Goal: Information Seeking & Learning: Learn about a topic

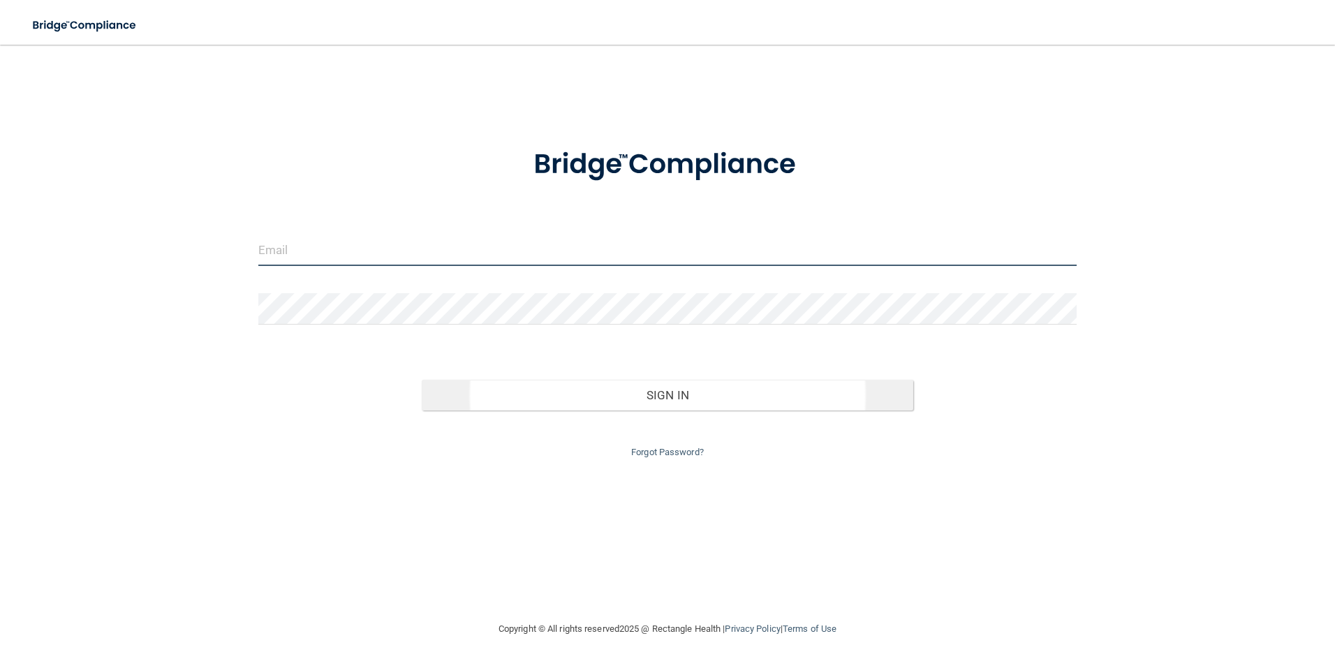
type input "[EMAIL_ADDRESS][DOMAIN_NAME]"
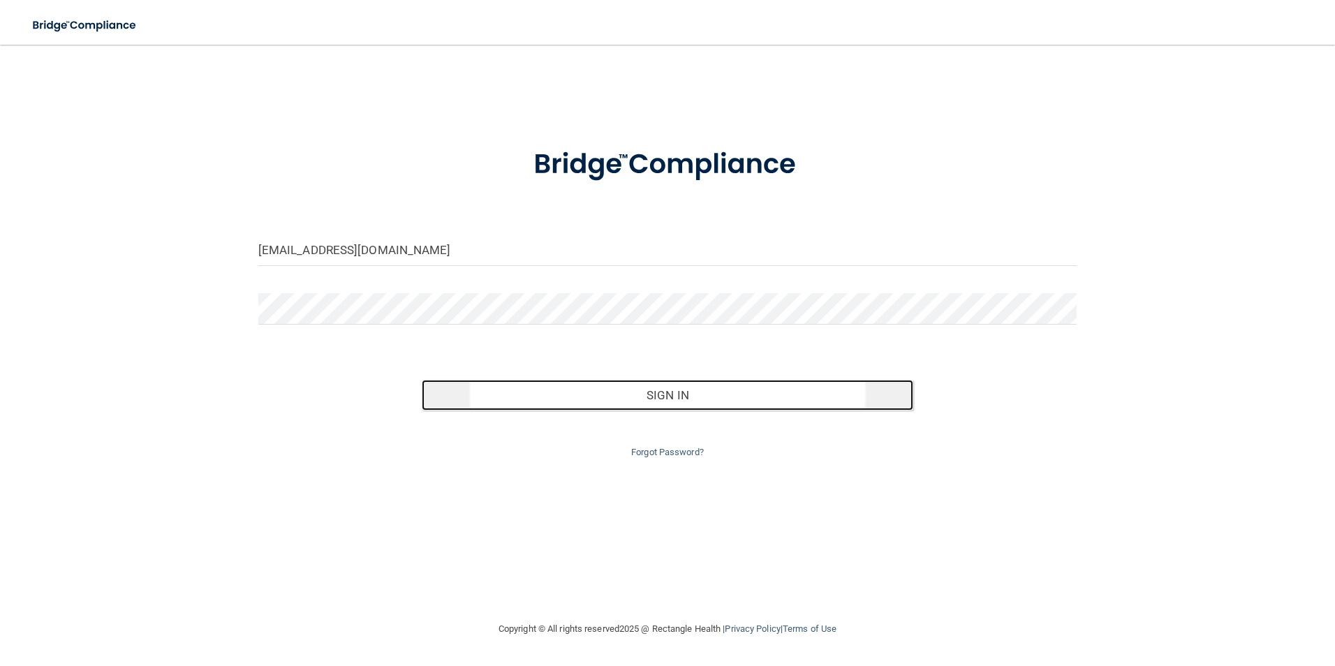
click at [724, 386] on button "Sign In" at bounding box center [668, 395] width 492 height 31
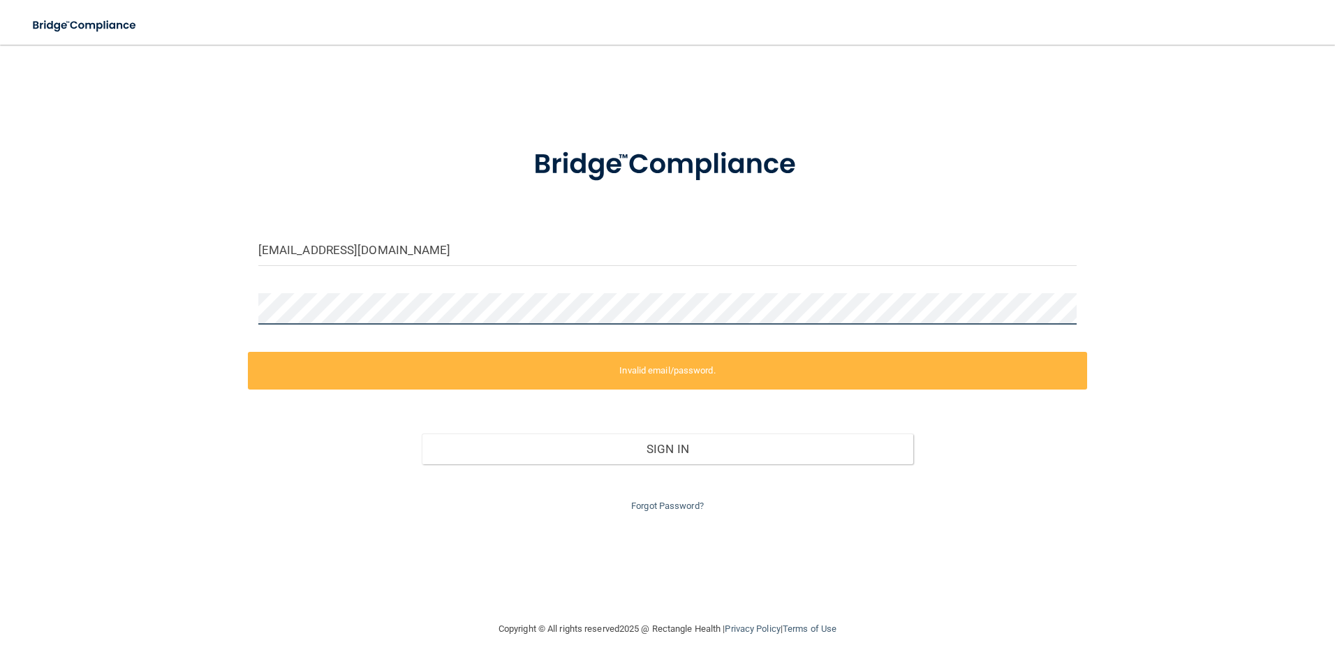
click at [31, 306] on div "[EMAIL_ADDRESS][DOMAIN_NAME] Invalid email/password. You don't have permission …" at bounding box center [667, 333] width 1279 height 548
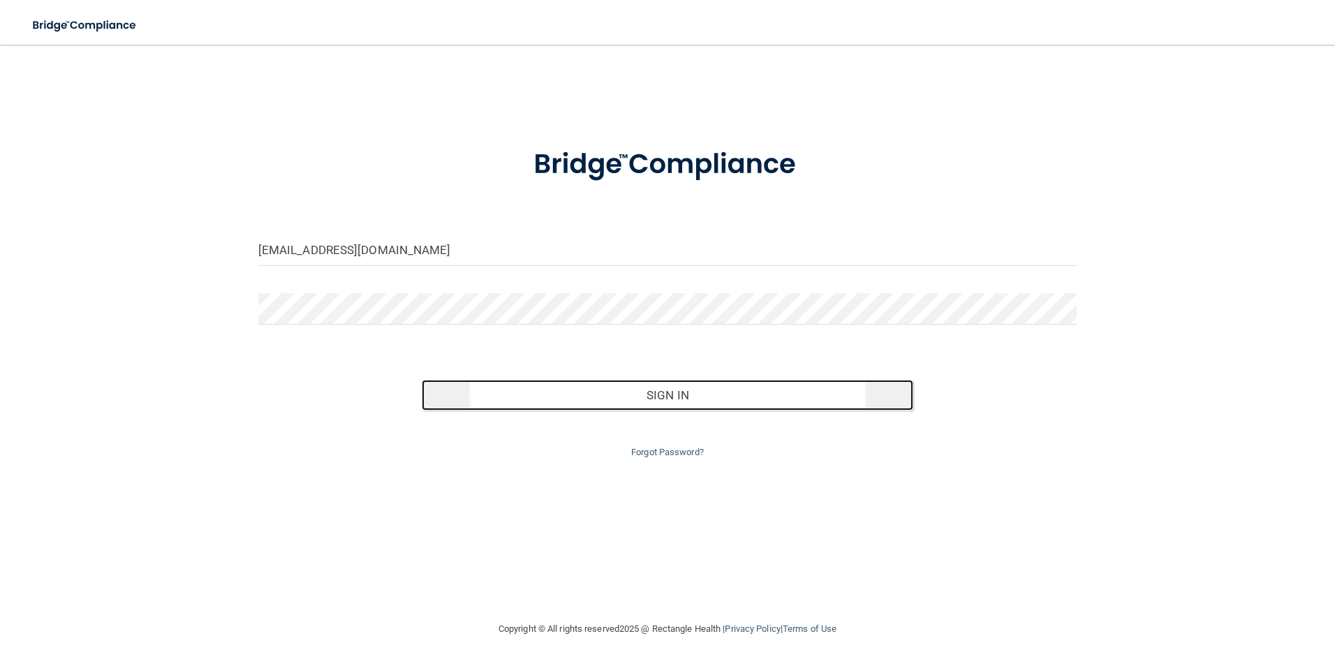
click at [678, 406] on button "Sign In" at bounding box center [668, 395] width 492 height 31
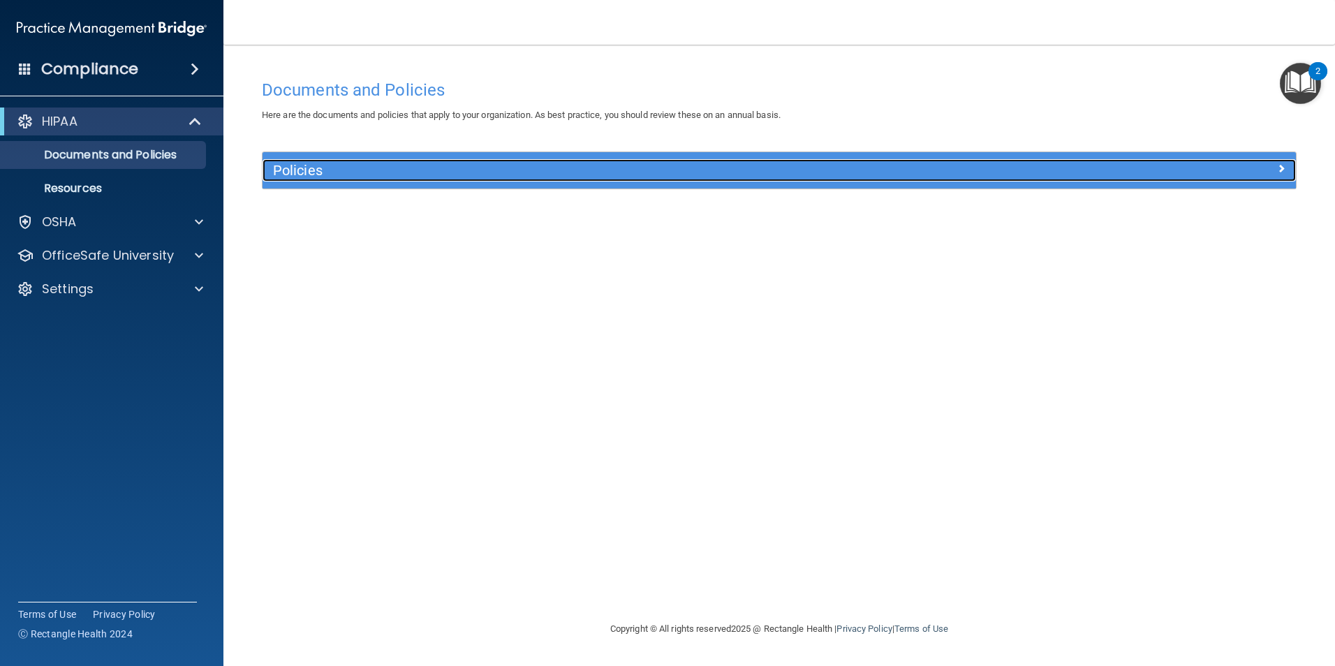
click at [870, 182] on div "Policies" at bounding box center [650, 170] width 775 height 22
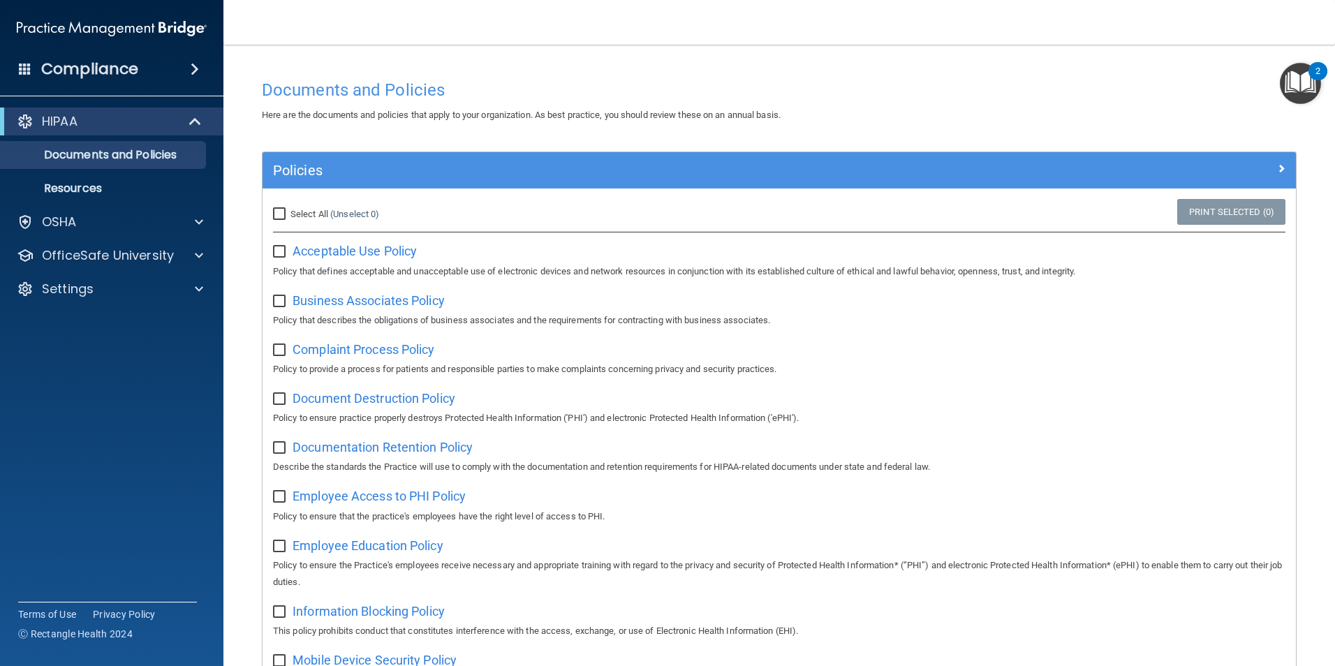
click at [277, 215] on input "Select All (Unselect 0) Unselect All" at bounding box center [281, 214] width 16 height 11
checkbox input "true"
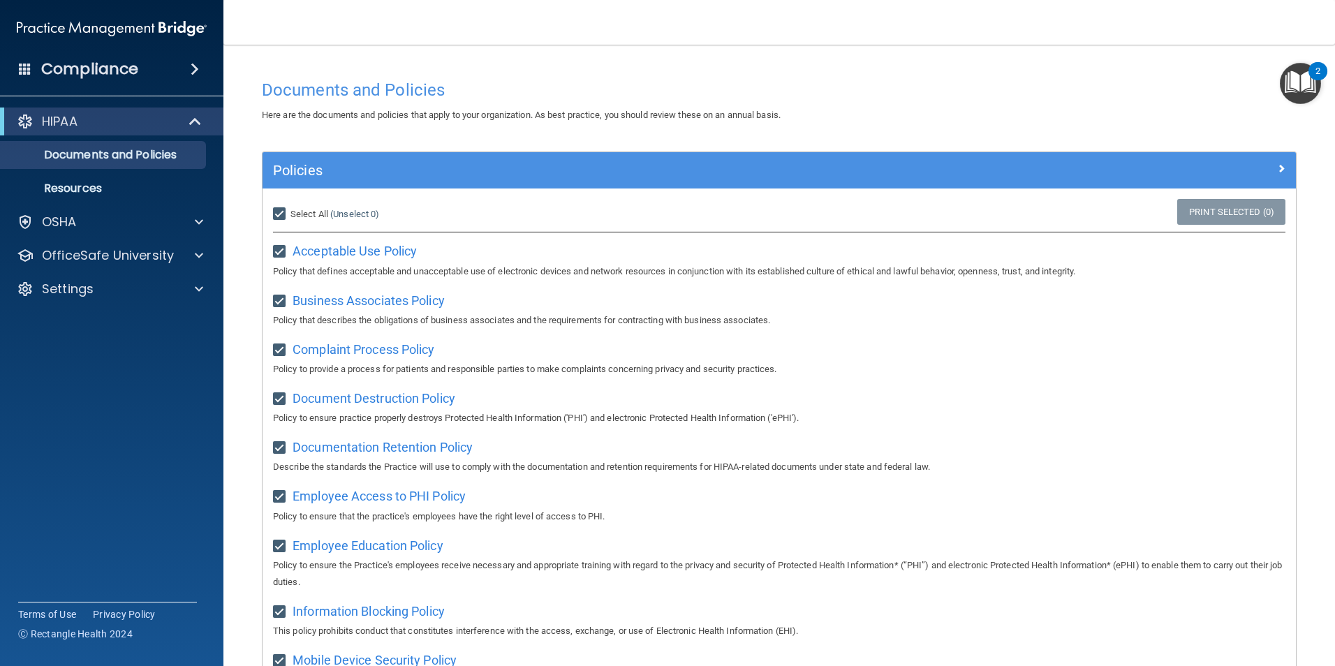
checkbox input "true"
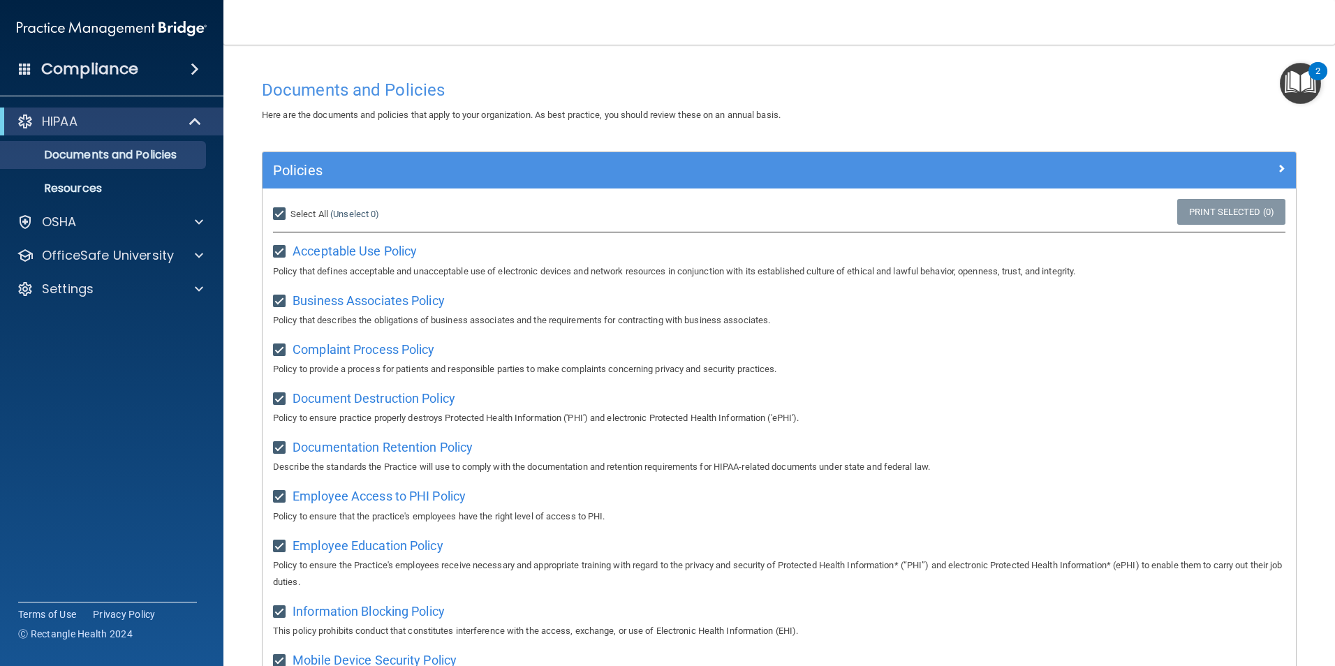
checkbox input "true"
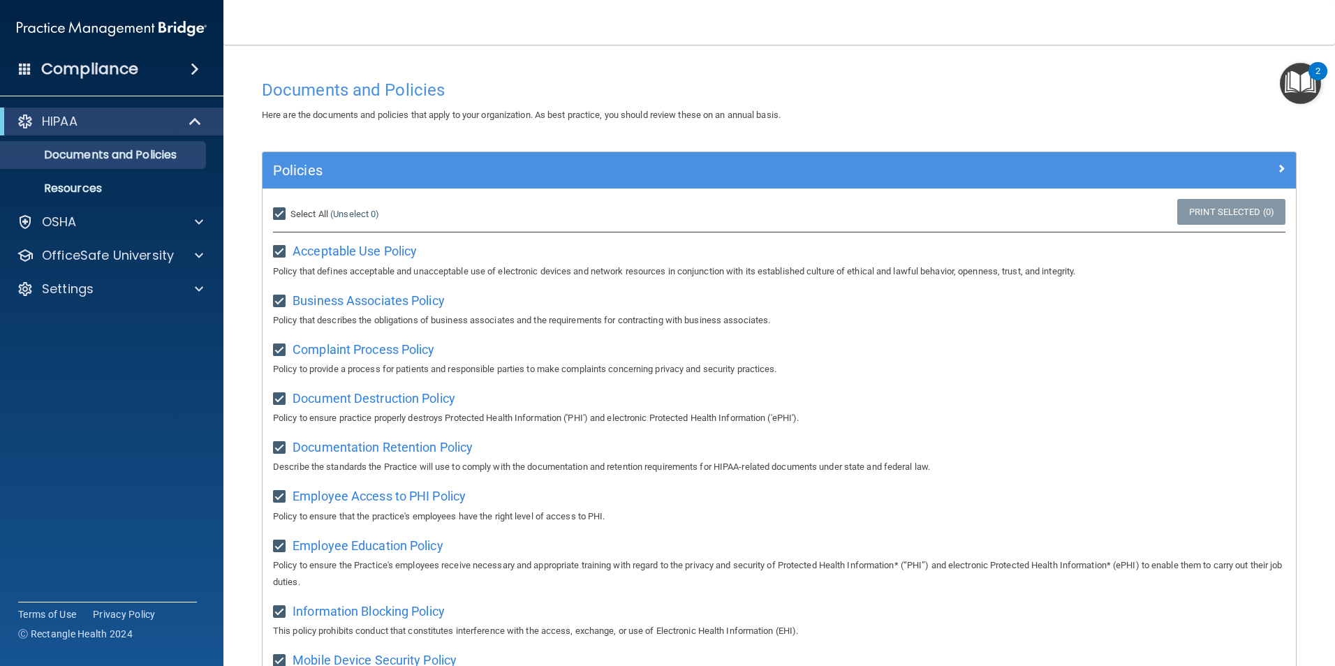
checkbox input "true"
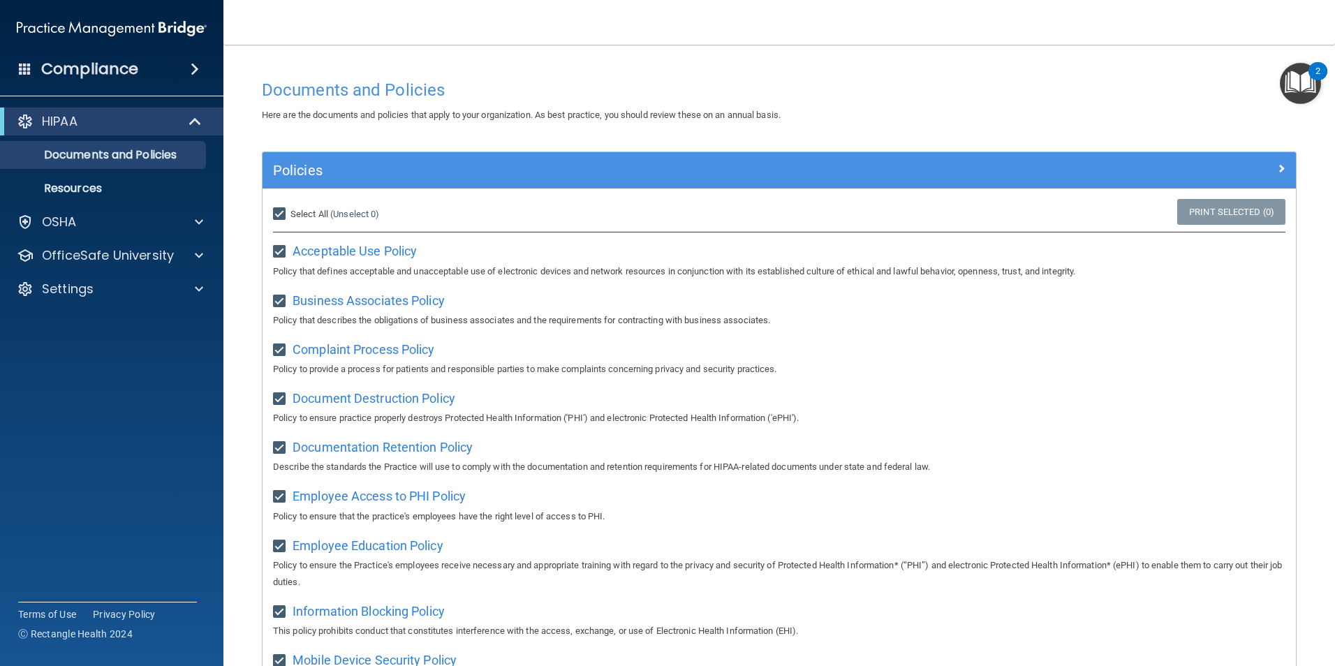
checkbox input "true"
click at [283, 218] on input "Select All (Unselect 21) Unselect All" at bounding box center [281, 214] width 16 height 11
checkbox input "false"
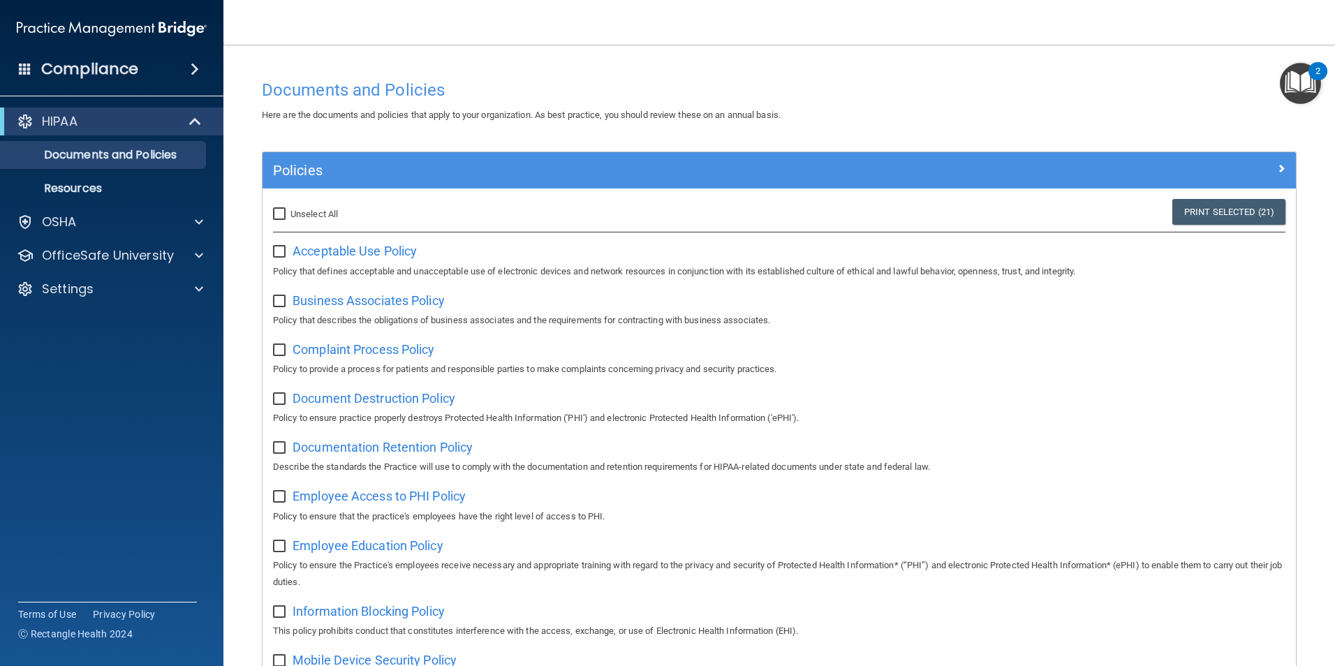
checkbox input "false"
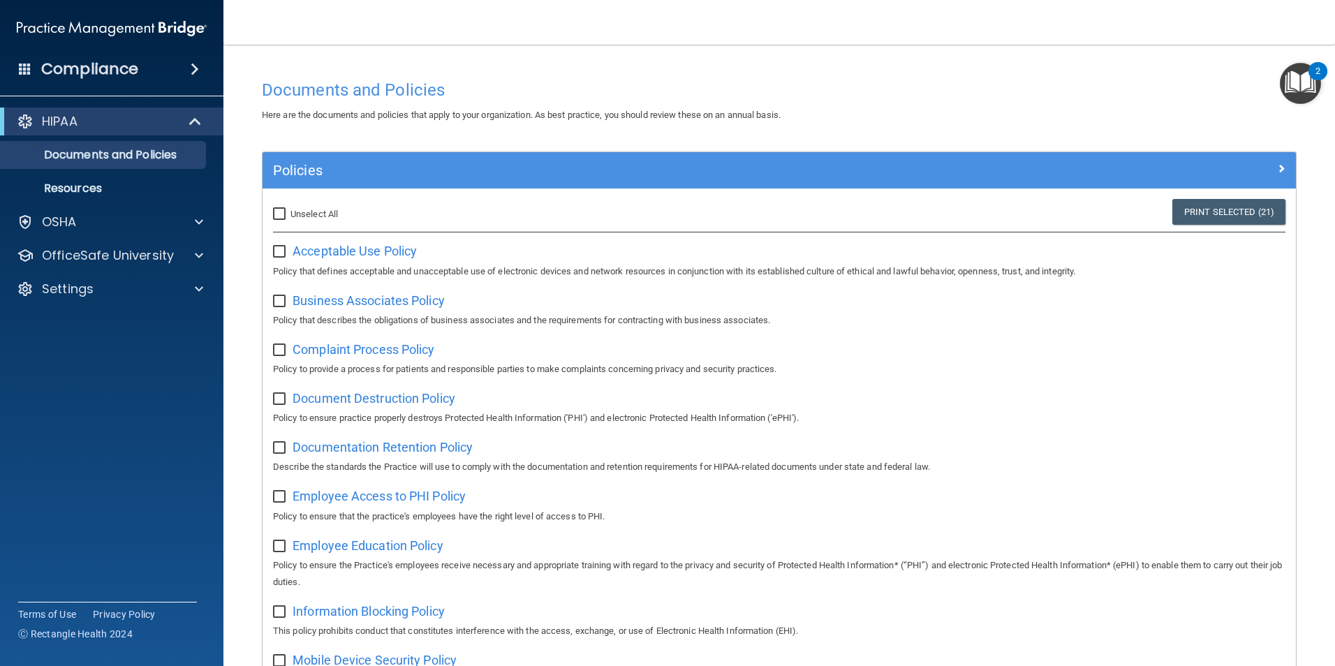
checkbox input "false"
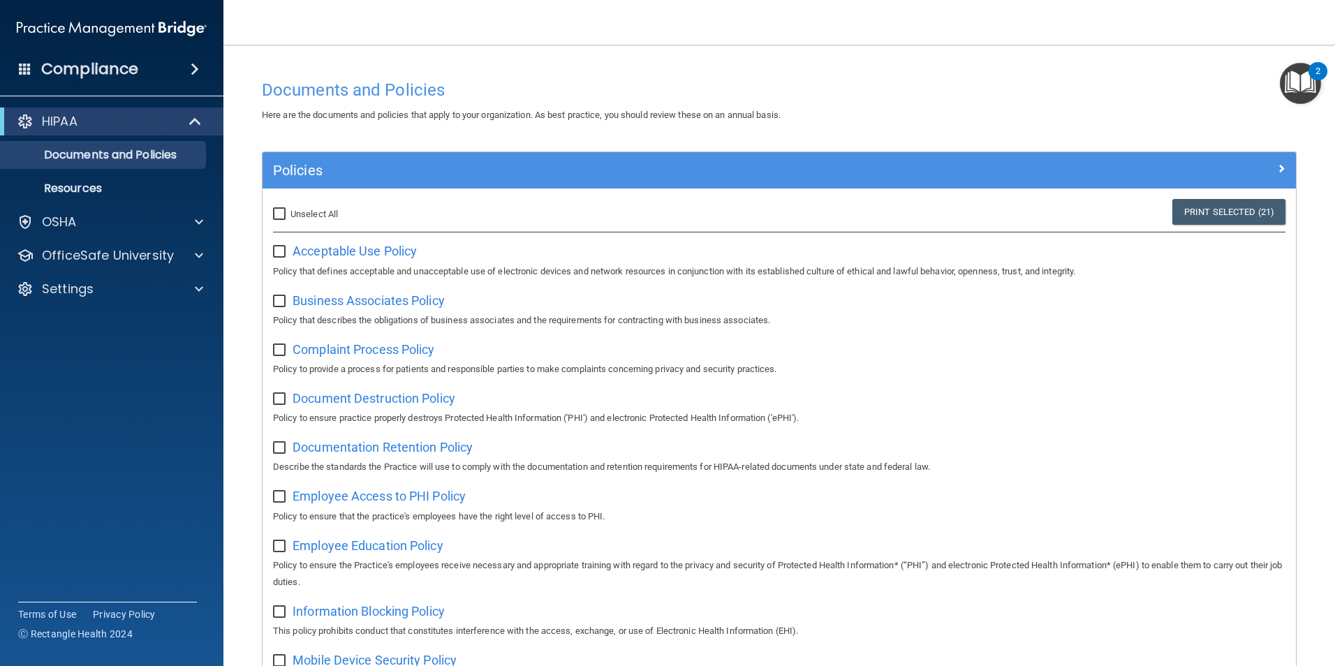
checkbox input "false"
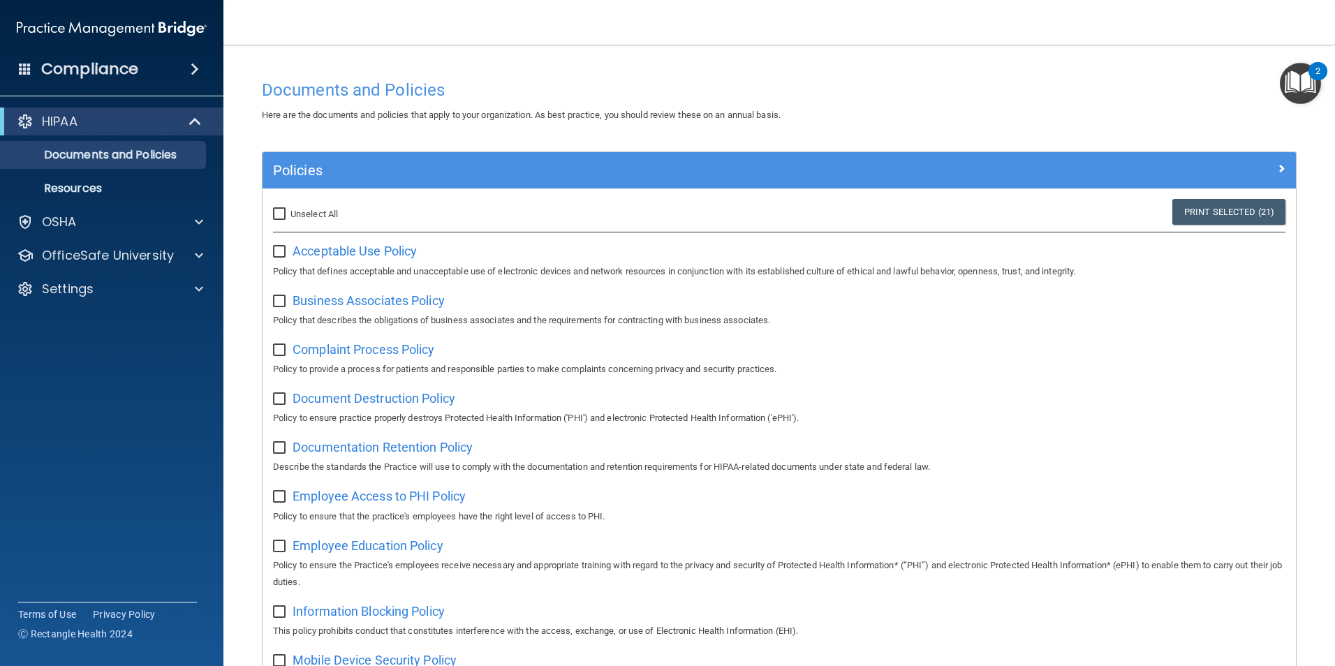
checkbox input "false"
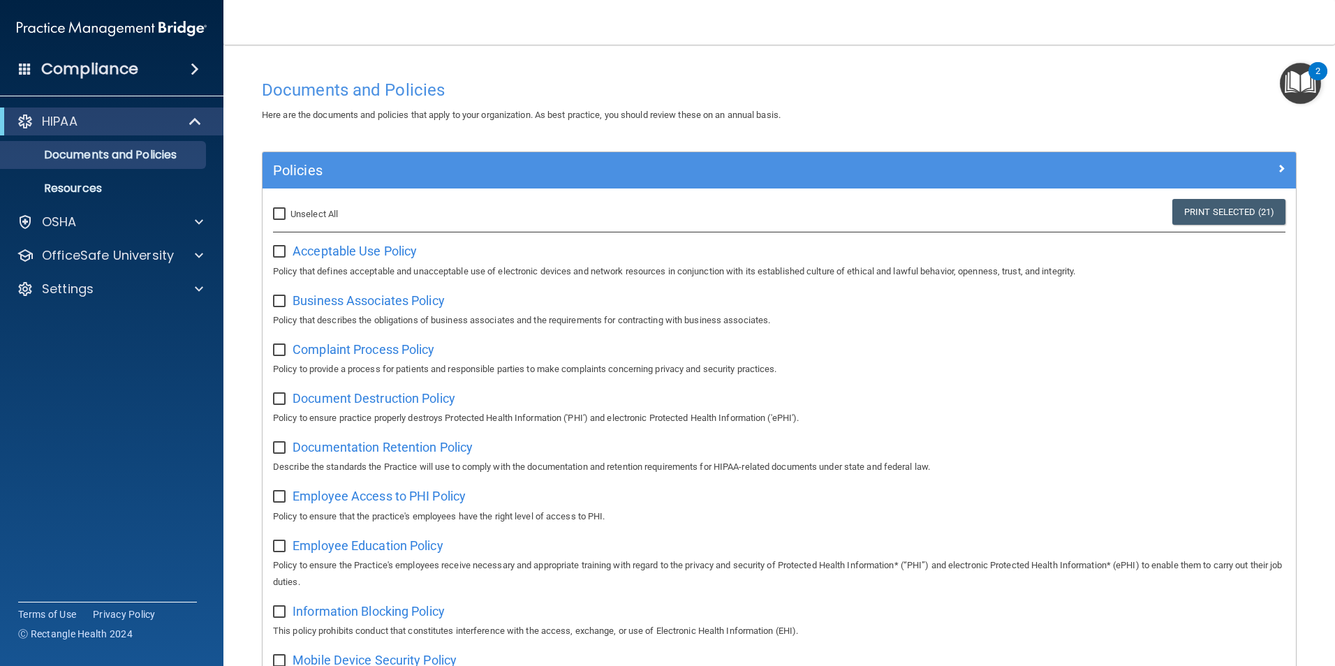
checkbox input "false"
click at [379, 251] on span "Acceptable Use Policy" at bounding box center [355, 251] width 124 height 15
click at [63, 183] on p "Resources" at bounding box center [104, 189] width 191 height 14
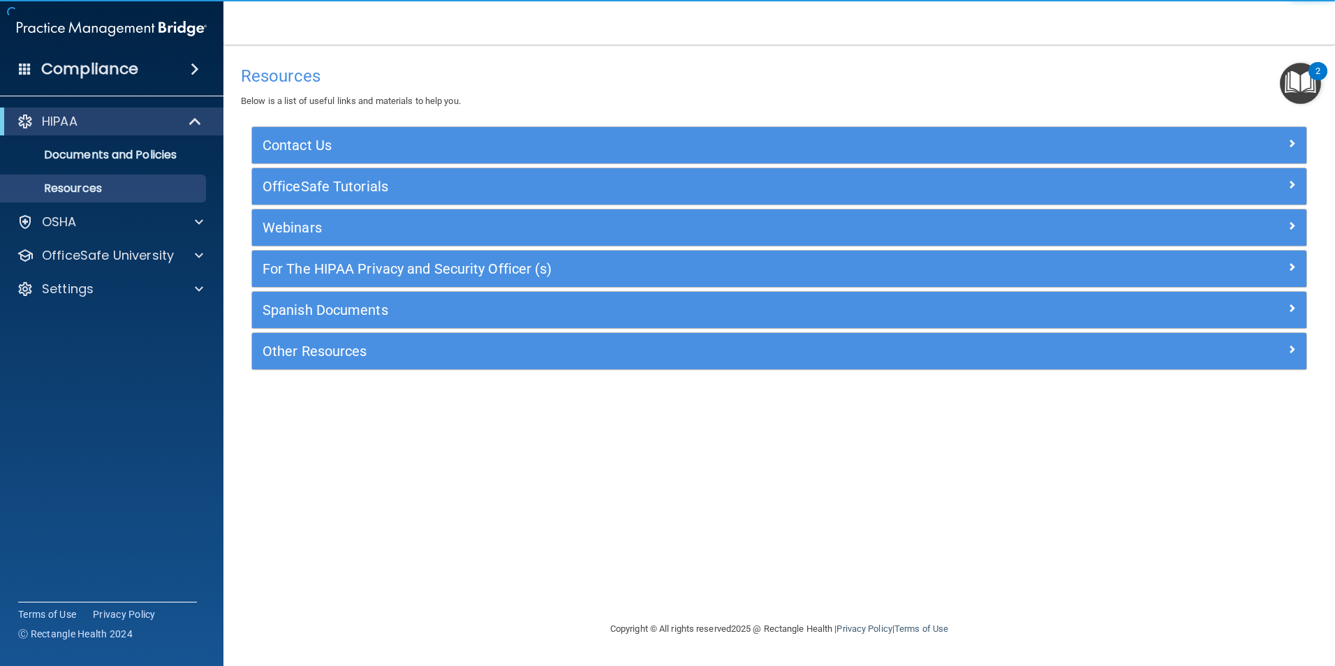
click at [214, 87] on div "Compliance HIPAA Documents and Policies Report an Incident Business Associates …" at bounding box center [111, 333] width 223 height 666
click at [172, 70] on div "Compliance" at bounding box center [111, 69] width 223 height 31
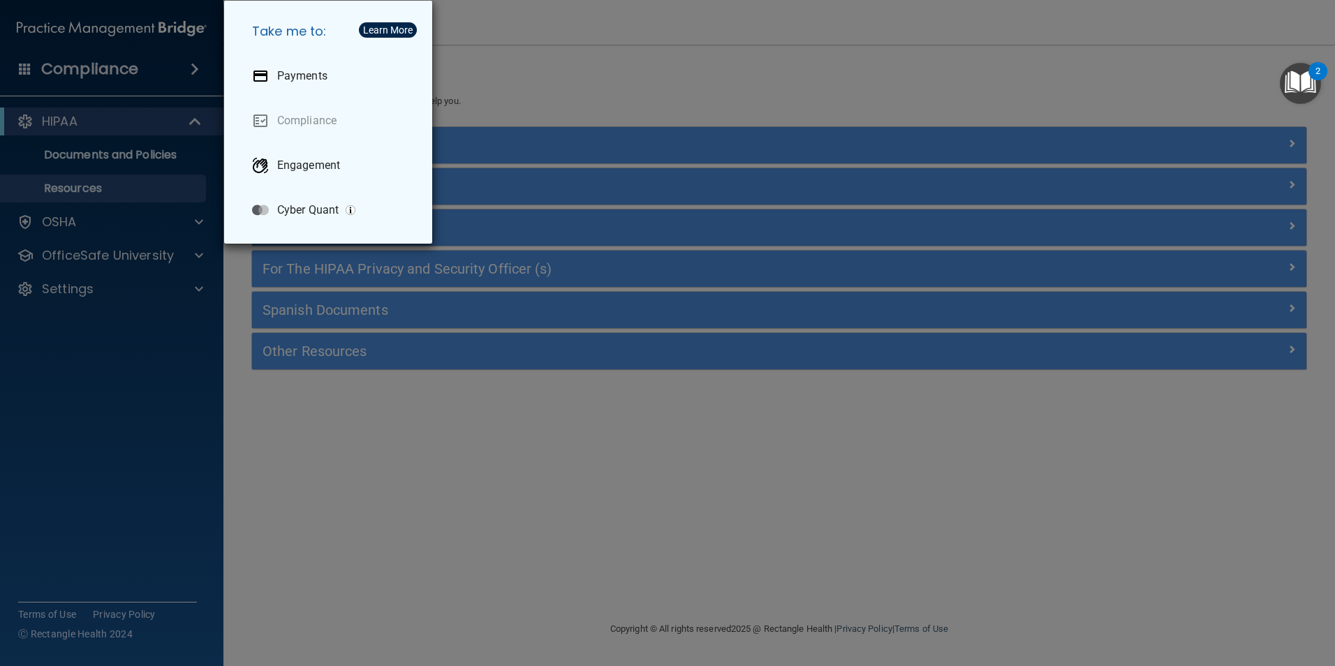
click at [656, 64] on div "Take me to: Payments Compliance Engagement Cyber Quant" at bounding box center [667, 333] width 1335 height 666
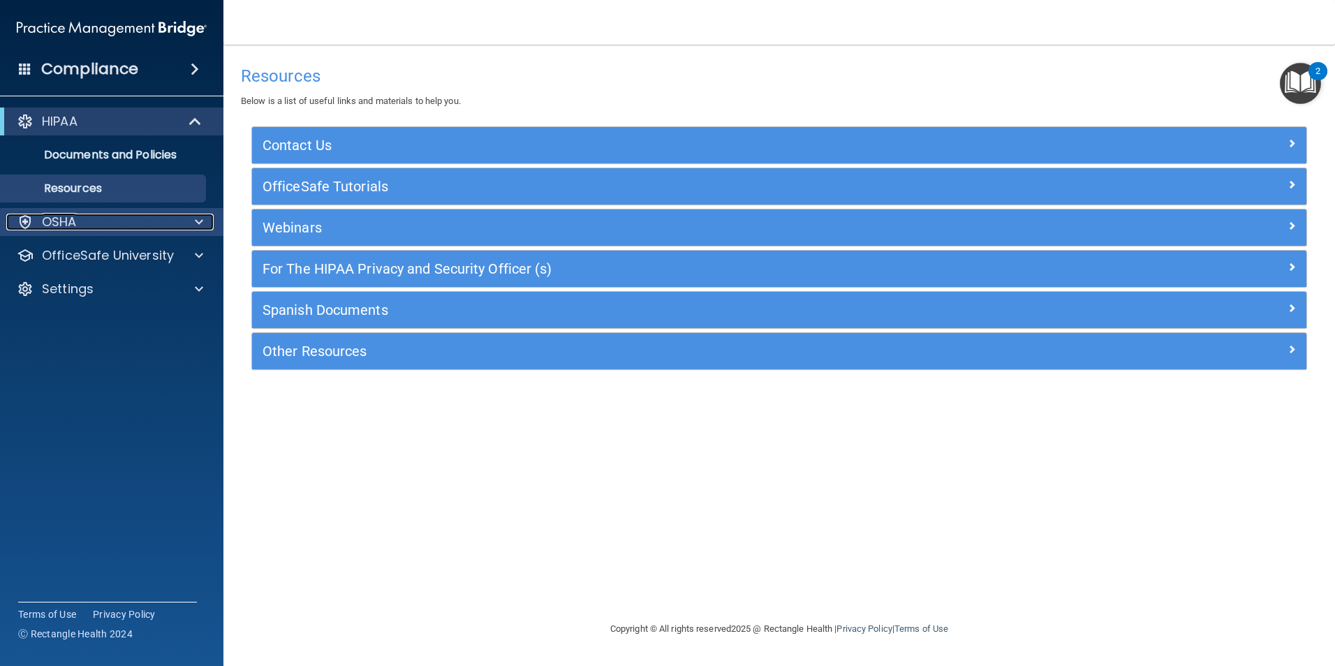
click at [67, 225] on p "OSHA" at bounding box center [59, 222] width 35 height 17
click at [91, 223] on div "OSHA" at bounding box center [92, 222] width 173 height 17
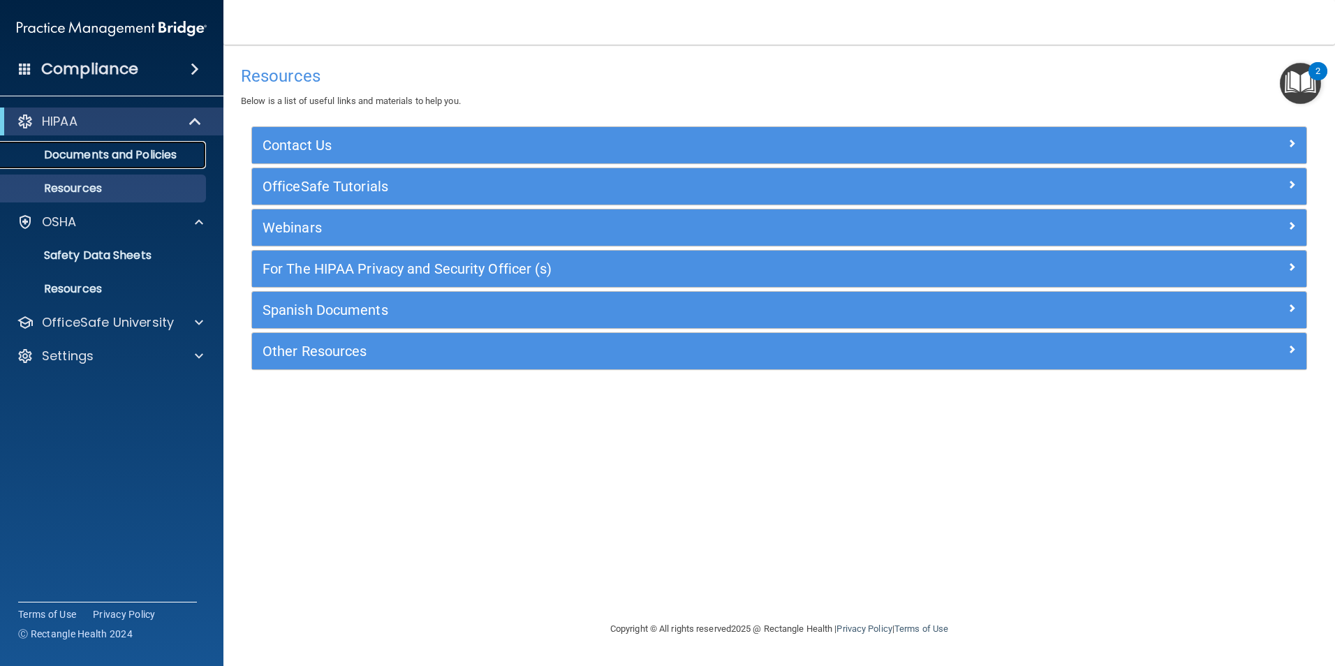
click at [117, 164] on link "Documents and Policies" at bounding box center [96, 155] width 220 height 28
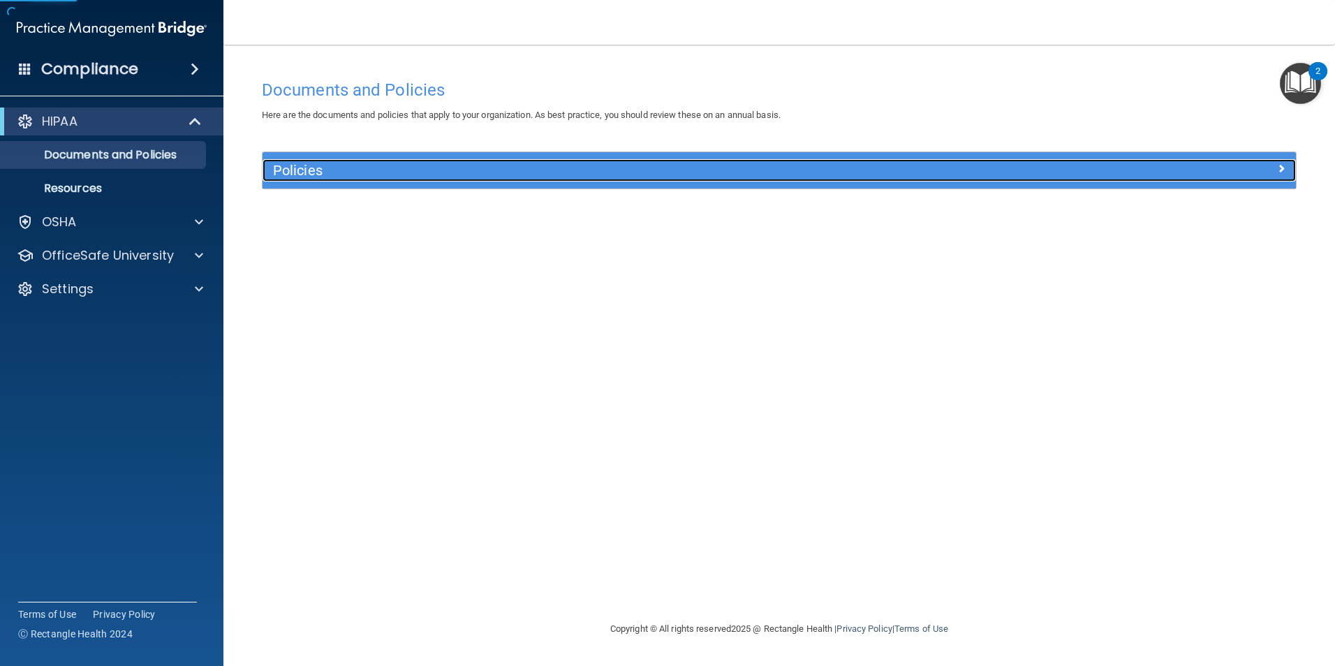
click at [376, 175] on h5 "Policies" at bounding box center [650, 170] width 754 height 15
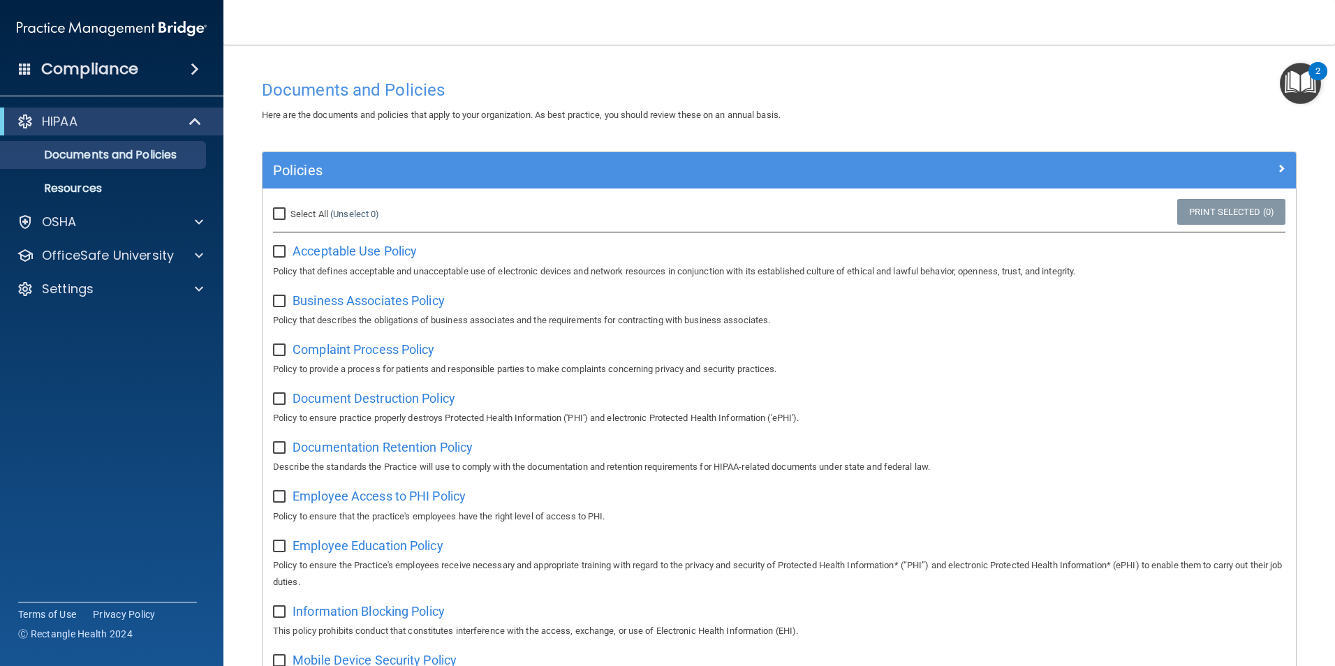
click at [285, 215] on input "Select All (Unselect 0) Unselect All" at bounding box center [281, 214] width 16 height 11
checkbox input "true"
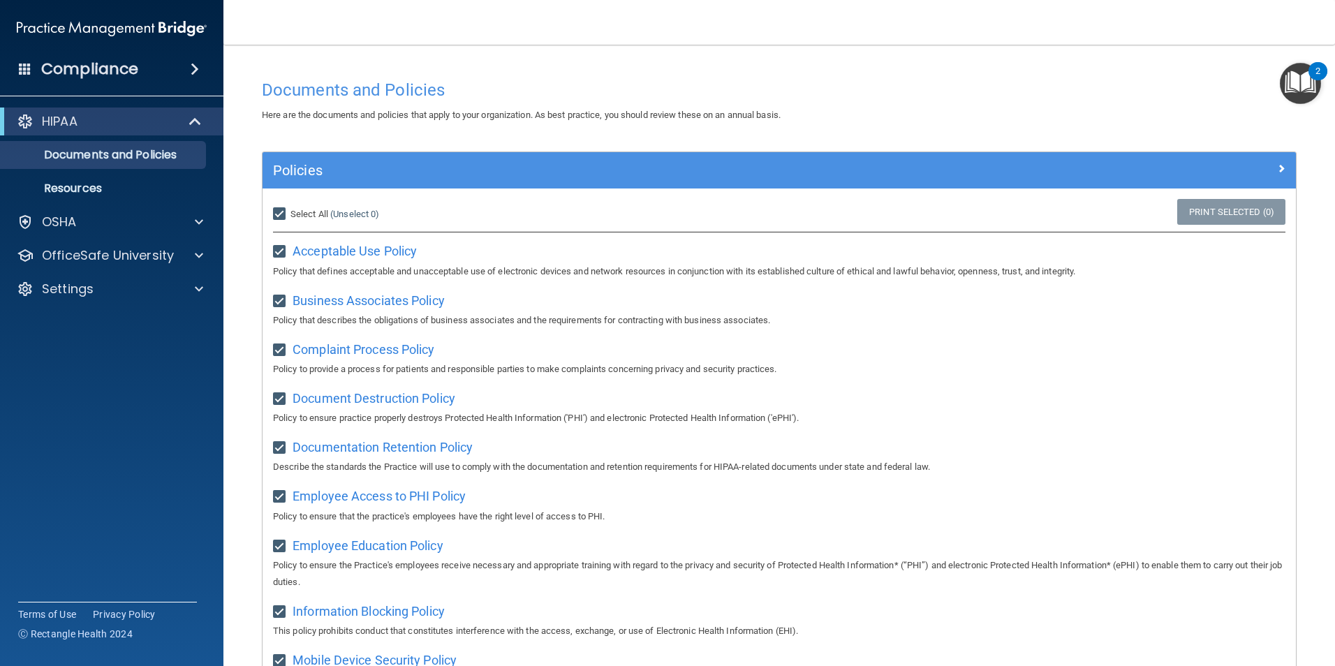
checkbox input "true"
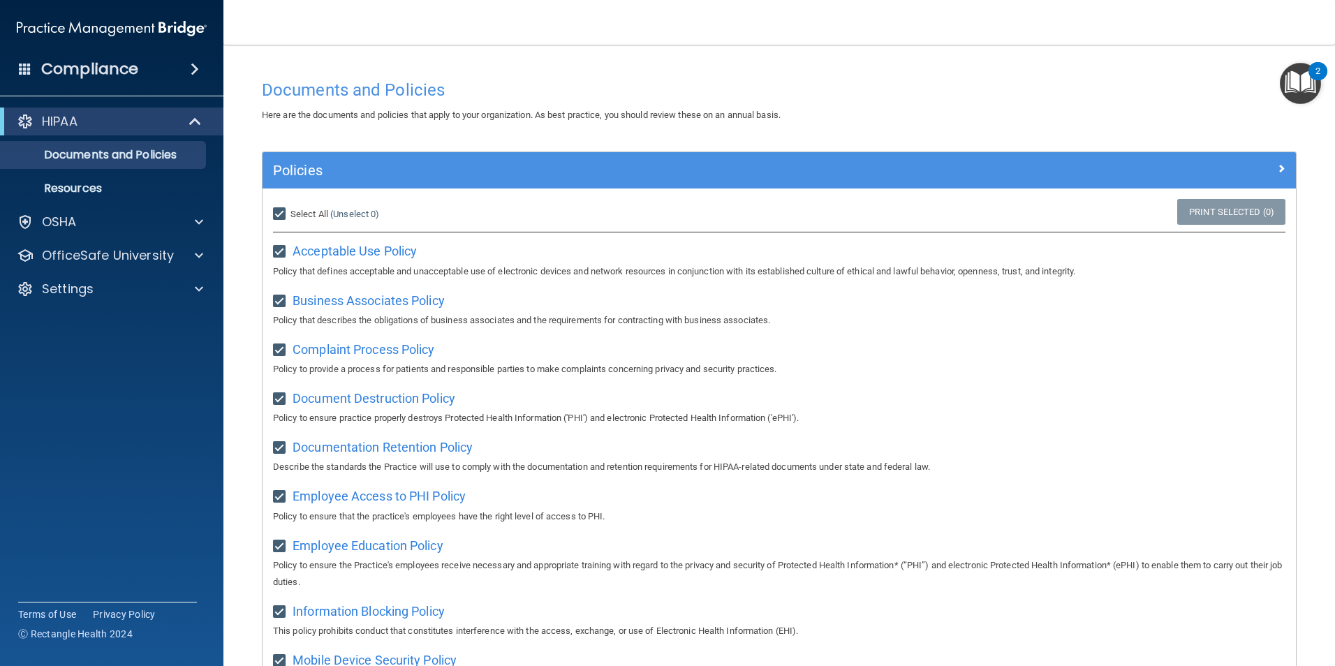
checkbox input "true"
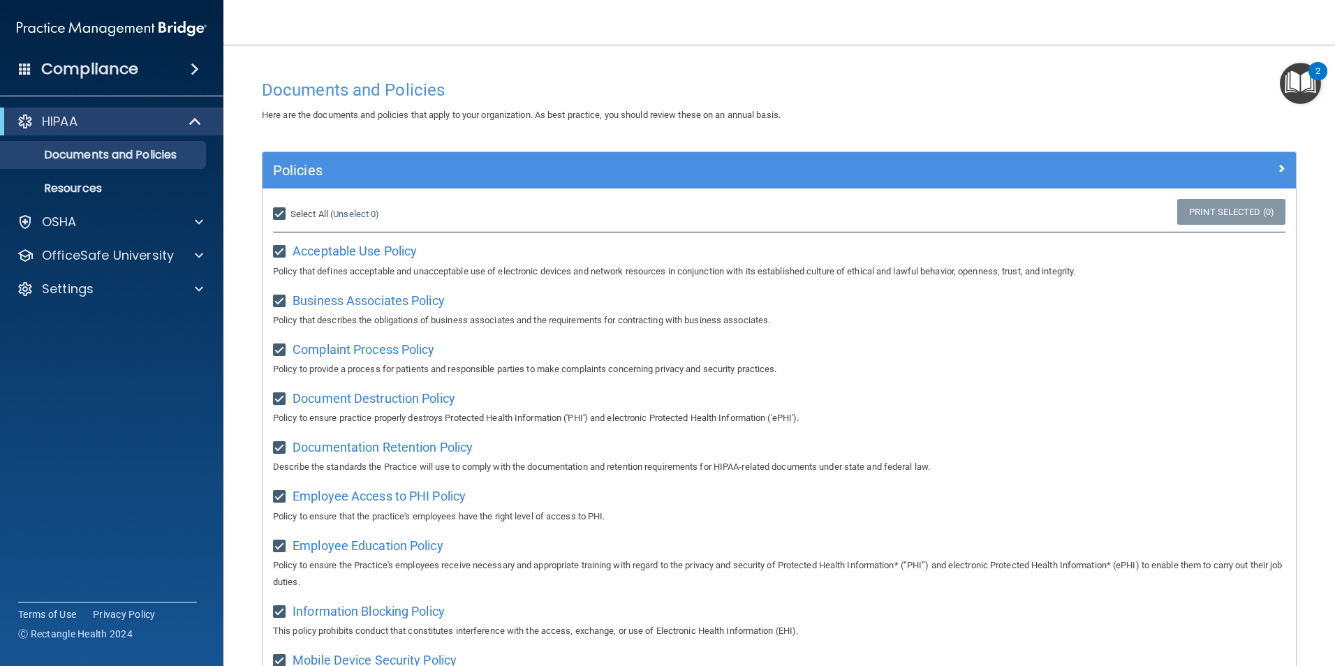
checkbox input "true"
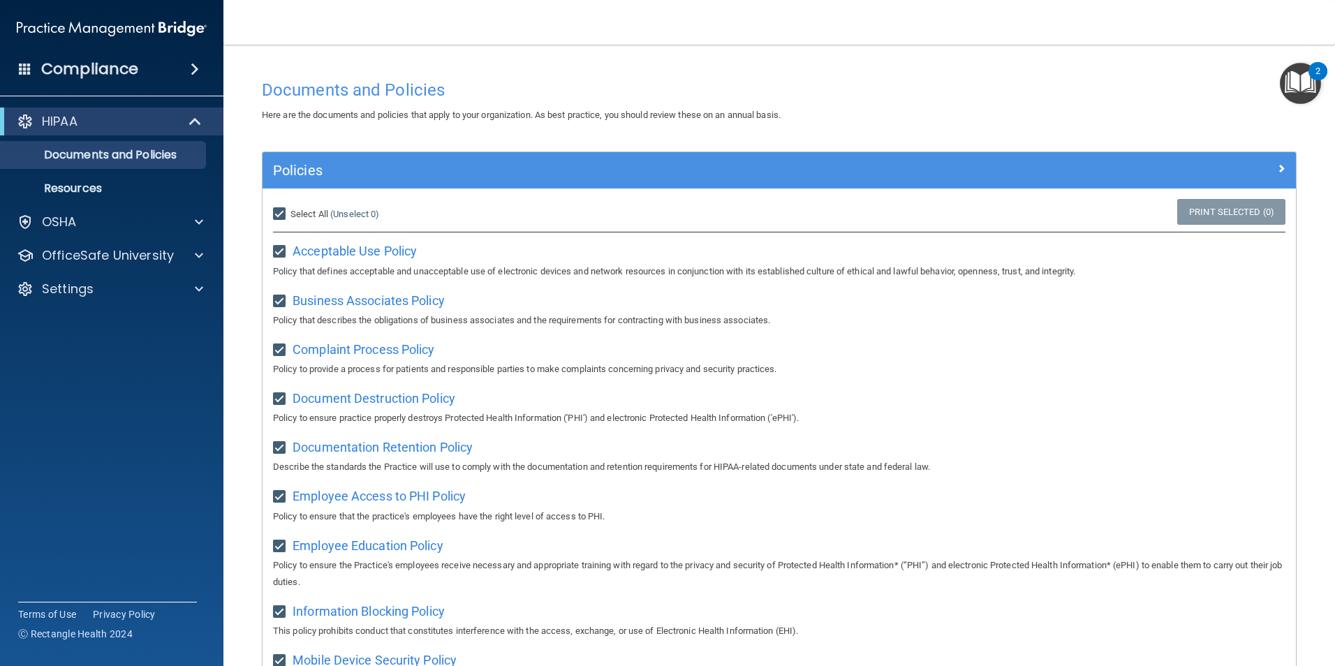
checkbox input "true"
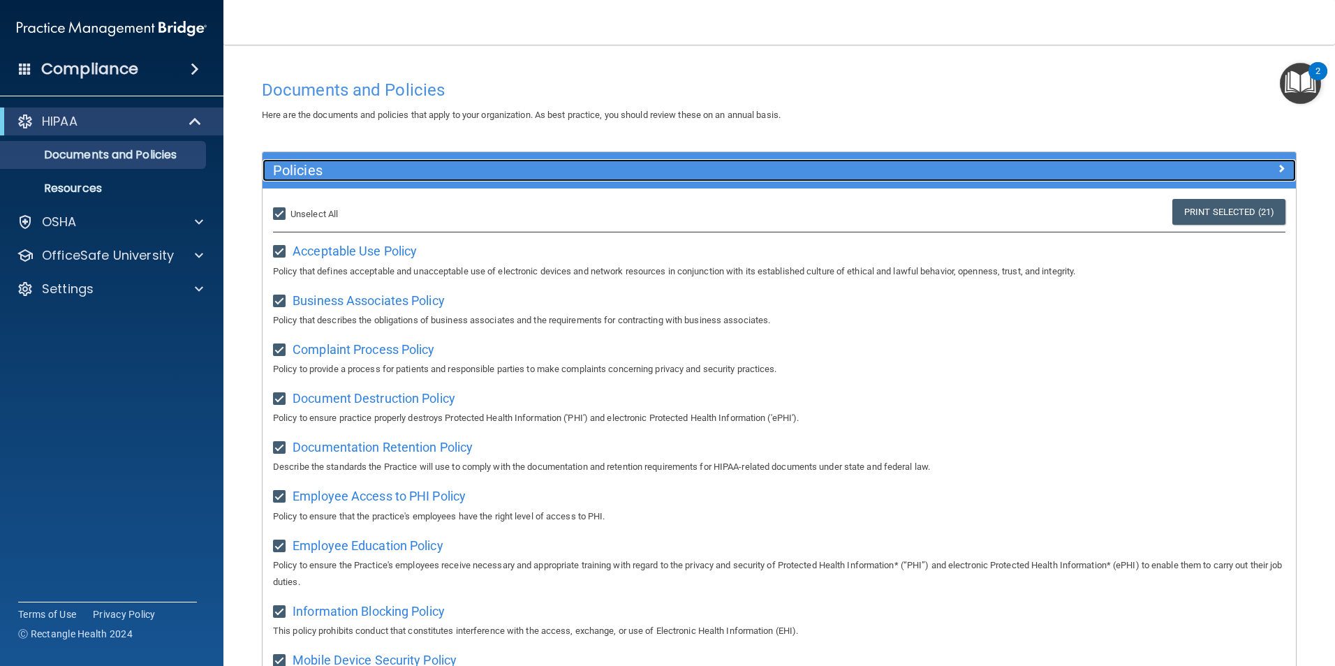
click at [1277, 169] on span at bounding box center [1281, 168] width 8 height 17
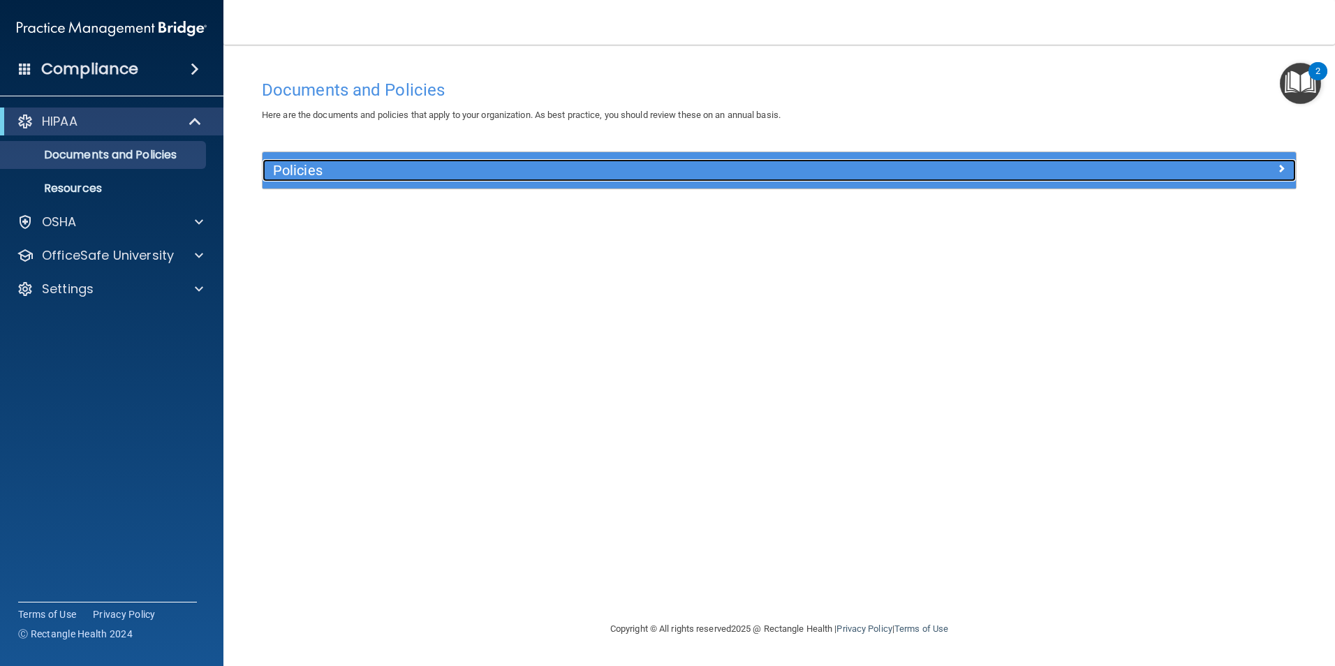
click at [1275, 169] on div at bounding box center [1167, 167] width 258 height 17
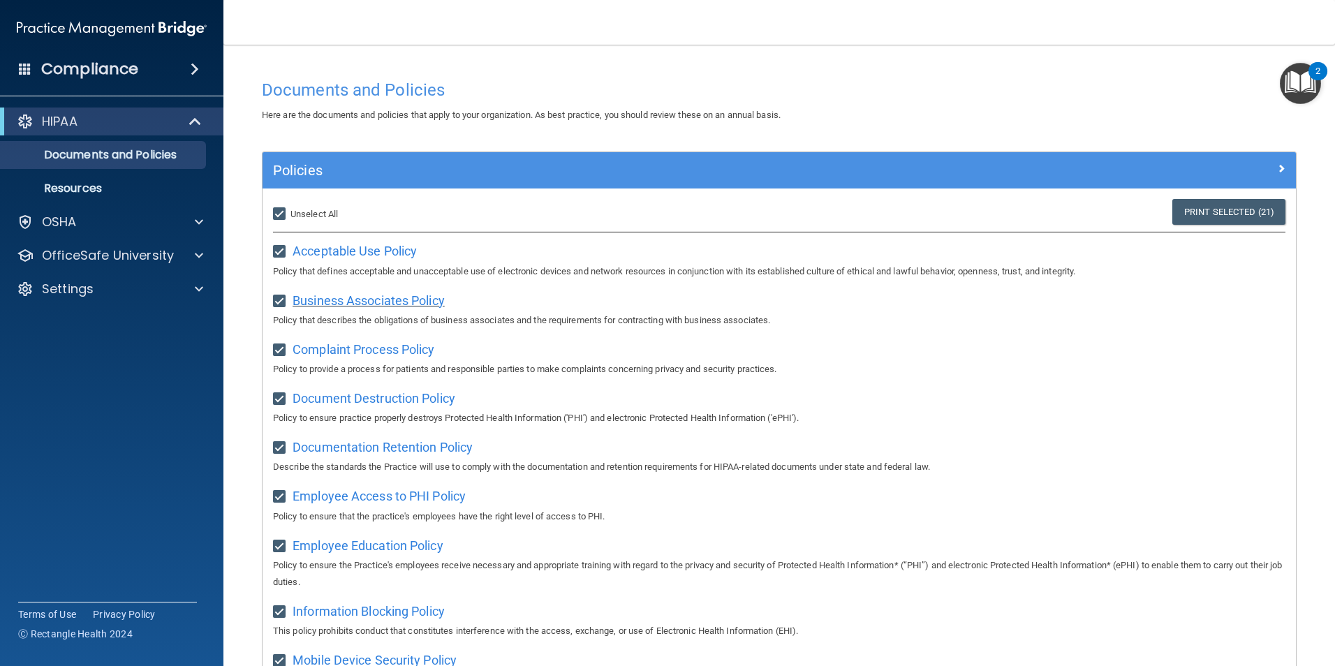
click at [353, 305] on span "Business Associates Policy" at bounding box center [369, 300] width 152 height 15
click at [377, 348] on span "Complaint Process Policy" at bounding box center [364, 349] width 142 height 15
click at [331, 454] on span "Documentation Retention Policy" at bounding box center [383, 447] width 180 height 15
click at [382, 553] on span "Employee Education Policy" at bounding box center [368, 545] width 151 height 15
click at [323, 515] on p "Policy to ensure that the practice's employees have the right level of access t…" at bounding box center [779, 516] width 1013 height 17
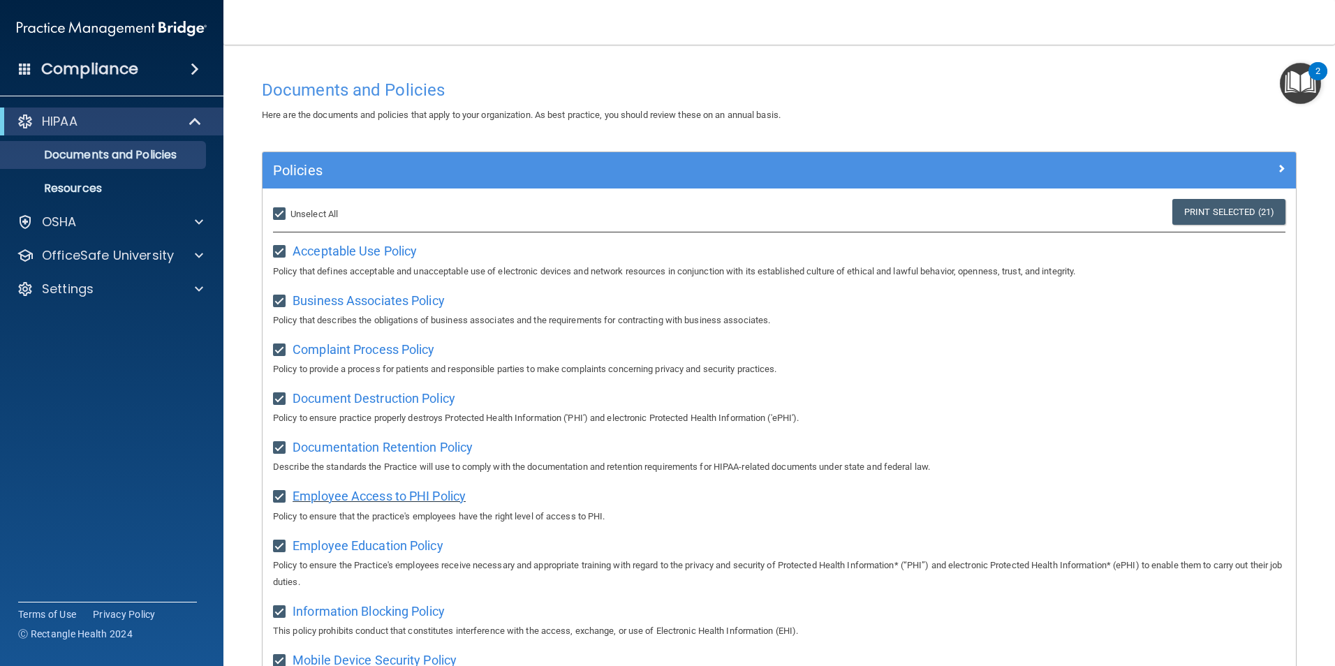
click at [333, 504] on span "Employee Access to PHI Policy" at bounding box center [379, 496] width 173 height 15
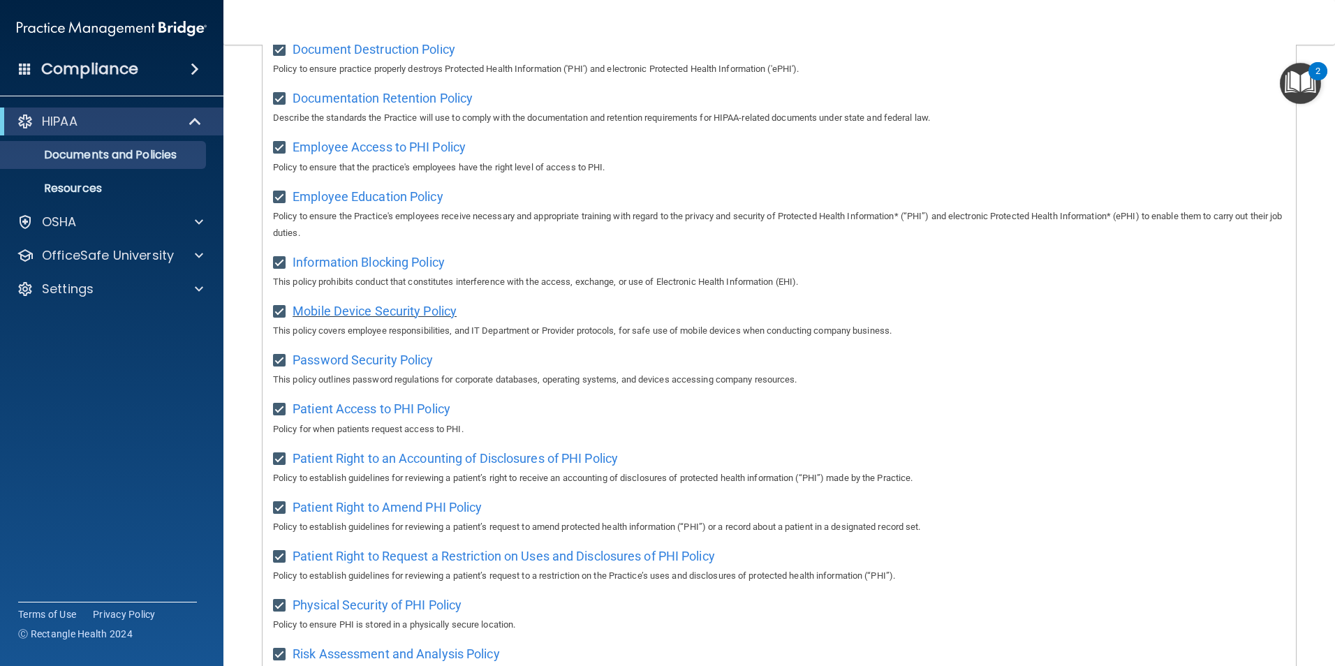
click at [353, 314] on span "Mobile Device Security Policy" at bounding box center [375, 311] width 164 height 15
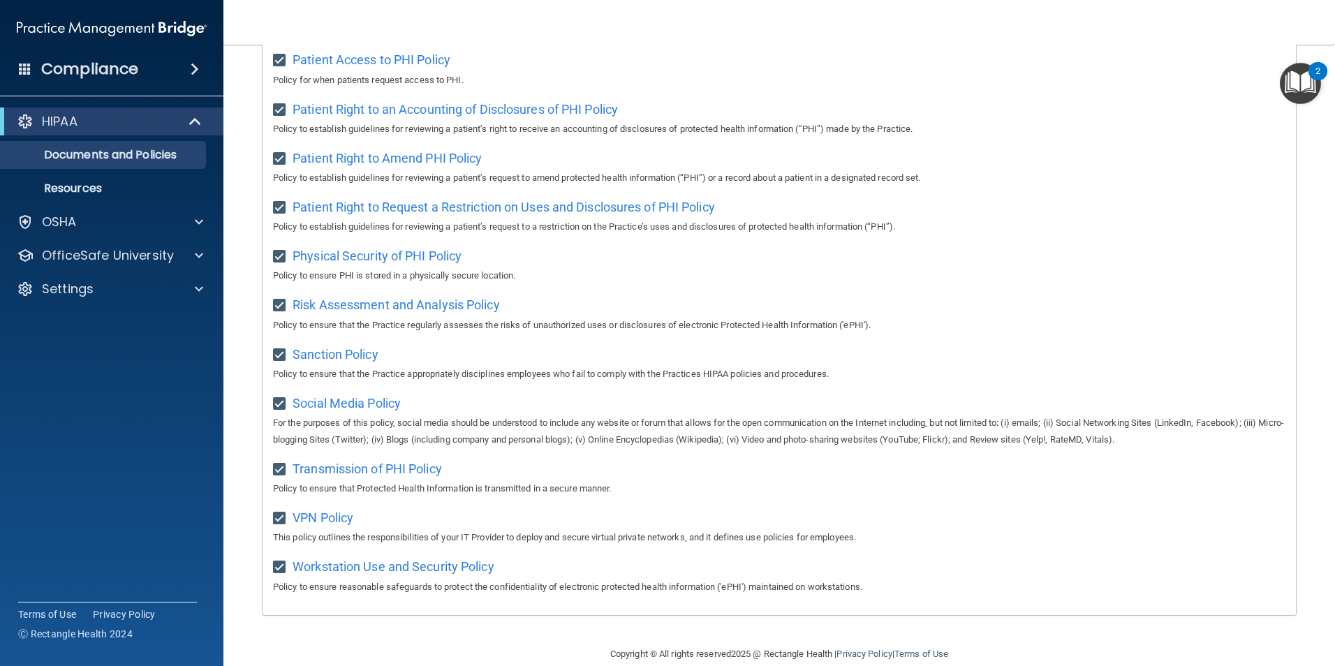
scroll to position [735, 0]
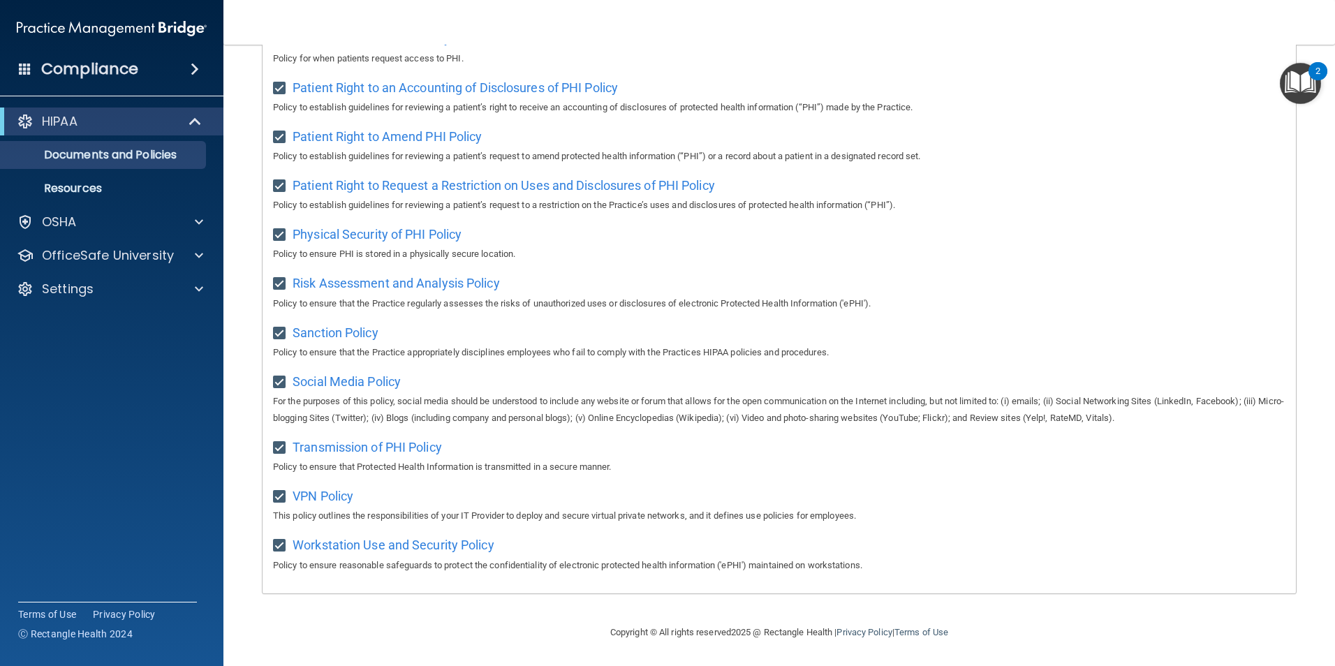
click at [425, 552] on div "Workstation Use and Security Policy Policy to ensure reasonable safeguards to p…" at bounding box center [779, 554] width 1013 height 40
click at [429, 541] on span "Workstation Use and Security Policy" at bounding box center [394, 545] width 202 height 15
click at [314, 498] on span "VPN Policy" at bounding box center [323, 496] width 61 height 15
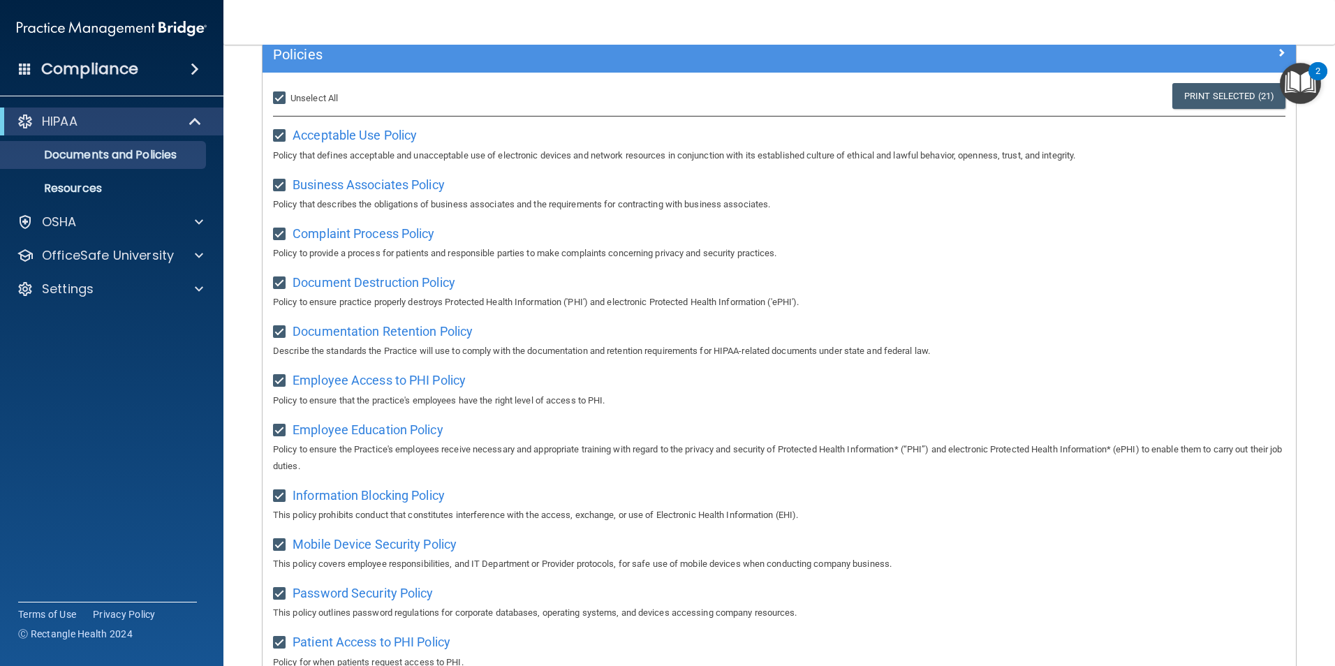
scroll to position [0, 0]
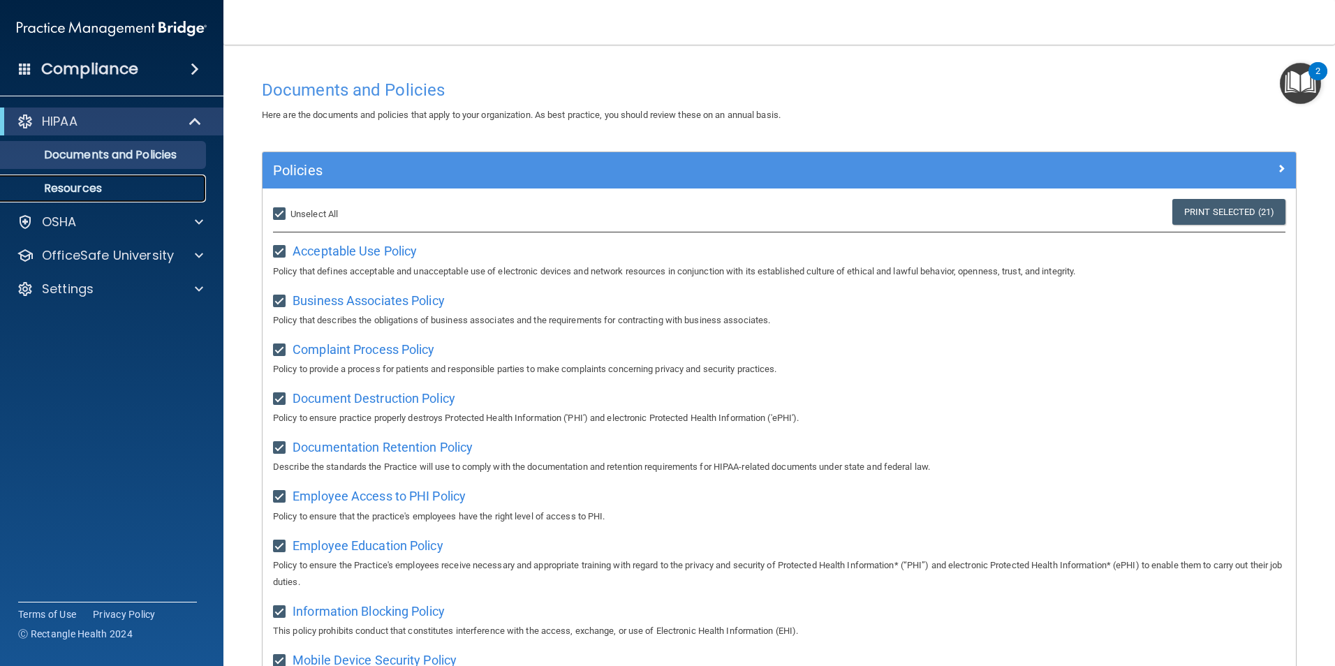
click at [68, 186] on p "Resources" at bounding box center [104, 189] width 191 height 14
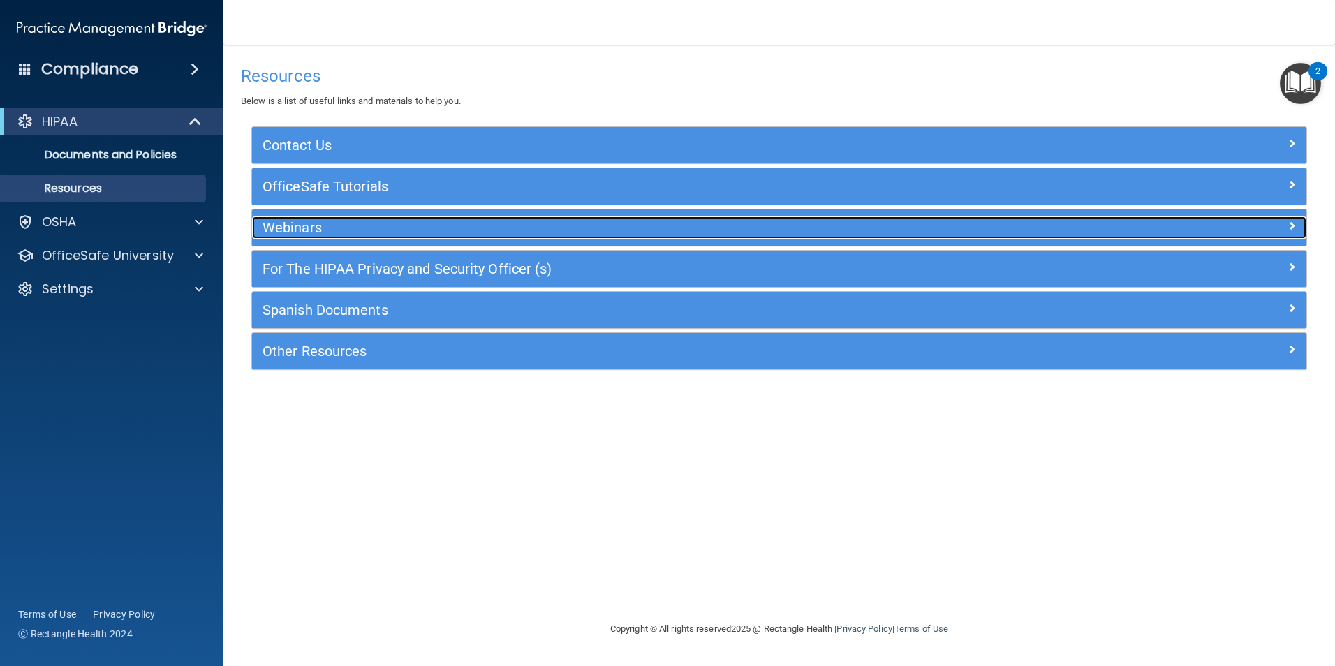
click at [305, 227] on h5 "Webinars" at bounding box center [648, 227] width 770 height 15
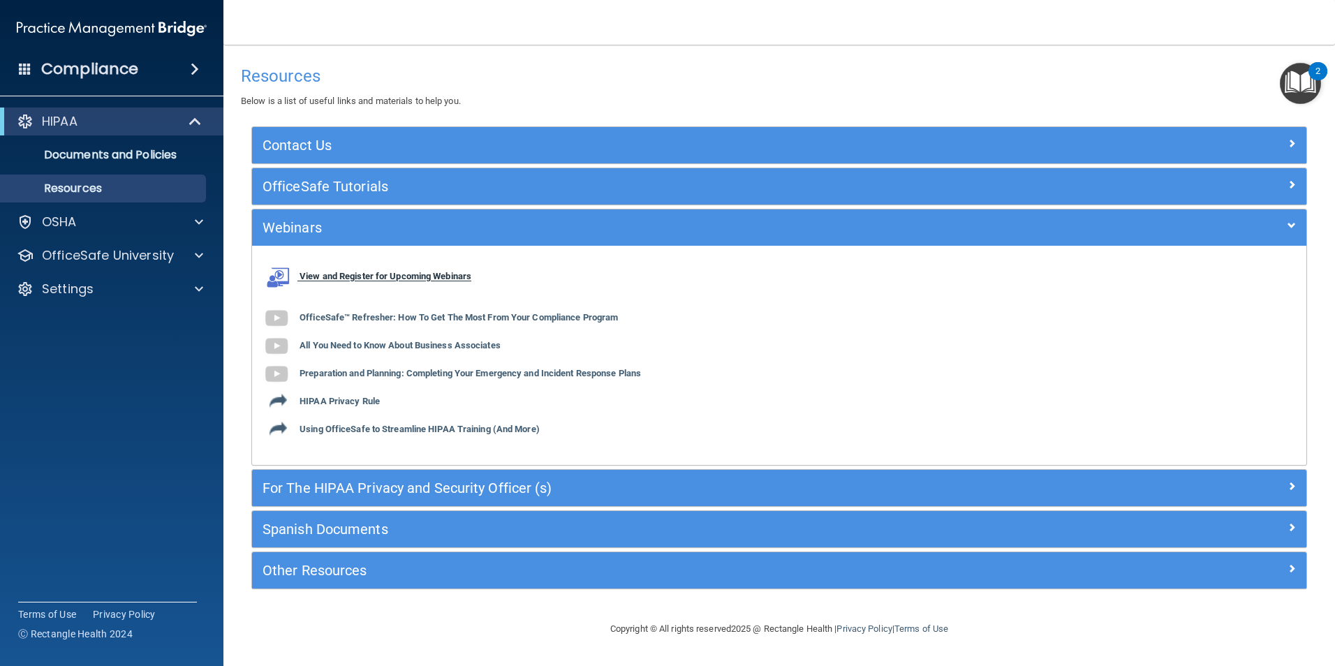
click at [352, 272] on b "View and Register for Upcoming Webinars" at bounding box center [386, 277] width 172 height 10
click at [96, 216] on div "OSHA" at bounding box center [92, 222] width 173 height 17
click at [98, 274] on ul "Documents Safety Data Sheets Self-Assessment Injury and Illness Report Resources" at bounding box center [112, 269] width 253 height 67
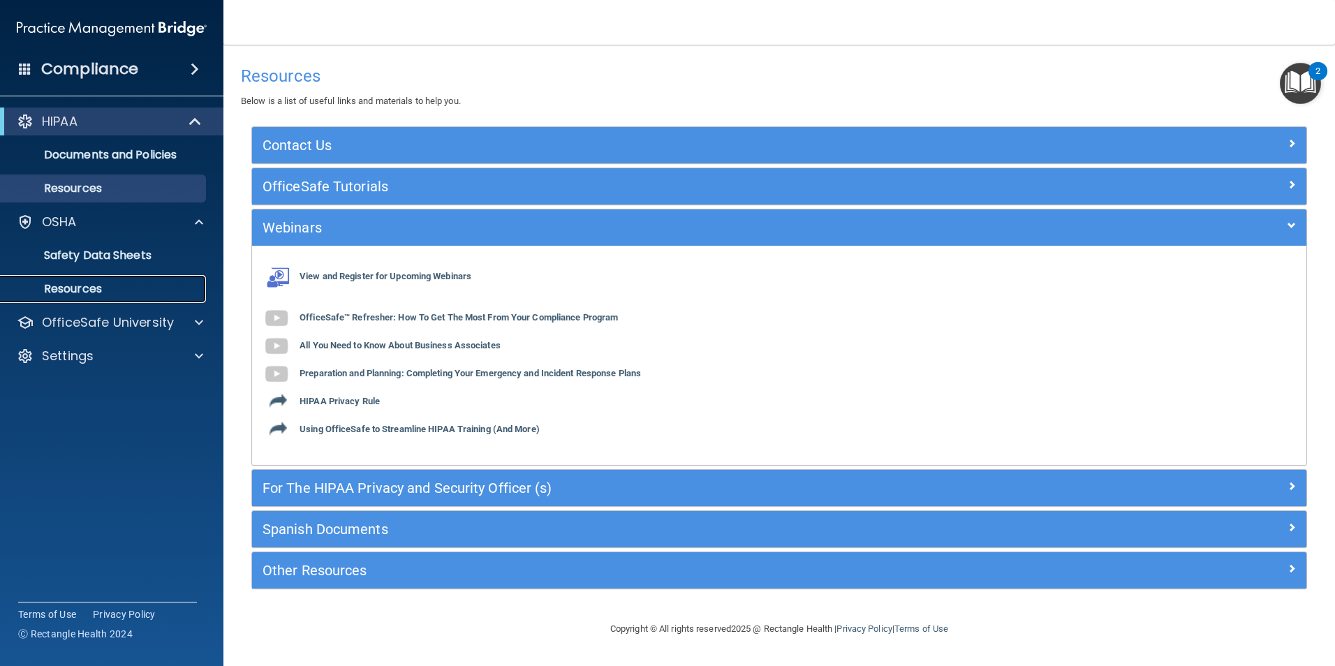
click at [94, 289] on p "Resources" at bounding box center [104, 289] width 191 height 14
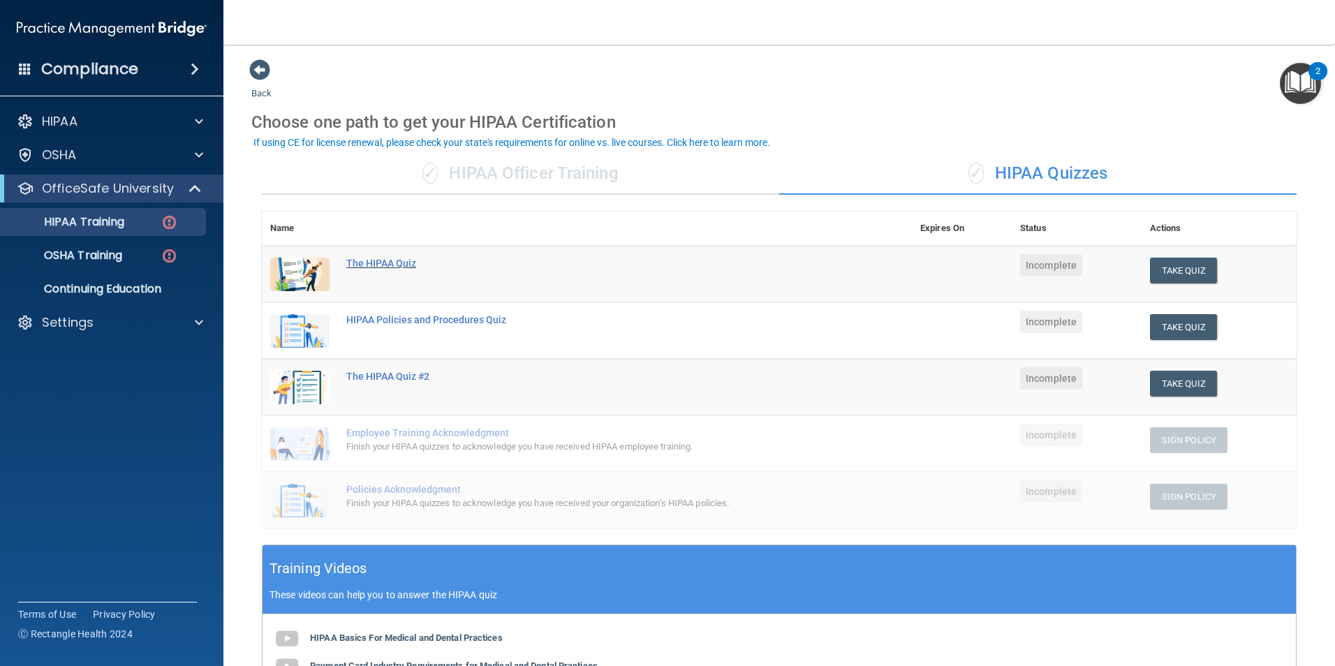
click at [372, 261] on div "The HIPAA Quiz" at bounding box center [594, 263] width 496 height 11
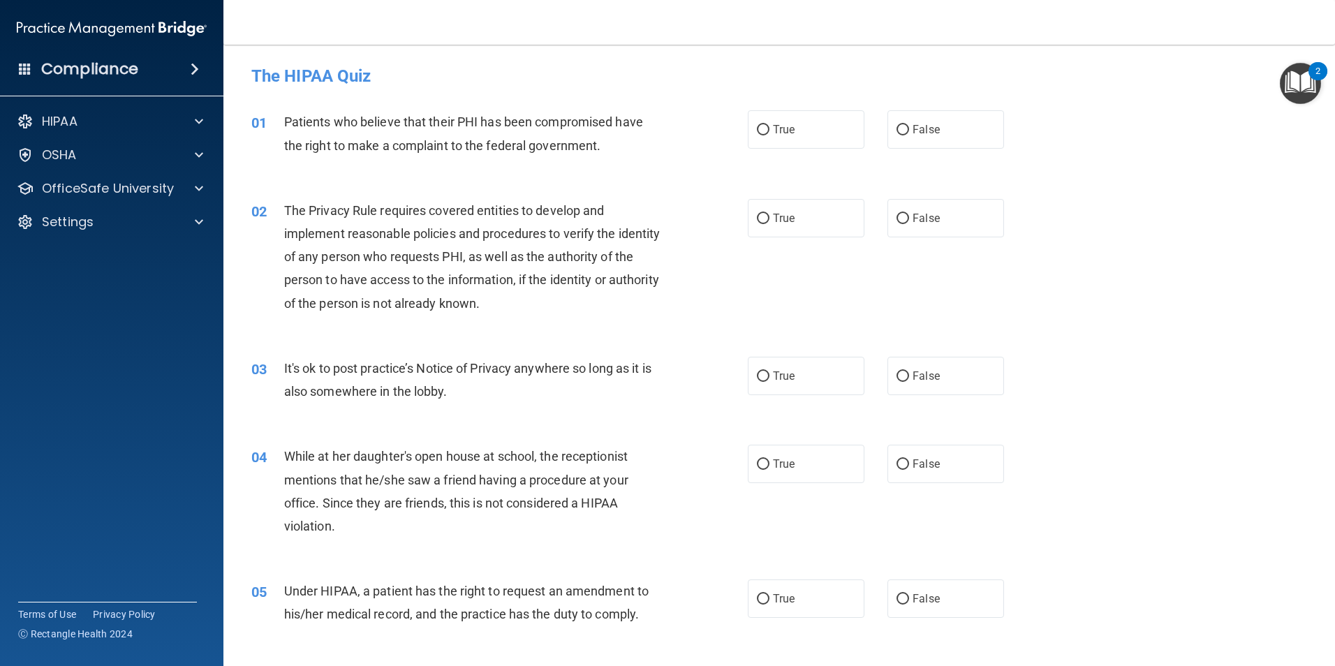
click at [812, 150] on div "01 Patients who believe that their PHI has been compromised have the right to m…" at bounding box center [779, 137] width 1077 height 88
click at [805, 133] on label "True" at bounding box center [806, 129] width 117 height 38
click at [770, 133] on input "True" at bounding box center [763, 130] width 13 height 10
radio input "true"
click at [793, 209] on label "True" at bounding box center [806, 218] width 117 height 38
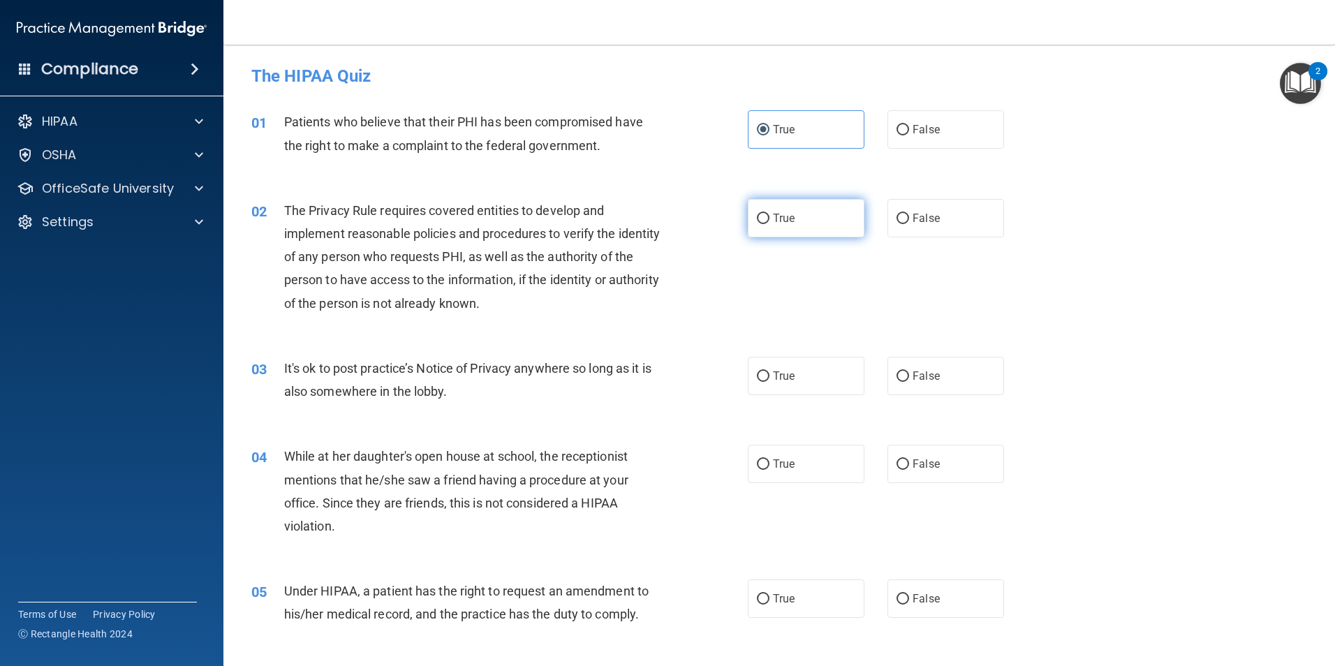
click at [770, 214] on input "True" at bounding box center [763, 219] width 13 height 10
radio input "true"
click at [814, 342] on div "03 It's ok to post practice’s Notice of Privacy anywhere so long as it is also …" at bounding box center [779, 383] width 1077 height 88
click at [826, 383] on label "True" at bounding box center [806, 376] width 117 height 38
click at [770, 382] on input "True" at bounding box center [763, 377] width 13 height 10
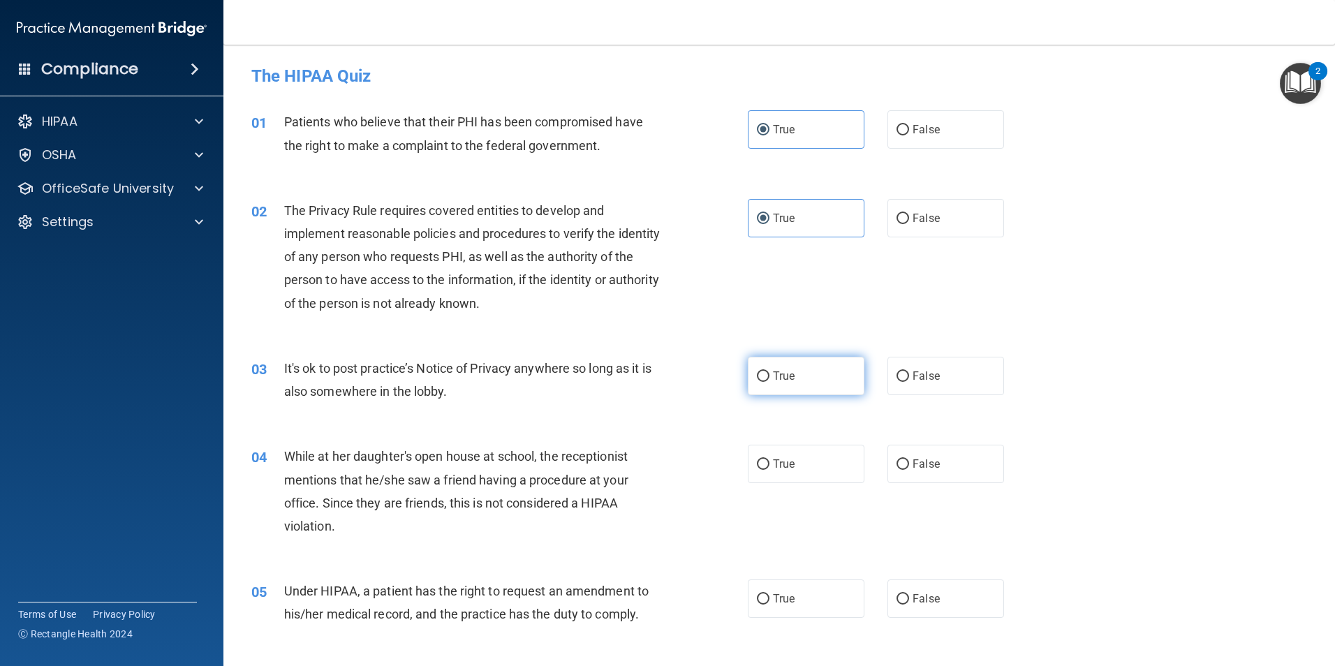
radio input "true"
click at [1023, 475] on div "04 While at her daughter's open house at school, the receptionist mentions that…" at bounding box center [779, 494] width 1077 height 135
click at [867, 469] on div "True False" at bounding box center [888, 464] width 280 height 38
click at [985, 466] on label "False" at bounding box center [946, 464] width 117 height 38
click at [909, 466] on input "False" at bounding box center [903, 465] width 13 height 10
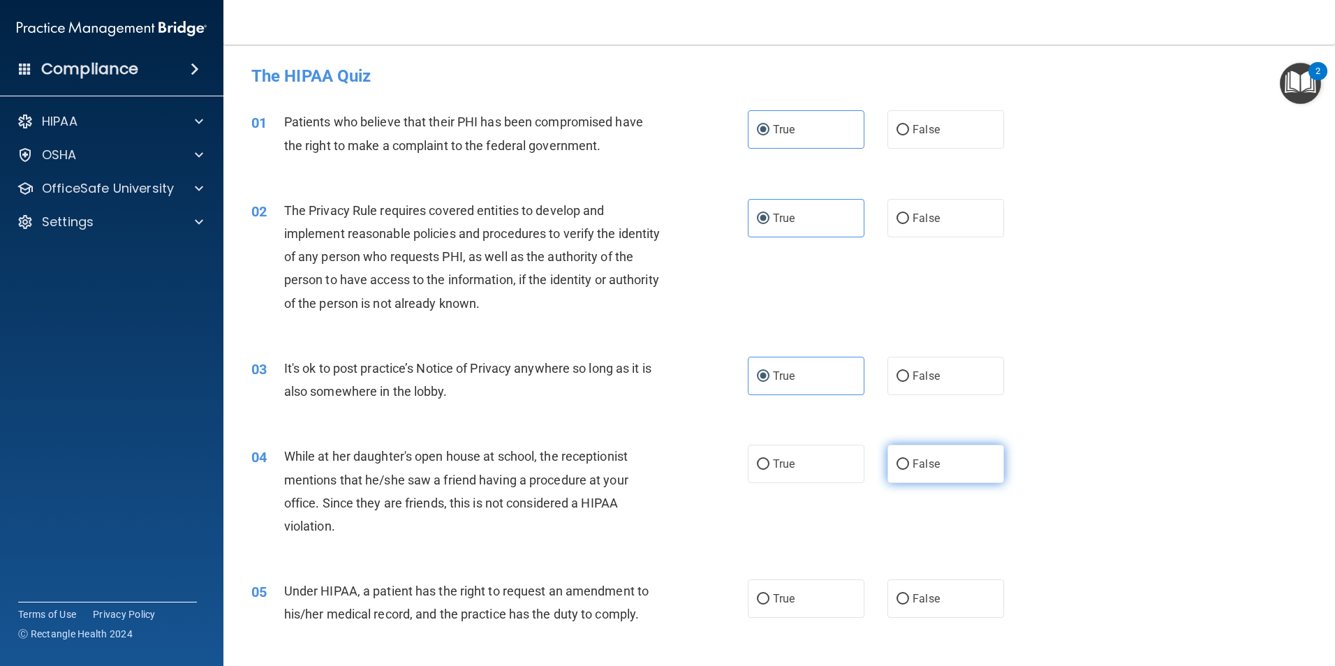
radio input "true"
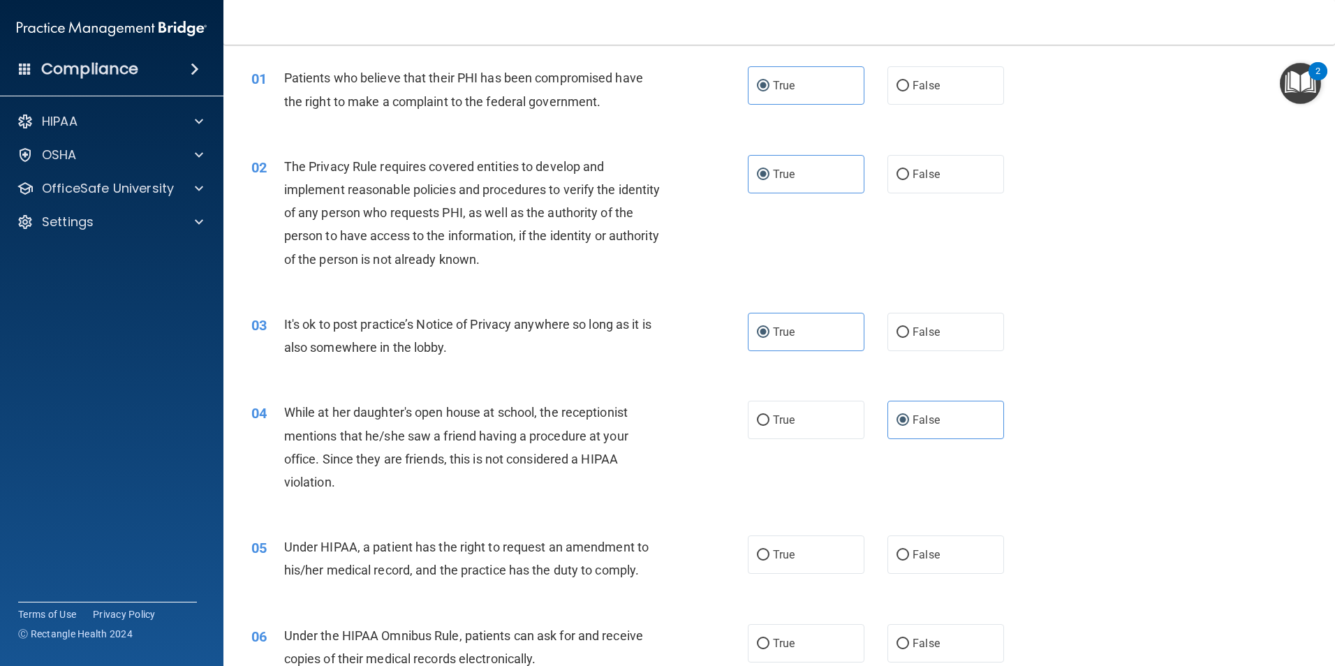
scroll to position [279, 0]
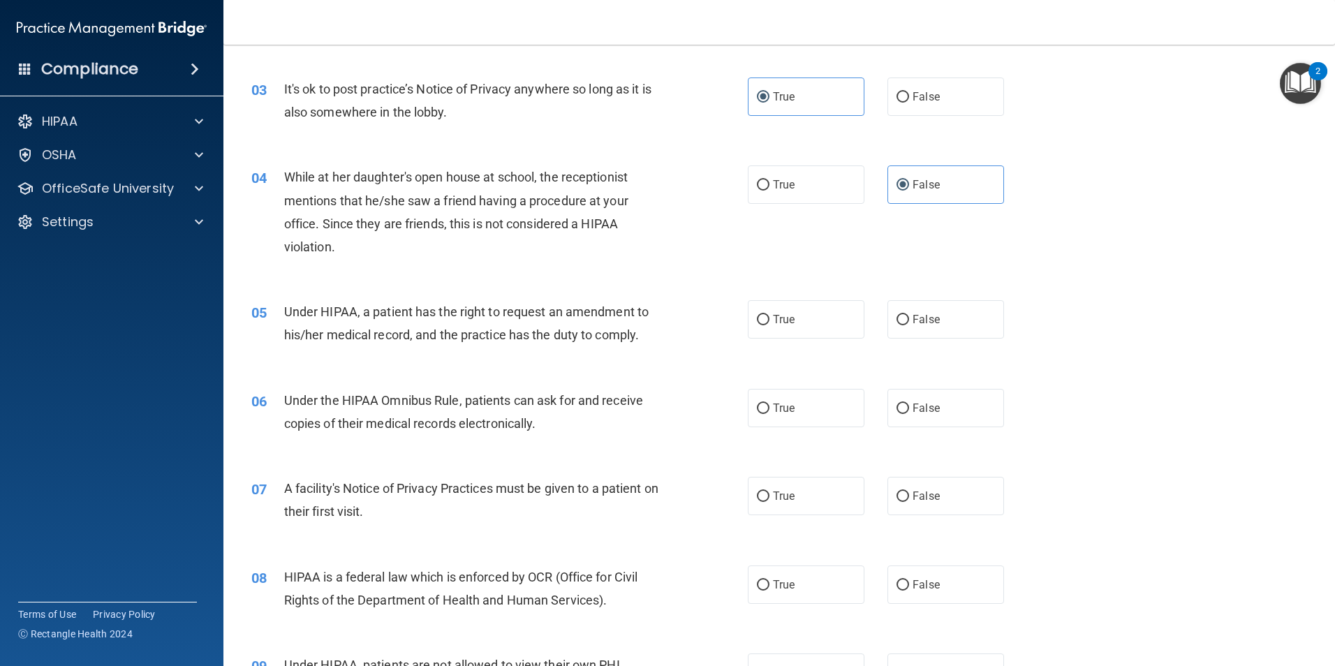
click at [736, 327] on div "05 Under HIPAA, a patient has the right to request an amendment to his/her medi…" at bounding box center [499, 326] width 538 height 53
click at [782, 320] on span "True" at bounding box center [784, 319] width 22 height 13
click at [770, 320] on input "True" at bounding box center [763, 320] width 13 height 10
radio input "true"
click at [802, 392] on label "True" at bounding box center [806, 408] width 117 height 38
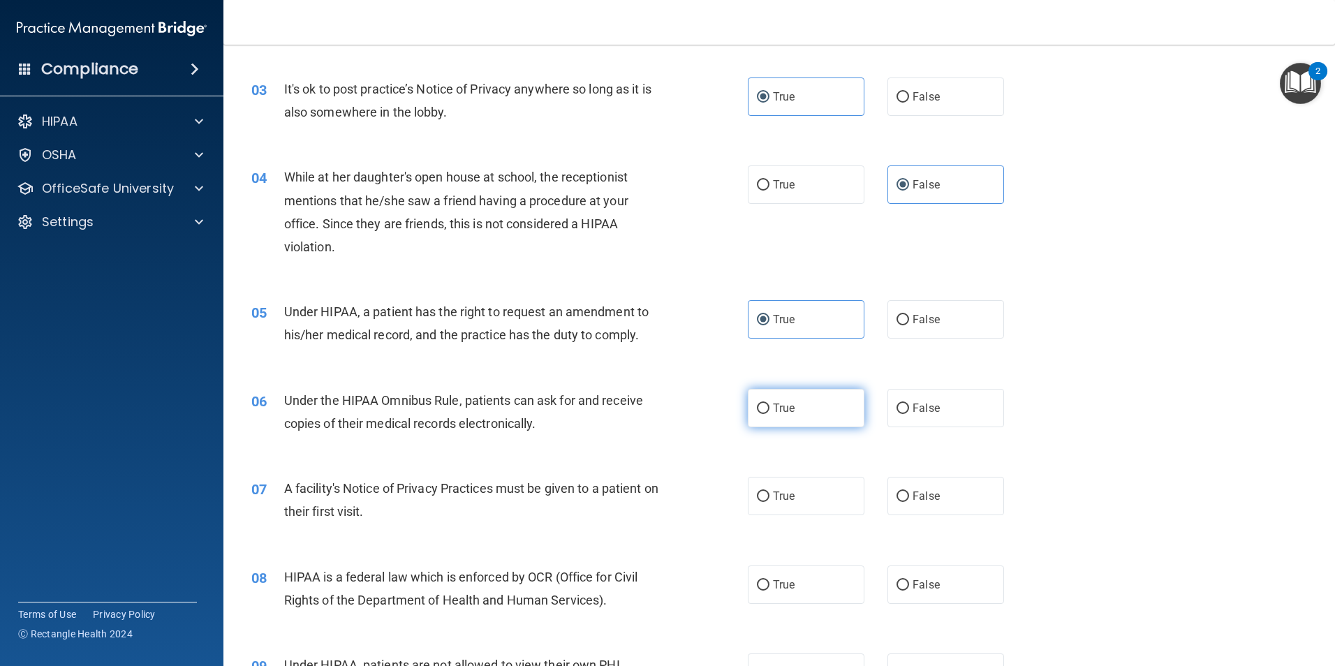
click at [770, 404] on input "True" at bounding box center [763, 409] width 13 height 10
radio input "true"
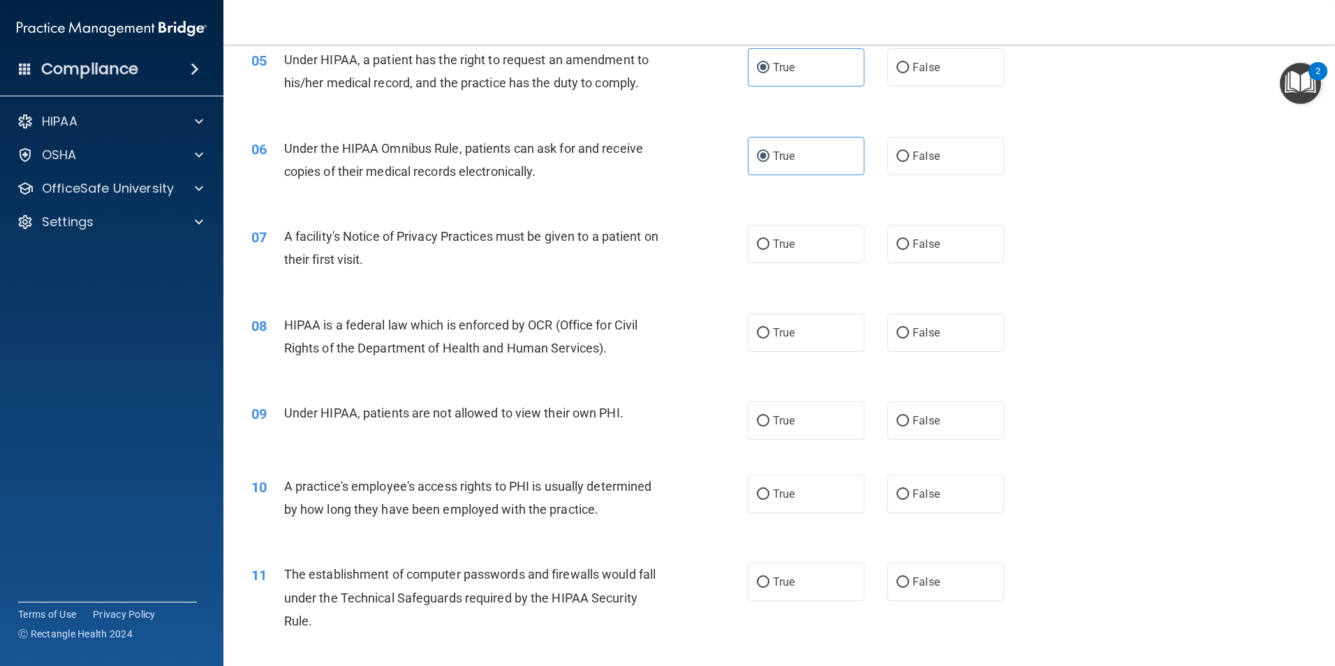
scroll to position [559, 0]
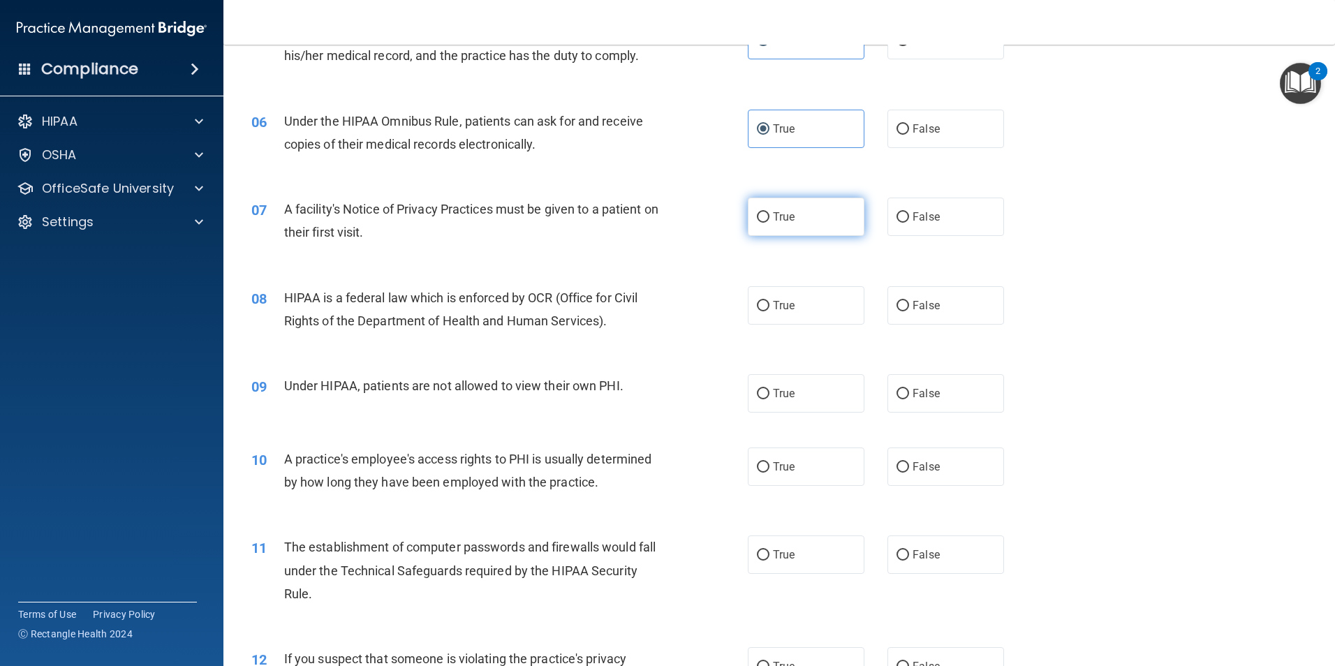
click at [787, 215] on span "True" at bounding box center [784, 216] width 22 height 13
click at [770, 215] on input "True" at bounding box center [763, 217] width 13 height 10
radio input "true"
click at [812, 300] on label "True" at bounding box center [806, 305] width 117 height 38
click at [770, 301] on input "True" at bounding box center [763, 306] width 13 height 10
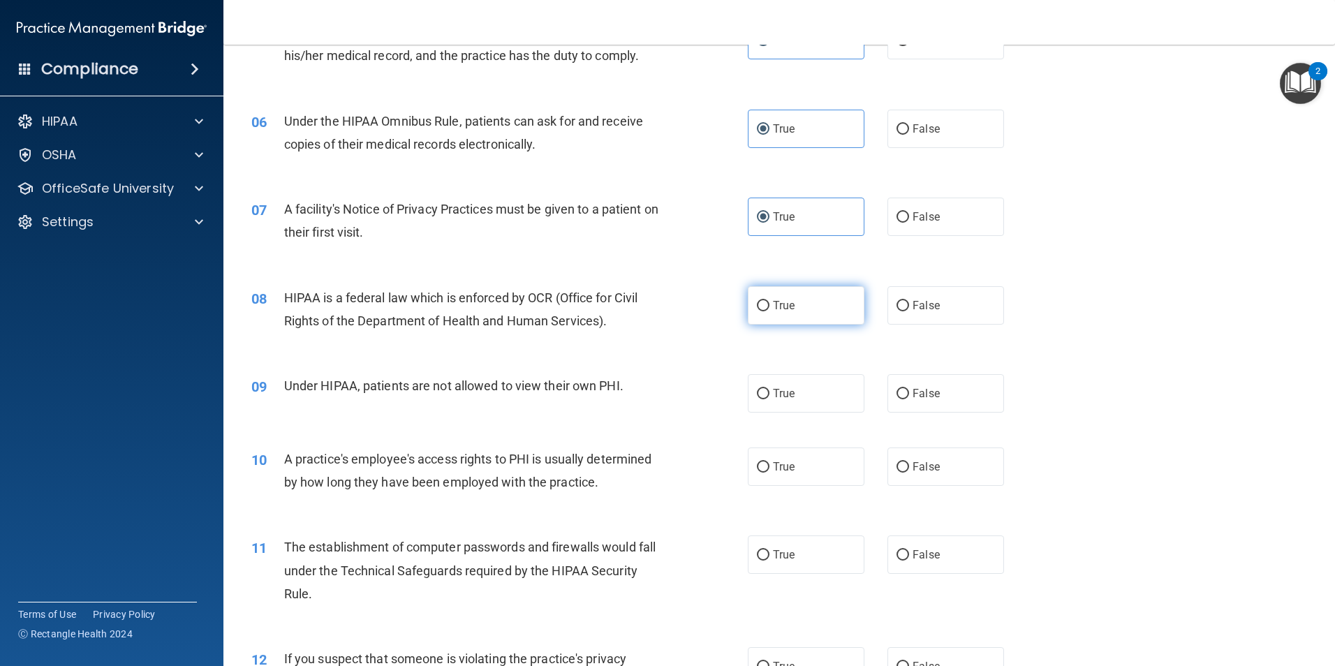
radio input "true"
click at [916, 387] on span "False" at bounding box center [926, 393] width 27 height 13
click at [909, 389] on input "False" at bounding box center [903, 394] width 13 height 10
radio input "true"
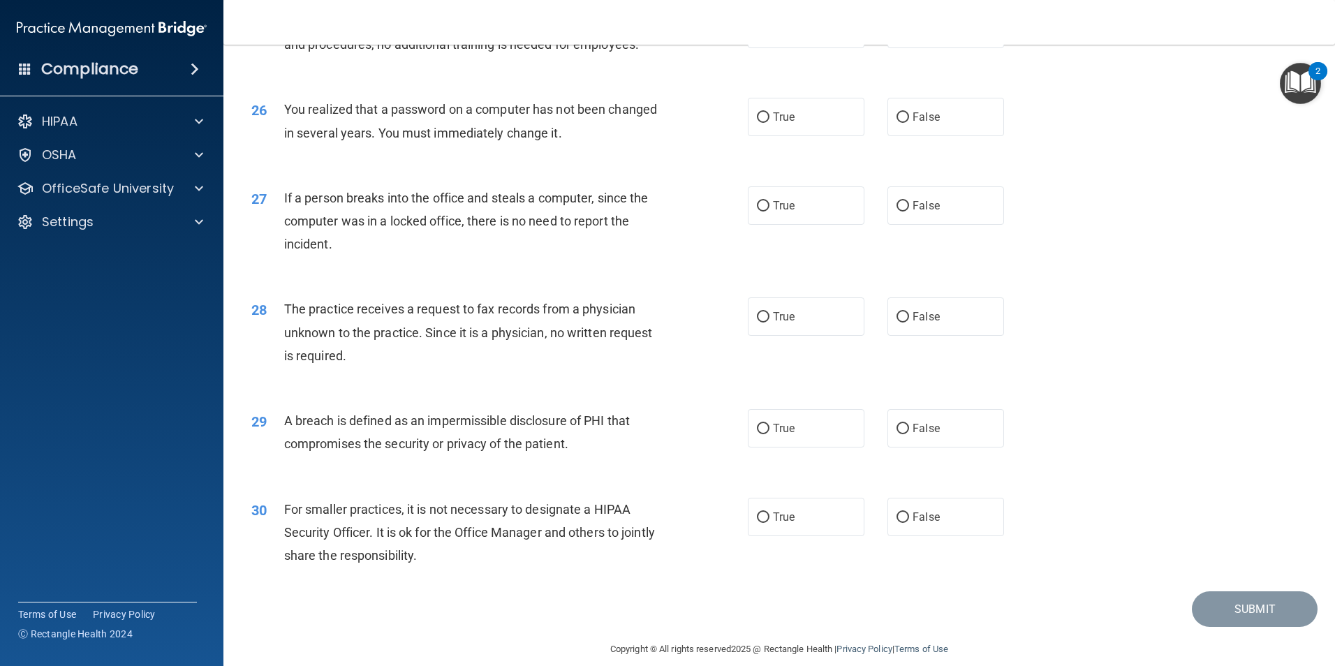
scroll to position [2662, 0]
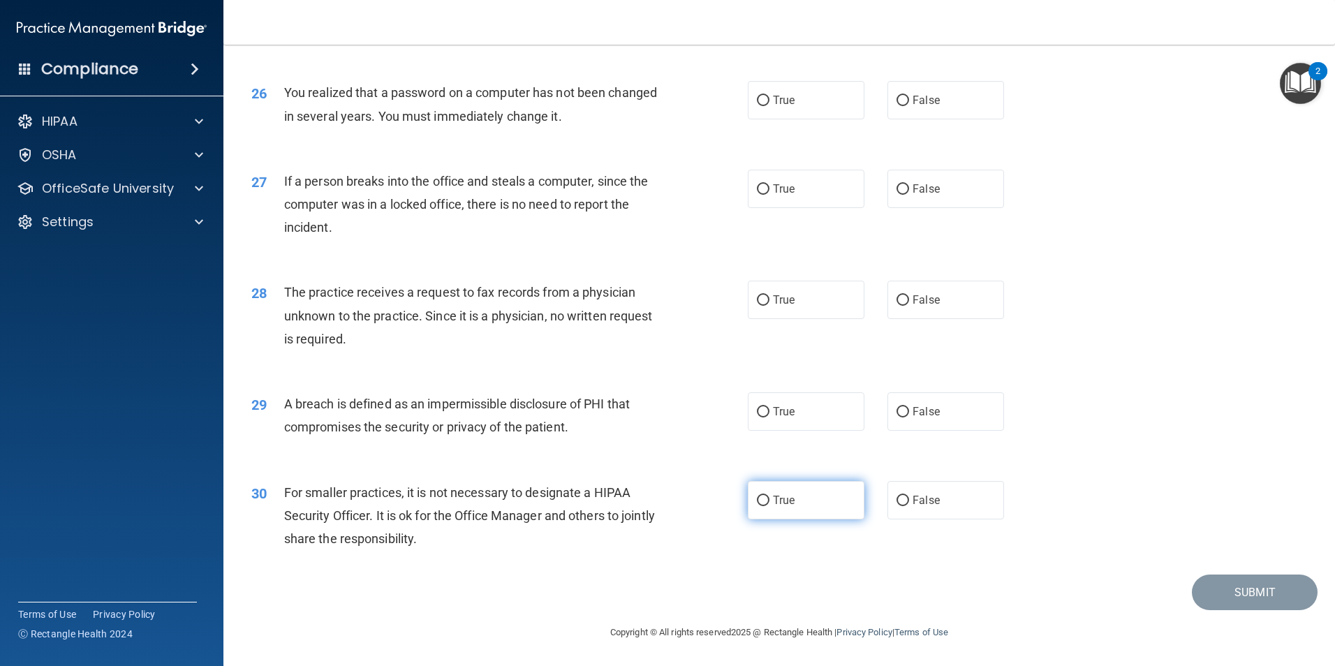
click at [795, 495] on label "True" at bounding box center [806, 500] width 117 height 38
click at [770, 496] on input "True" at bounding box center [763, 501] width 13 height 10
radio input "true"
click at [810, 408] on label "True" at bounding box center [806, 412] width 117 height 38
click at [770, 408] on input "True" at bounding box center [763, 412] width 13 height 10
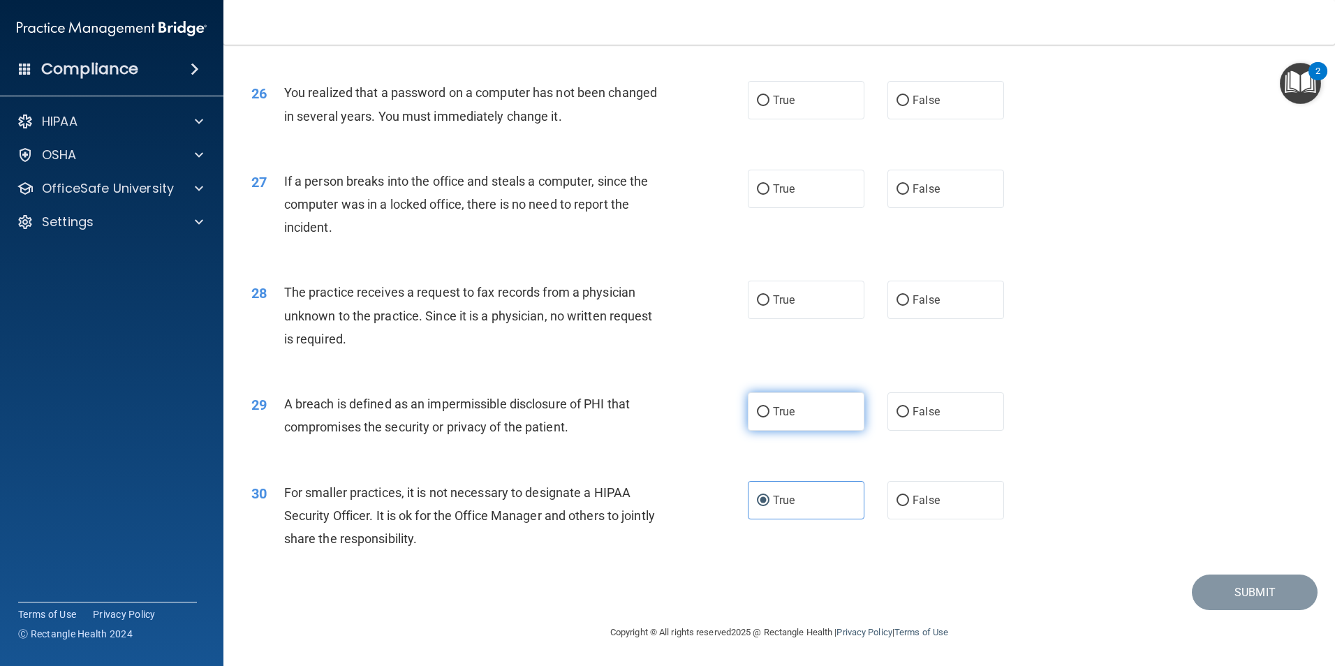
radio input "true"
click at [888, 306] on label "False" at bounding box center [946, 300] width 117 height 38
click at [897, 306] on input "False" at bounding box center [903, 300] width 13 height 10
radio input "true"
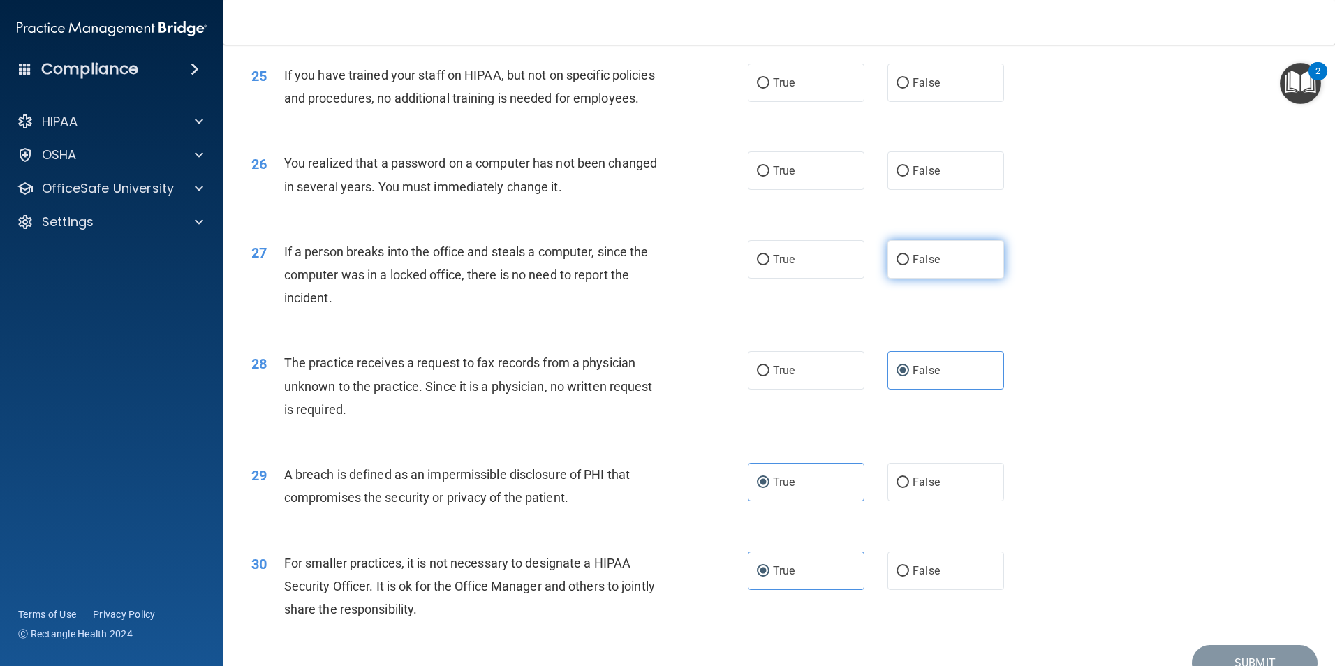
click at [928, 279] on label "False" at bounding box center [946, 259] width 117 height 38
click at [909, 265] on input "False" at bounding box center [903, 260] width 13 height 10
radio input "true"
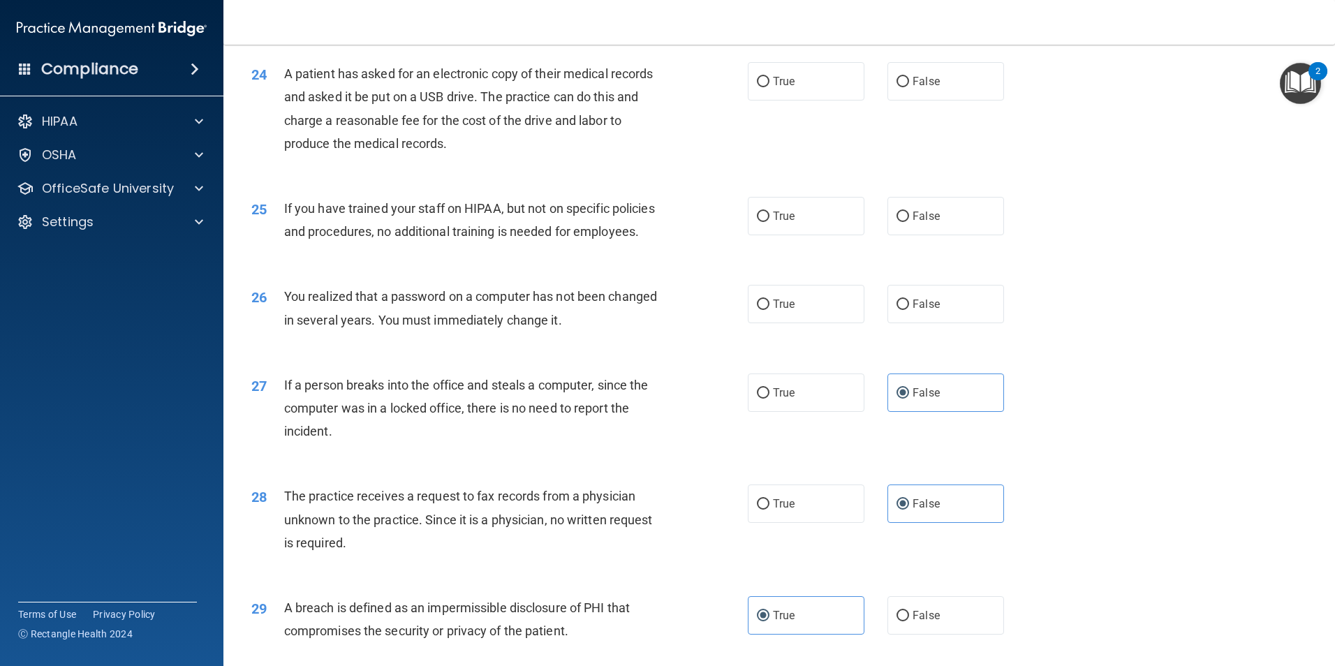
scroll to position [2243, 0]
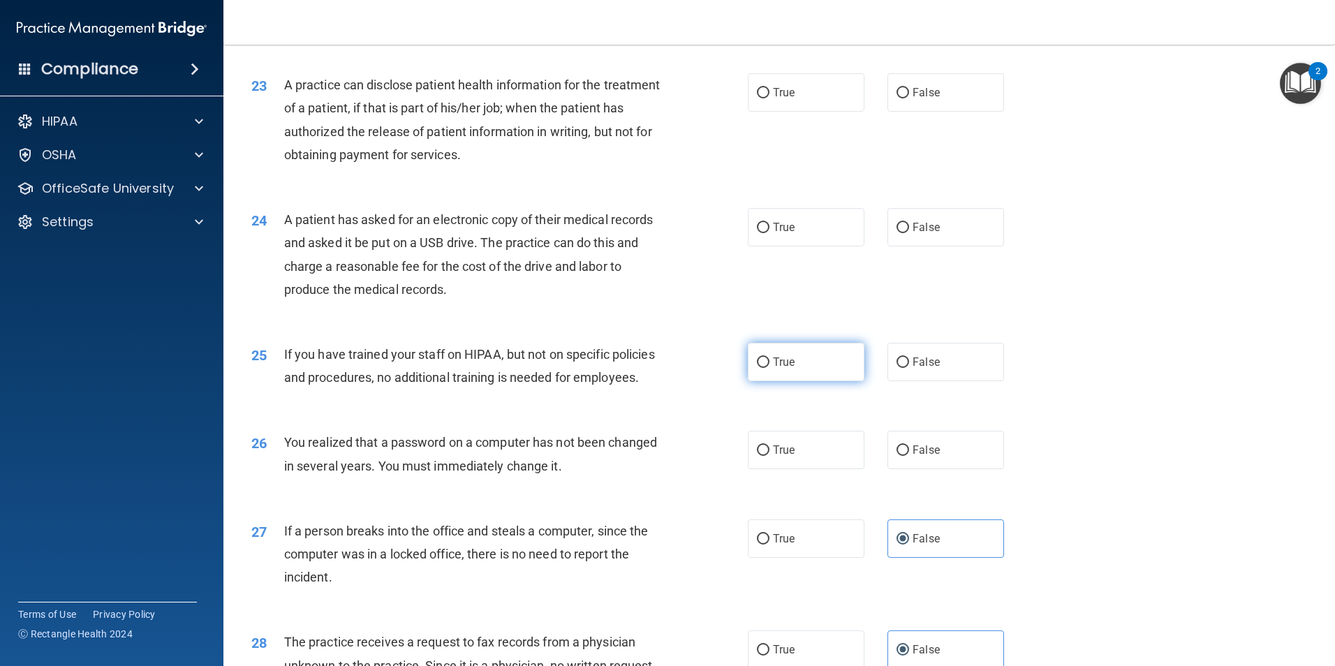
click at [805, 381] on label "True" at bounding box center [806, 362] width 117 height 38
click at [770, 368] on input "True" at bounding box center [763, 363] width 13 height 10
radio input "true"
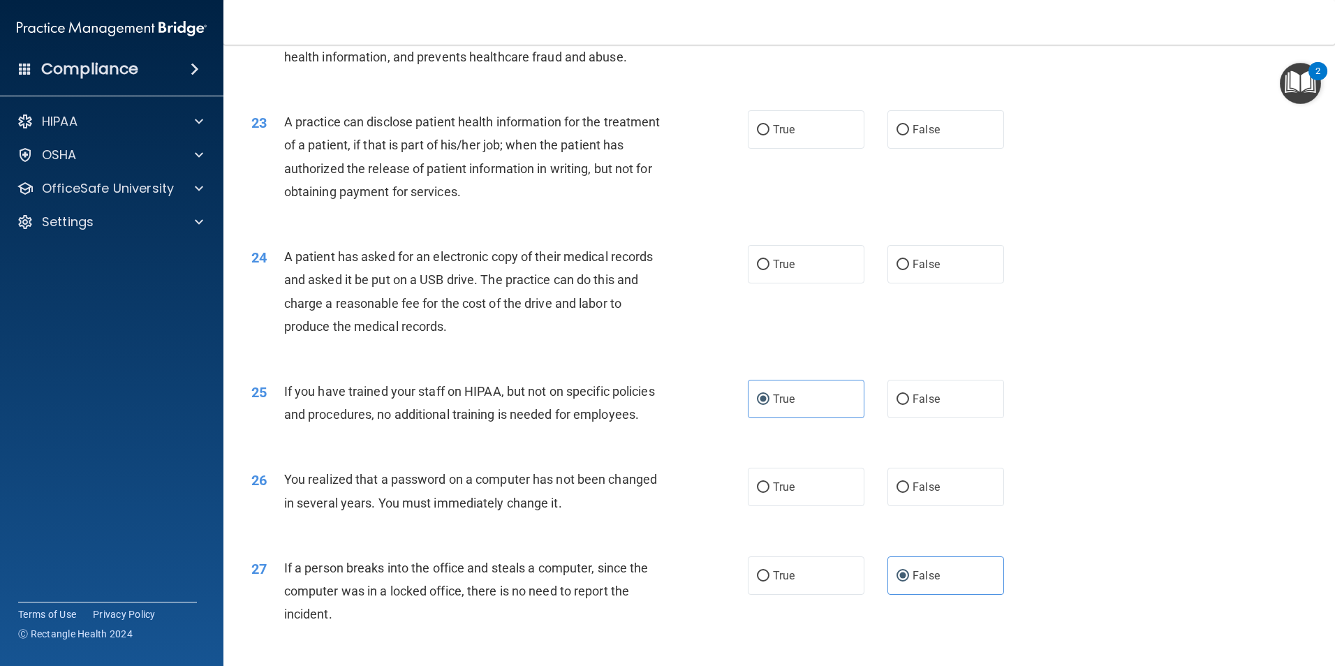
scroll to position [2173, 0]
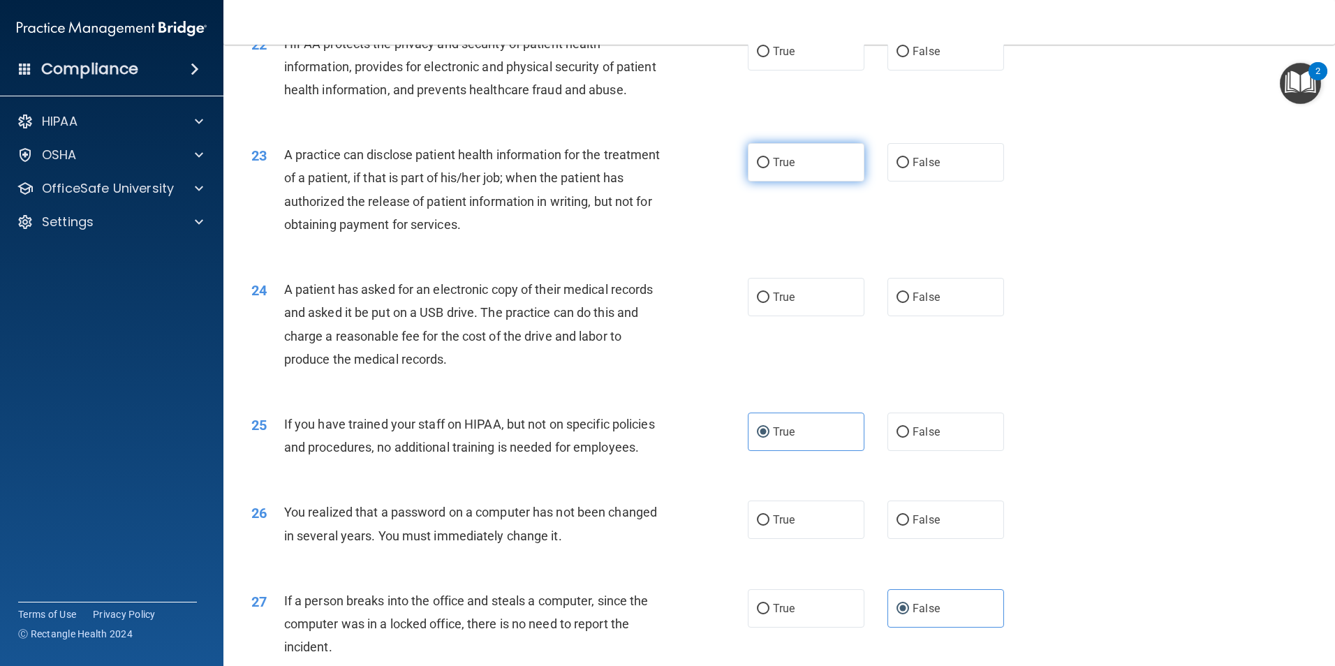
click at [799, 182] on label "True" at bounding box center [806, 162] width 117 height 38
click at [770, 168] on input "True" at bounding box center [763, 163] width 13 height 10
radio input "true"
click at [795, 316] on label "True" at bounding box center [806, 297] width 117 height 38
click at [770, 303] on input "True" at bounding box center [763, 298] width 13 height 10
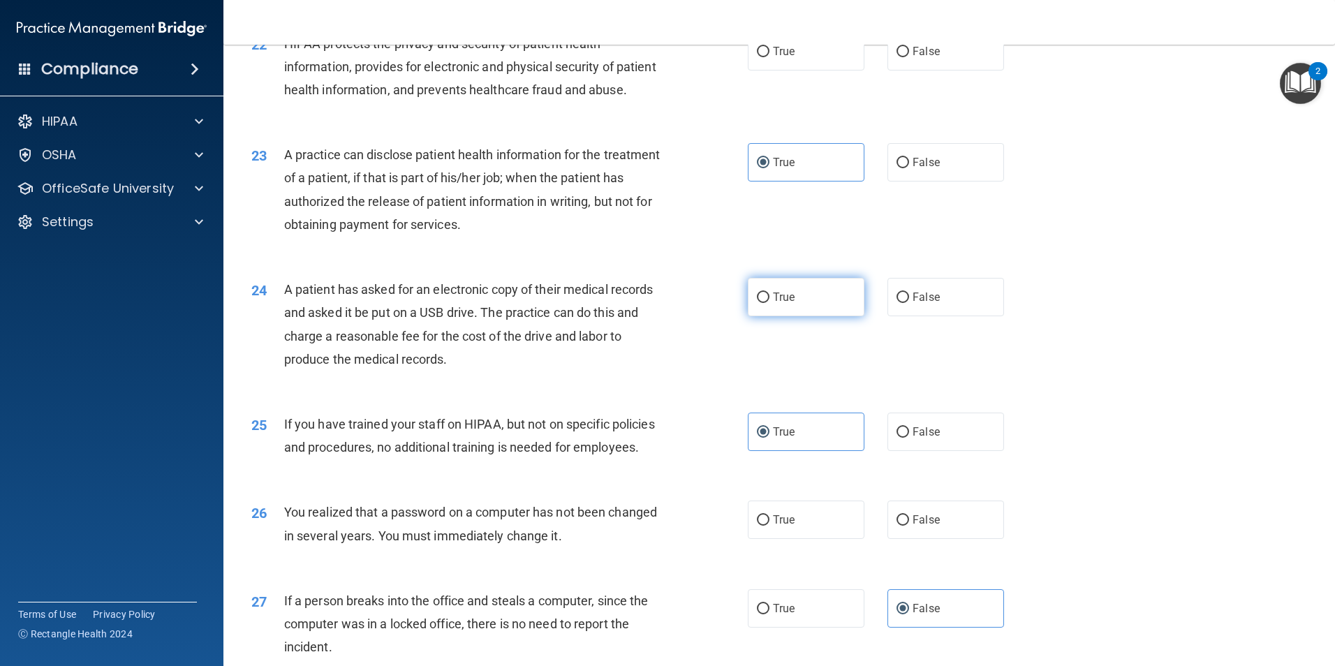
radio input "true"
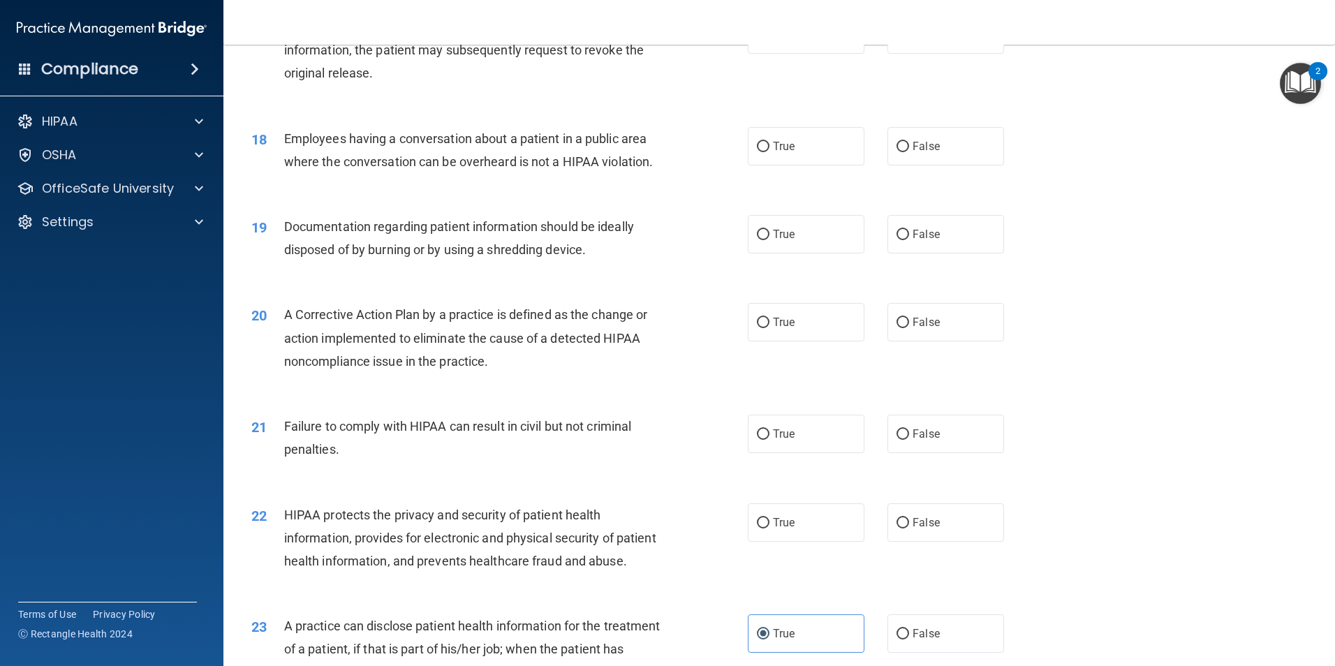
scroll to position [1685, 0]
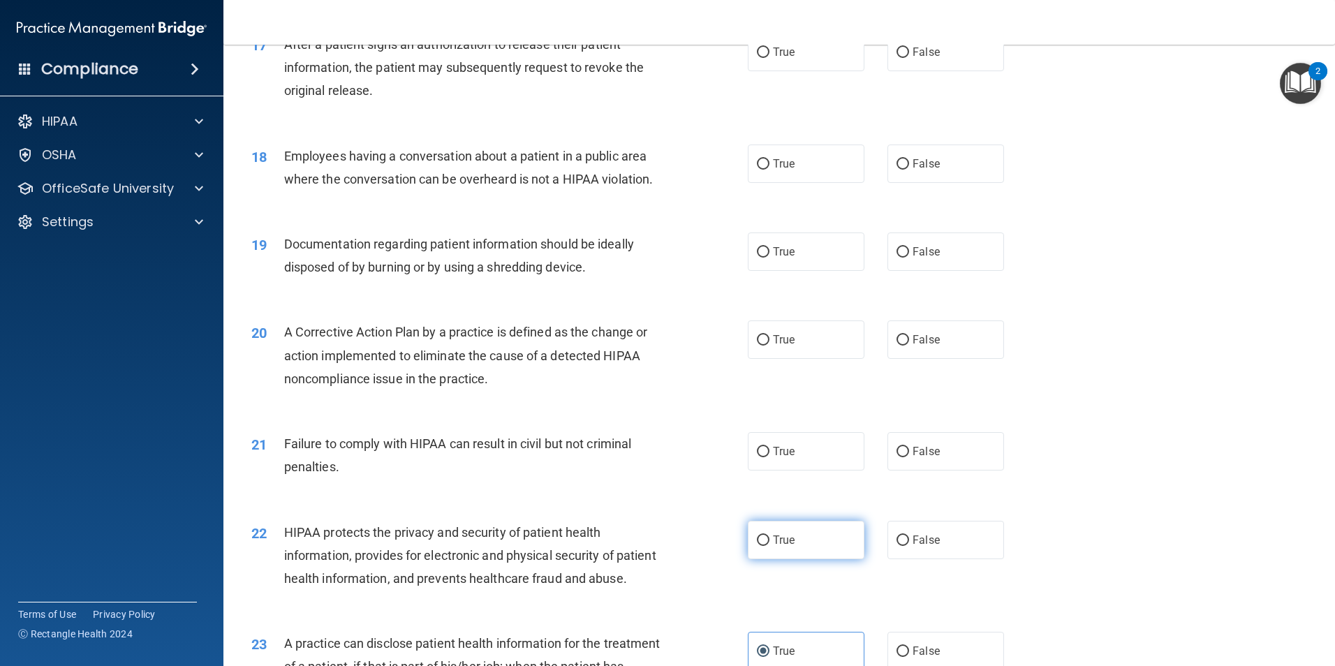
click at [826, 557] on label "True" at bounding box center [806, 540] width 117 height 38
click at [770, 546] on input "True" at bounding box center [763, 541] width 13 height 10
radio input "true"
click at [907, 465] on label "False" at bounding box center [946, 451] width 117 height 38
click at [907, 457] on input "False" at bounding box center [903, 452] width 13 height 10
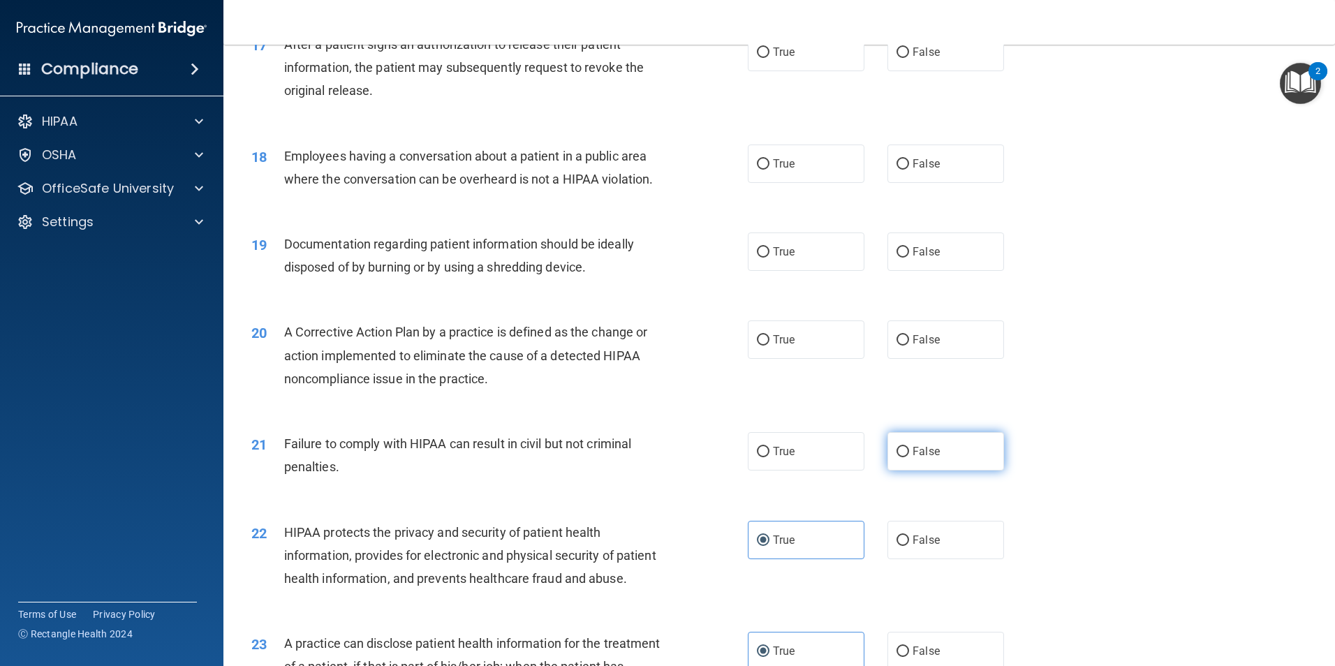
radio input "true"
click at [786, 469] on label "True" at bounding box center [806, 451] width 117 height 38
click at [770, 457] on input "True" at bounding box center [763, 452] width 13 height 10
radio input "true"
click at [963, 471] on label "False" at bounding box center [946, 451] width 117 height 38
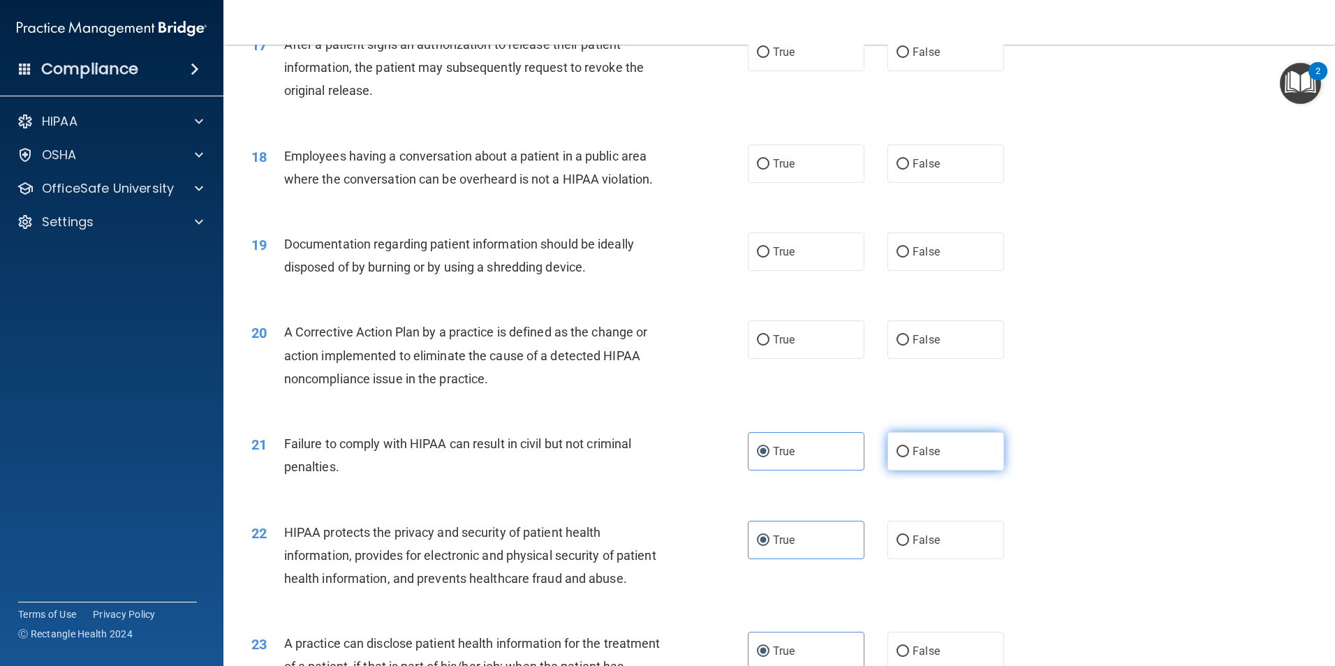
click at [909, 457] on input "False" at bounding box center [903, 452] width 13 height 10
radio input "true"
radio input "false"
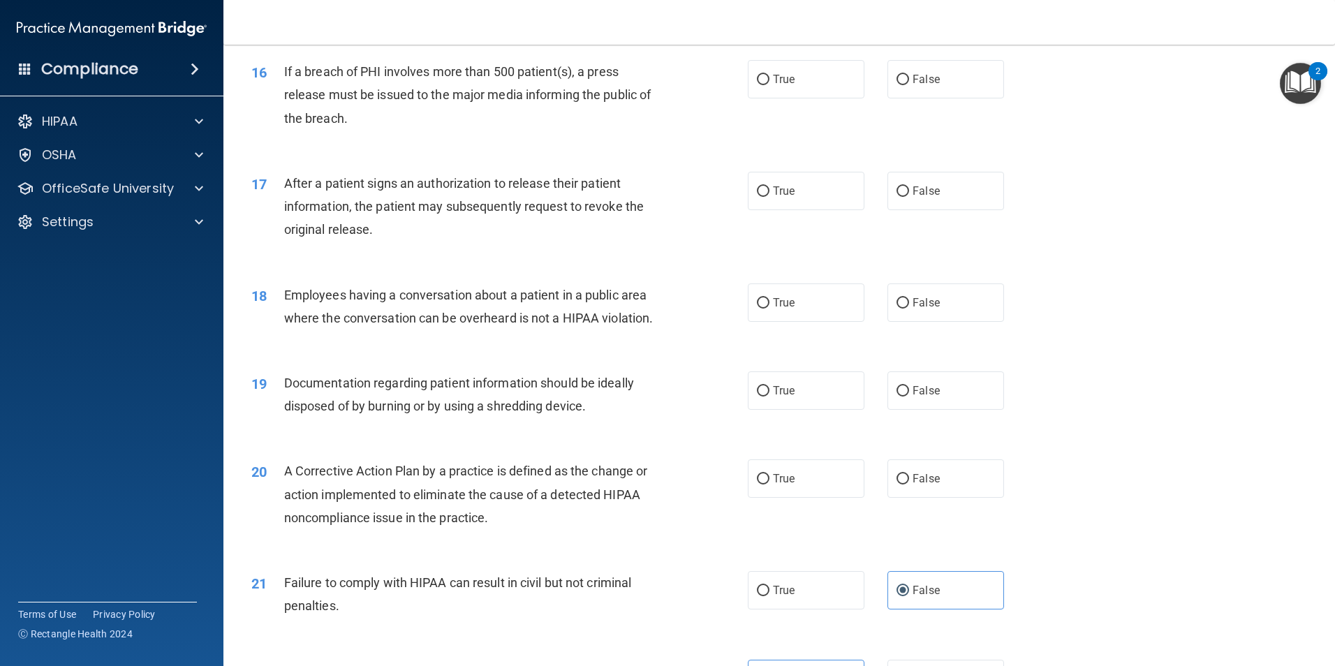
scroll to position [1545, 0]
click at [760, 485] on input "True" at bounding box center [763, 480] width 13 height 10
radio input "true"
click at [770, 400] on label "True" at bounding box center [806, 391] width 117 height 38
click at [770, 397] on input "True" at bounding box center [763, 392] width 13 height 10
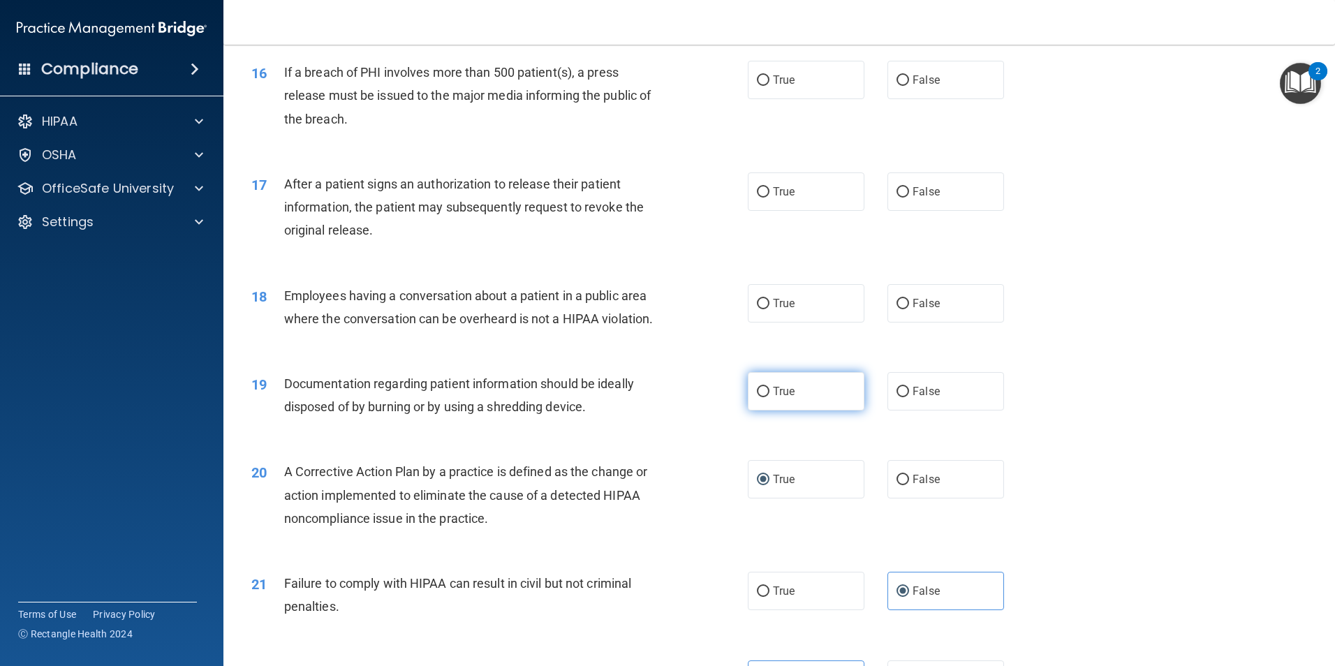
radio input "true"
click at [934, 321] on label "False" at bounding box center [946, 303] width 117 height 38
click at [909, 309] on input "False" at bounding box center [903, 304] width 13 height 10
radio input "true"
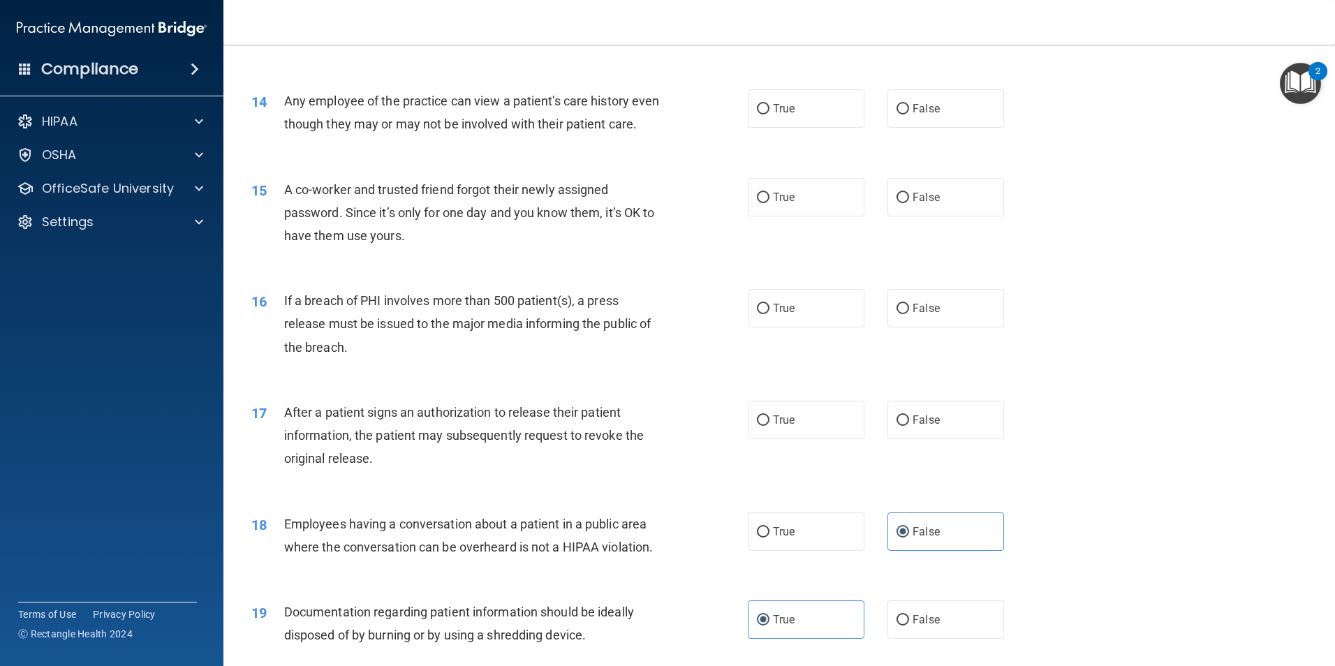
scroll to position [1266, 0]
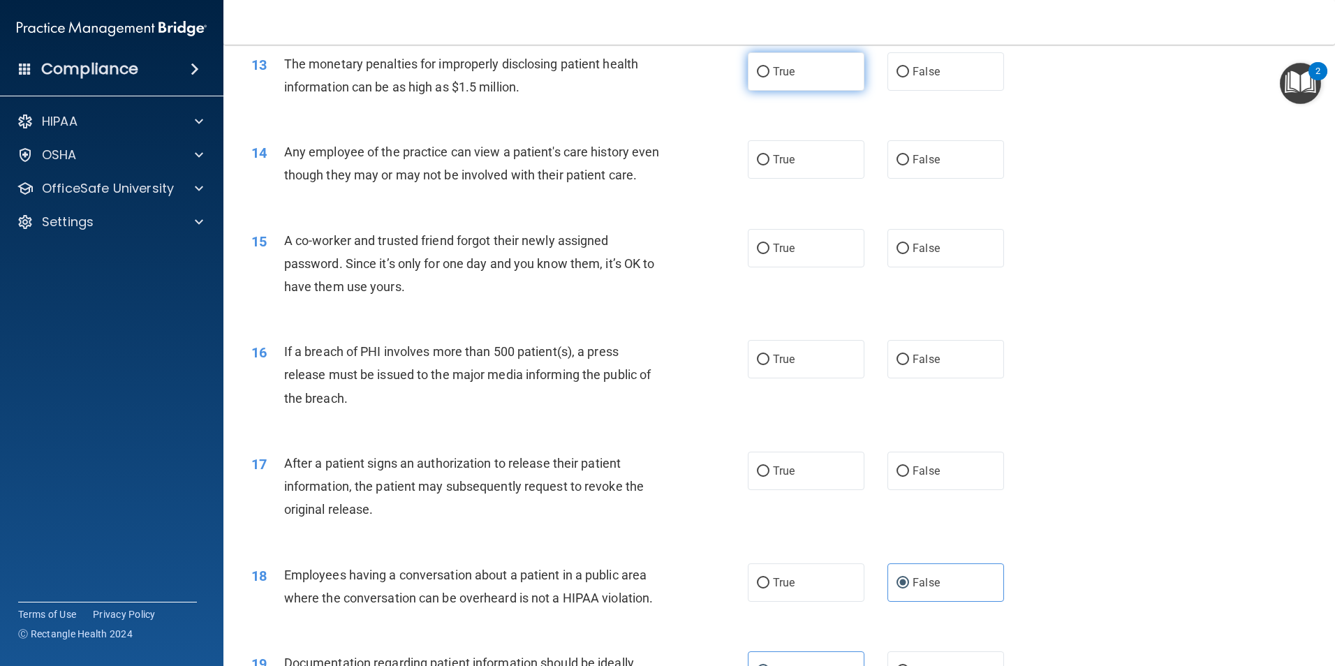
click at [751, 63] on label "True" at bounding box center [806, 71] width 117 height 38
click at [757, 67] on input "True" at bounding box center [763, 72] width 13 height 10
radio input "true"
click at [916, 169] on label "False" at bounding box center [946, 159] width 117 height 38
click at [909, 166] on input "False" at bounding box center [903, 160] width 13 height 10
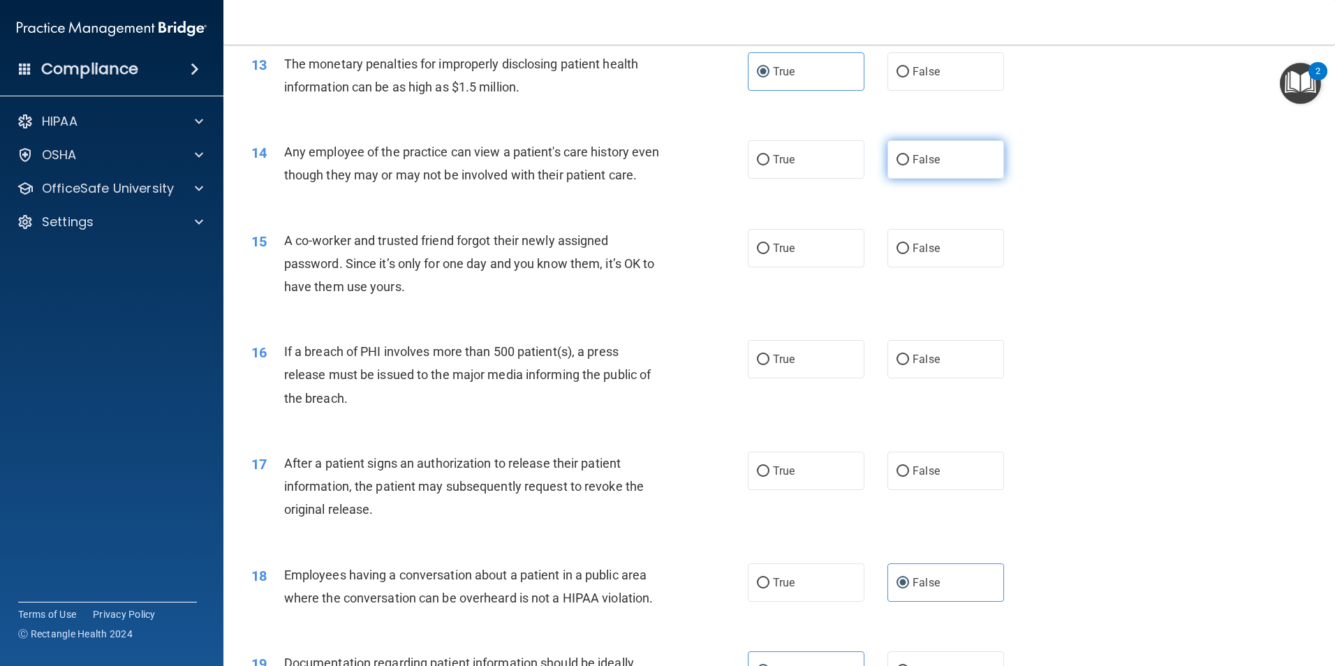
radio input "true"
click at [915, 267] on label "False" at bounding box center [946, 248] width 117 height 38
click at [909, 254] on input "False" at bounding box center [903, 249] width 13 height 10
radio input "true"
click at [780, 366] on span "True" at bounding box center [784, 359] width 22 height 13
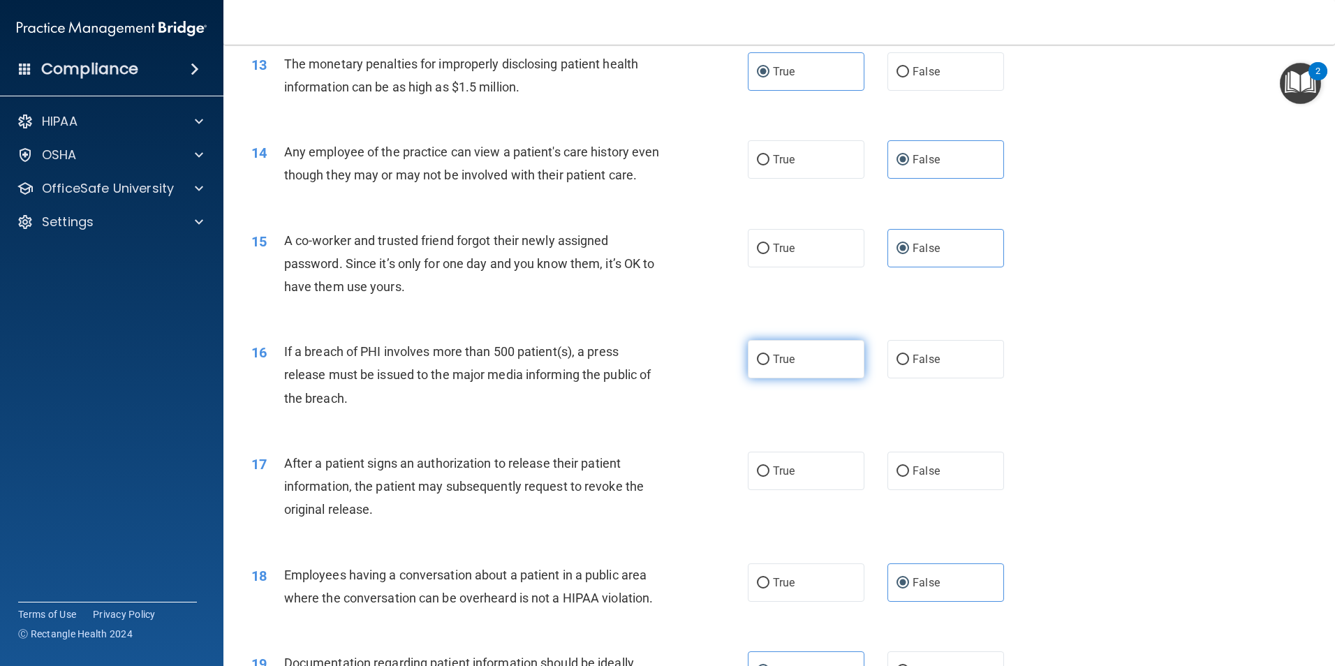
click at [770, 365] on input "True" at bounding box center [763, 360] width 13 height 10
radio input "true"
click at [773, 478] on span "True" at bounding box center [784, 470] width 22 height 13
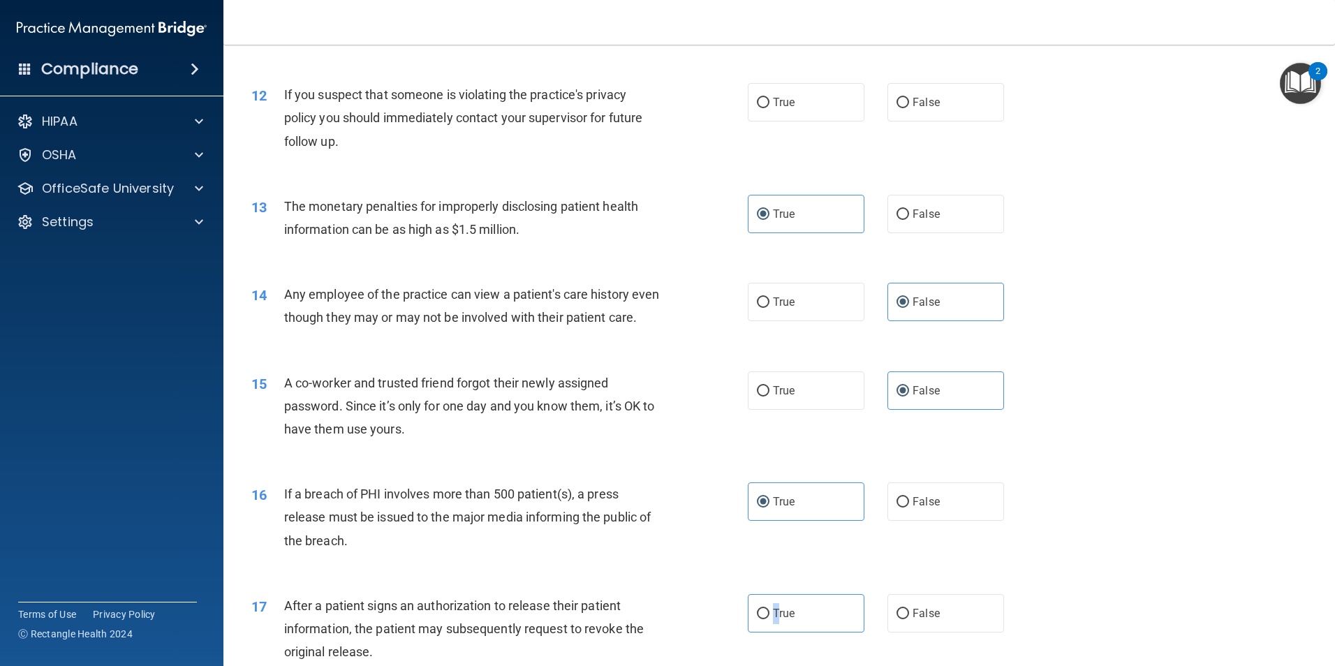
scroll to position [1196, 0]
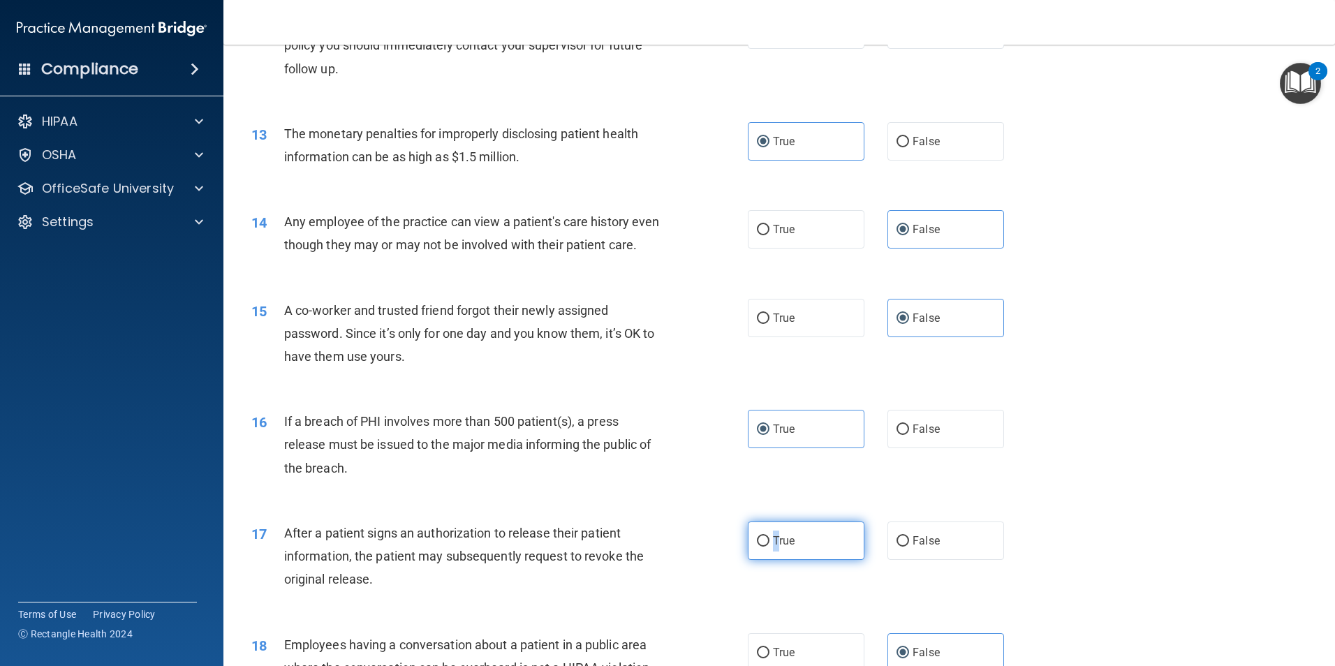
click at [774, 560] on label "True" at bounding box center [806, 541] width 117 height 38
click at [770, 547] on input "True" at bounding box center [763, 541] width 13 height 10
radio input "true"
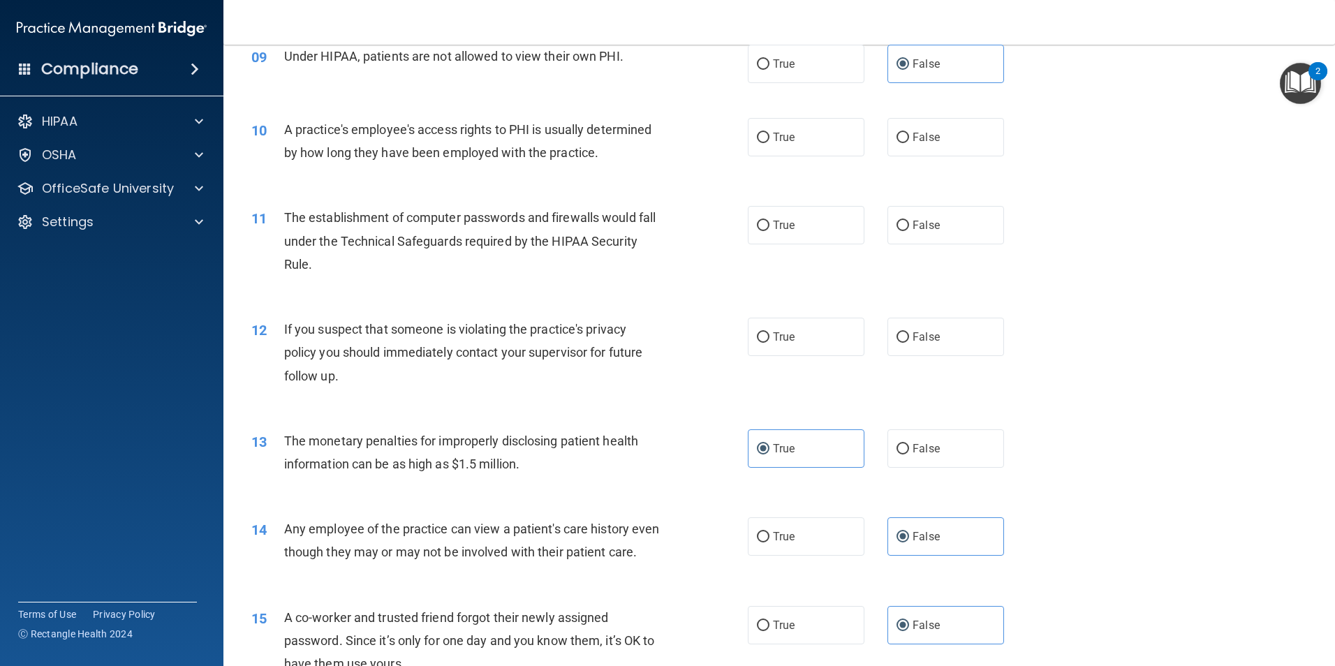
scroll to position [777, 0]
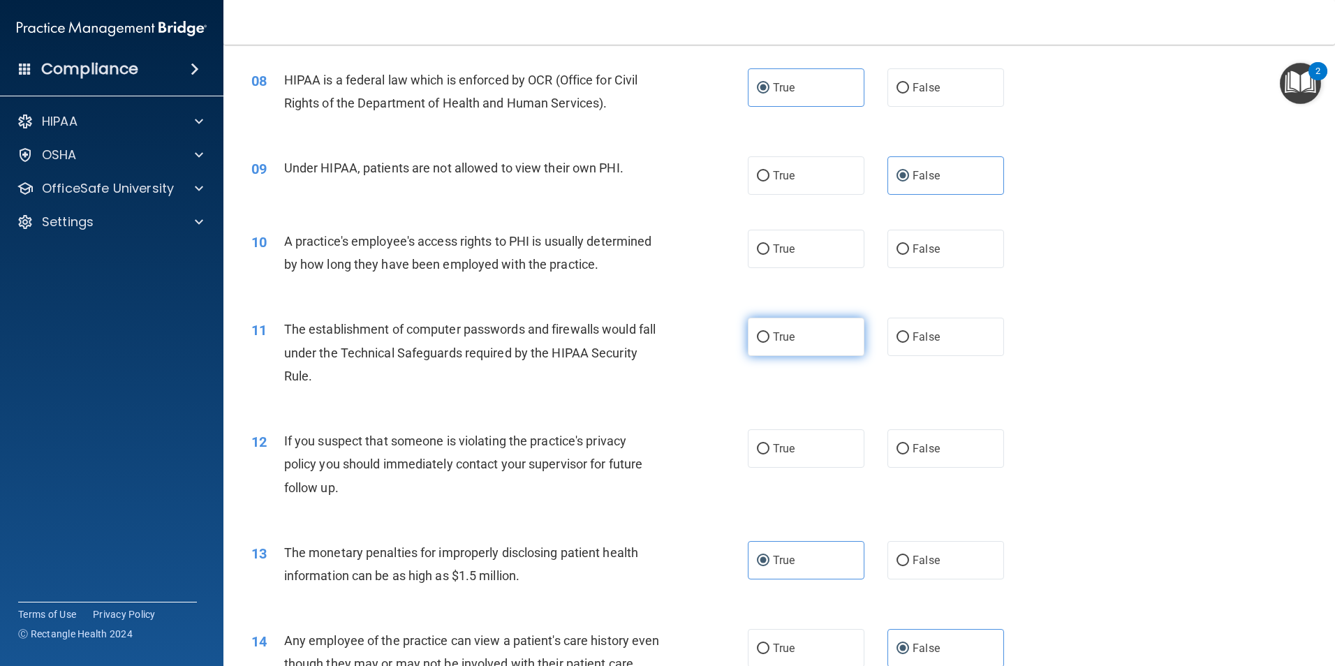
click at [773, 332] on span "True" at bounding box center [784, 336] width 22 height 13
click at [770, 332] on input "True" at bounding box center [763, 337] width 13 height 10
radio input "true"
click at [819, 450] on label "True" at bounding box center [806, 449] width 117 height 38
click at [770, 450] on input "True" at bounding box center [763, 449] width 13 height 10
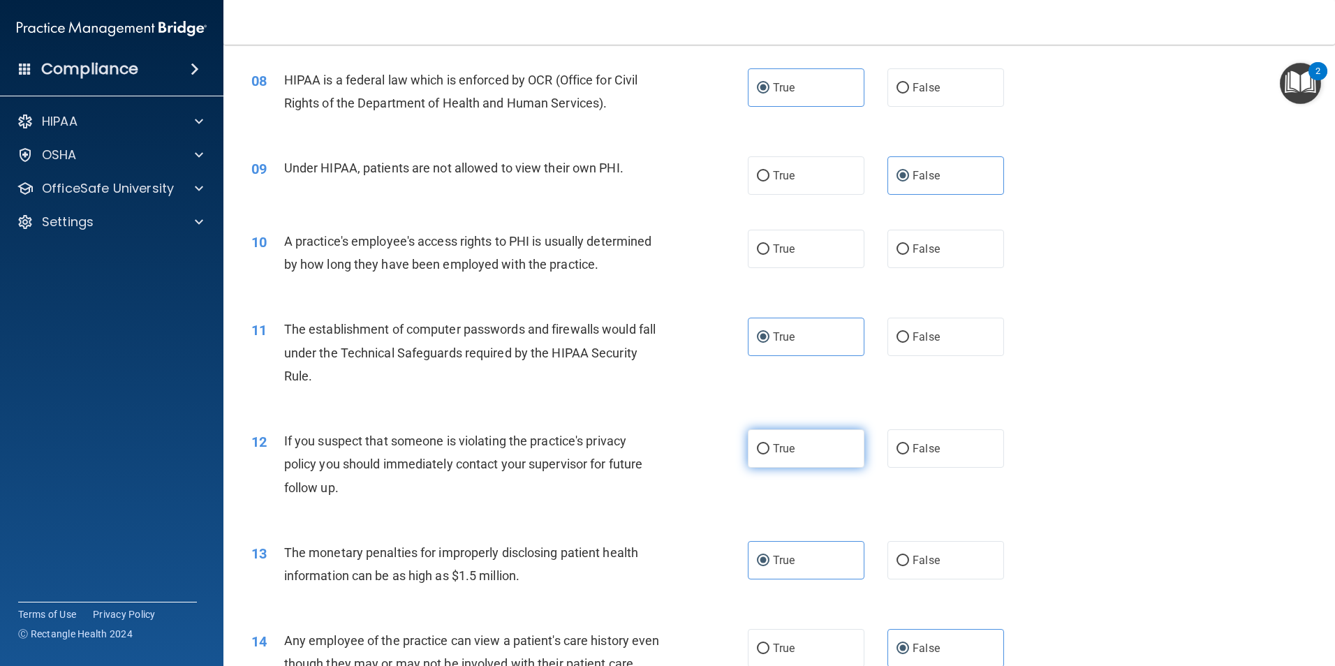
radio input "true"
click at [930, 248] on span "False" at bounding box center [926, 248] width 27 height 13
click at [909, 248] on input "False" at bounding box center [903, 249] width 13 height 10
radio input "true"
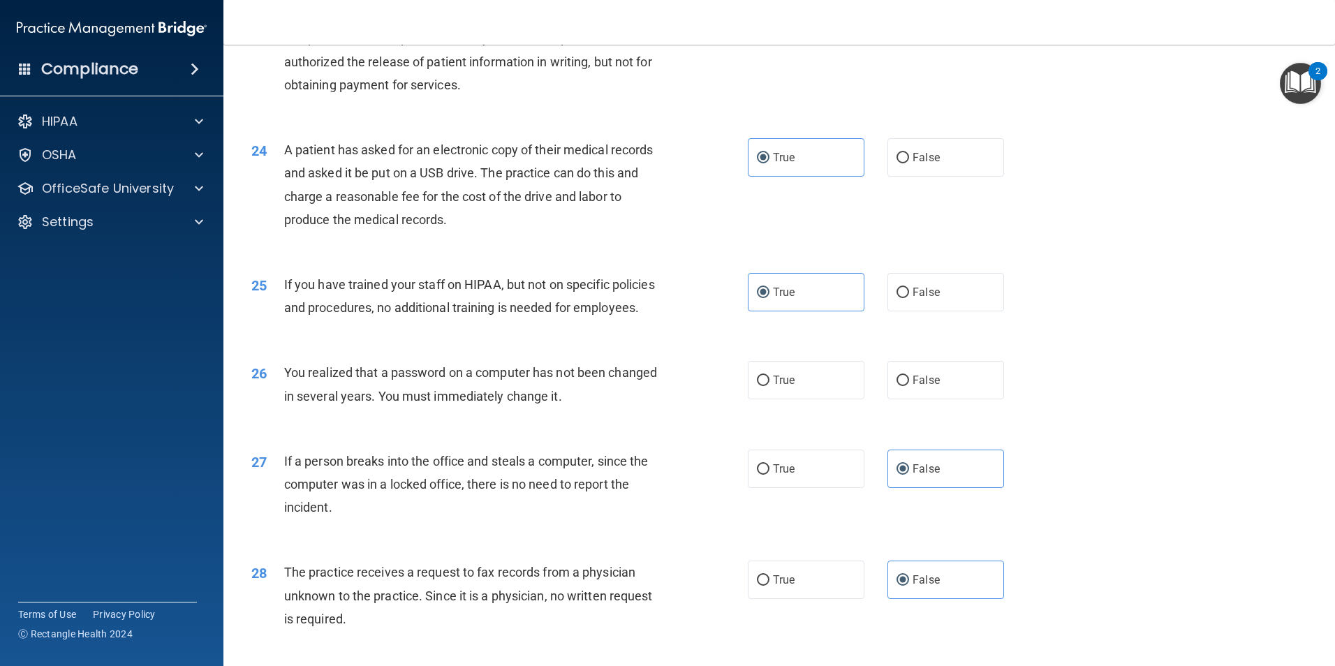
scroll to position [2243, 0]
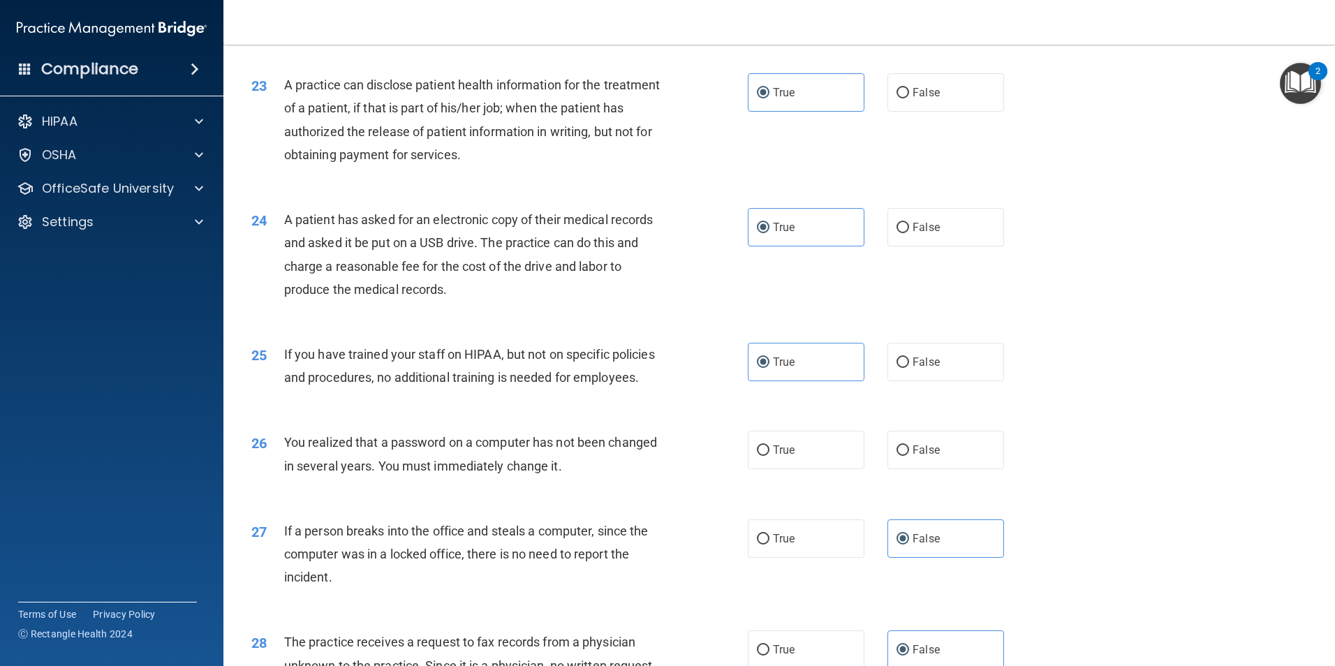
click at [742, 484] on div "26 You realized that a password on a computer has not been changed in several y…" at bounding box center [499, 457] width 538 height 53
click at [761, 456] on input "True" at bounding box center [763, 451] width 13 height 10
radio input "true"
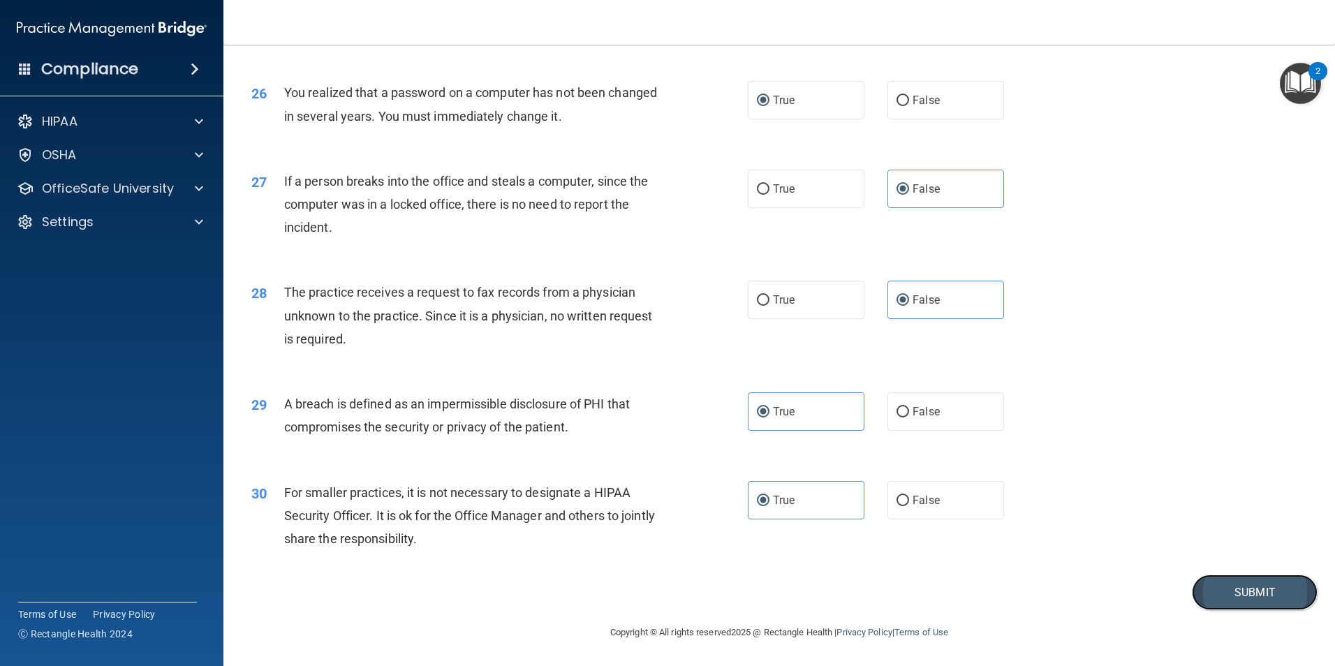
click at [1233, 585] on button "Submit" at bounding box center [1255, 593] width 126 height 36
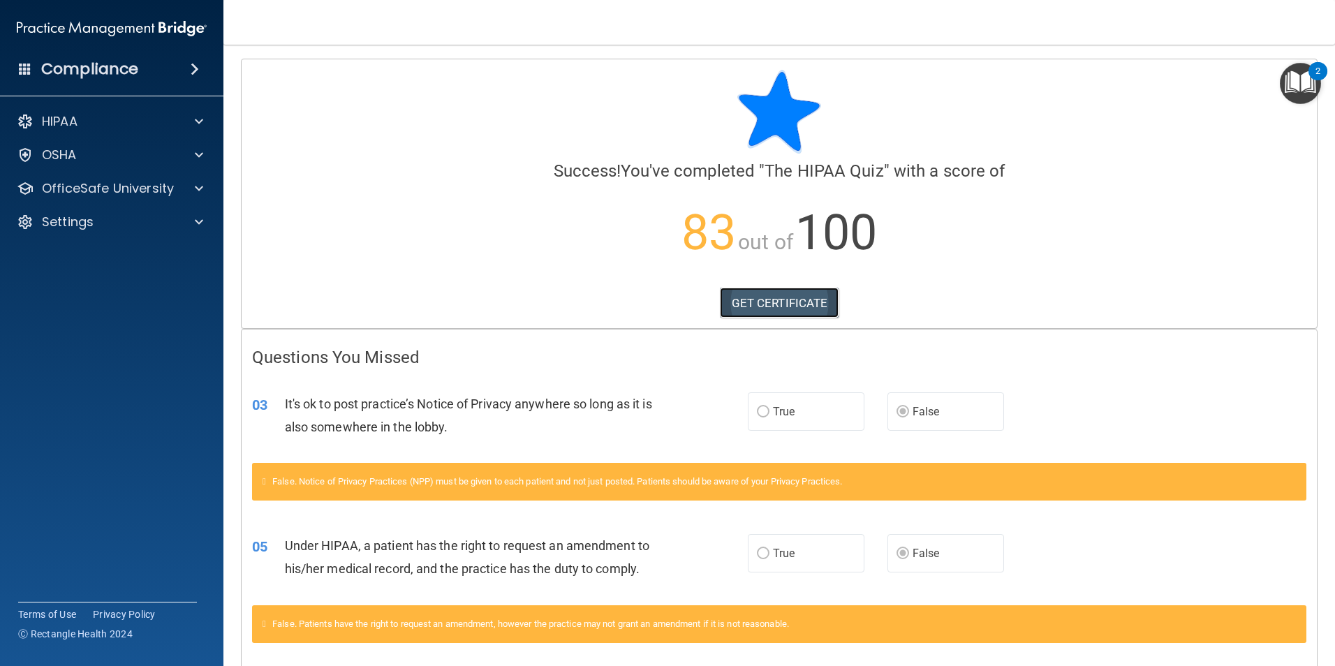
click at [819, 293] on link "GET CERTIFICATE" at bounding box center [779, 303] width 119 height 31
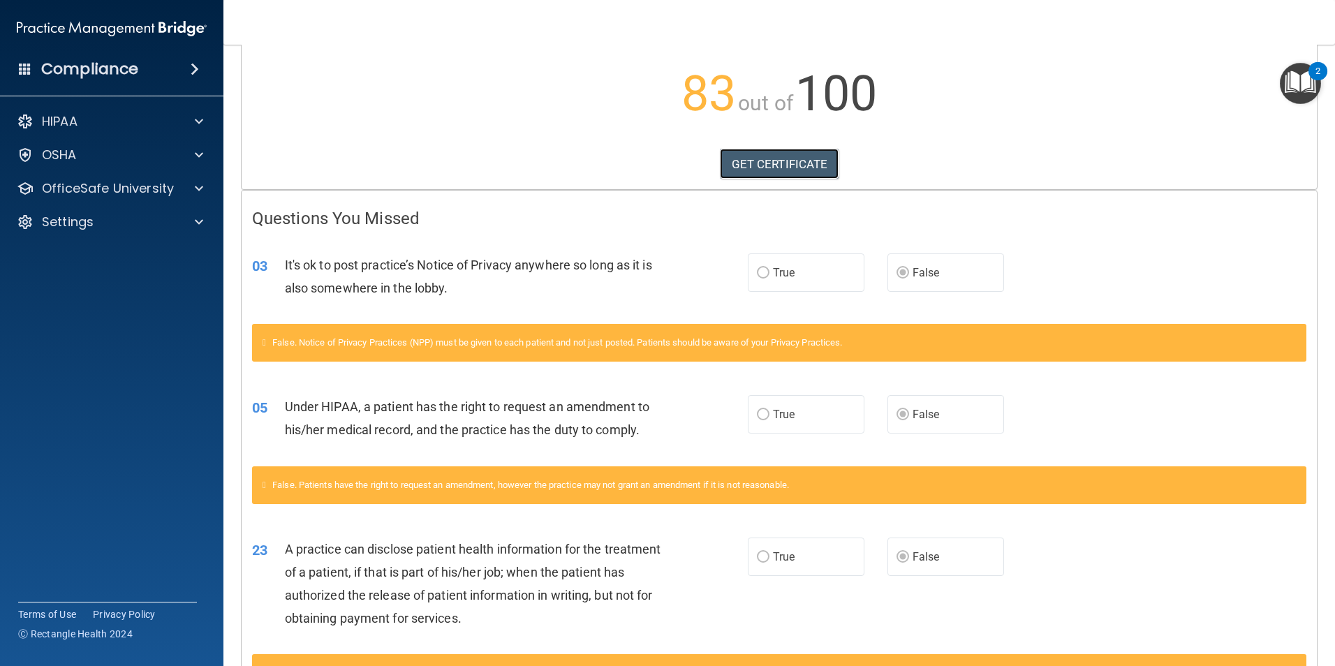
scroll to position [140, 0]
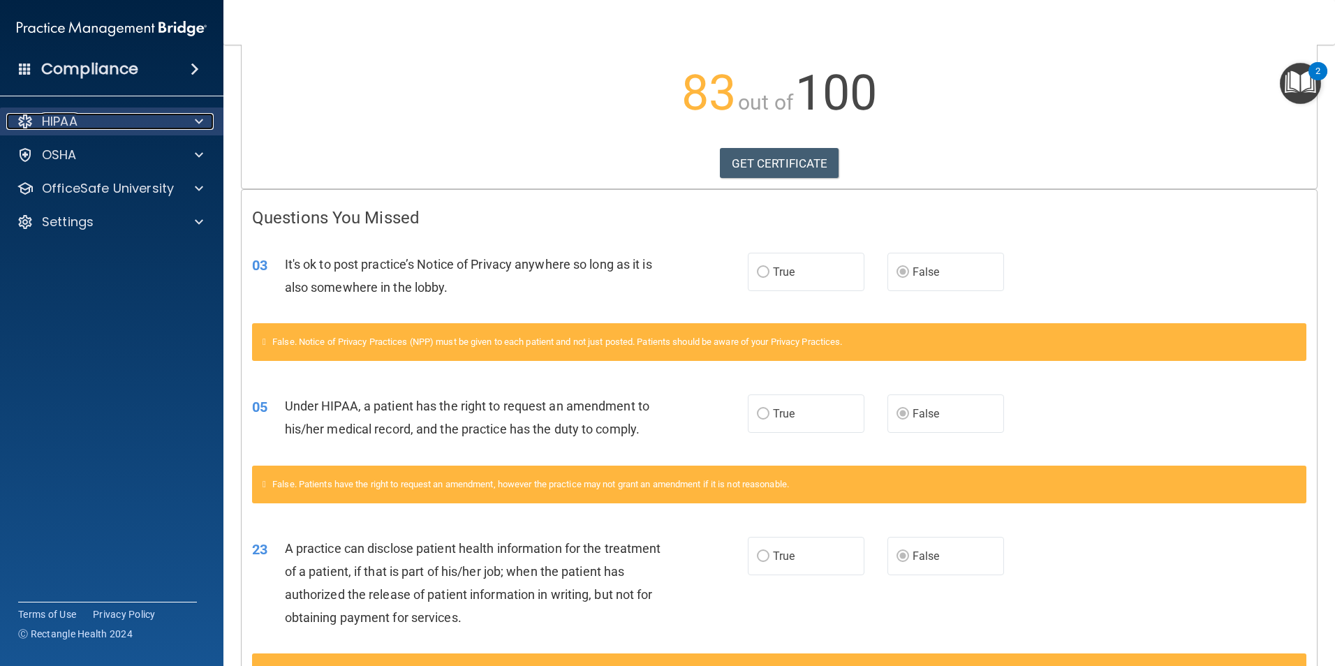
click at [187, 127] on div at bounding box center [196, 121] width 35 height 17
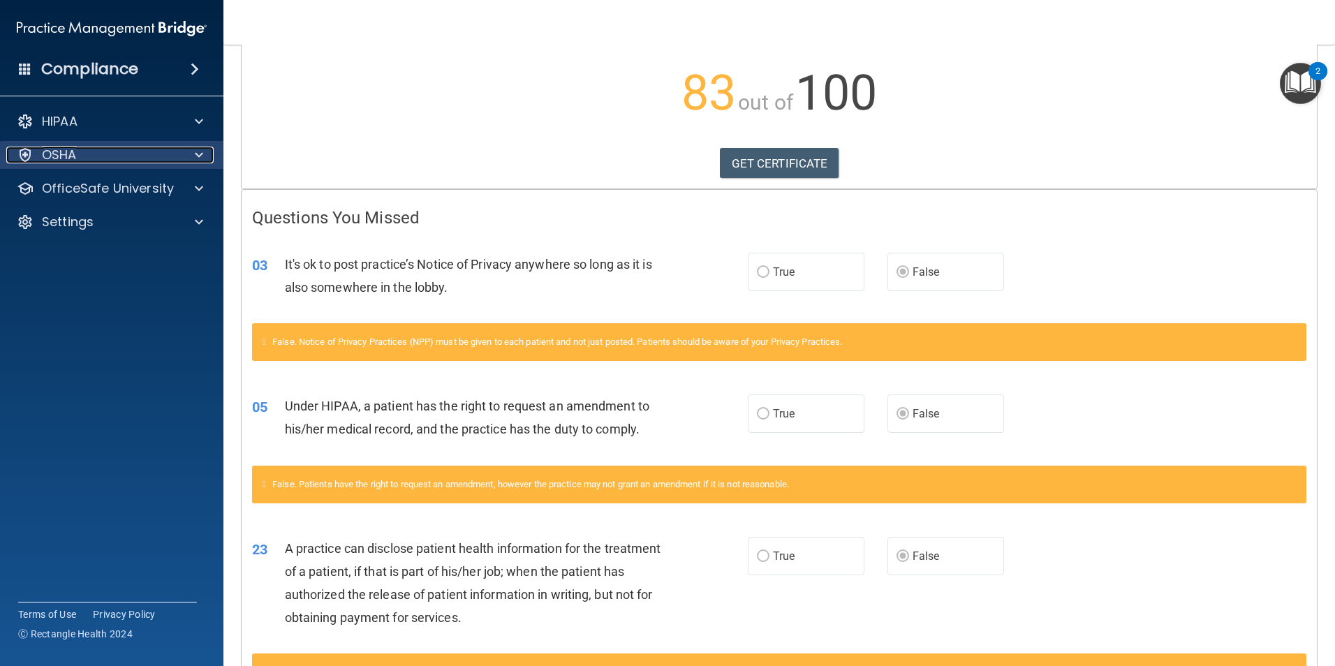
click at [199, 150] on span at bounding box center [199, 155] width 8 height 17
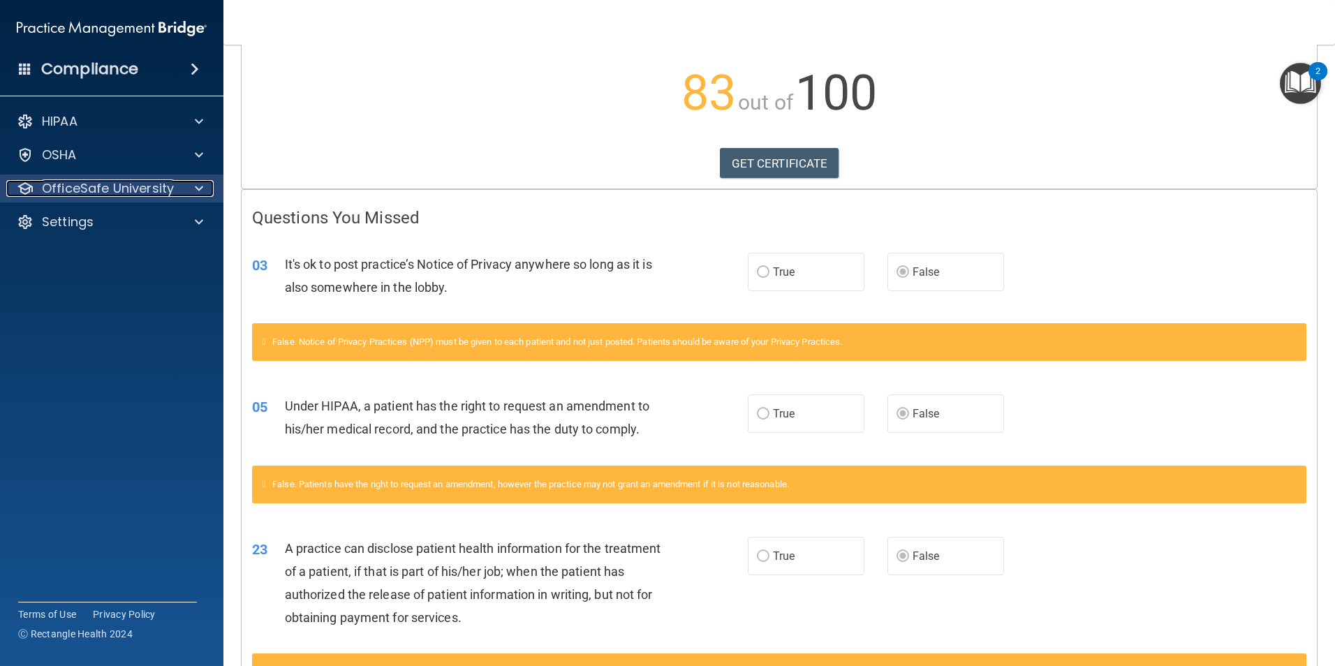
click at [201, 194] on span at bounding box center [199, 188] width 8 height 17
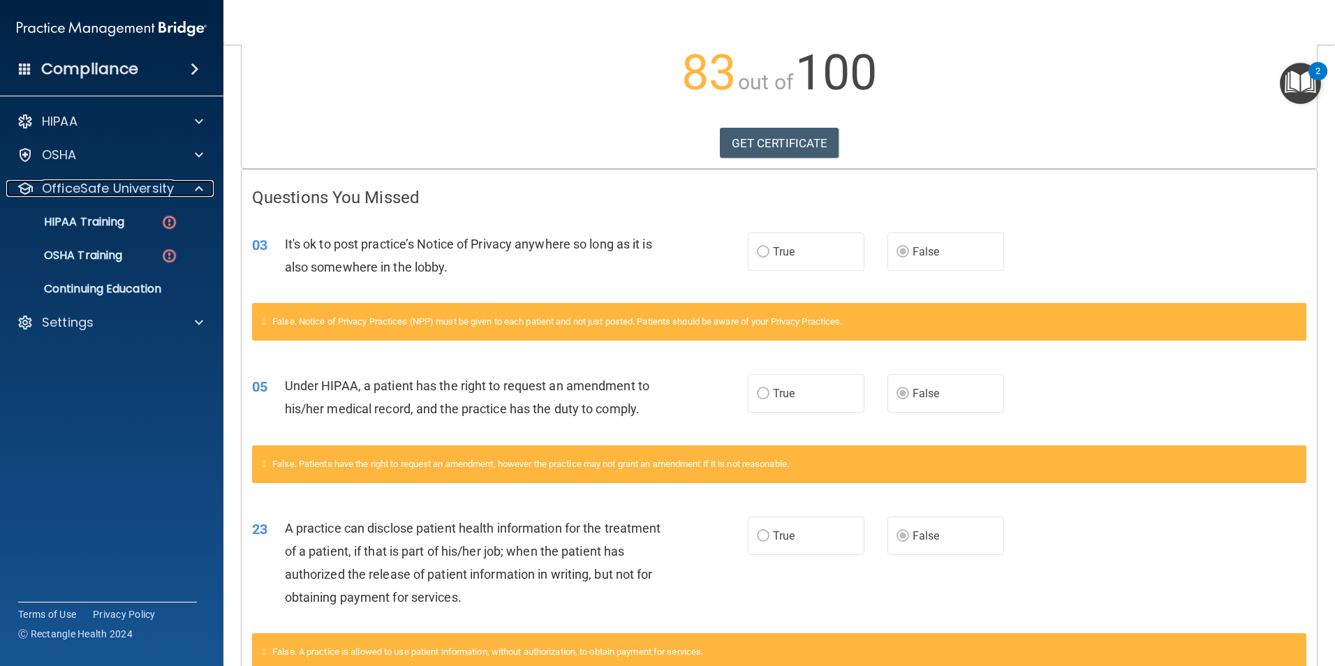
scroll to position [0, 0]
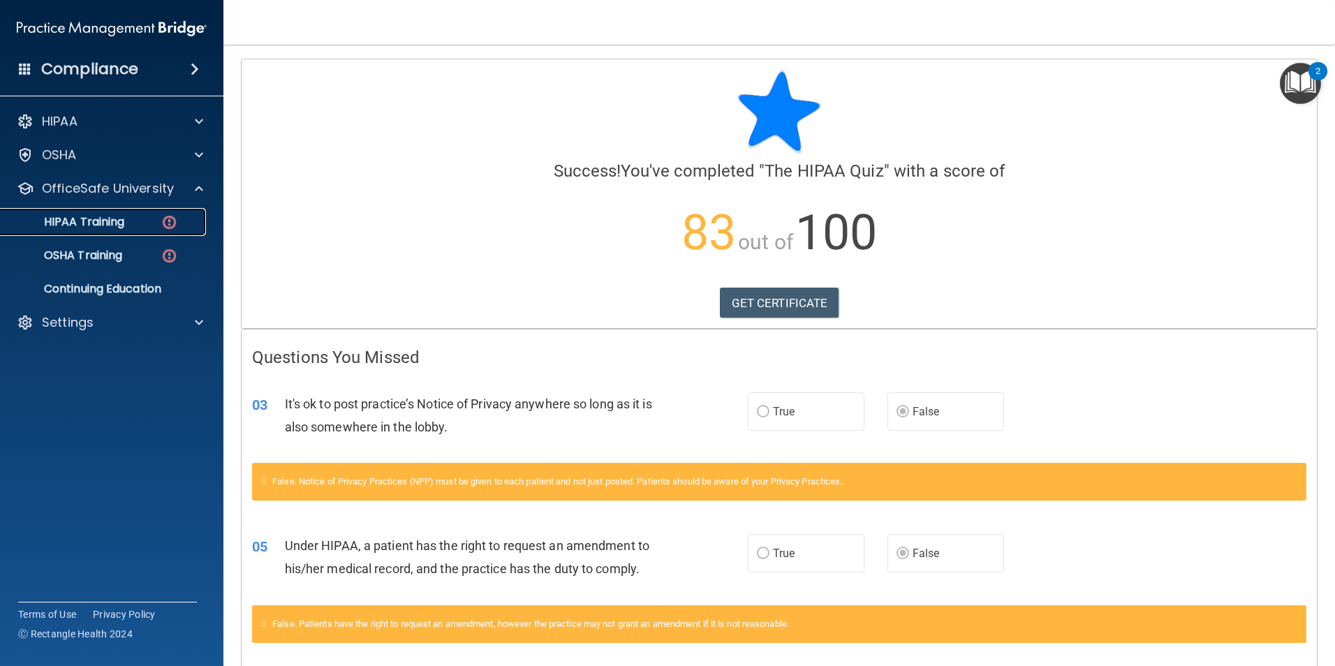
click at [124, 219] on p "HIPAA Training" at bounding box center [66, 222] width 115 height 14
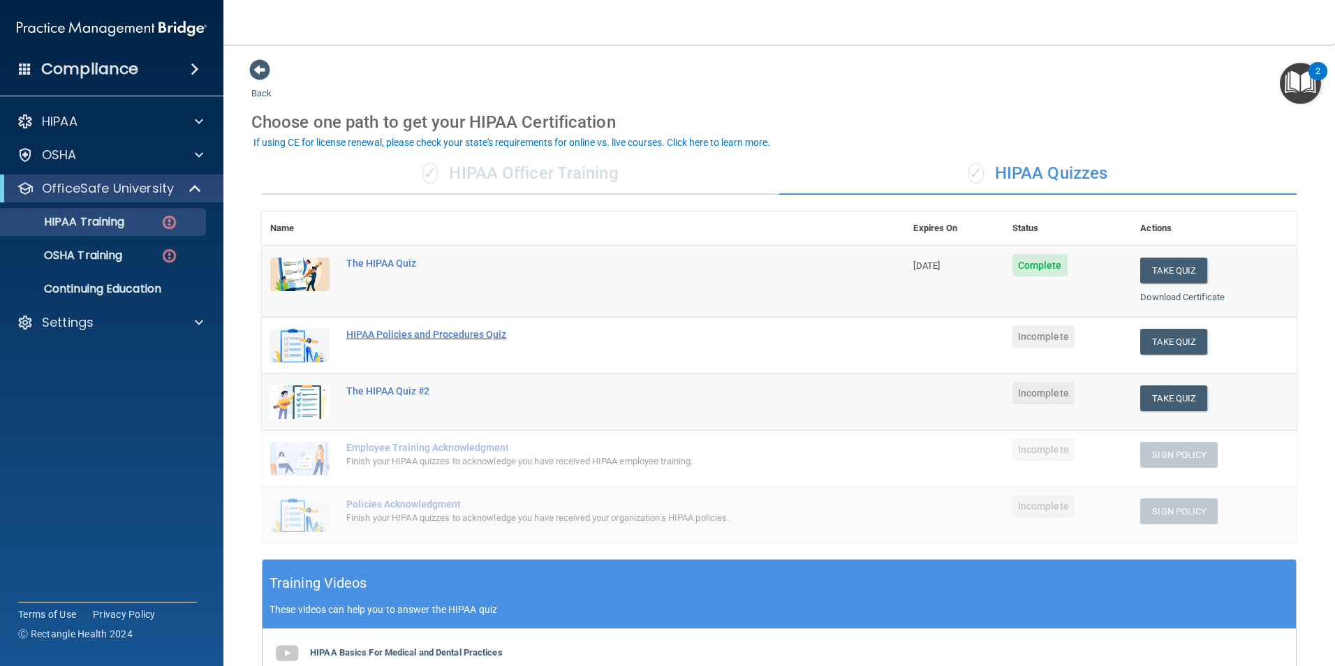
click at [404, 332] on div "HIPAA Policies and Procedures Quiz" at bounding box center [590, 334] width 489 height 11
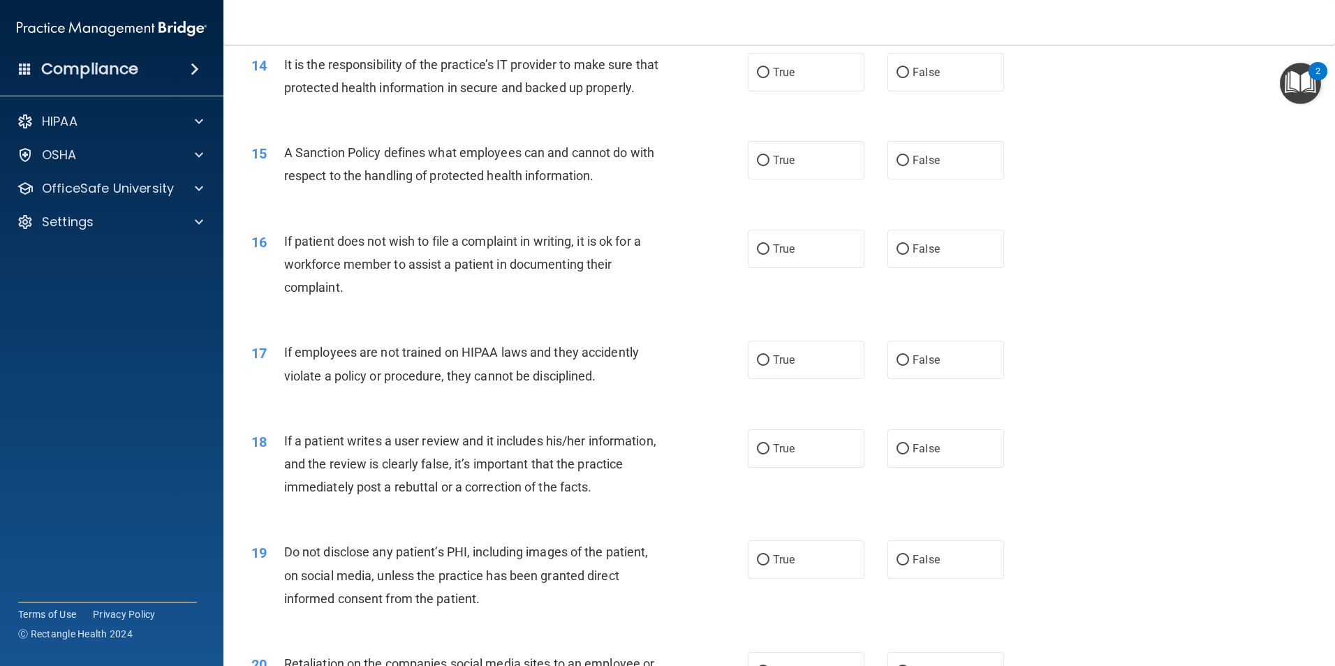
scroll to position [1443, 0]
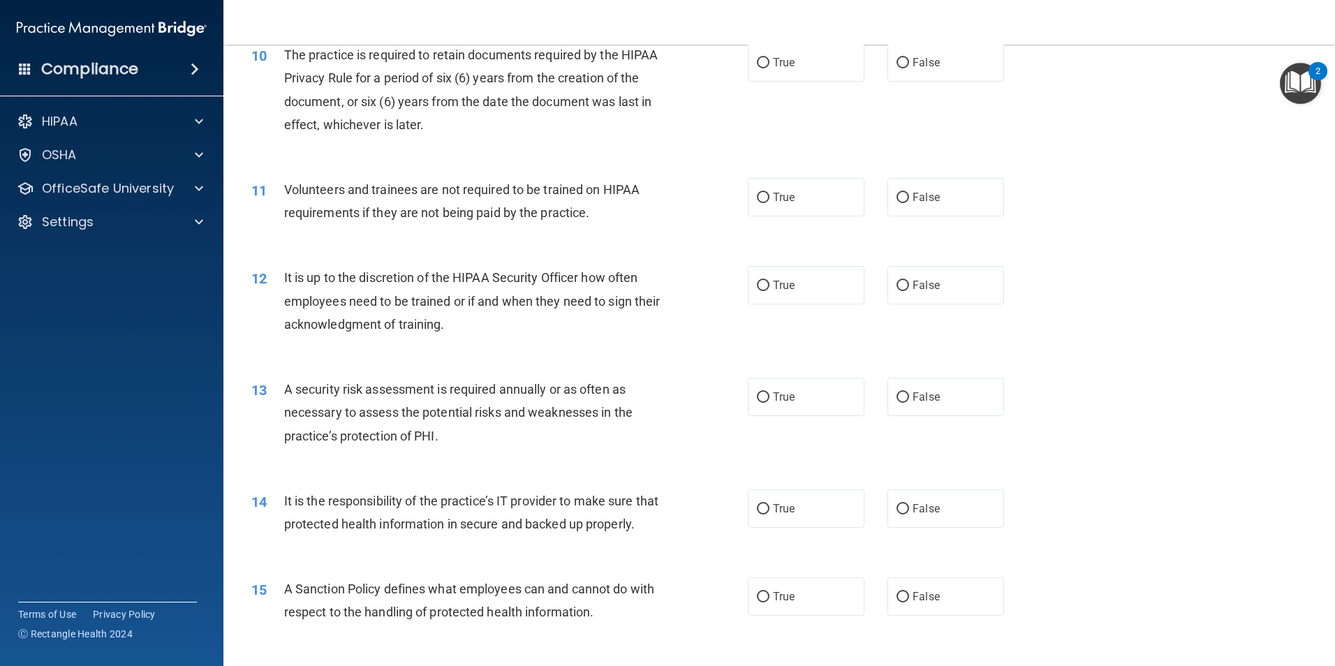
drag, startPoint x: 719, startPoint y: 274, endPoint x: 1138, endPoint y: 230, distance: 420.7
click at [1138, 230] on div "11 Volunteers and trainees are not required to be trained on HIPAA requirements…" at bounding box center [779, 205] width 1077 height 88
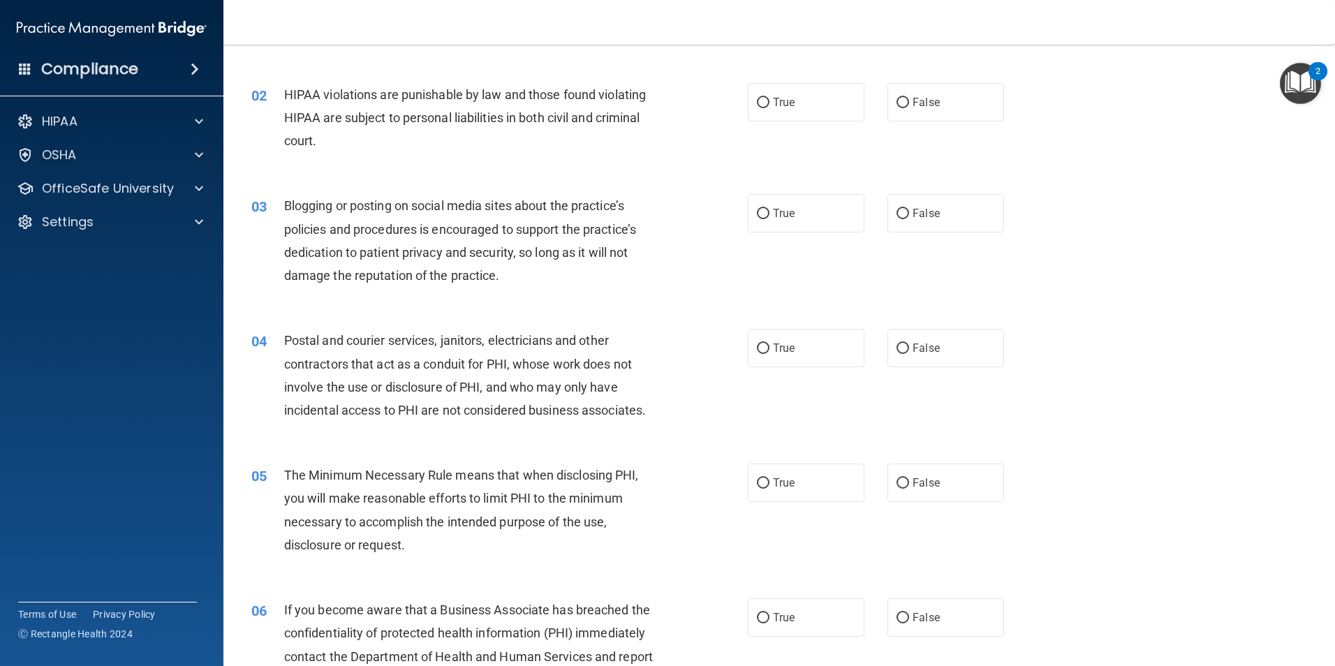
scroll to position [0, 0]
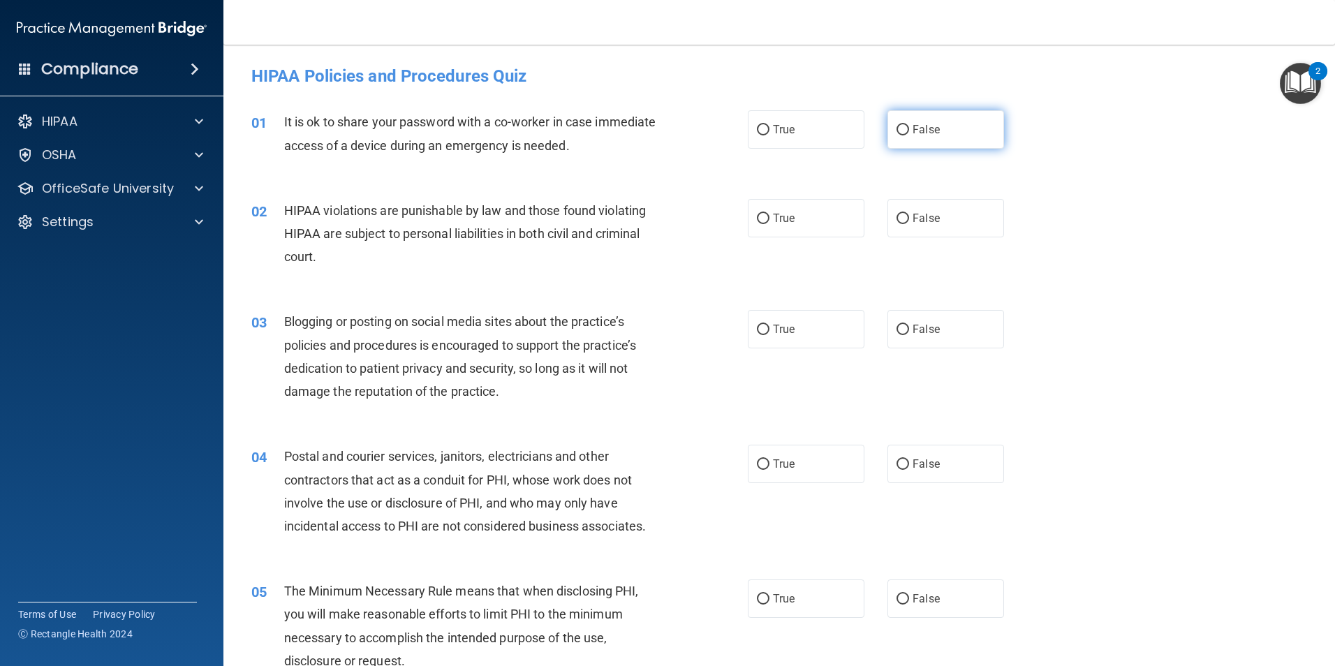
click at [914, 131] on span "False" at bounding box center [926, 129] width 27 height 13
click at [909, 131] on input "False" at bounding box center [903, 130] width 13 height 10
radio input "true"
click at [790, 226] on label "True" at bounding box center [806, 218] width 117 height 38
click at [770, 224] on input "True" at bounding box center [763, 219] width 13 height 10
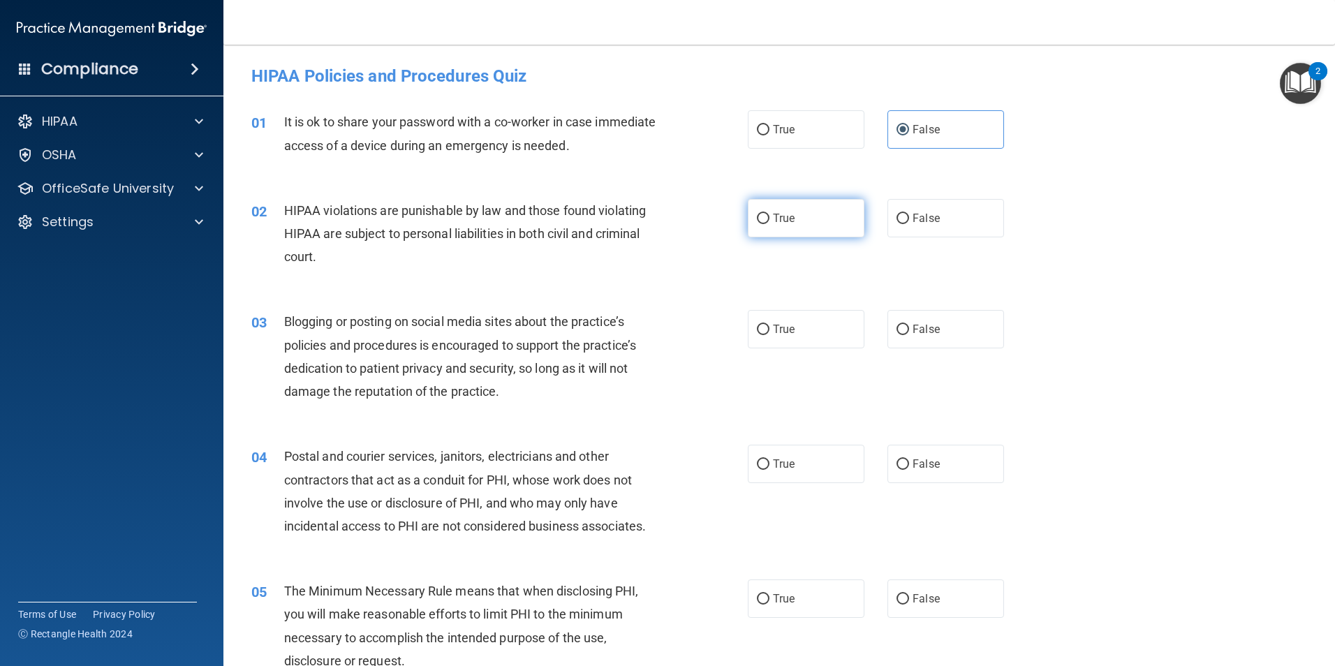
radio input "true"
click at [903, 332] on label "False" at bounding box center [946, 329] width 117 height 38
click at [903, 332] on input "False" at bounding box center [903, 330] width 13 height 10
radio input "true"
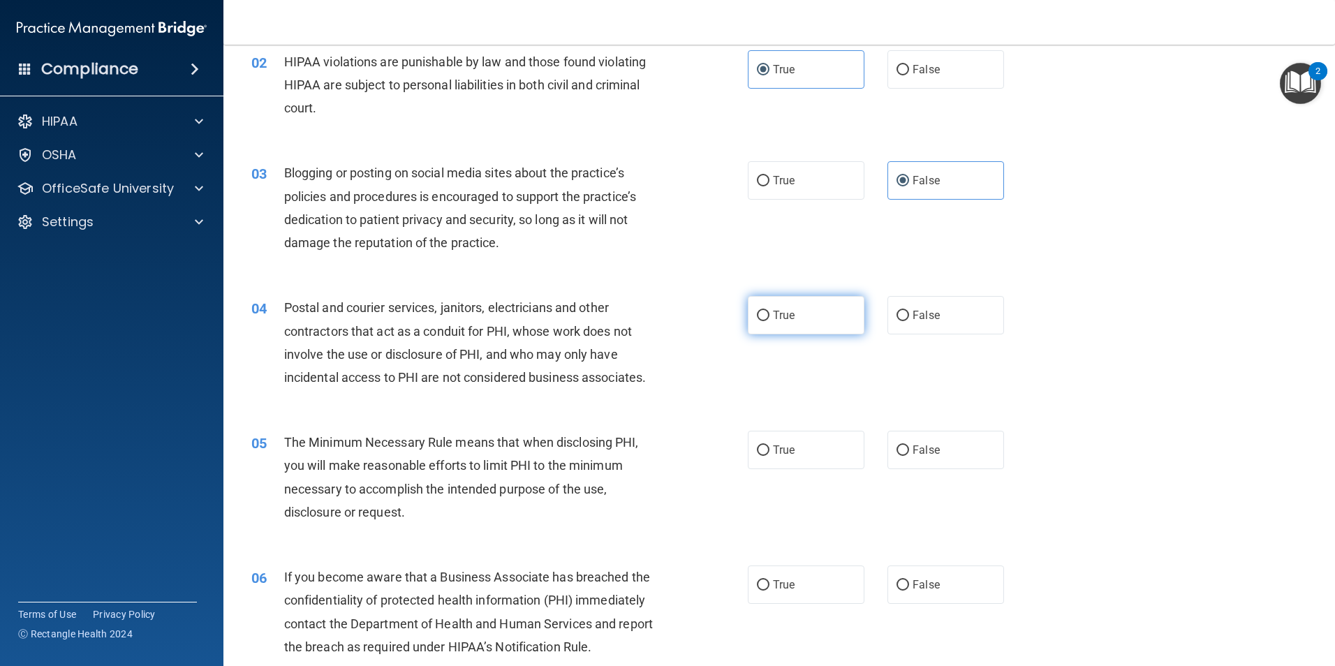
scroll to position [210, 0]
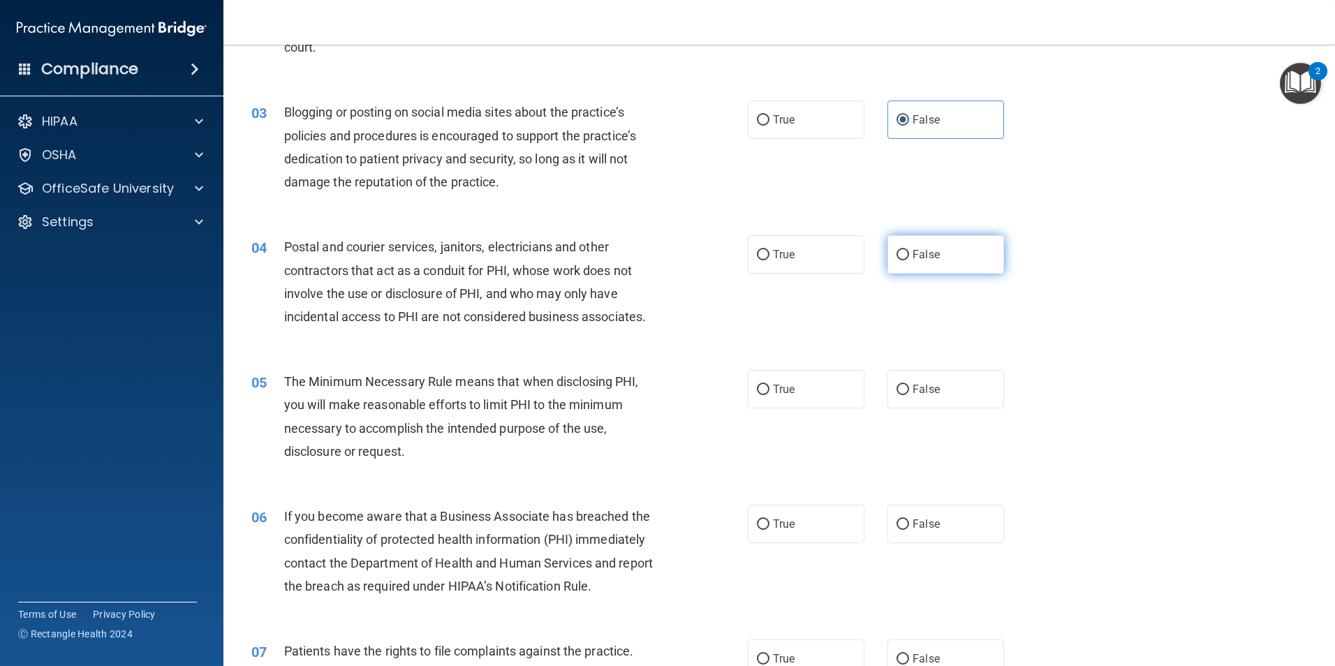
click at [913, 253] on span "False" at bounding box center [926, 254] width 27 height 13
click at [907, 253] on input "False" at bounding box center [903, 255] width 13 height 10
radio input "true"
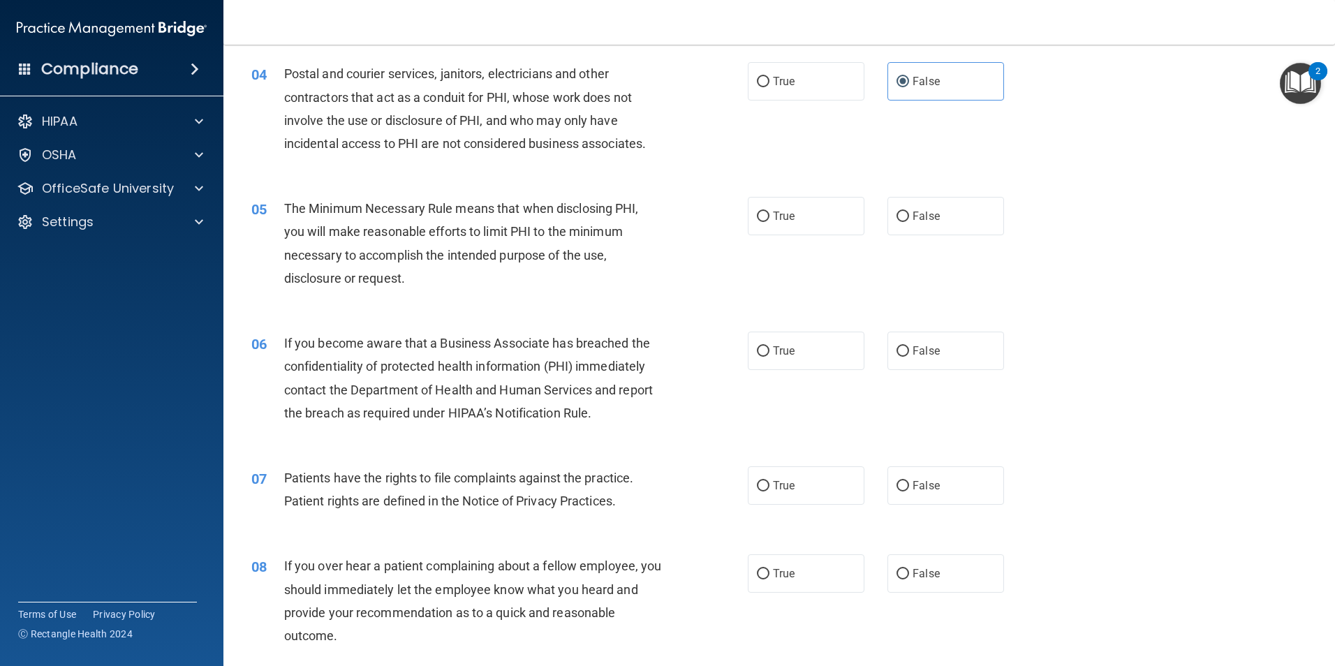
scroll to position [349, 0]
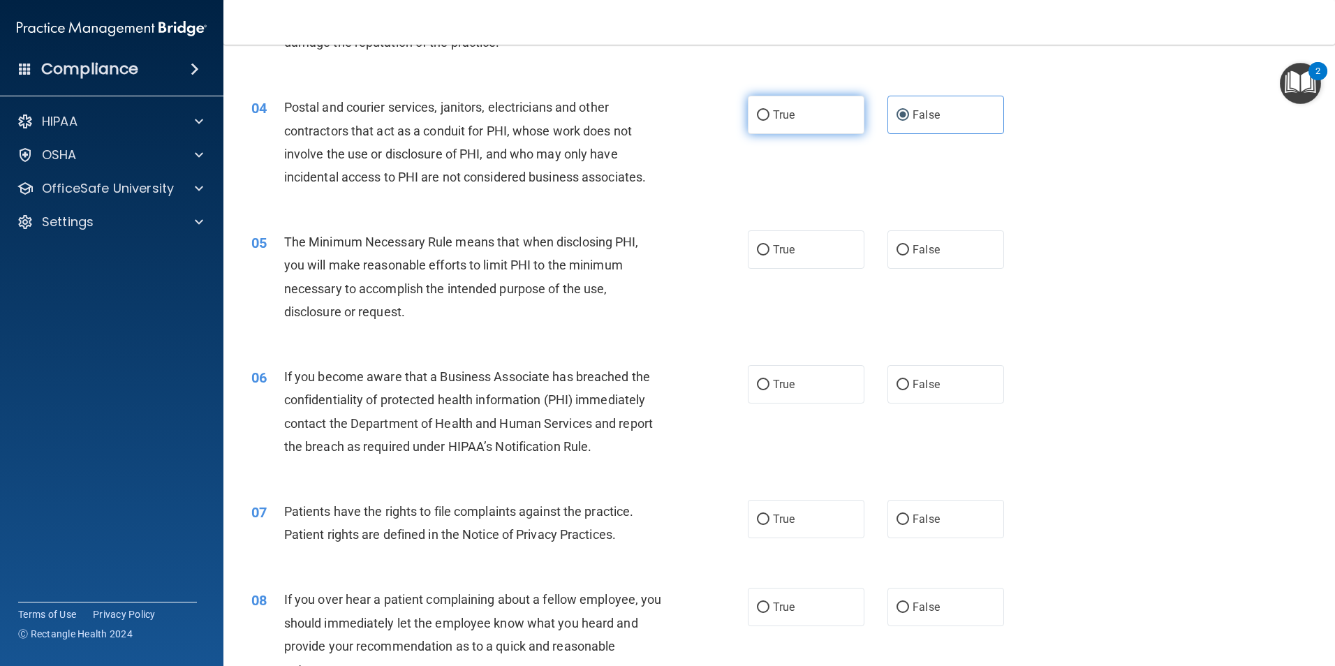
click at [799, 101] on label "True" at bounding box center [806, 115] width 117 height 38
click at [770, 110] on input "True" at bounding box center [763, 115] width 13 height 10
radio input "true"
radio input "false"
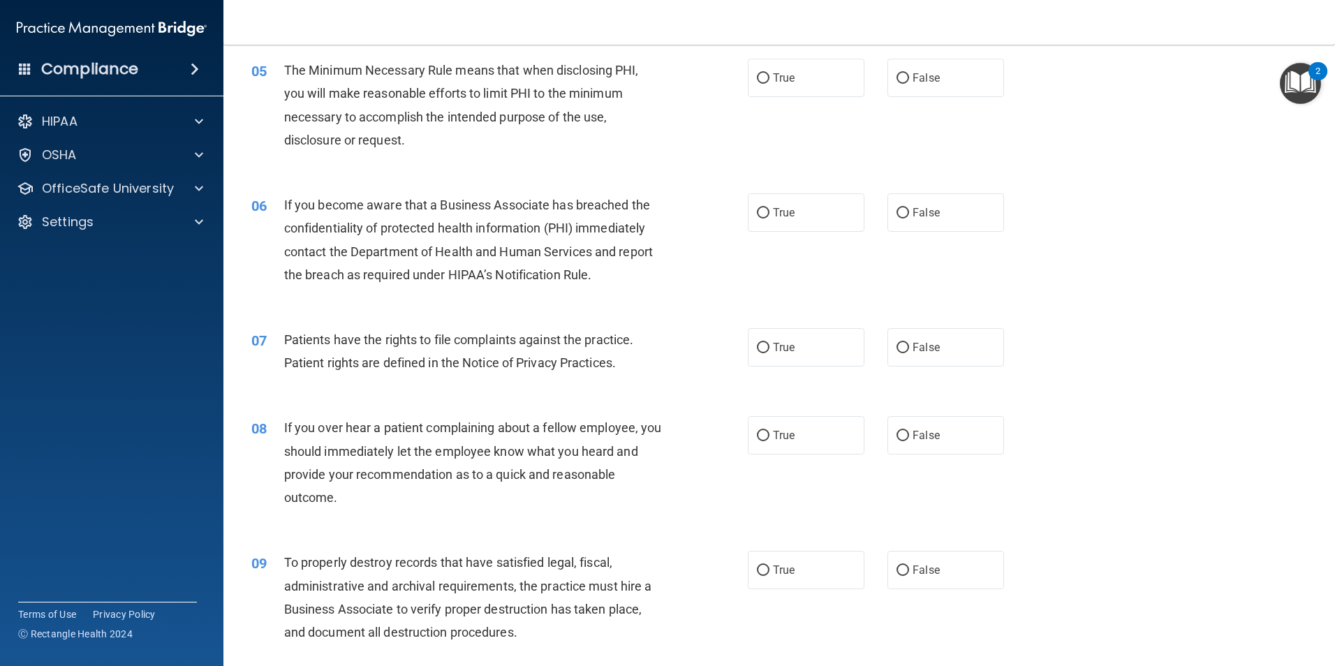
scroll to position [489, 0]
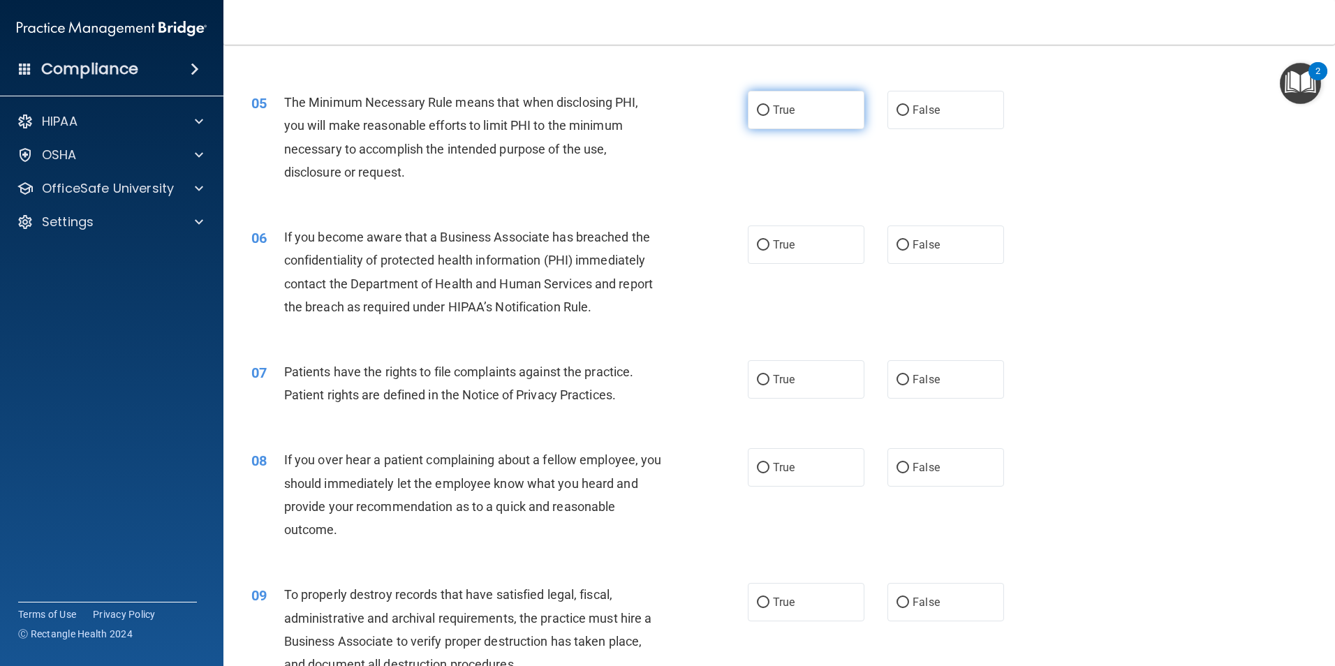
click at [810, 97] on label "True" at bounding box center [806, 110] width 117 height 38
click at [770, 105] on input "True" at bounding box center [763, 110] width 13 height 10
radio input "true"
click at [773, 250] on span "True" at bounding box center [784, 244] width 22 height 13
click at [770, 250] on input "True" at bounding box center [763, 245] width 13 height 10
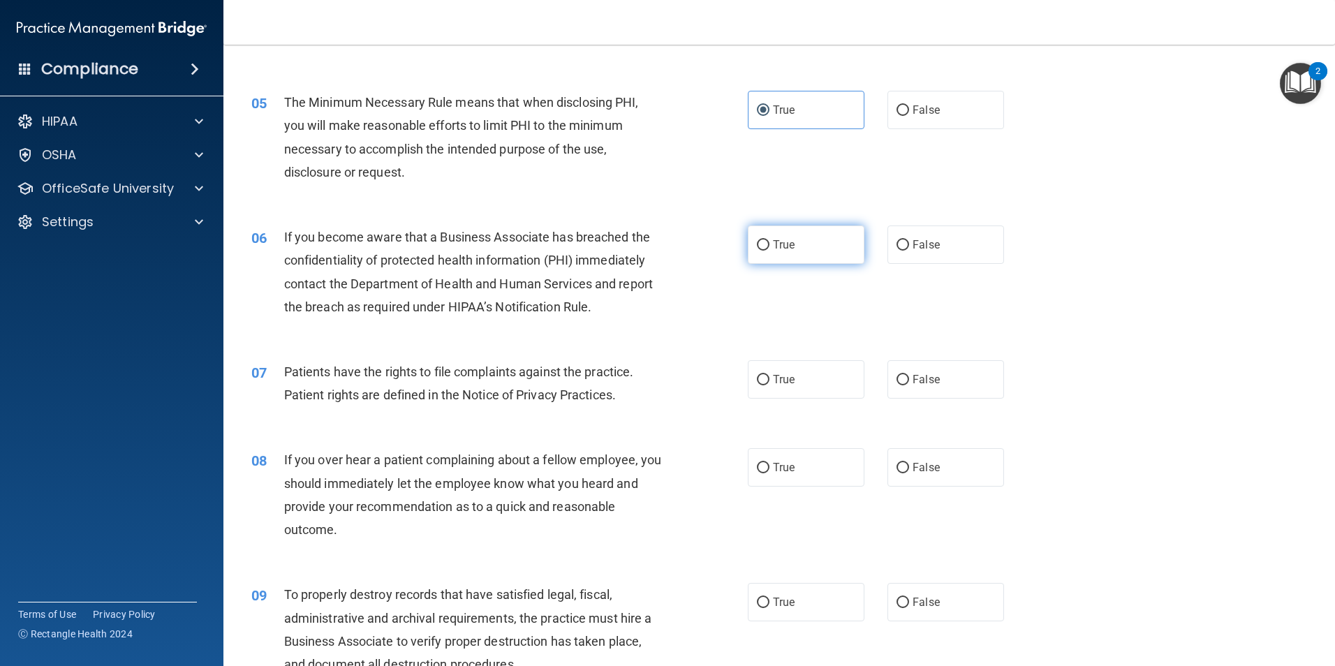
radio input "true"
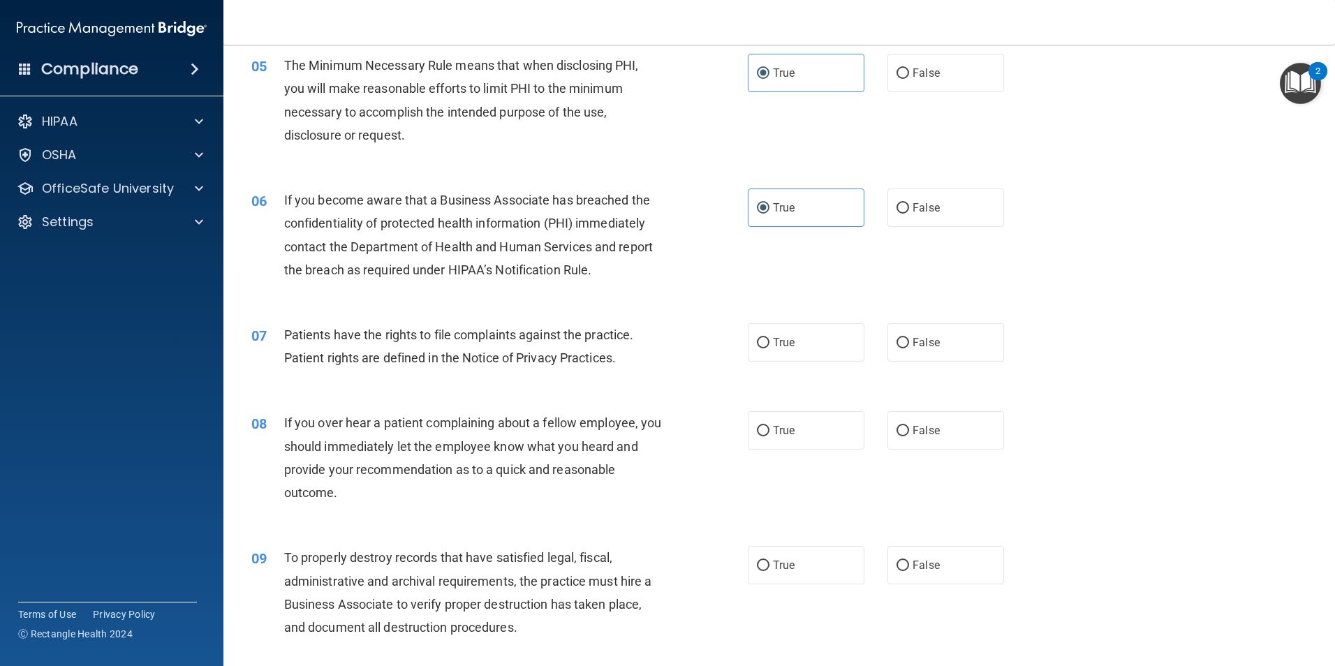
scroll to position [559, 0]
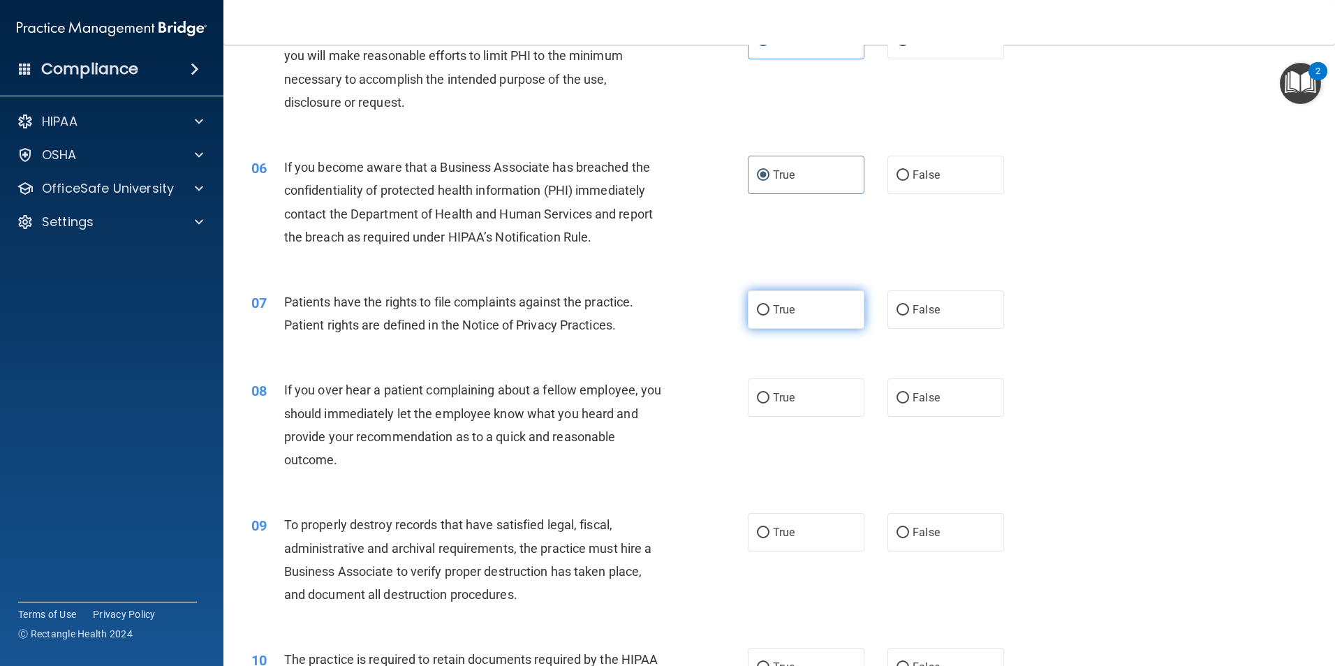
click at [805, 322] on label "True" at bounding box center [806, 310] width 117 height 38
click at [770, 316] on input "True" at bounding box center [763, 310] width 13 height 10
radio input "true"
click at [928, 388] on label "False" at bounding box center [946, 398] width 117 height 38
click at [909, 393] on input "False" at bounding box center [903, 398] width 13 height 10
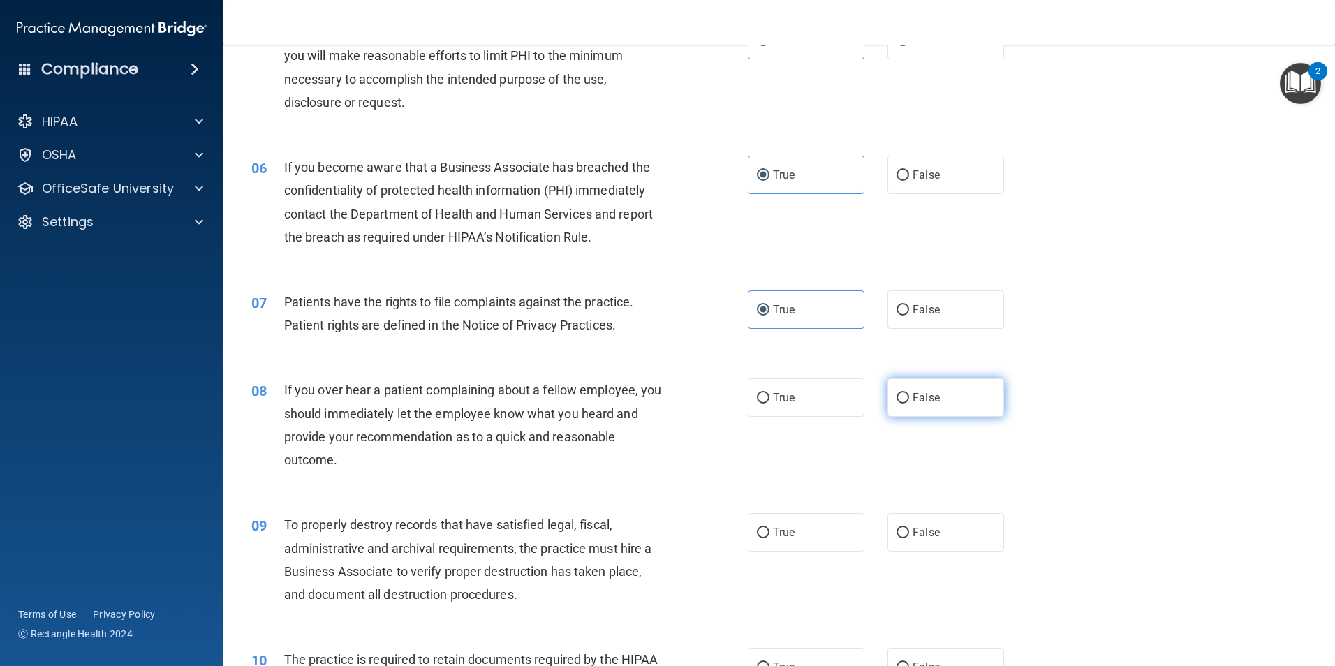
radio input "true"
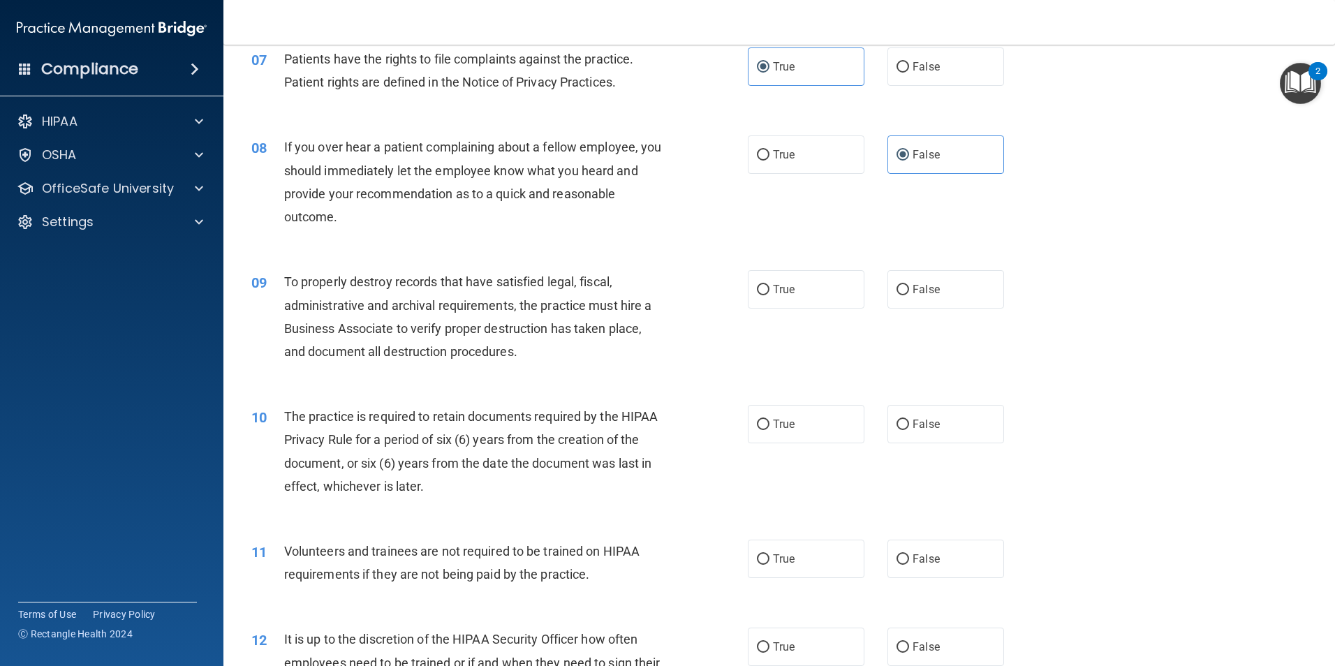
scroll to position [838, 0]
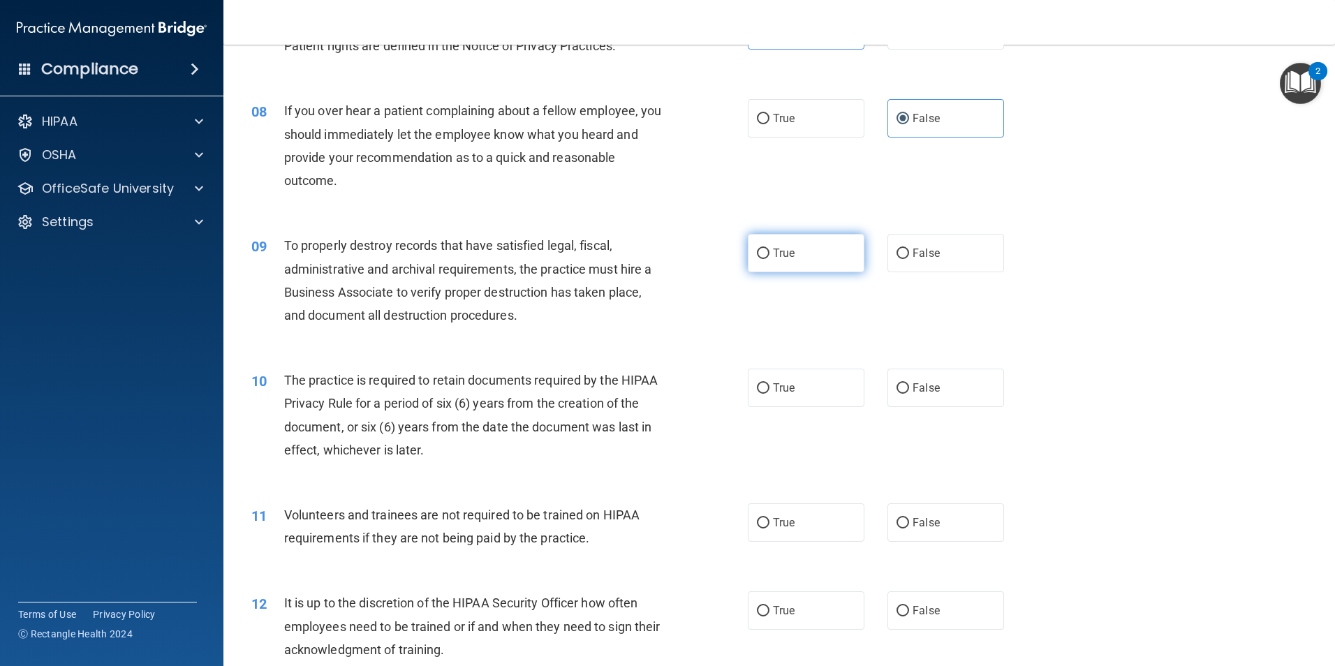
click at [814, 266] on label "True" at bounding box center [806, 253] width 117 height 38
click at [770, 259] on input "True" at bounding box center [763, 254] width 13 height 10
radio input "true"
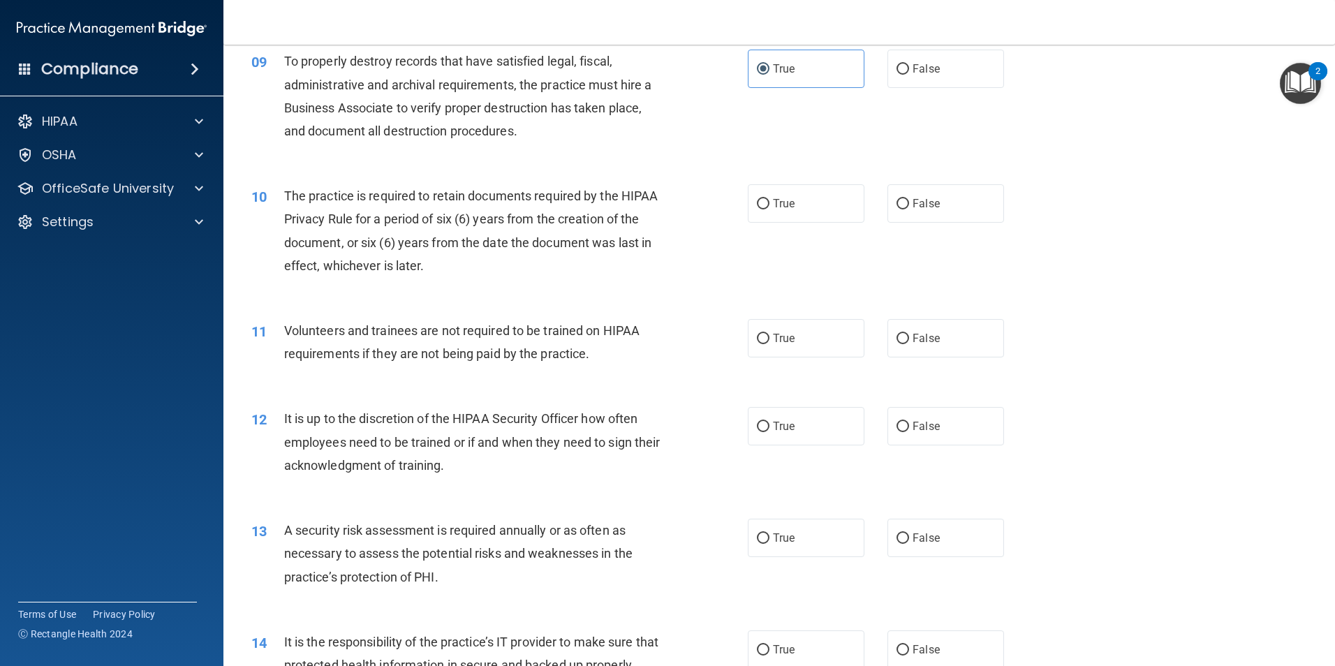
scroll to position [1048, 0]
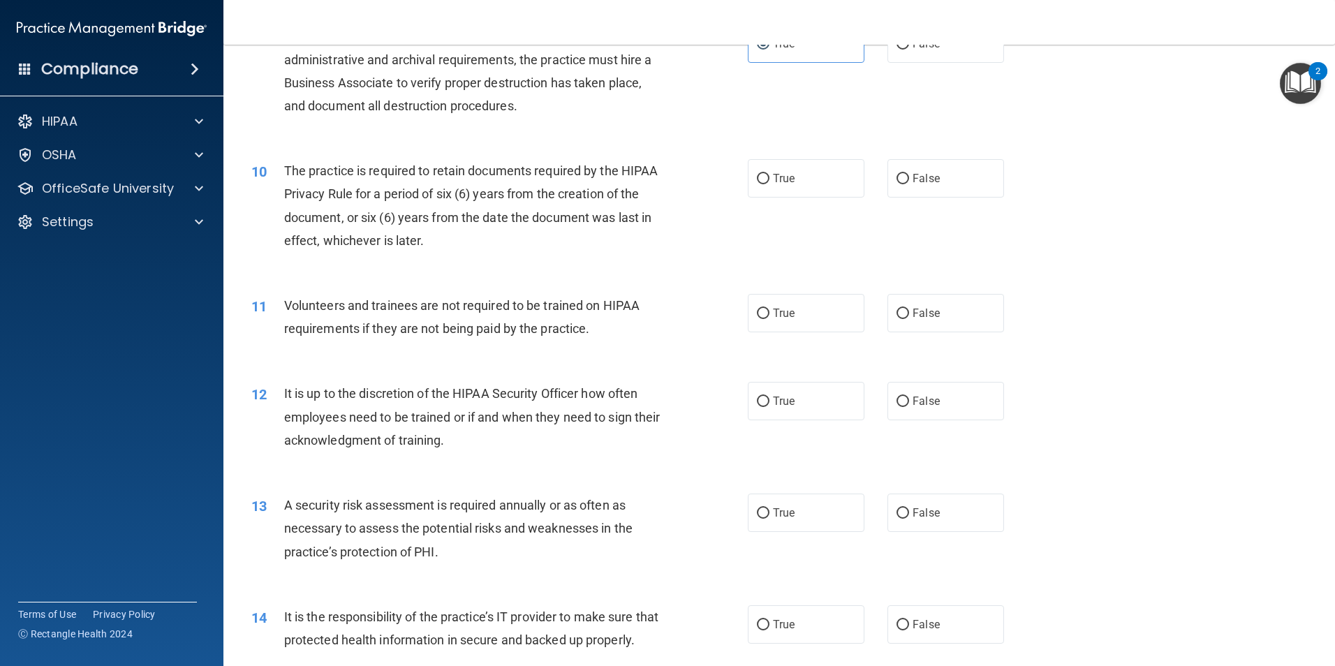
click at [869, 171] on div "True False" at bounding box center [888, 178] width 280 height 38
click at [802, 184] on label "True" at bounding box center [806, 178] width 117 height 38
click at [770, 184] on input "True" at bounding box center [763, 179] width 13 height 10
radio input "true"
click at [950, 319] on label "False" at bounding box center [946, 313] width 117 height 38
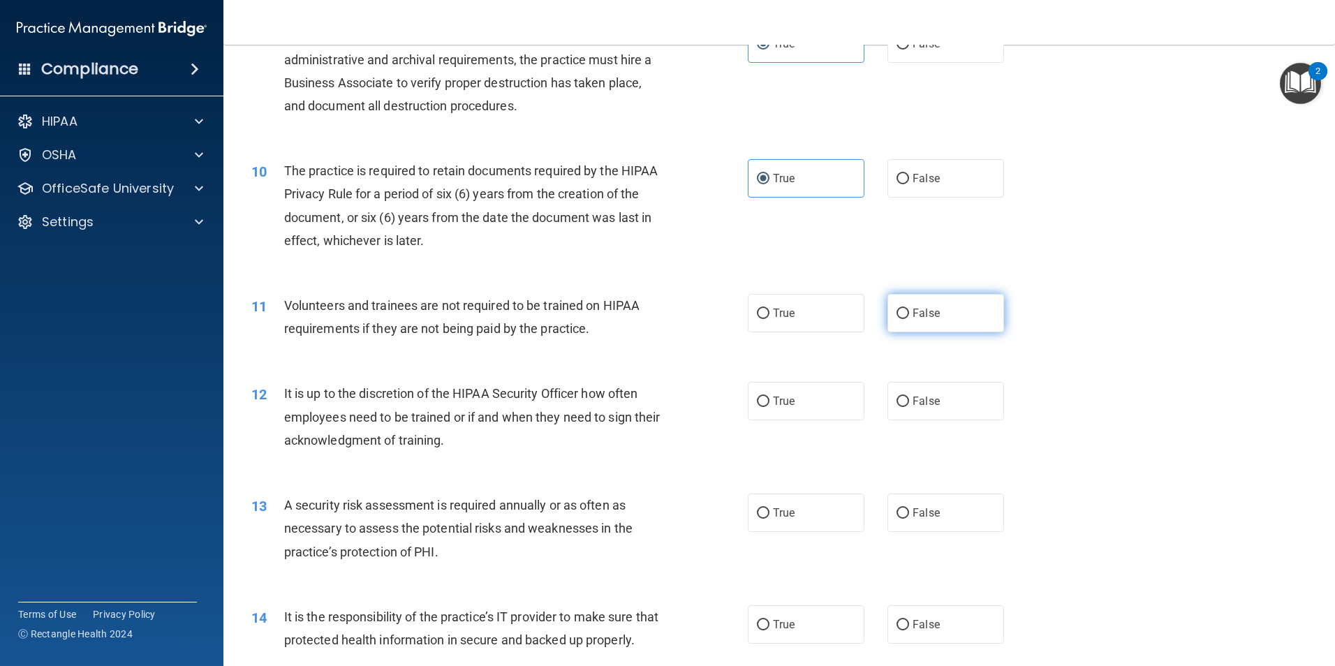
click at [909, 319] on input "False" at bounding box center [903, 314] width 13 height 10
radio input "true"
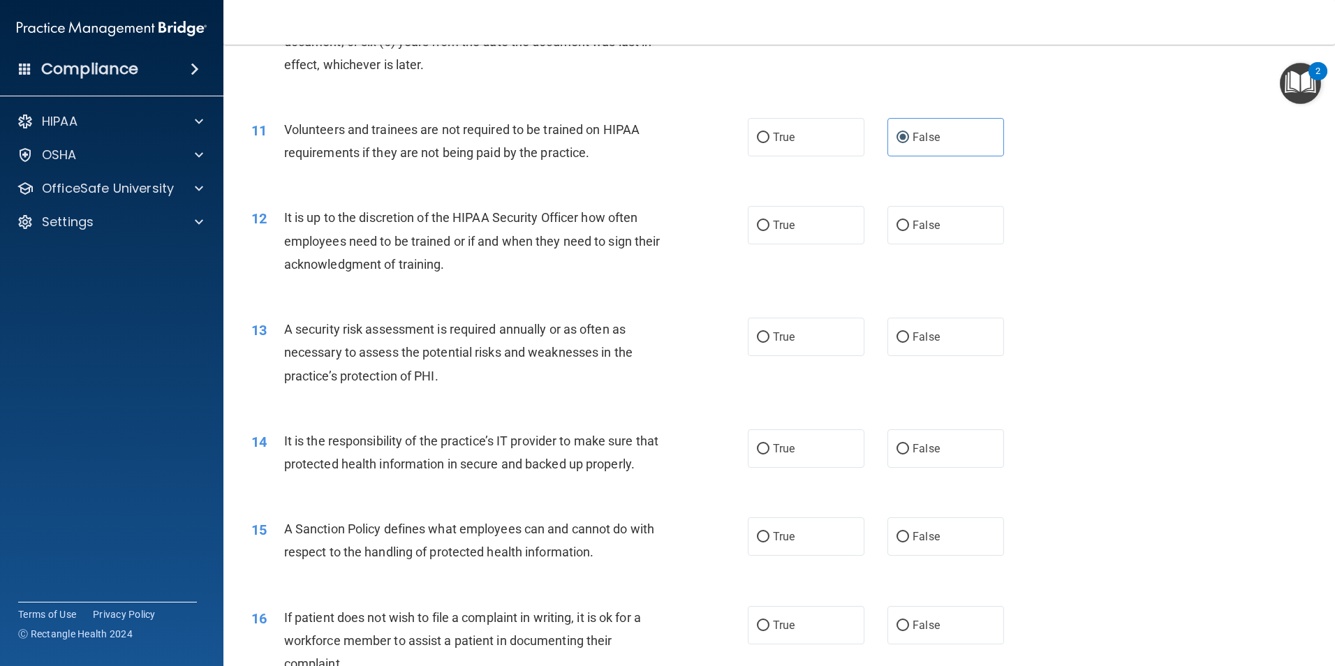
scroll to position [1257, 0]
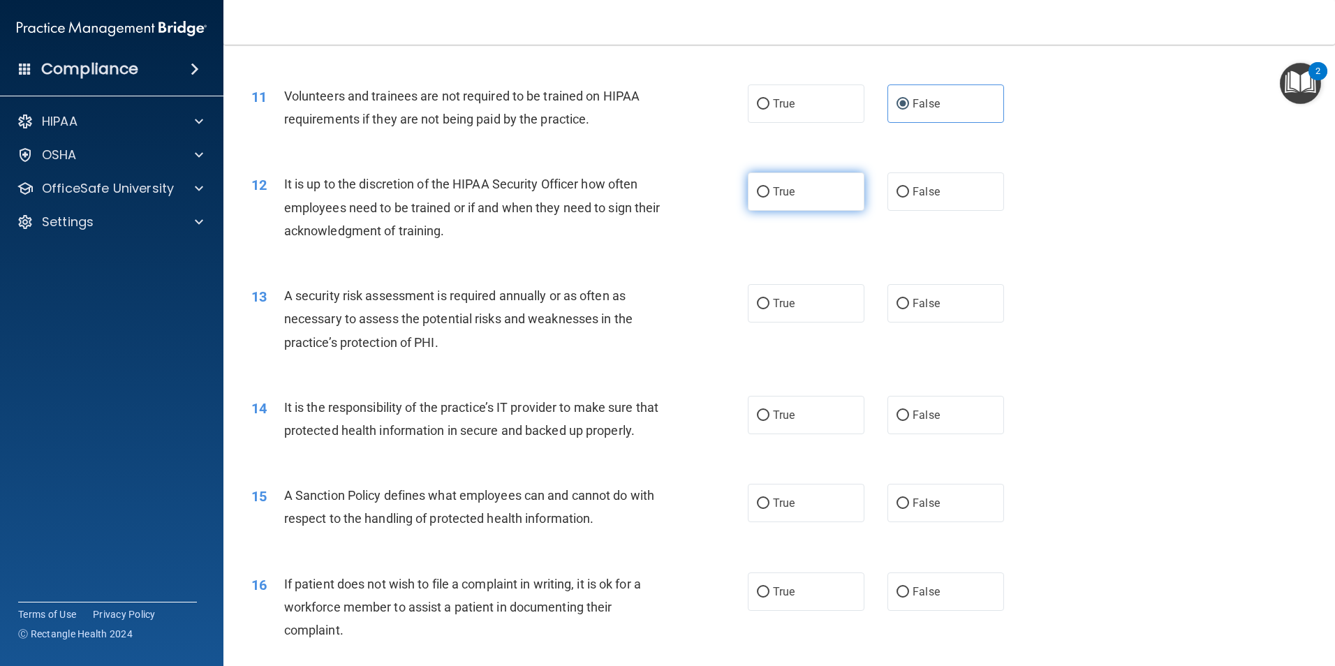
click at [802, 178] on label "True" at bounding box center [806, 192] width 117 height 38
click at [770, 187] on input "True" at bounding box center [763, 192] width 13 height 10
radio input "true"
click at [775, 295] on label "True" at bounding box center [806, 303] width 117 height 38
click at [770, 299] on input "True" at bounding box center [763, 304] width 13 height 10
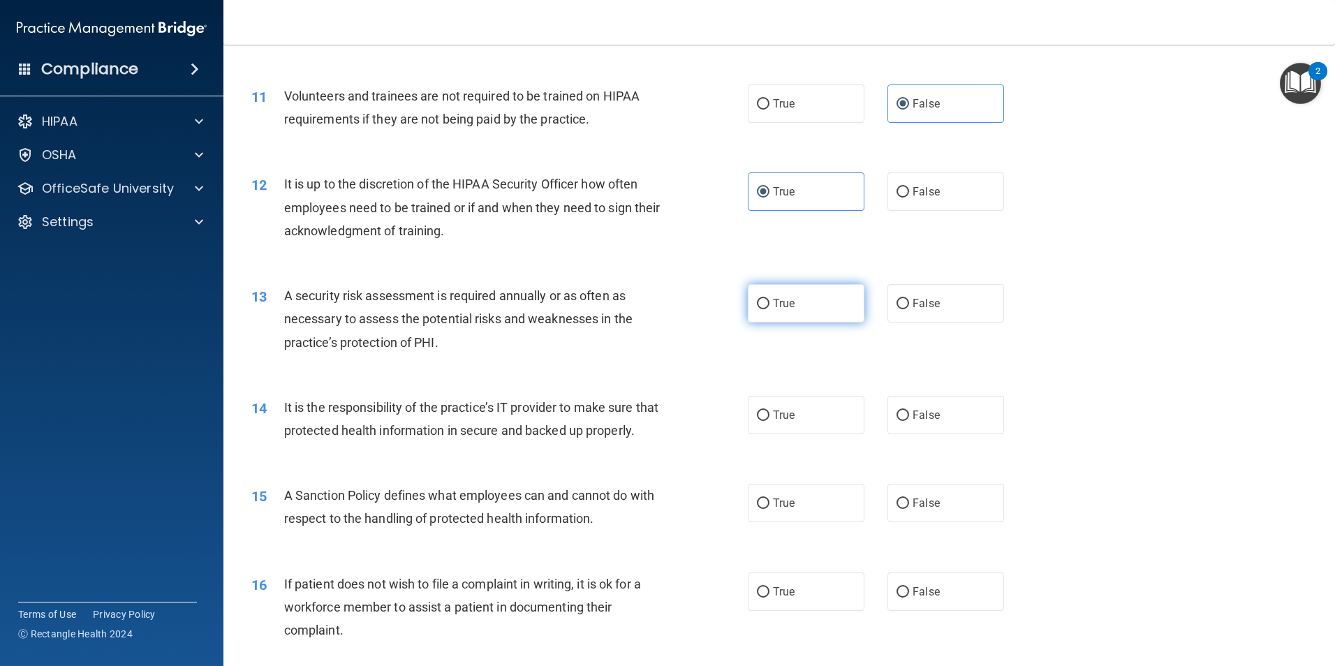
radio input "true"
drag, startPoint x: 839, startPoint y: 427, endPoint x: 821, endPoint y: 413, distance: 23.9
click at [836, 426] on label "True" at bounding box center [806, 415] width 117 height 38
click at [770, 421] on input "True" at bounding box center [763, 416] width 13 height 10
radio input "true"
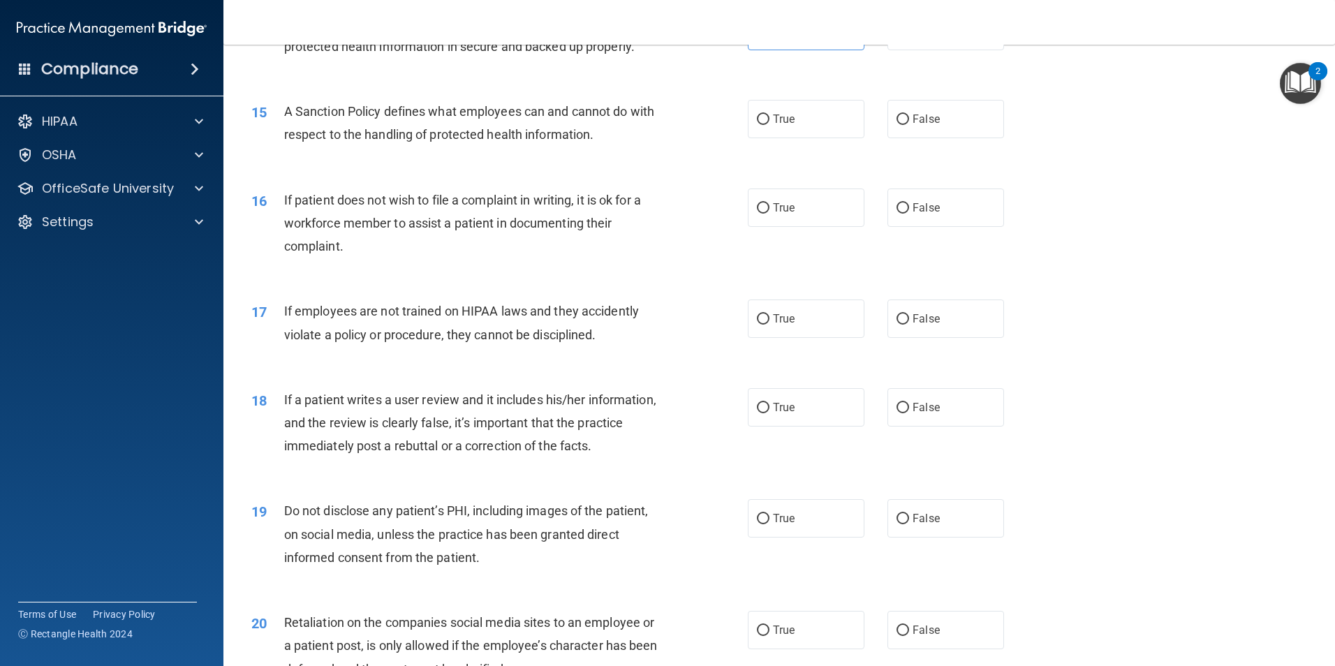
scroll to position [1606, 0]
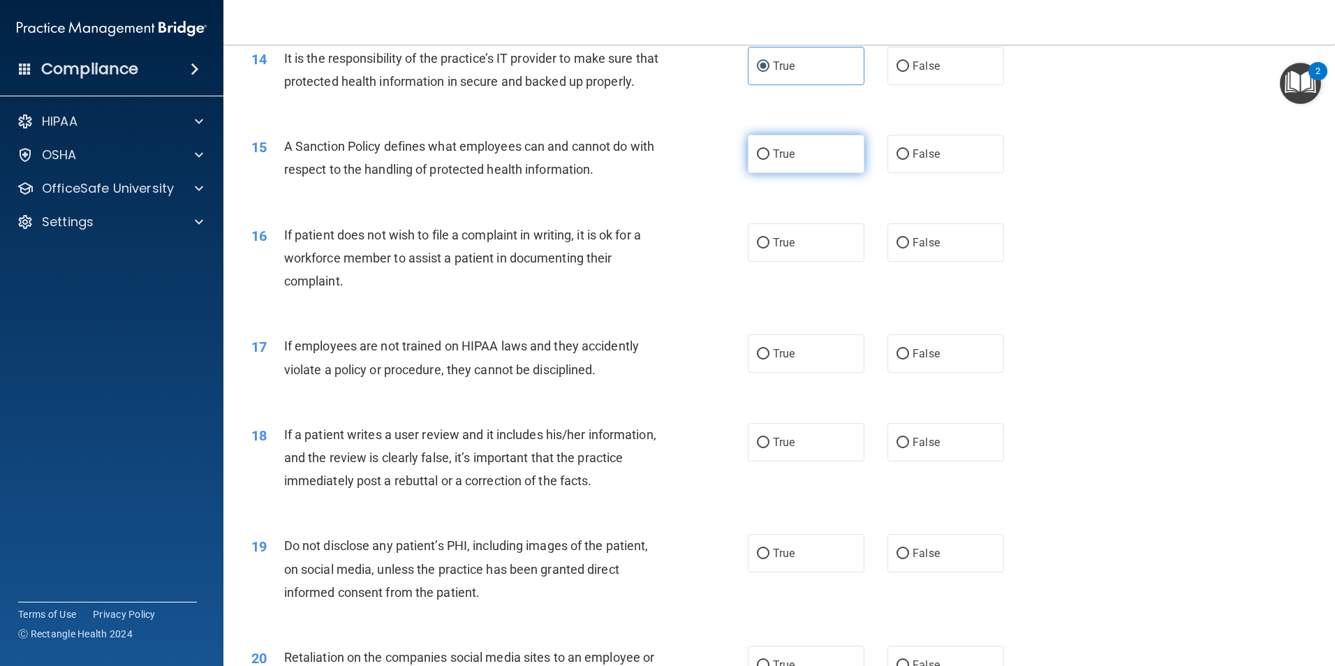
click at [767, 173] on label "True" at bounding box center [806, 154] width 117 height 38
click at [767, 160] on input "True" at bounding box center [763, 154] width 13 height 10
radio input "true"
click at [819, 262] on label "True" at bounding box center [806, 242] width 117 height 38
click at [770, 249] on input "True" at bounding box center [763, 243] width 13 height 10
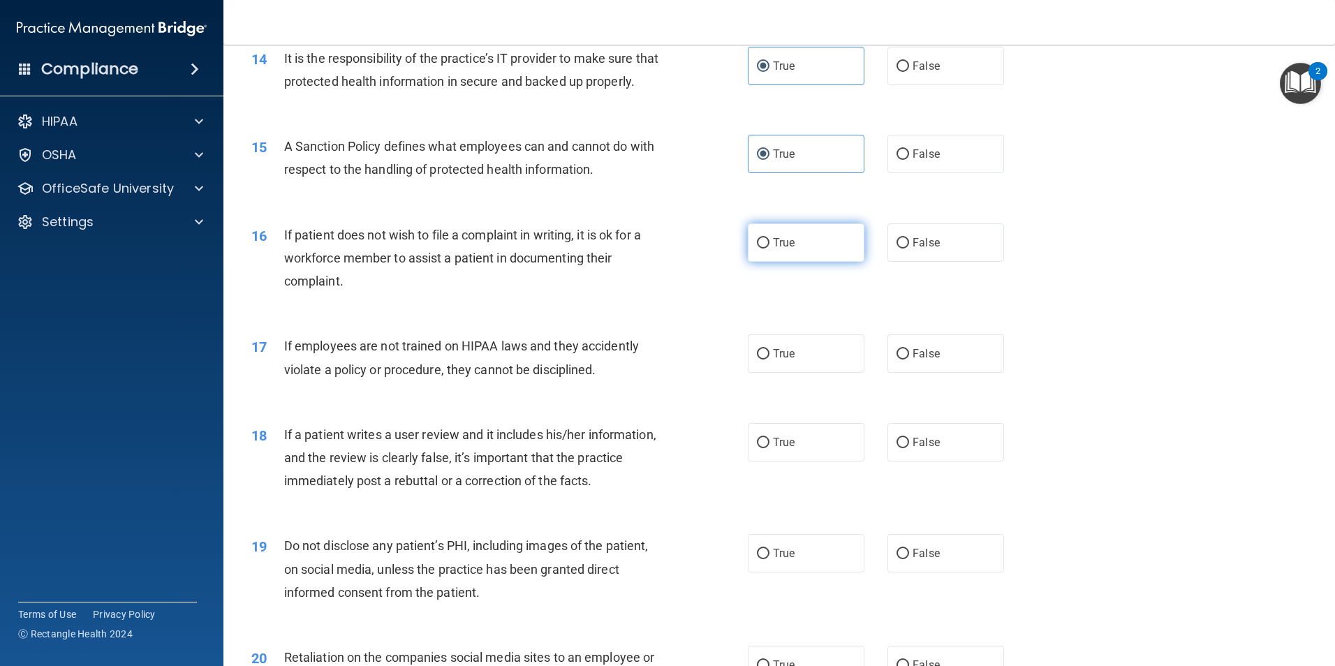
radio input "true"
click at [904, 368] on label "False" at bounding box center [946, 354] width 117 height 38
click at [904, 360] on input "False" at bounding box center [903, 354] width 13 height 10
radio input "true"
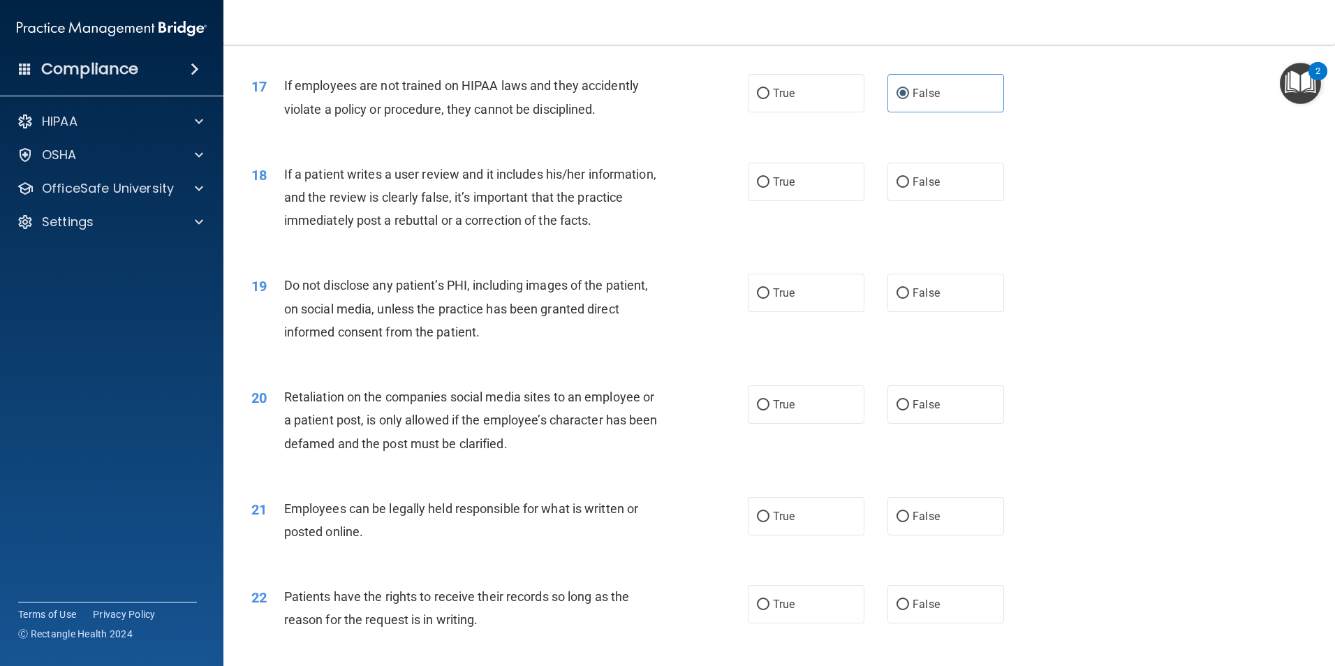
scroll to position [1886, 0]
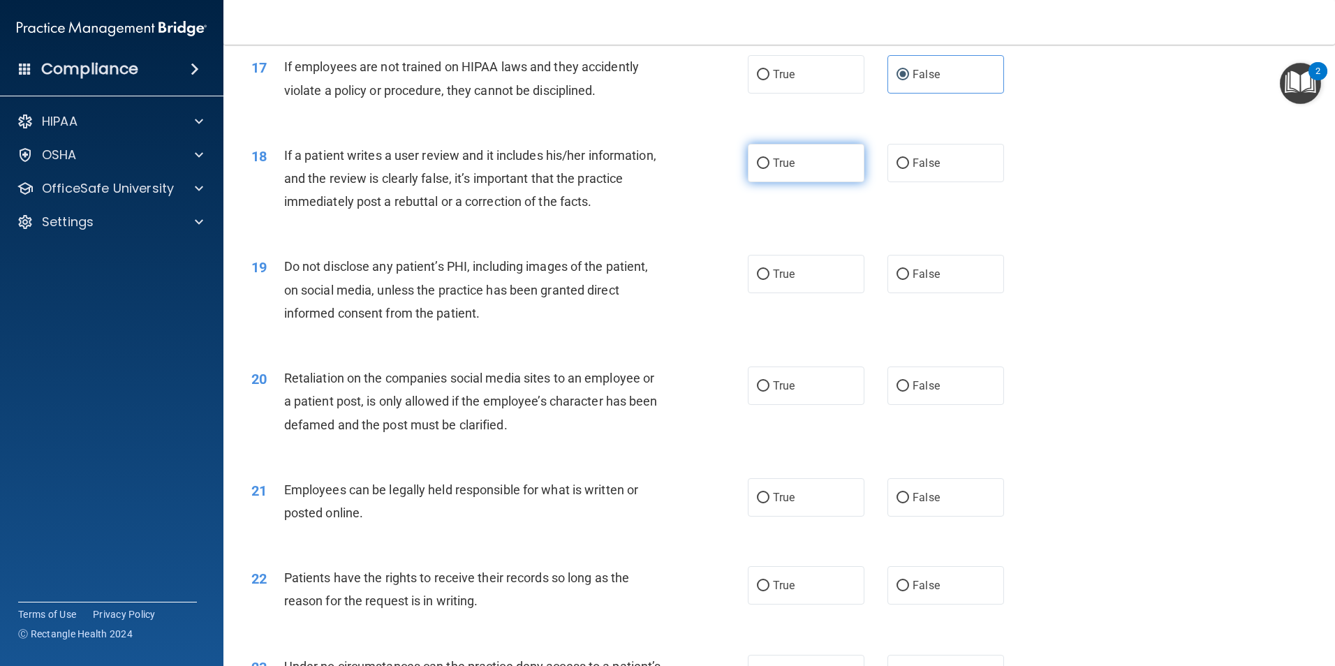
click at [814, 182] on label "True" at bounding box center [806, 163] width 117 height 38
click at [770, 169] on input "True" at bounding box center [763, 164] width 13 height 10
radio input "true"
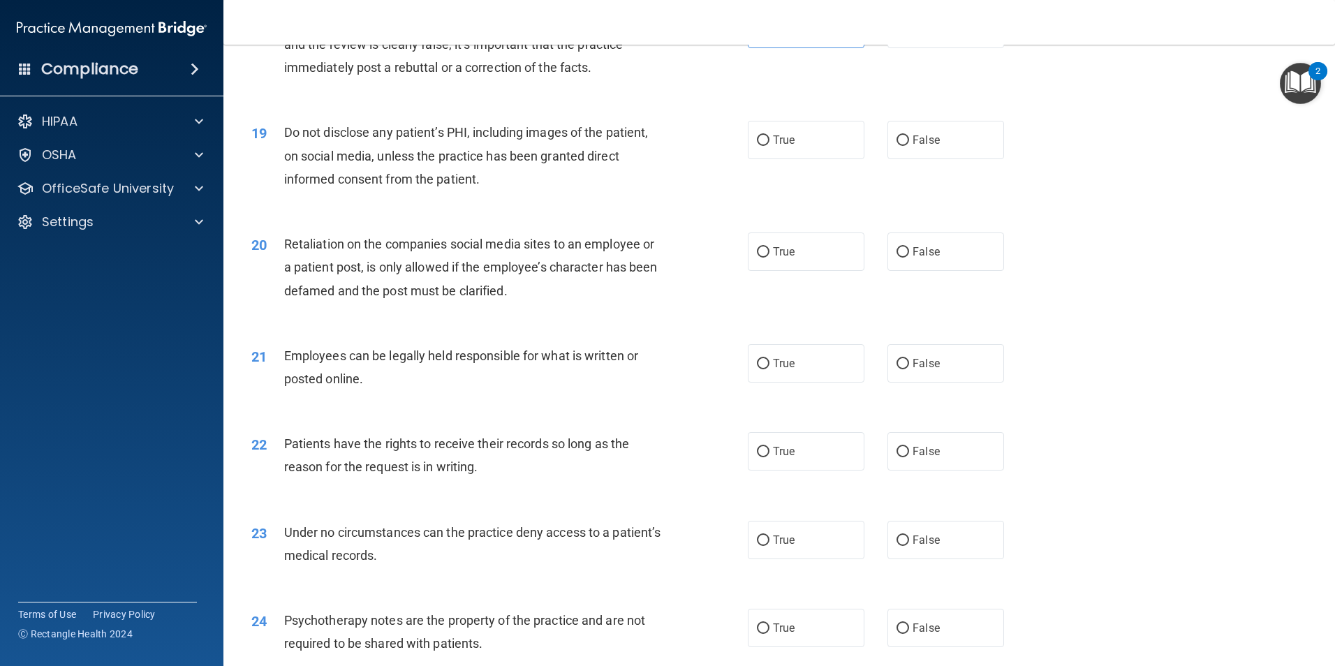
scroll to position [2025, 0]
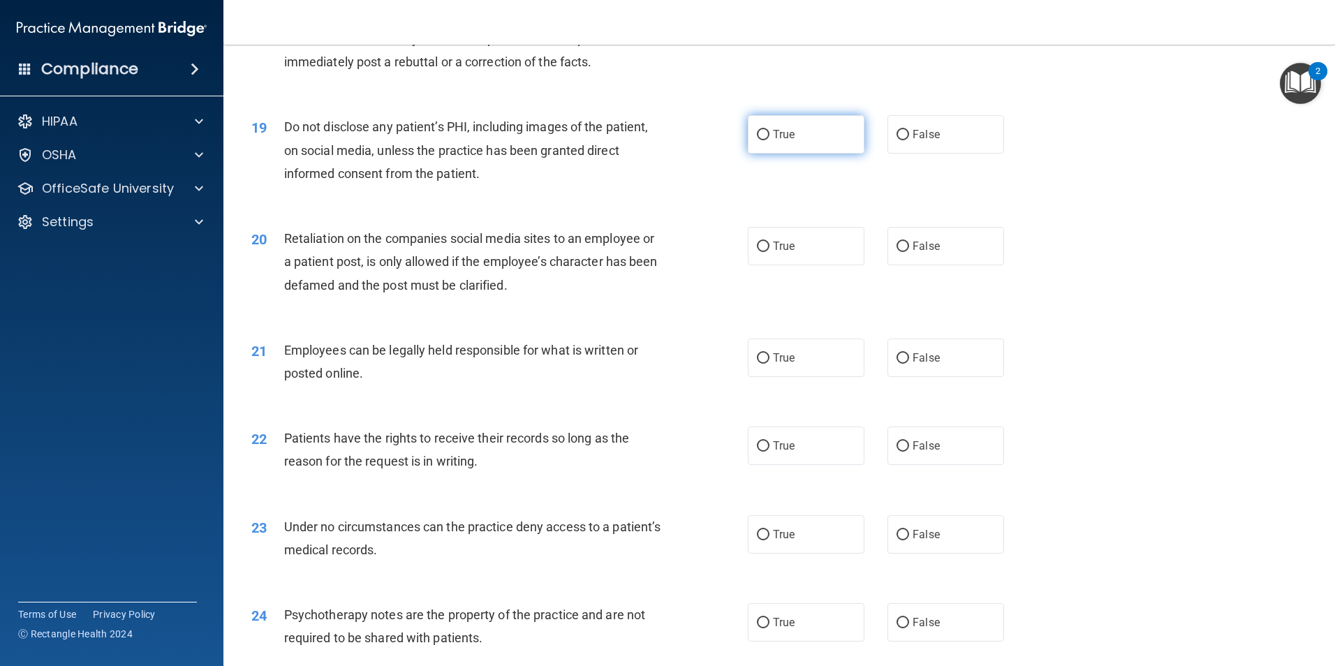
click at [805, 154] on label "True" at bounding box center [806, 134] width 117 height 38
click at [770, 140] on input "True" at bounding box center [763, 135] width 13 height 10
radio input "true"
click at [925, 265] on label "False" at bounding box center [946, 246] width 117 height 38
click at [909, 252] on input "False" at bounding box center [903, 247] width 13 height 10
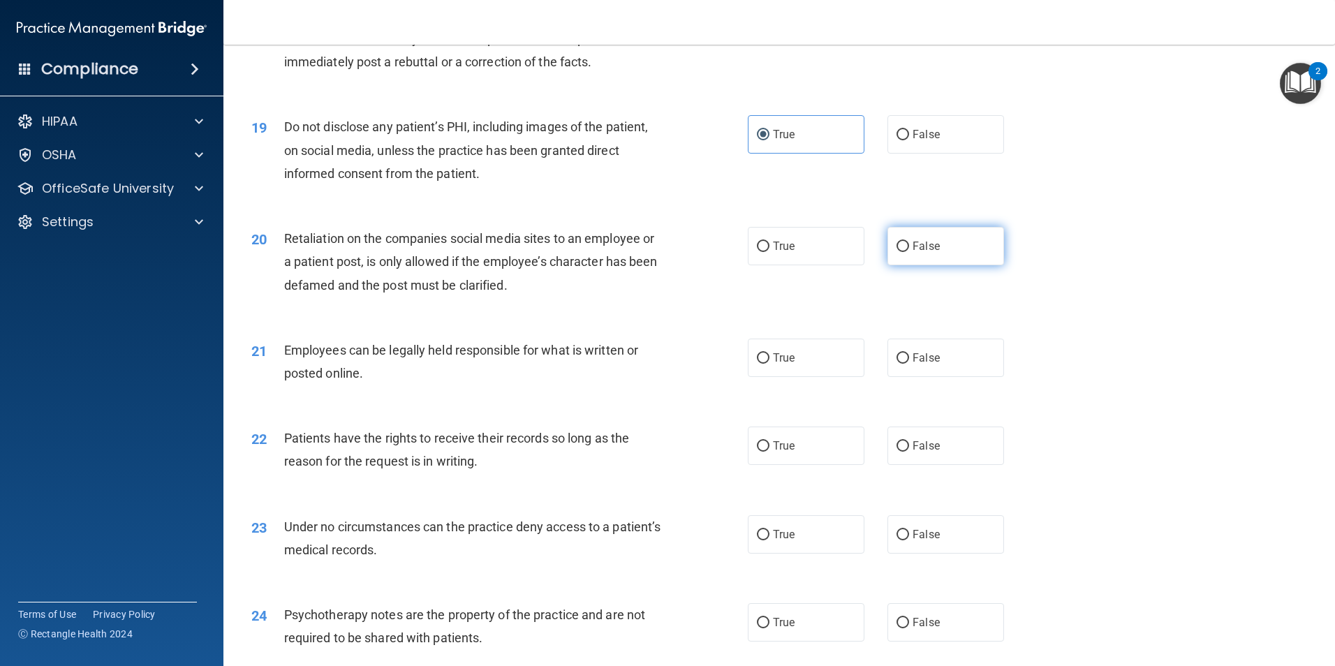
radio input "true"
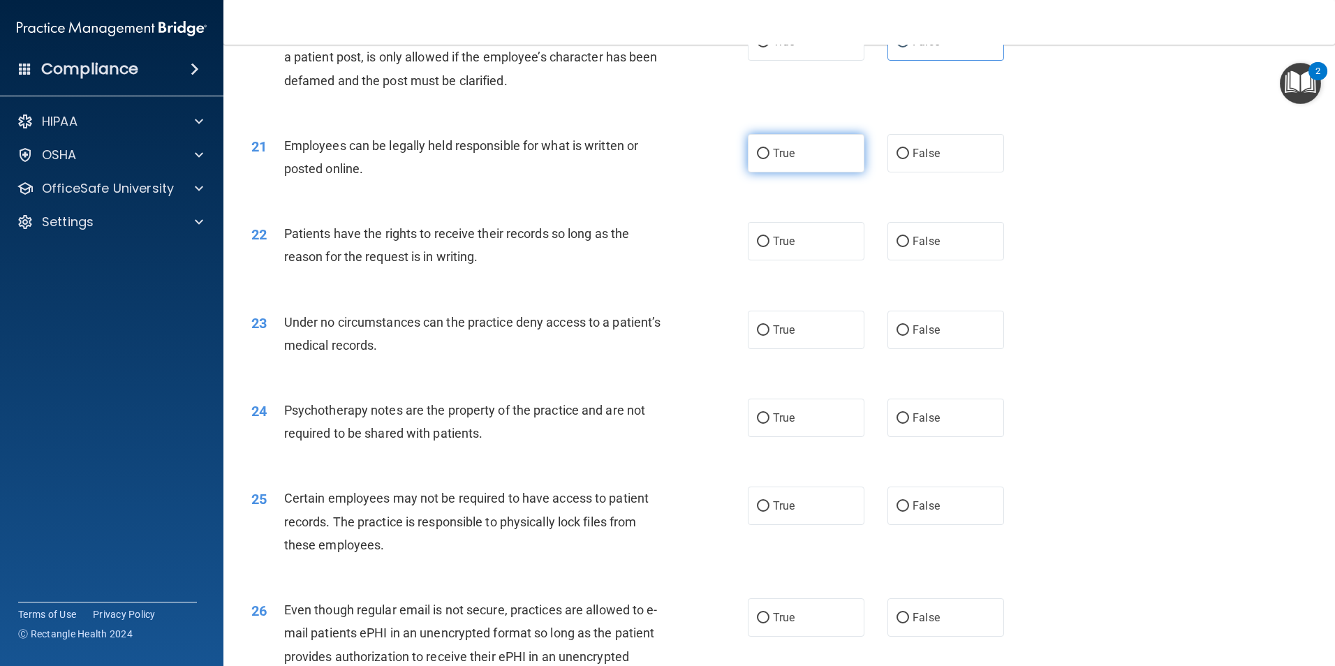
scroll to position [2211, 0]
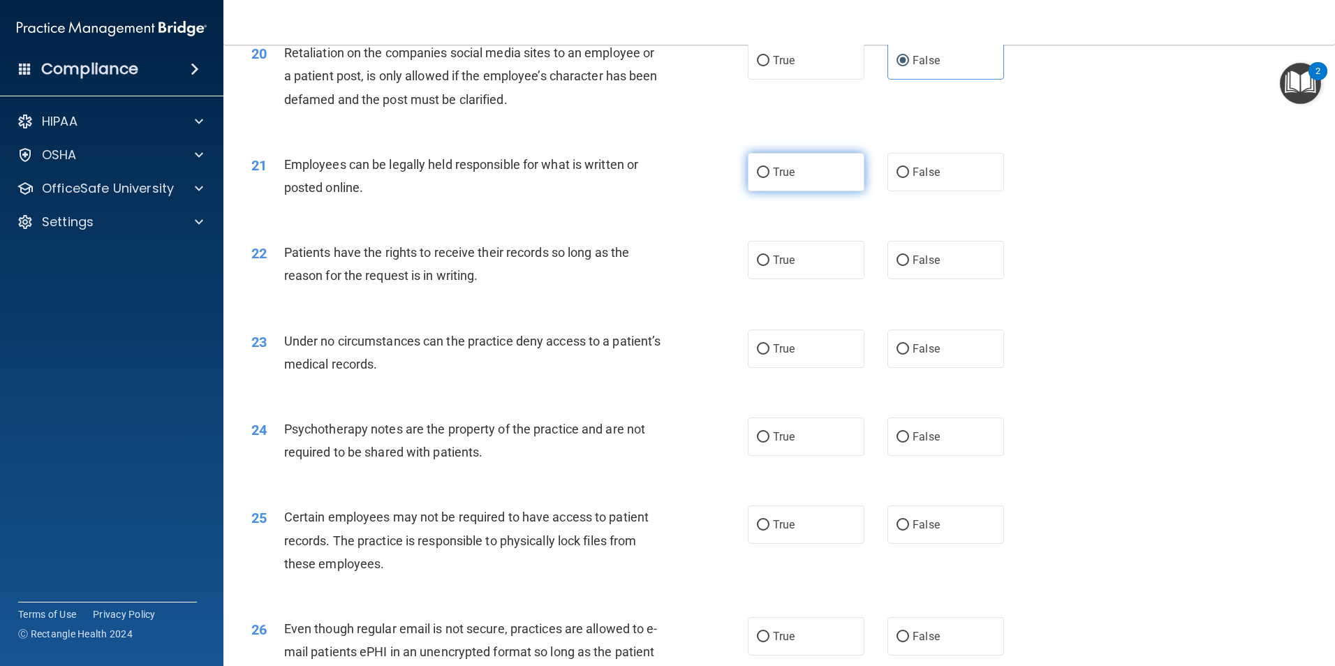
click at [788, 179] on span "True" at bounding box center [784, 172] width 22 height 13
click at [770, 178] on input "True" at bounding box center [763, 173] width 13 height 10
radio input "true"
click at [778, 279] on label "True" at bounding box center [806, 260] width 117 height 38
click at [770, 266] on input "True" at bounding box center [763, 261] width 13 height 10
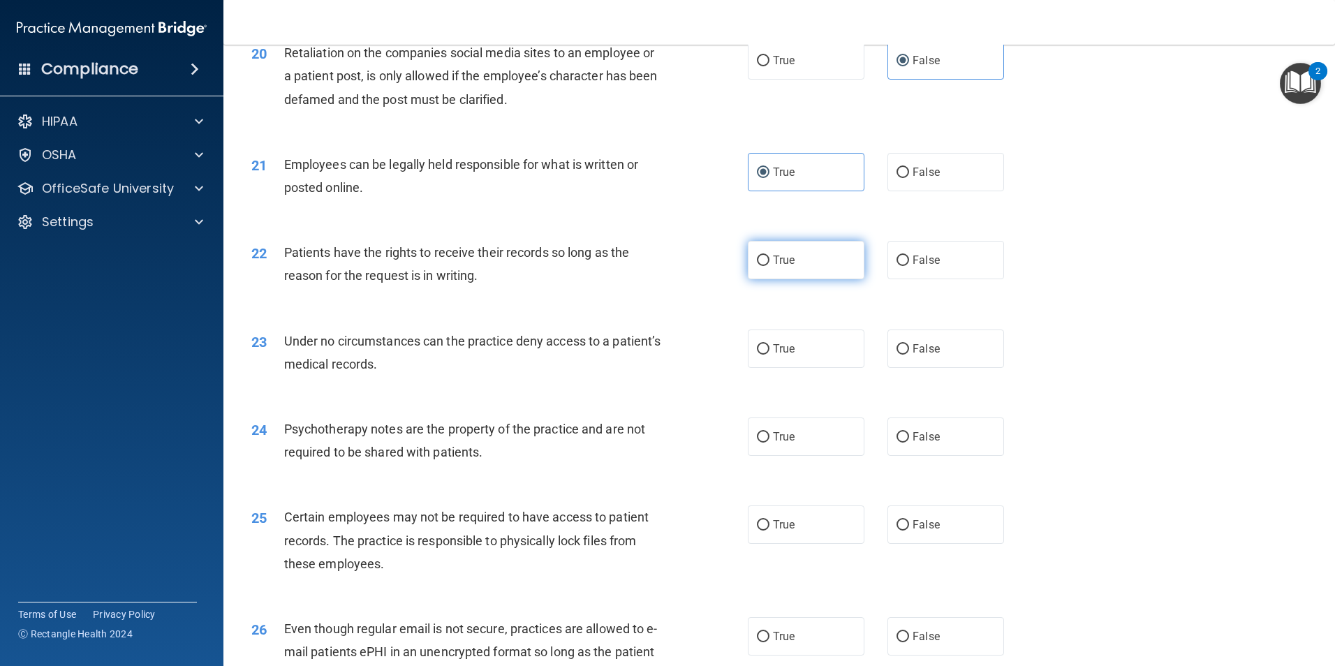
radio input "true"
click at [937, 352] on label "False" at bounding box center [946, 349] width 117 height 38
click at [909, 352] on input "False" at bounding box center [903, 349] width 13 height 10
radio input "true"
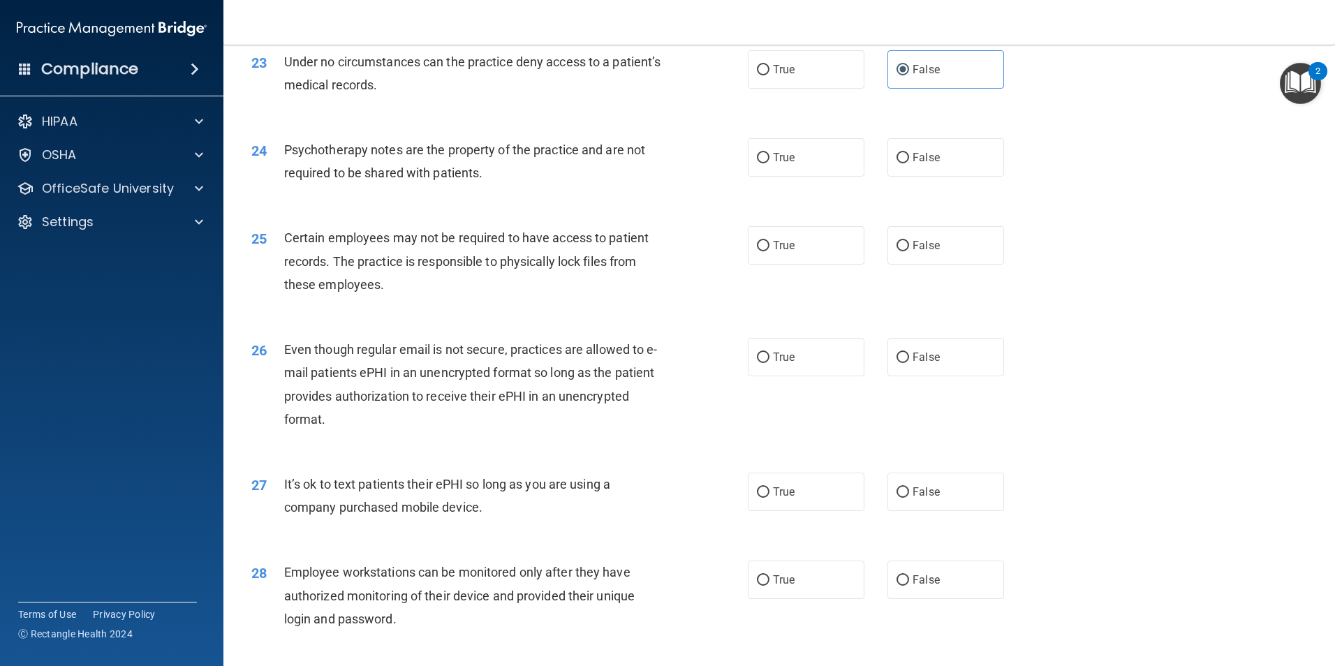
scroll to position [2560, 0]
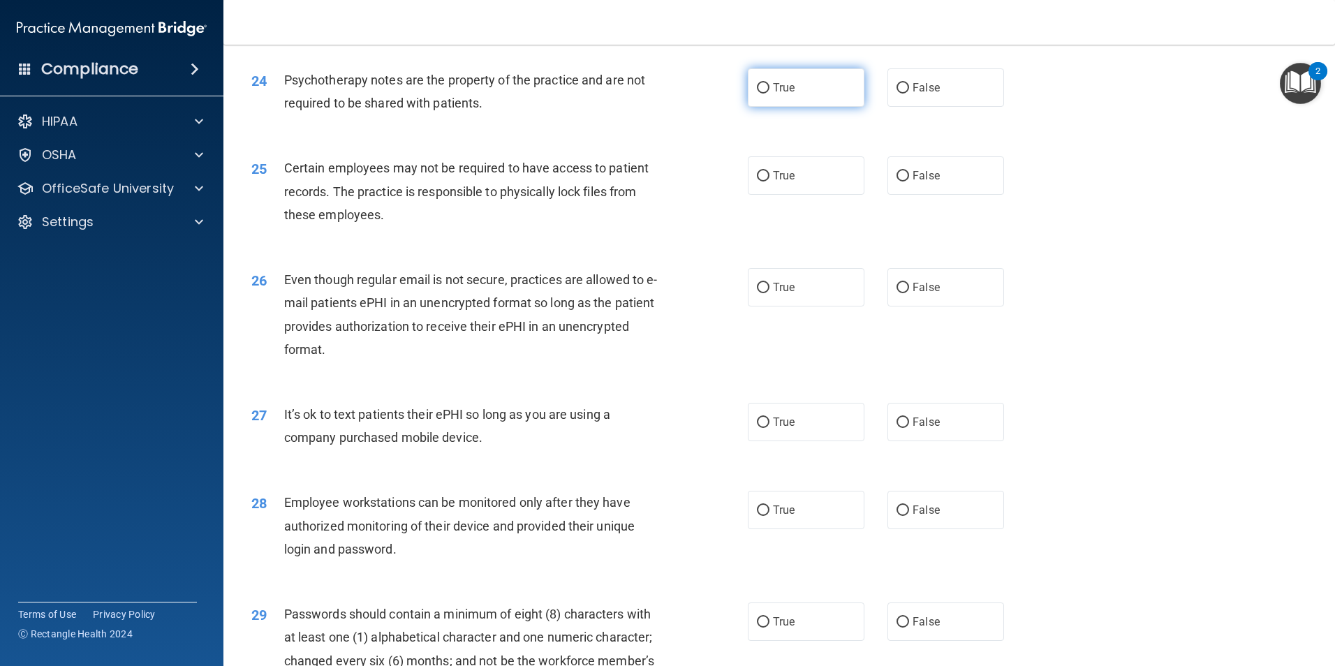
click at [749, 107] on label "True" at bounding box center [806, 87] width 117 height 38
click at [757, 94] on input "True" at bounding box center [763, 88] width 13 height 10
radio input "true"
click at [835, 193] on label "True" at bounding box center [806, 175] width 117 height 38
click at [770, 182] on input "True" at bounding box center [763, 176] width 13 height 10
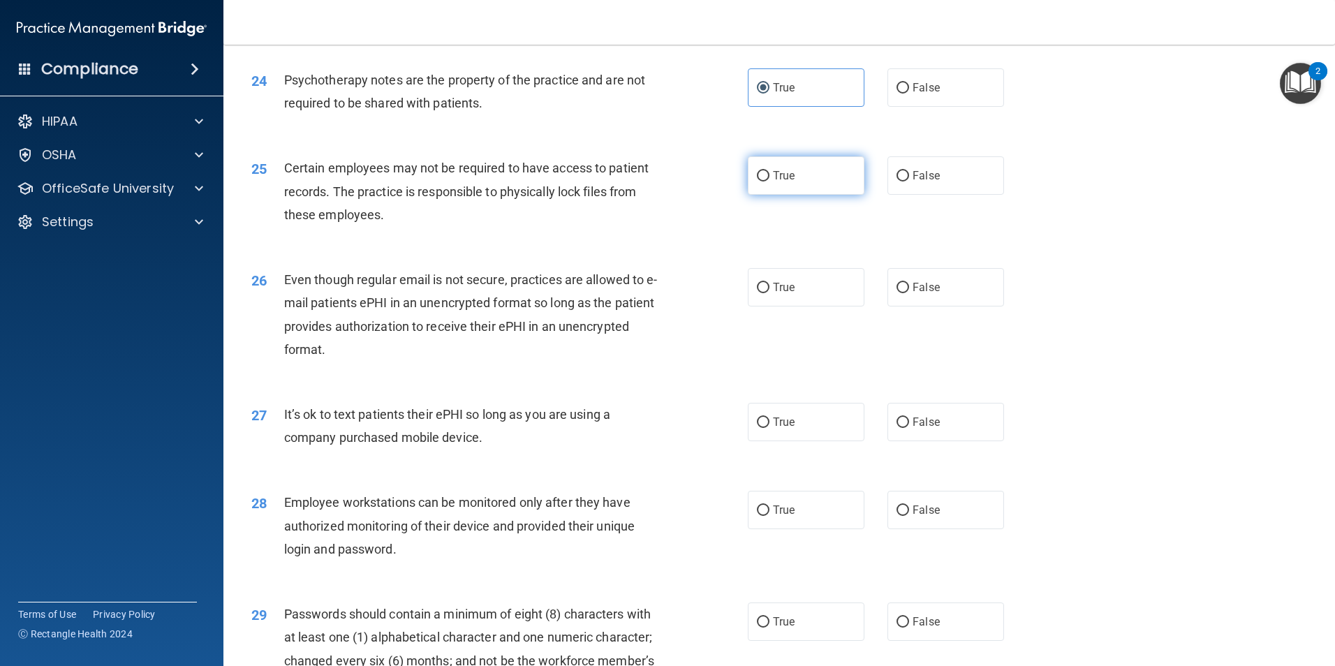
radio input "true"
click at [739, 328] on div "26 Even though regular email is not secure, practices are allowed to e-mail pat…" at bounding box center [499, 318] width 538 height 100
click at [763, 293] on input "True" at bounding box center [763, 288] width 13 height 10
radio input "true"
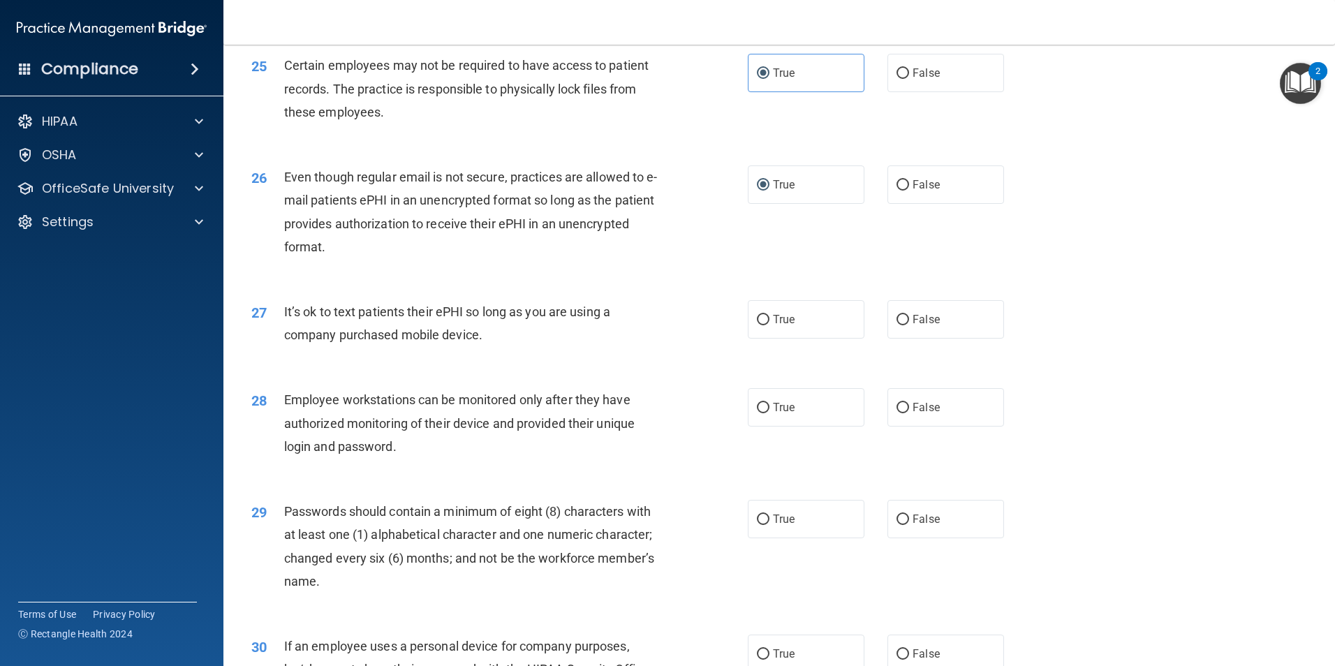
scroll to position [2840, 0]
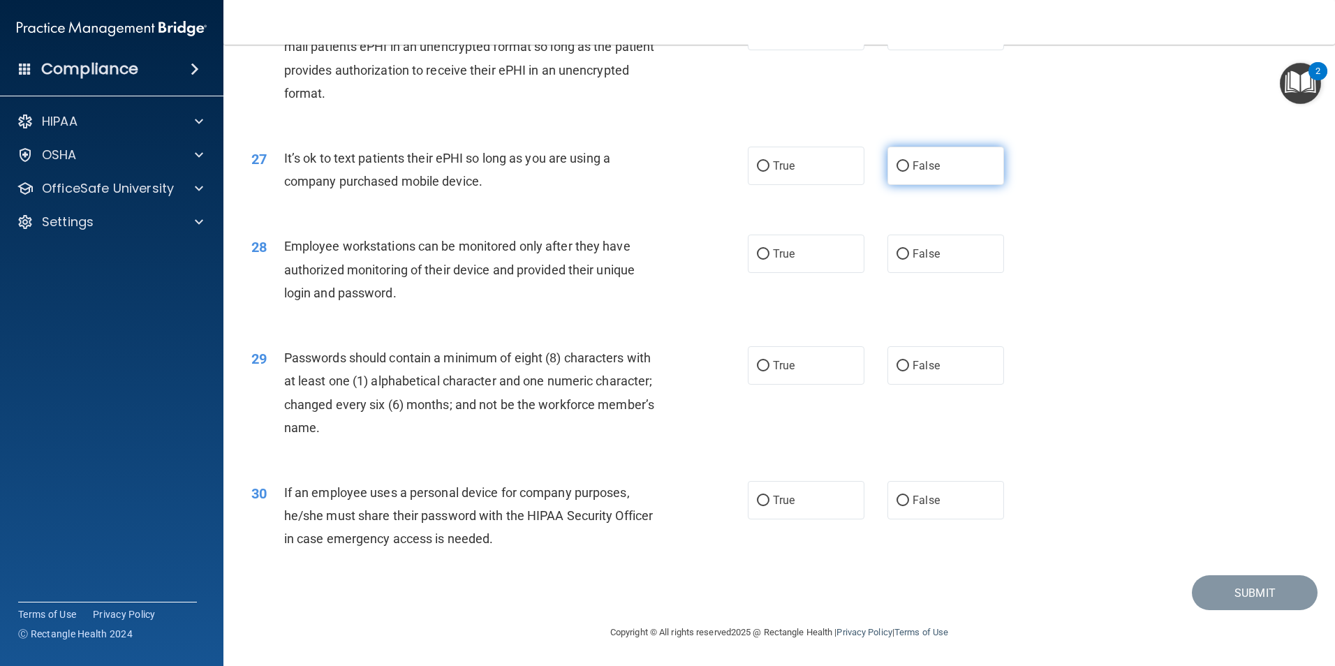
click at [930, 175] on label "False" at bounding box center [946, 166] width 117 height 38
click at [909, 172] on input "False" at bounding box center [903, 166] width 13 height 10
radio input "true"
click at [833, 169] on label "True" at bounding box center [806, 166] width 117 height 38
click at [770, 169] on input "True" at bounding box center [763, 166] width 13 height 10
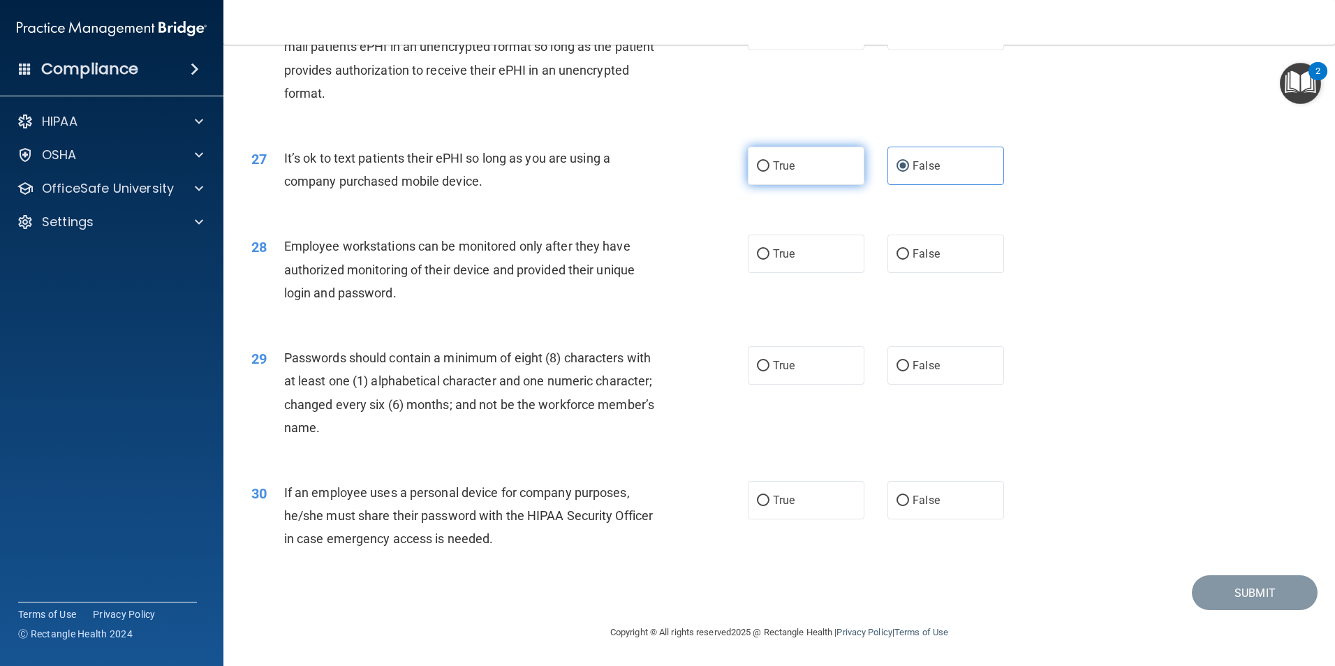
radio input "true"
radio input "false"
click at [922, 256] on span "False" at bounding box center [926, 253] width 27 height 13
click at [909, 256] on input "False" at bounding box center [903, 254] width 13 height 10
radio input "true"
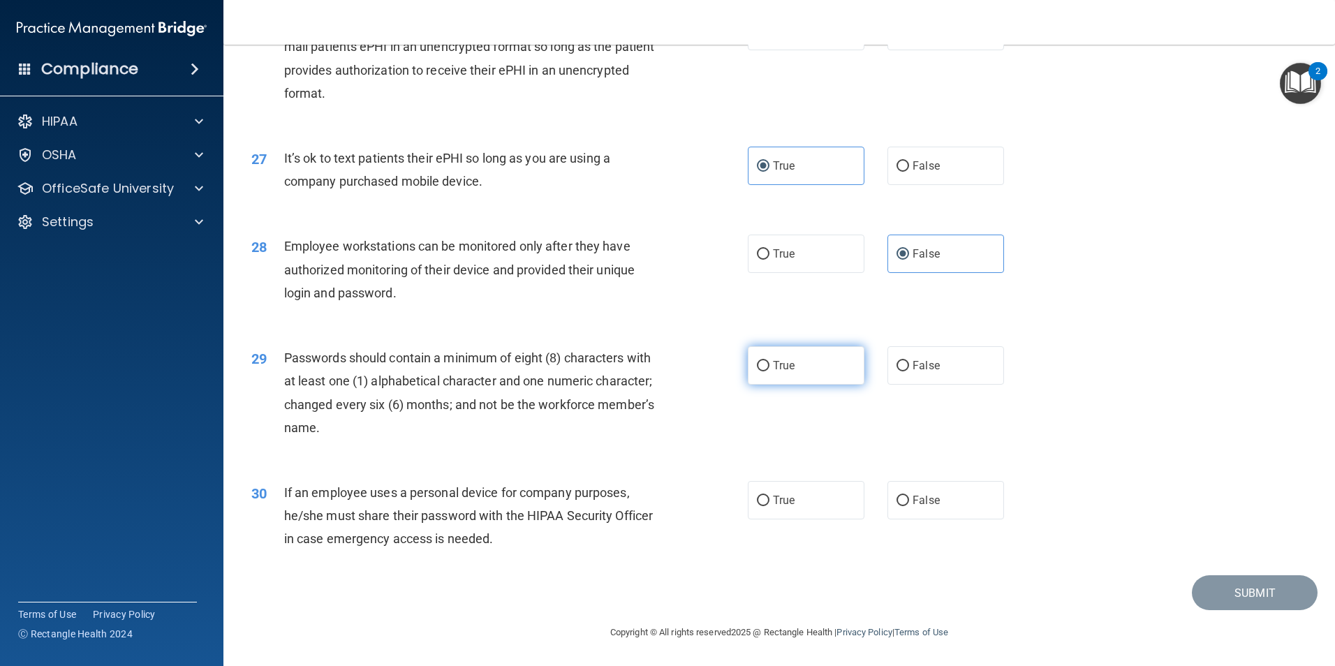
click at [777, 348] on label "True" at bounding box center [806, 365] width 117 height 38
click at [770, 361] on input "True" at bounding box center [763, 366] width 13 height 10
radio input "true"
click at [770, 491] on label "True" at bounding box center [806, 500] width 117 height 38
click at [770, 496] on input "True" at bounding box center [763, 501] width 13 height 10
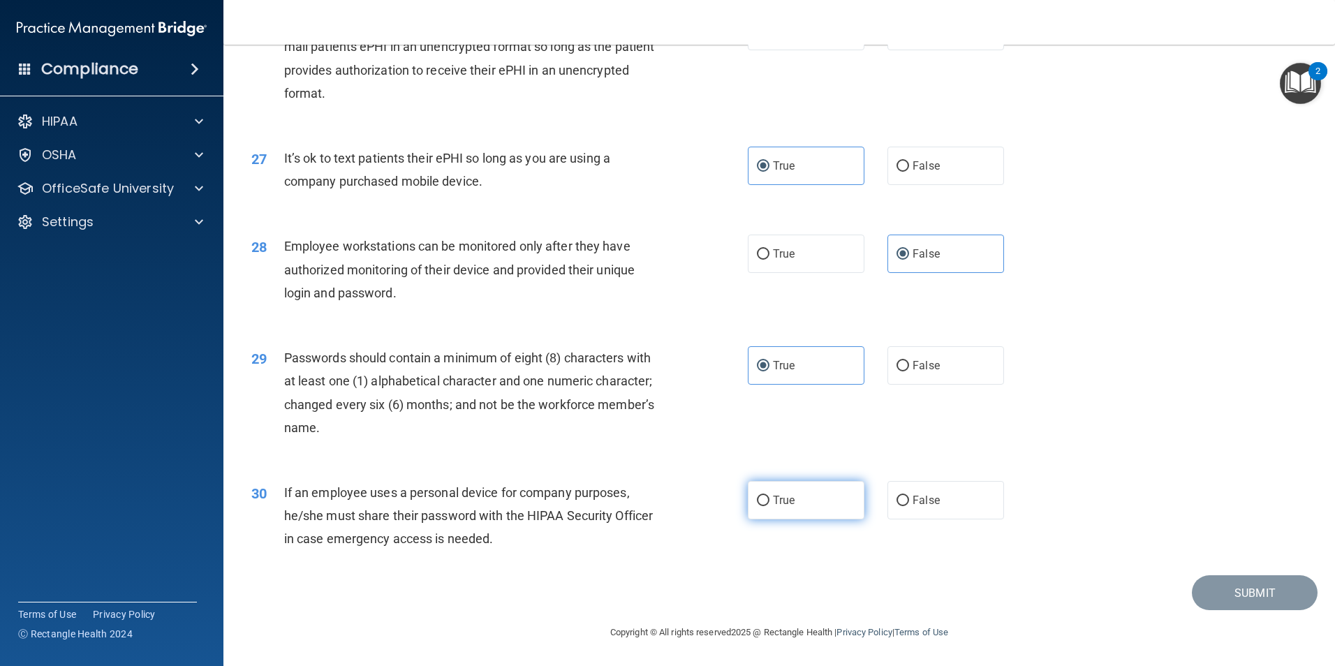
radio input "true"
click at [1192, 592] on button "Submit" at bounding box center [1255, 593] width 126 height 36
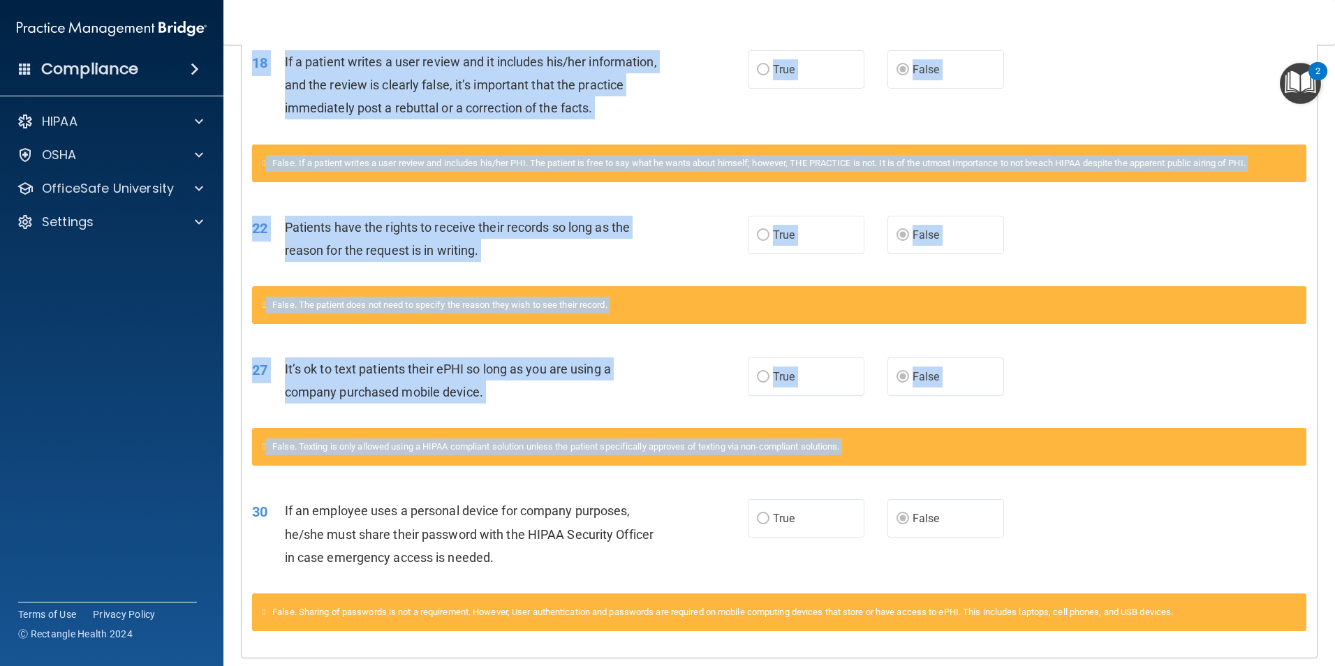
scroll to position [1240, 0]
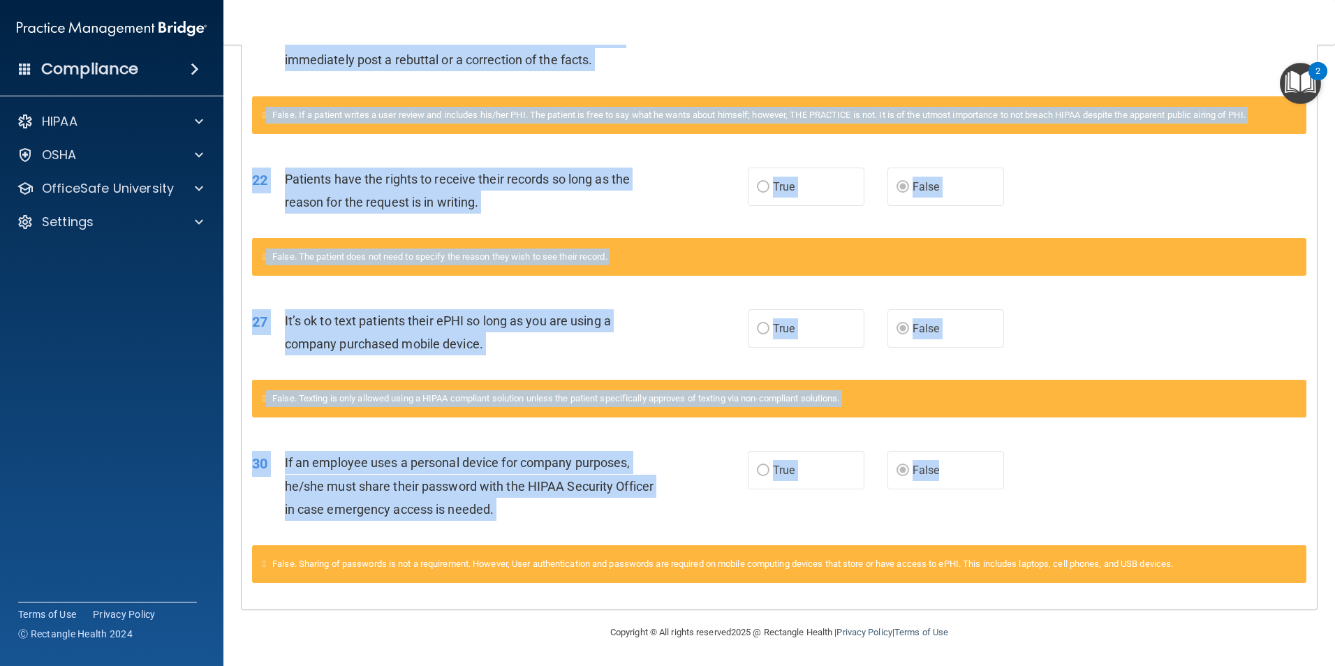
drag, startPoint x: 256, startPoint y: 355, endPoint x: 978, endPoint y: 483, distance: 733.5
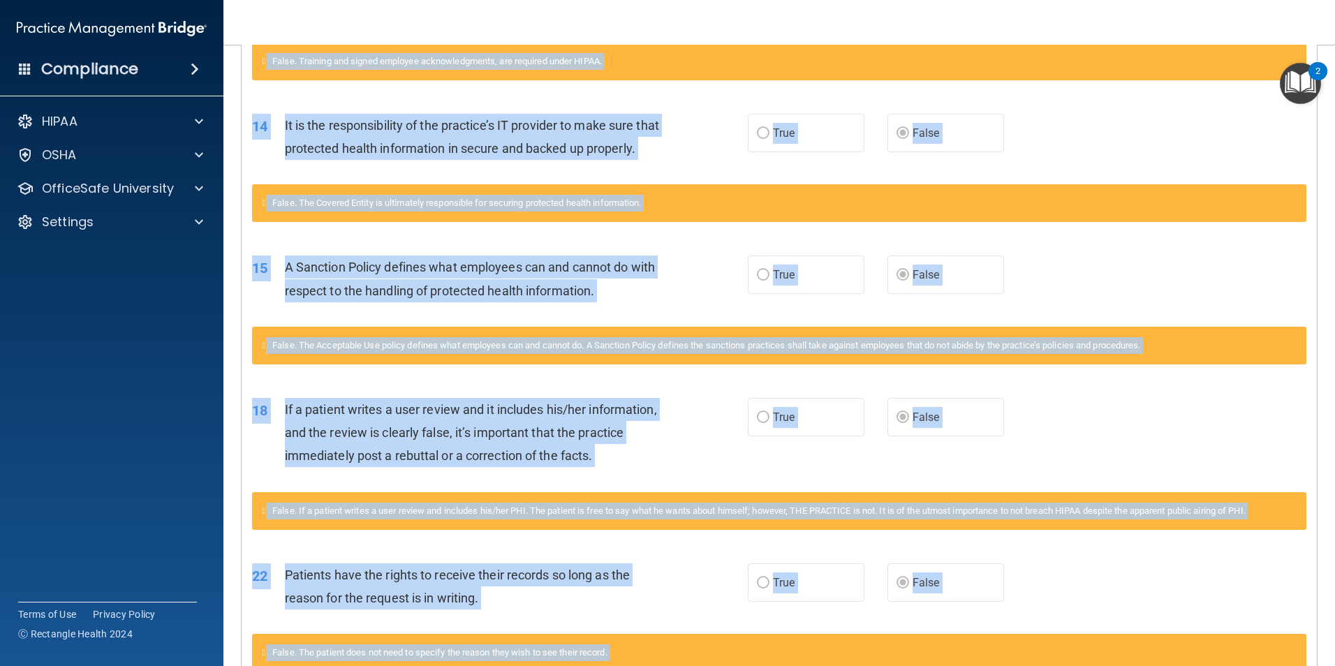
scroll to position [402, 0]
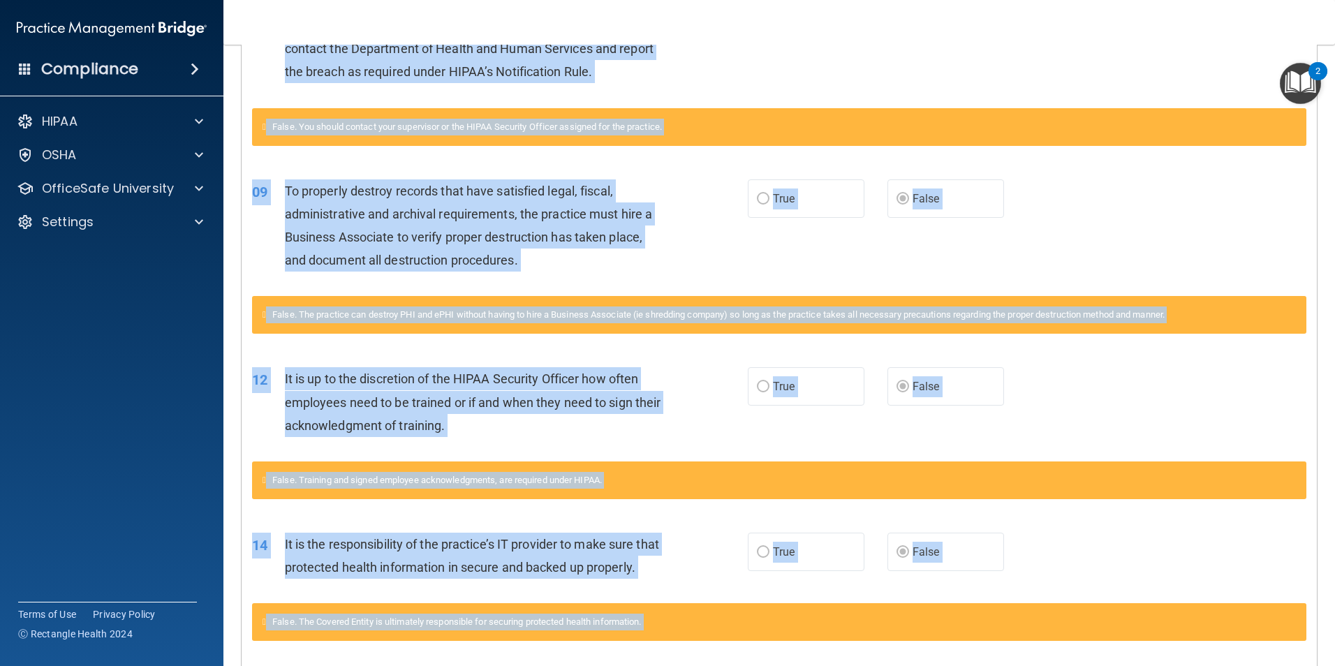
click at [1155, 221] on div "09 To properly destroy records that have satisfied legal, fiscal, administrativ…" at bounding box center [780, 229] width 1076 height 135
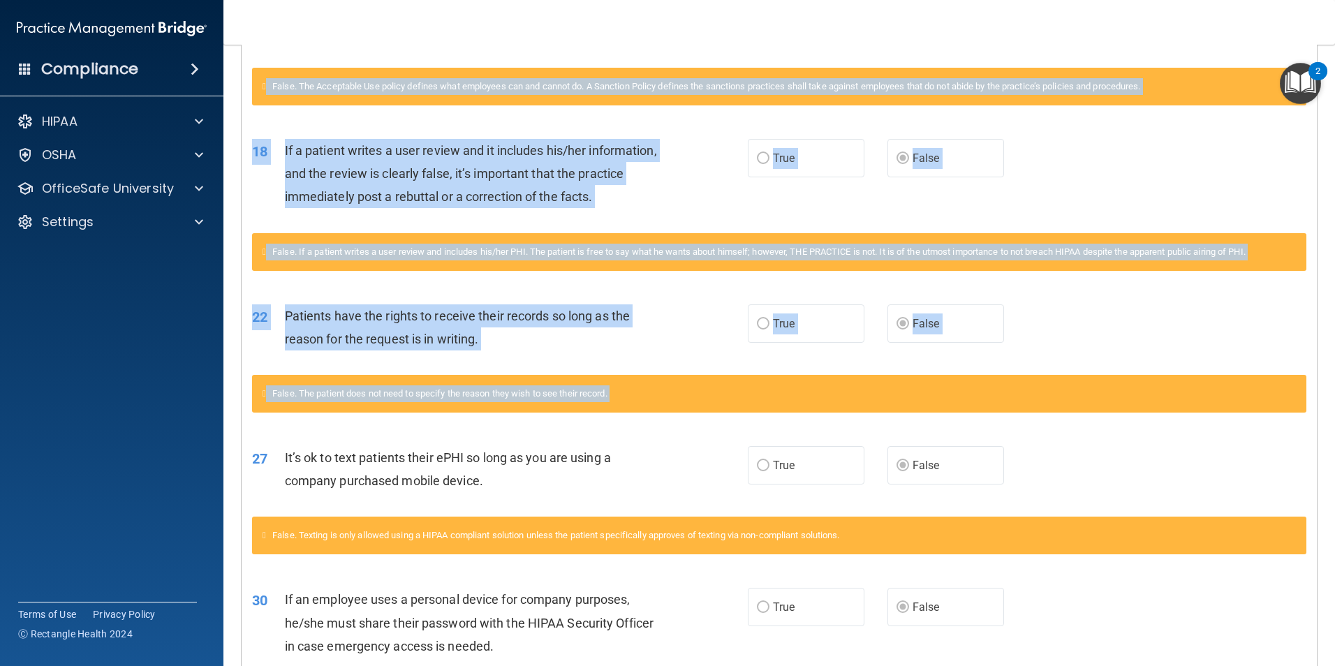
scroll to position [1240, 0]
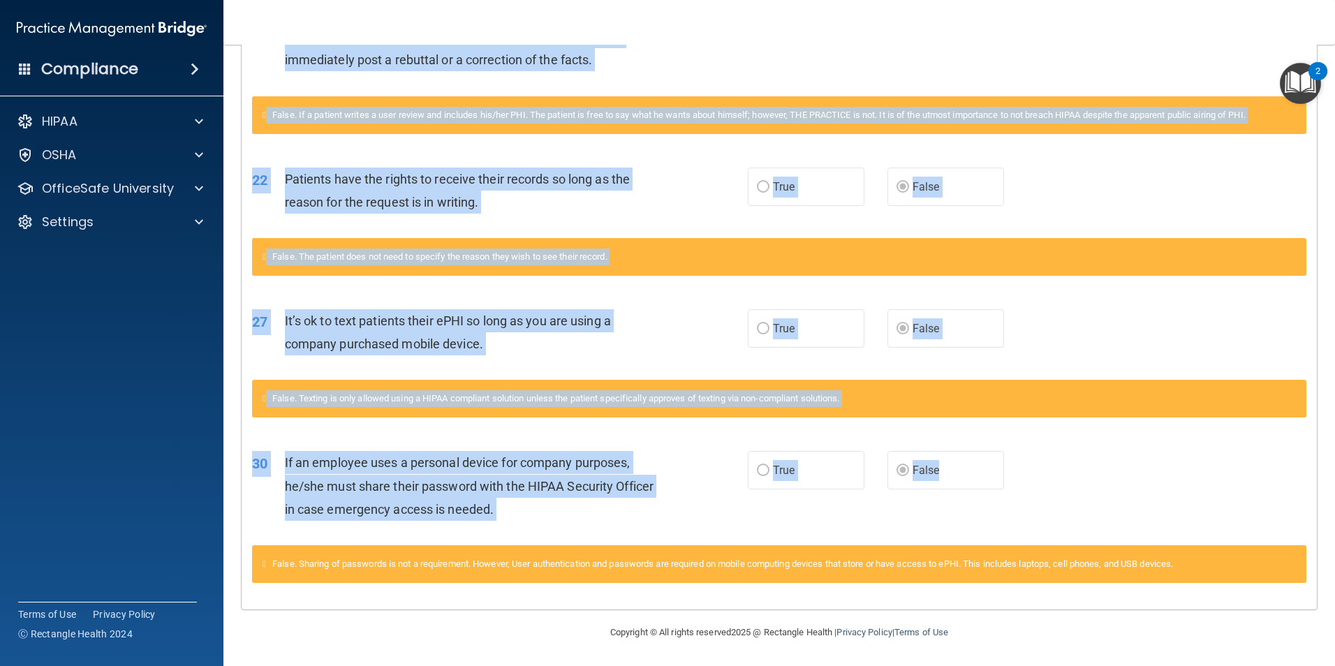
drag, startPoint x: 257, startPoint y: 75, endPoint x: 981, endPoint y: 481, distance: 829.9
click at [748, 49] on div "18 If a patient writes a user review and it includes his/her information, and t…" at bounding box center [500, 40] width 538 height 77
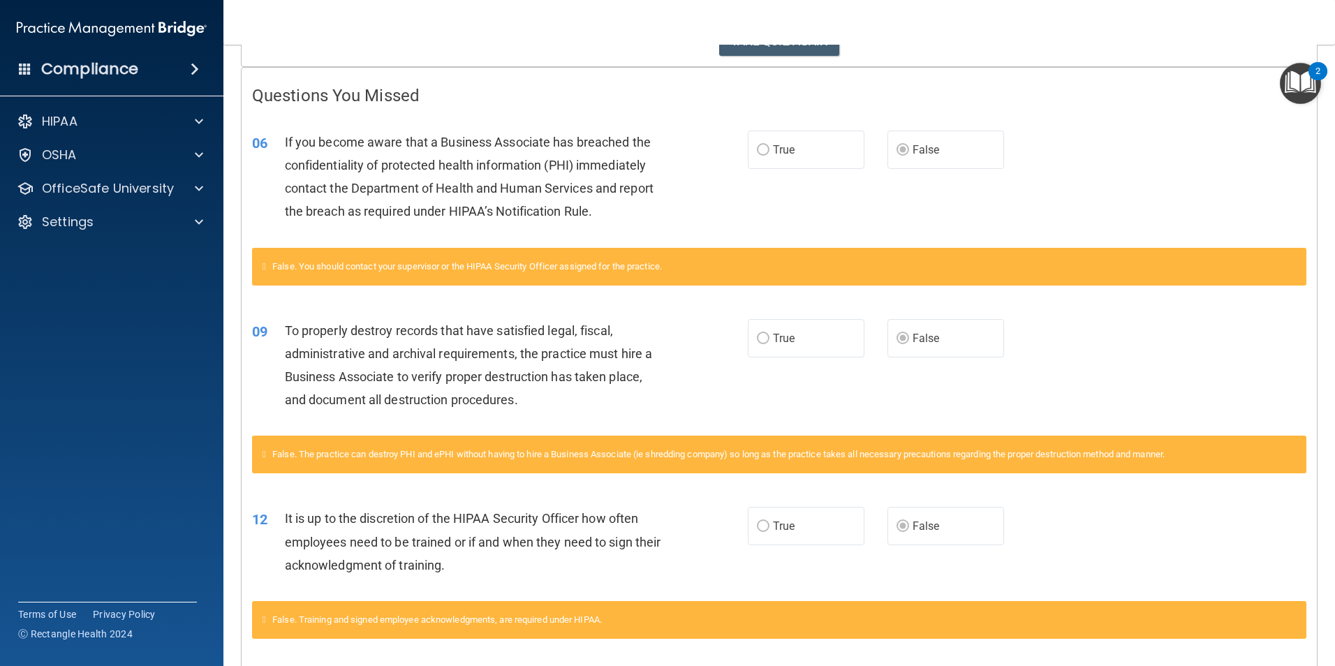
scroll to position [0, 0]
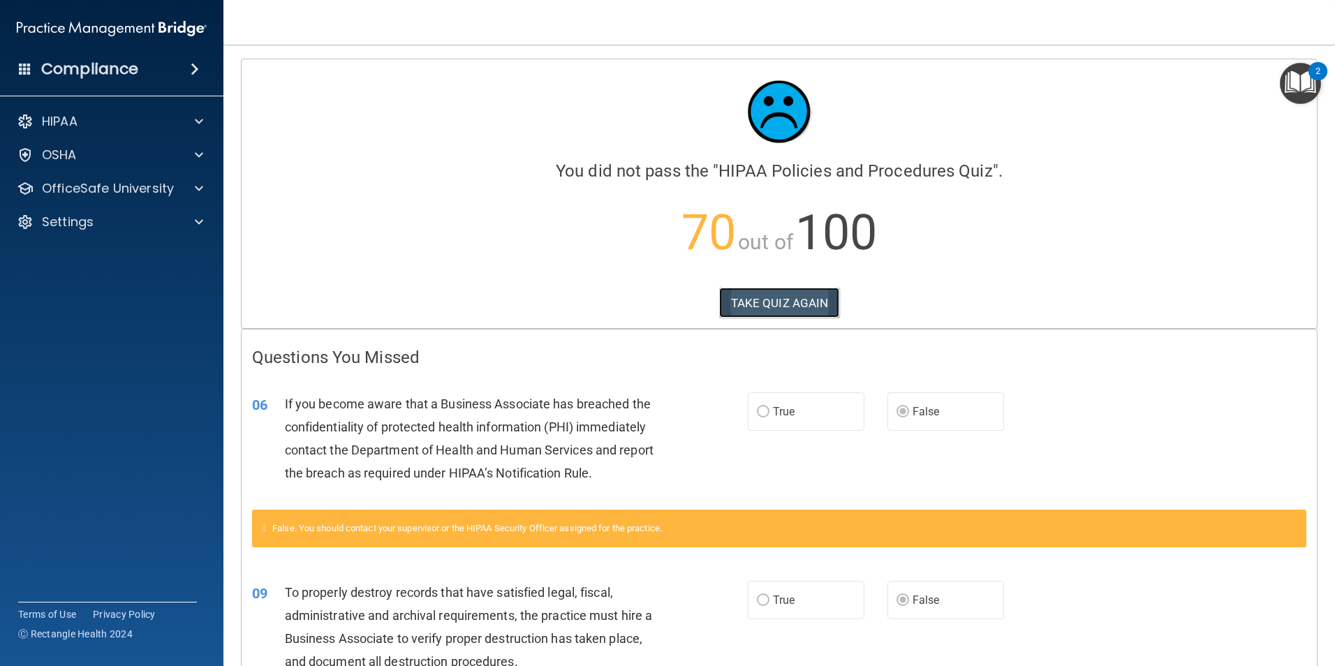
click at [741, 309] on button "TAKE QUIZ AGAIN" at bounding box center [779, 303] width 121 height 31
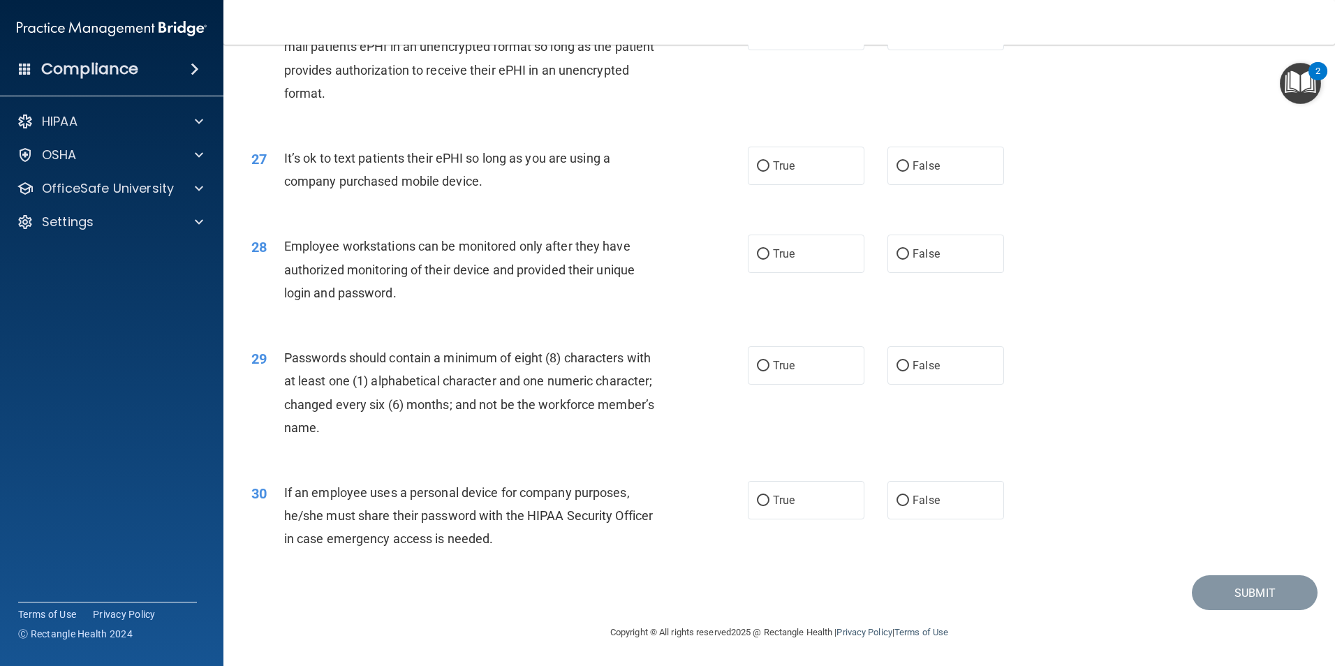
scroll to position [2840, 0]
click at [404, 232] on div "28 Employee workstations can be monitored only after they have authorized monit…" at bounding box center [779, 273] width 1077 height 112
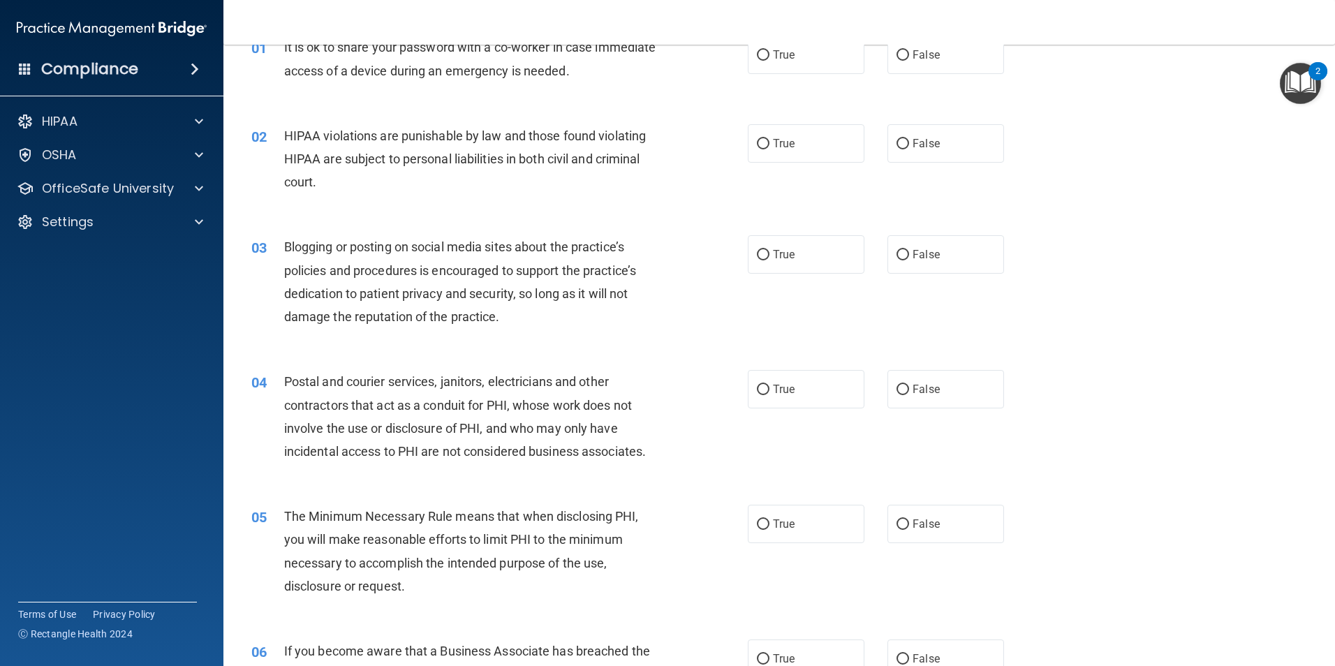
scroll to position [0, 0]
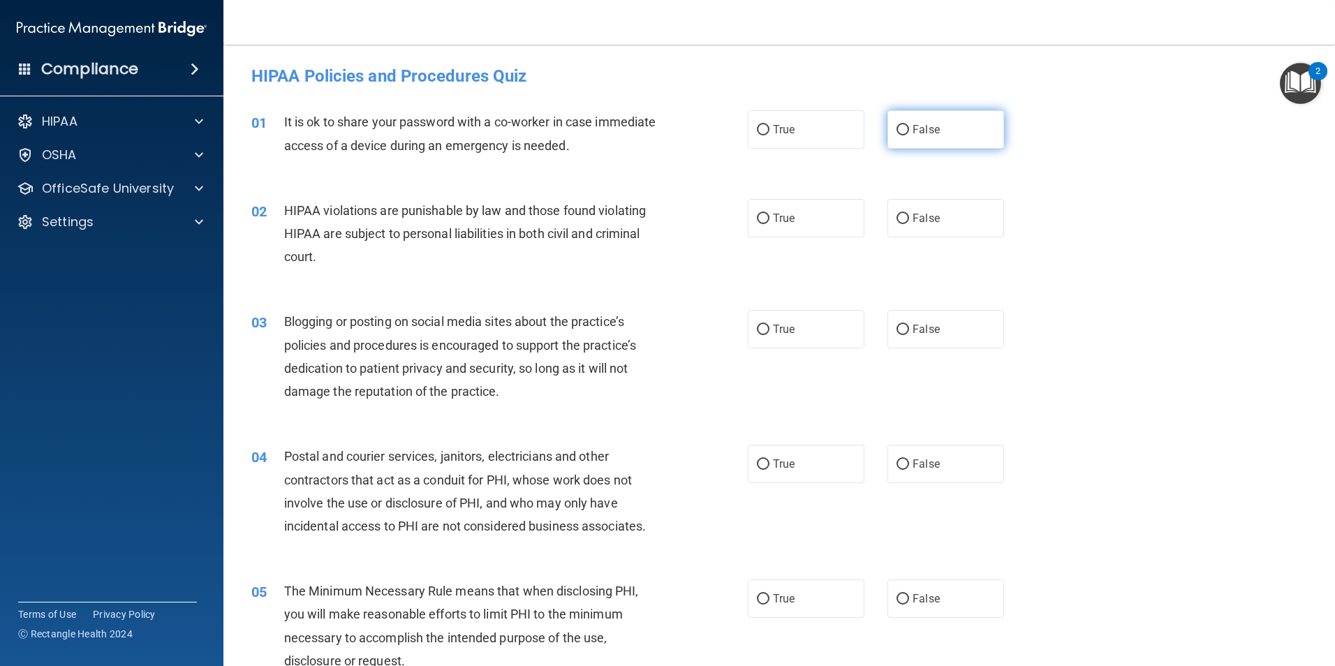
click at [921, 112] on label "False" at bounding box center [946, 129] width 117 height 38
click at [909, 125] on input "False" at bounding box center [903, 130] width 13 height 10
radio input "true"
click at [792, 215] on label "True" at bounding box center [806, 218] width 117 height 38
click at [770, 215] on input "True" at bounding box center [763, 219] width 13 height 10
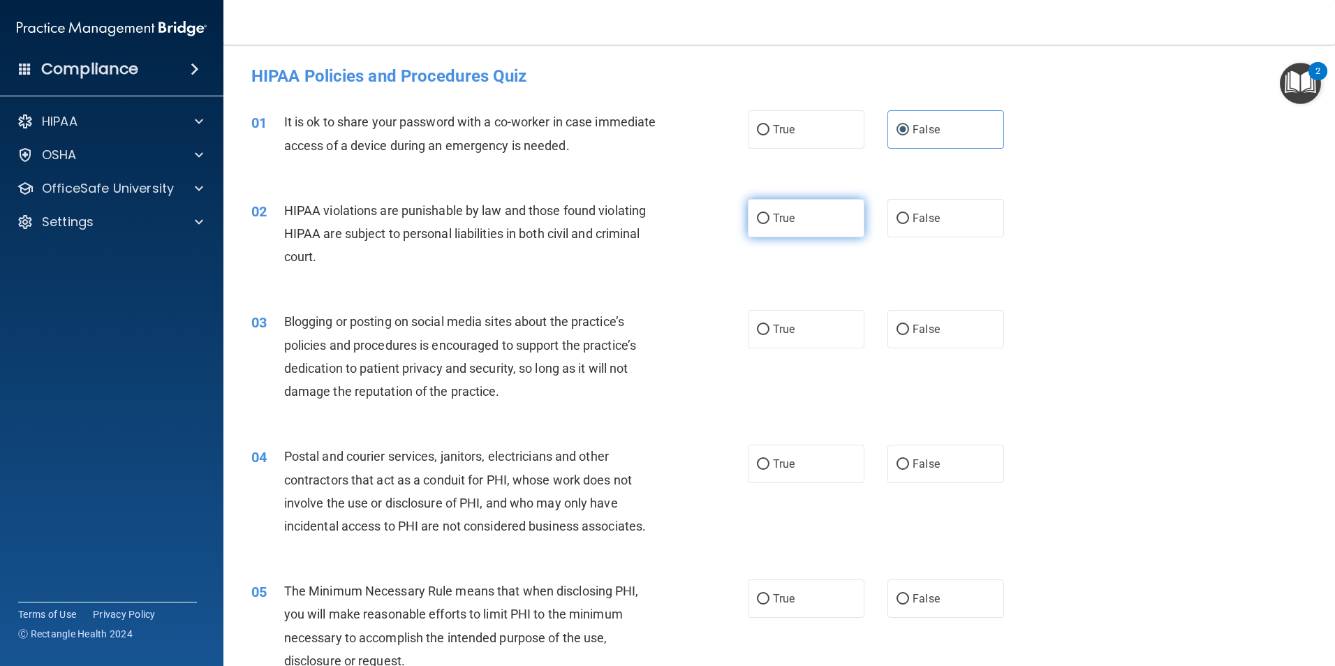
radio input "true"
click at [748, 325] on label "True" at bounding box center [806, 329] width 117 height 38
click at [757, 325] on input "True" at bounding box center [763, 330] width 13 height 10
radio input "true"
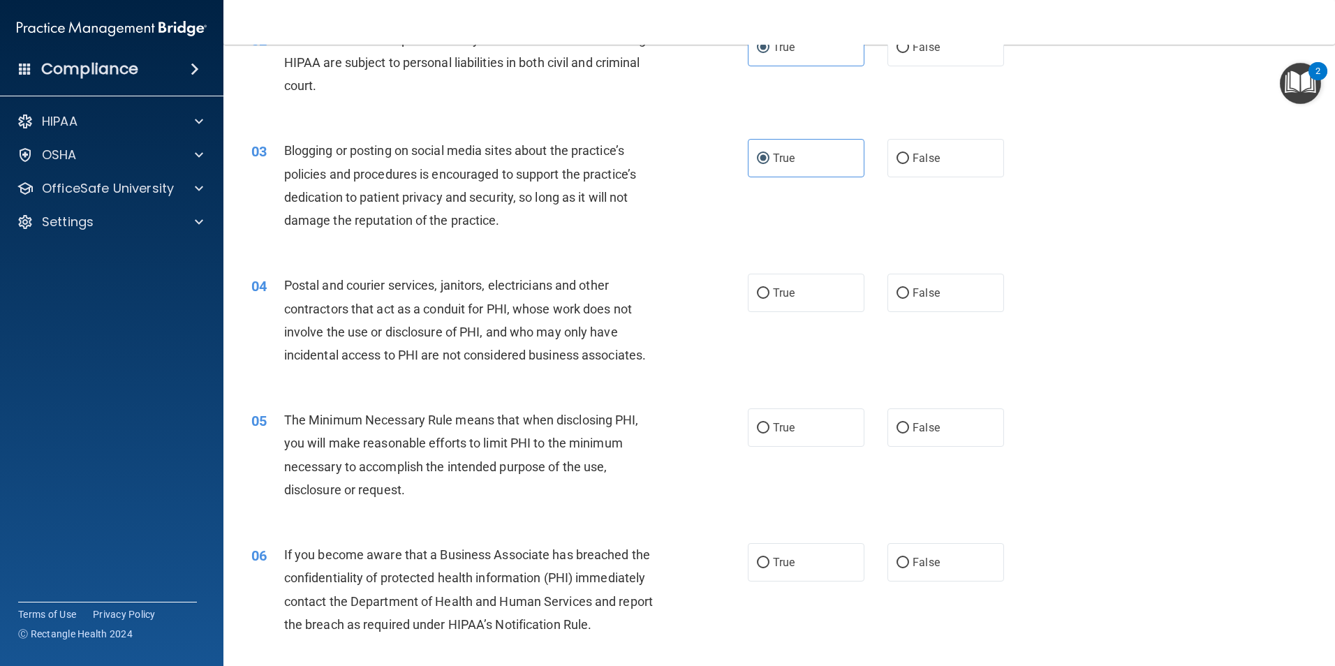
scroll to position [210, 0]
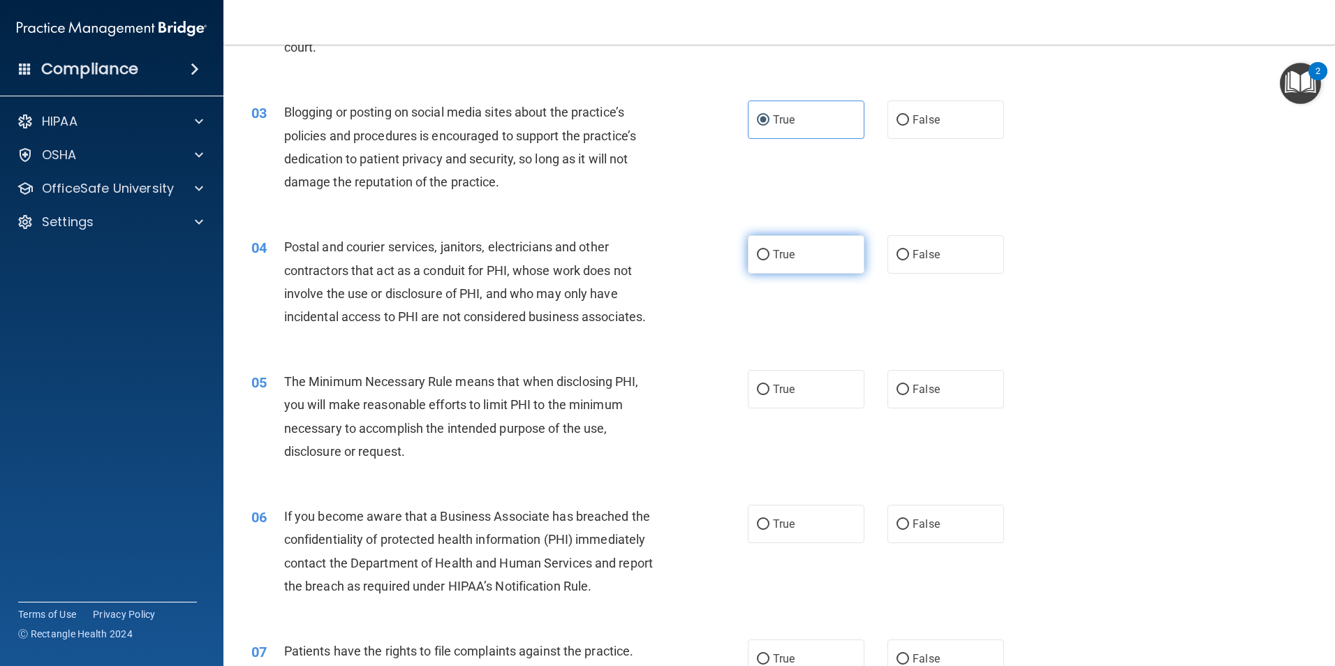
click at [748, 265] on label "True" at bounding box center [806, 254] width 117 height 38
click at [757, 261] on input "True" at bounding box center [763, 255] width 13 height 10
radio input "true"
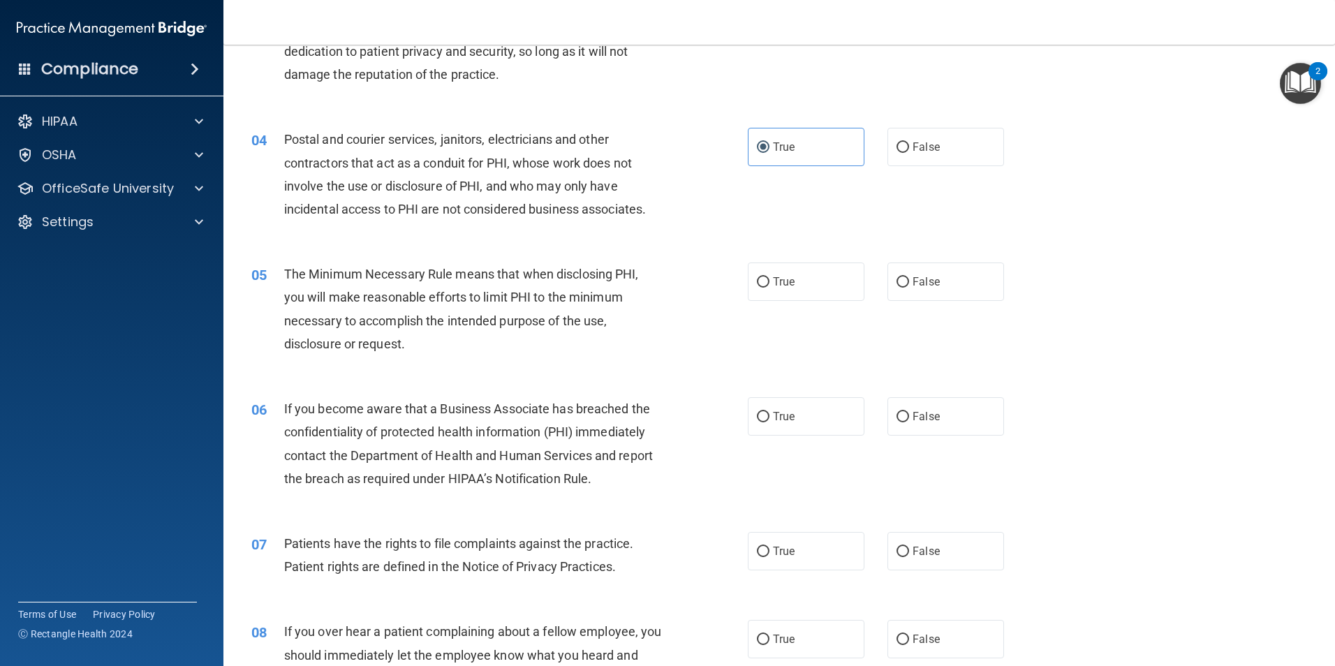
scroll to position [279, 0]
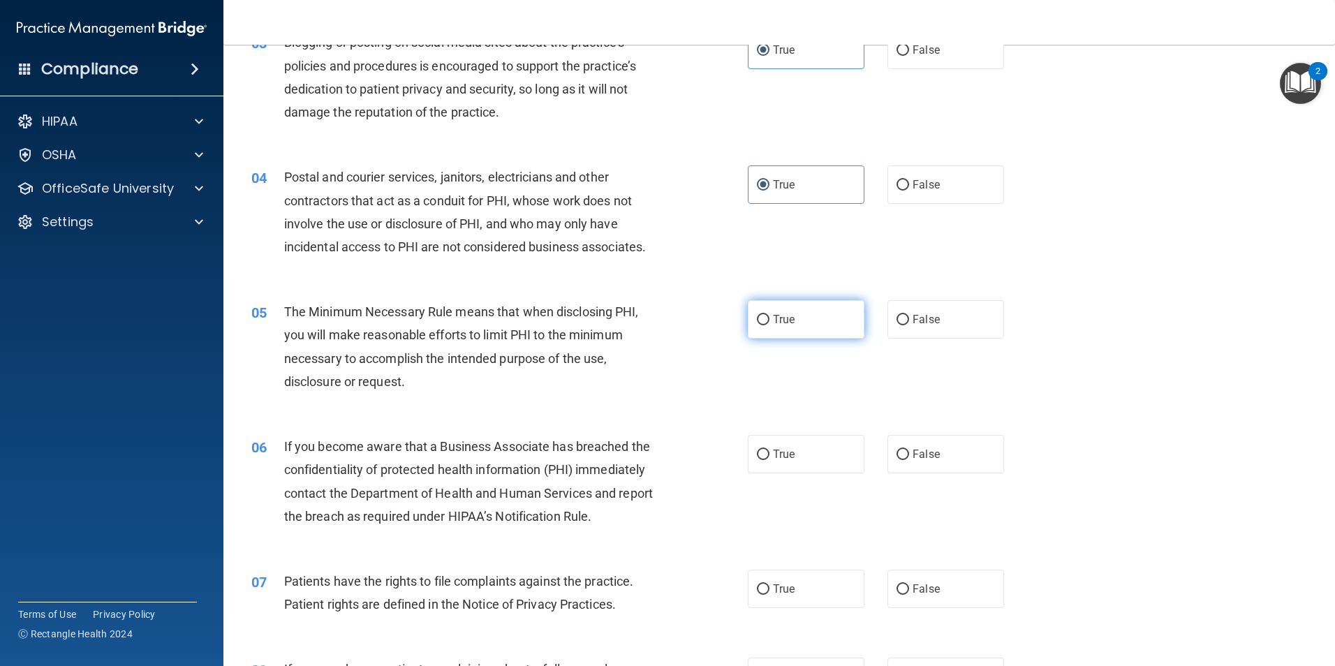
click at [763, 307] on label "True" at bounding box center [806, 319] width 117 height 38
click at [763, 315] on input "True" at bounding box center [763, 320] width 13 height 10
radio input "true"
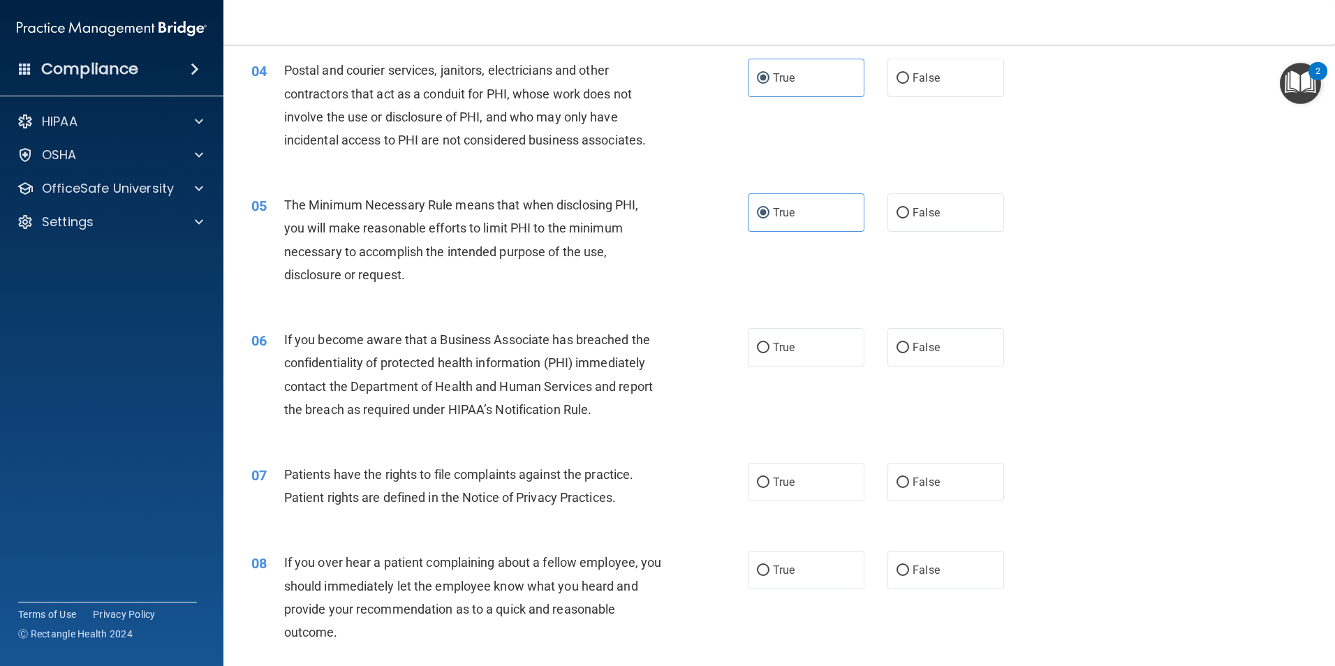
scroll to position [419, 0]
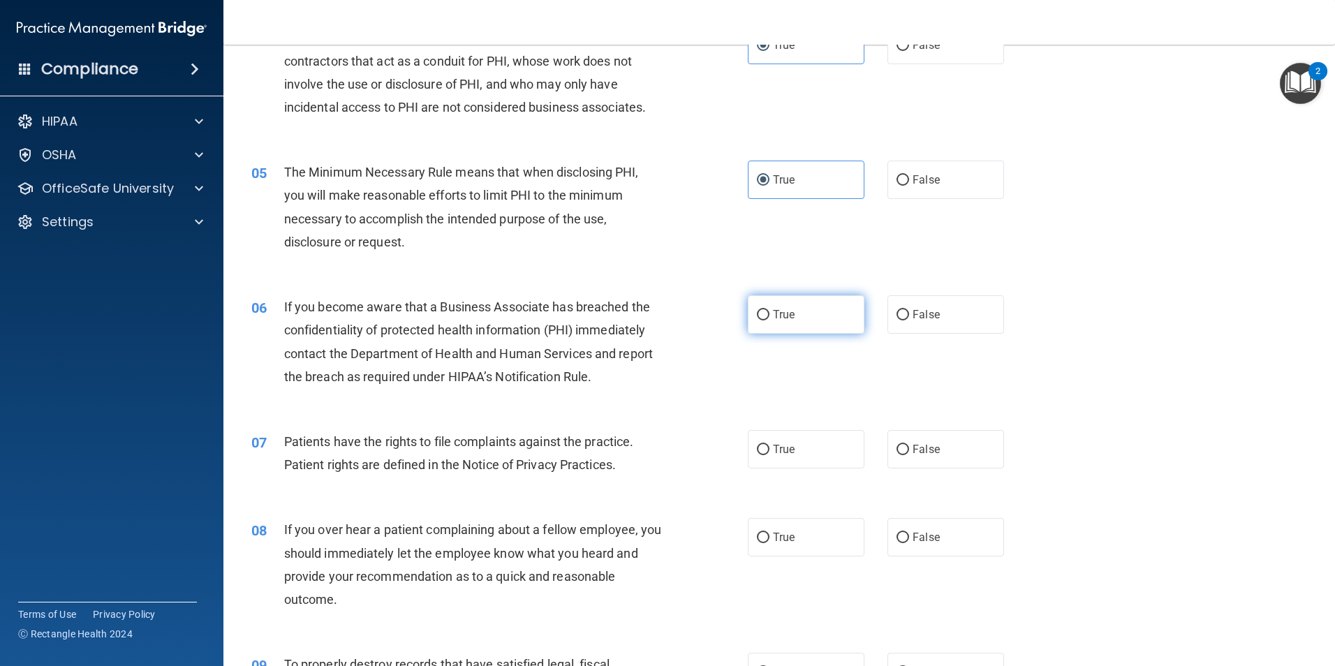
click at [791, 328] on label "True" at bounding box center [806, 314] width 117 height 38
click at [770, 321] on input "True" at bounding box center [763, 315] width 13 height 10
radio input "true"
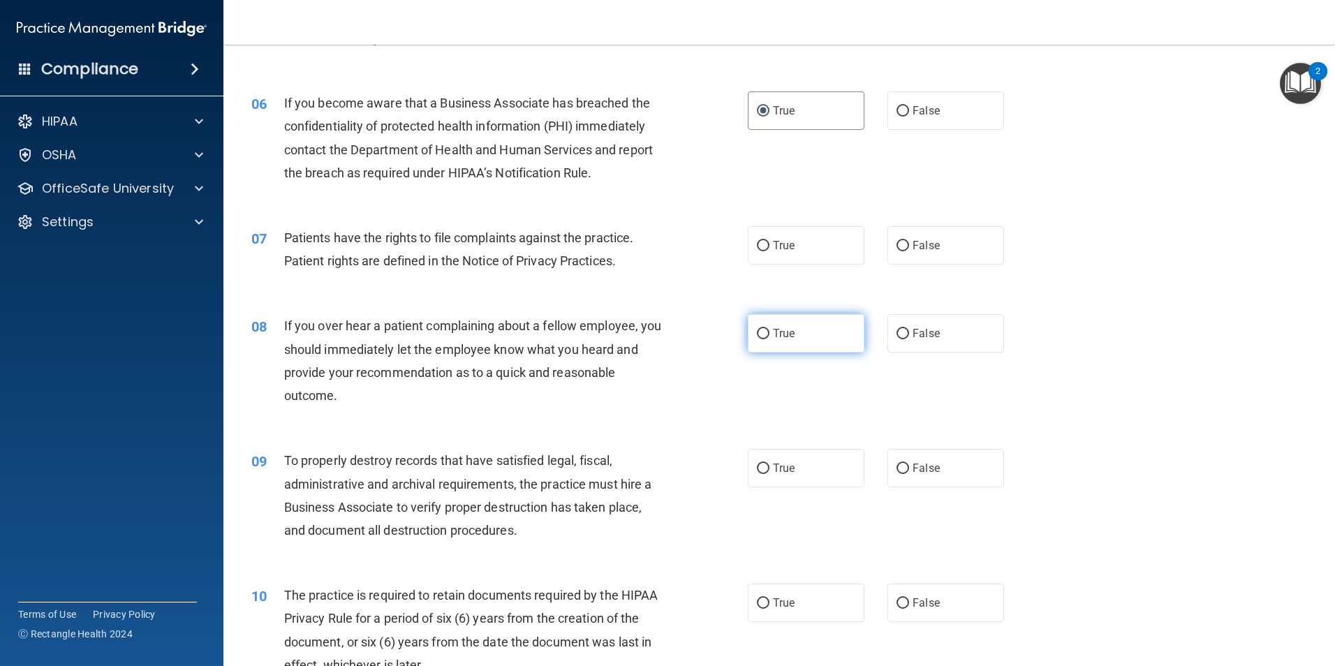
scroll to position [629, 0]
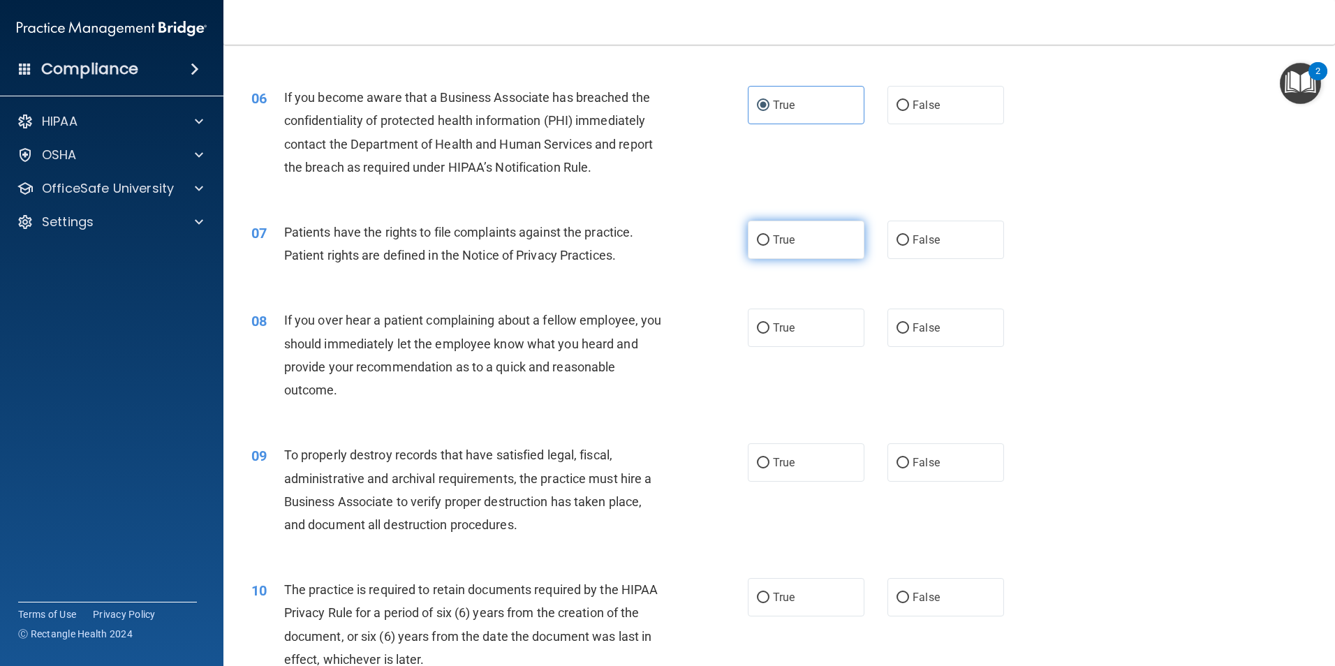
click at [800, 247] on label "True" at bounding box center [806, 240] width 117 height 38
click at [770, 246] on input "True" at bounding box center [763, 240] width 13 height 10
radio input "true"
click at [921, 335] on label "False" at bounding box center [946, 328] width 117 height 38
click at [909, 334] on input "False" at bounding box center [903, 328] width 13 height 10
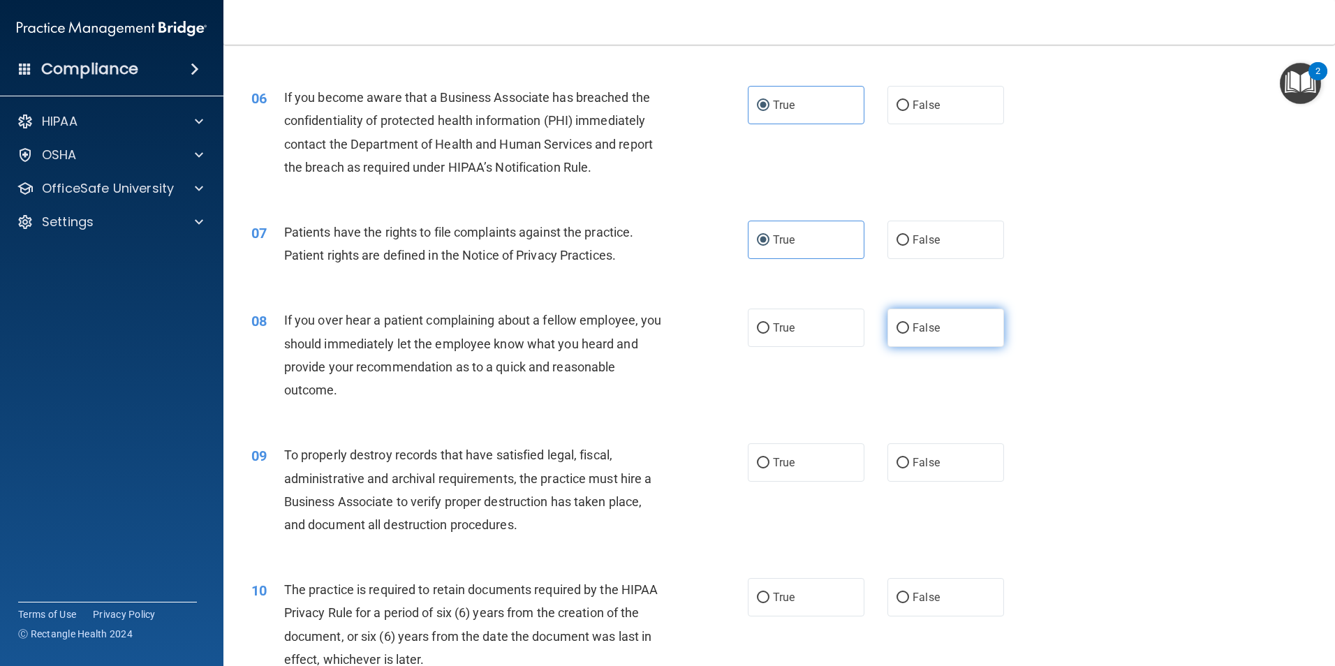
radio input "true"
click at [893, 475] on label "False" at bounding box center [946, 462] width 117 height 38
click at [897, 469] on input "False" at bounding box center [903, 463] width 13 height 10
radio input "true"
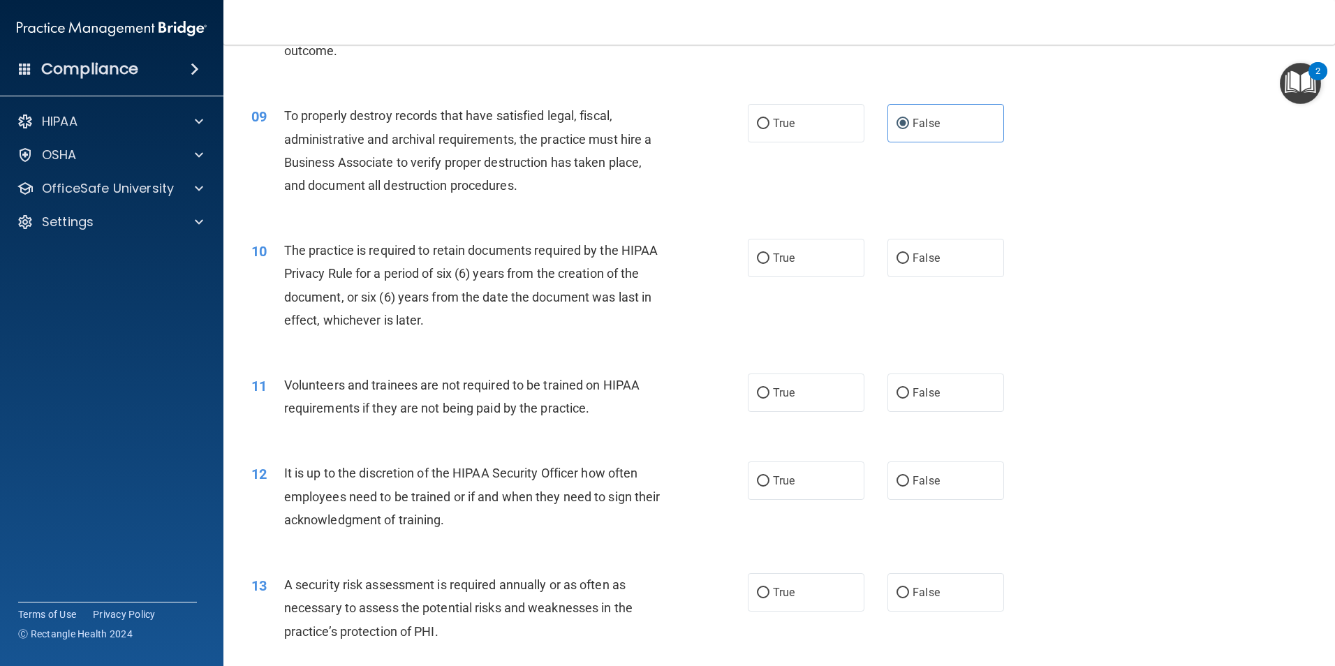
scroll to position [978, 0]
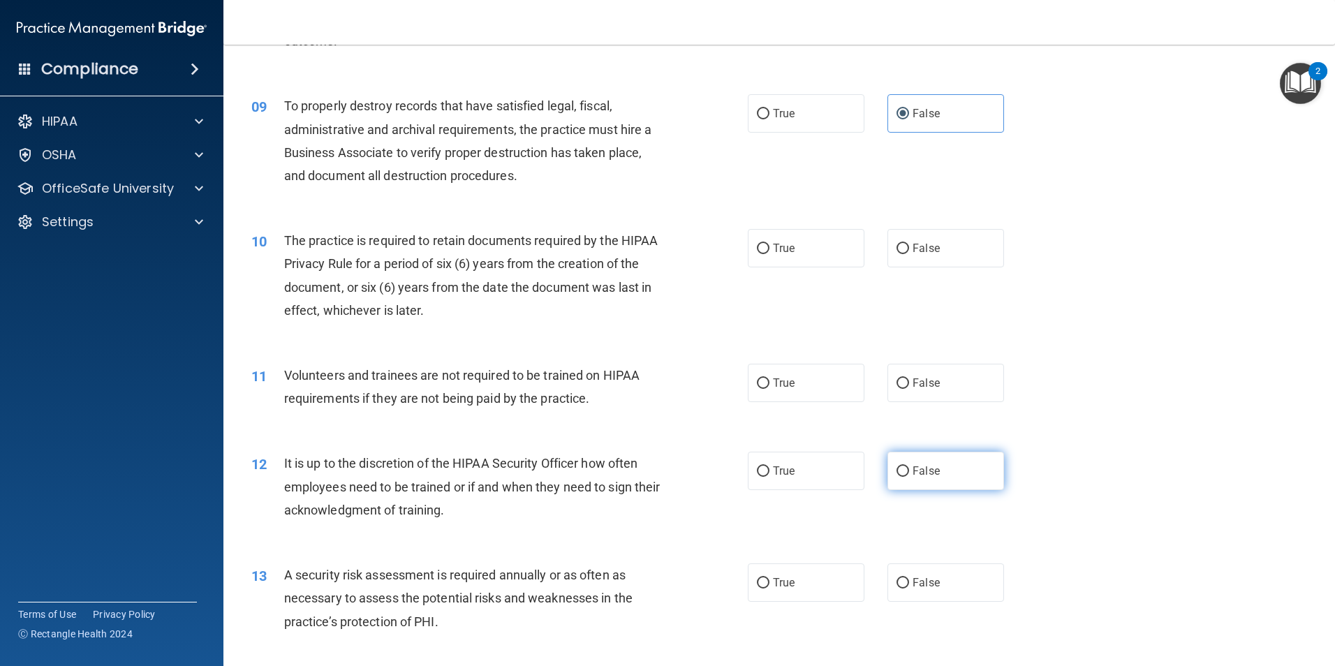
click at [948, 471] on label "False" at bounding box center [946, 471] width 117 height 38
click at [909, 471] on input "False" at bounding box center [903, 472] width 13 height 10
radio input "true"
click at [792, 256] on label "True" at bounding box center [806, 248] width 117 height 38
click at [770, 254] on input "True" at bounding box center [763, 249] width 13 height 10
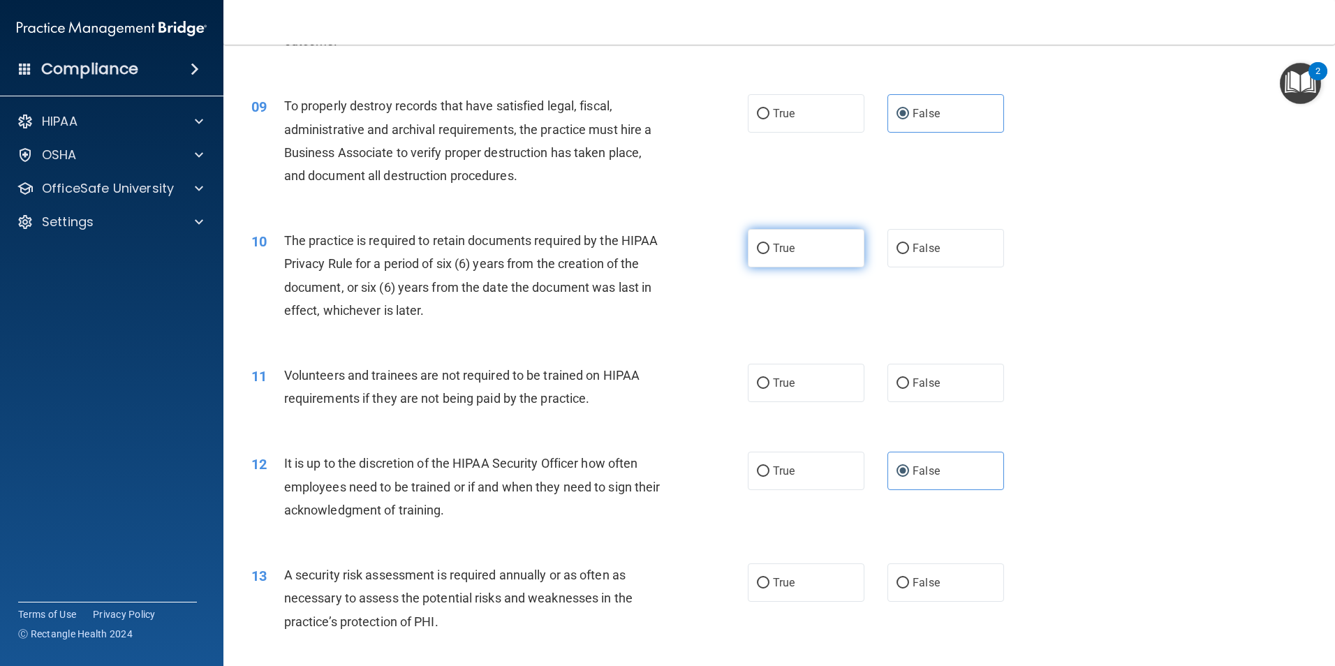
radio input "true"
click at [944, 371] on label "False" at bounding box center [946, 383] width 117 height 38
click at [909, 379] on input "False" at bounding box center [903, 384] width 13 height 10
radio input "true"
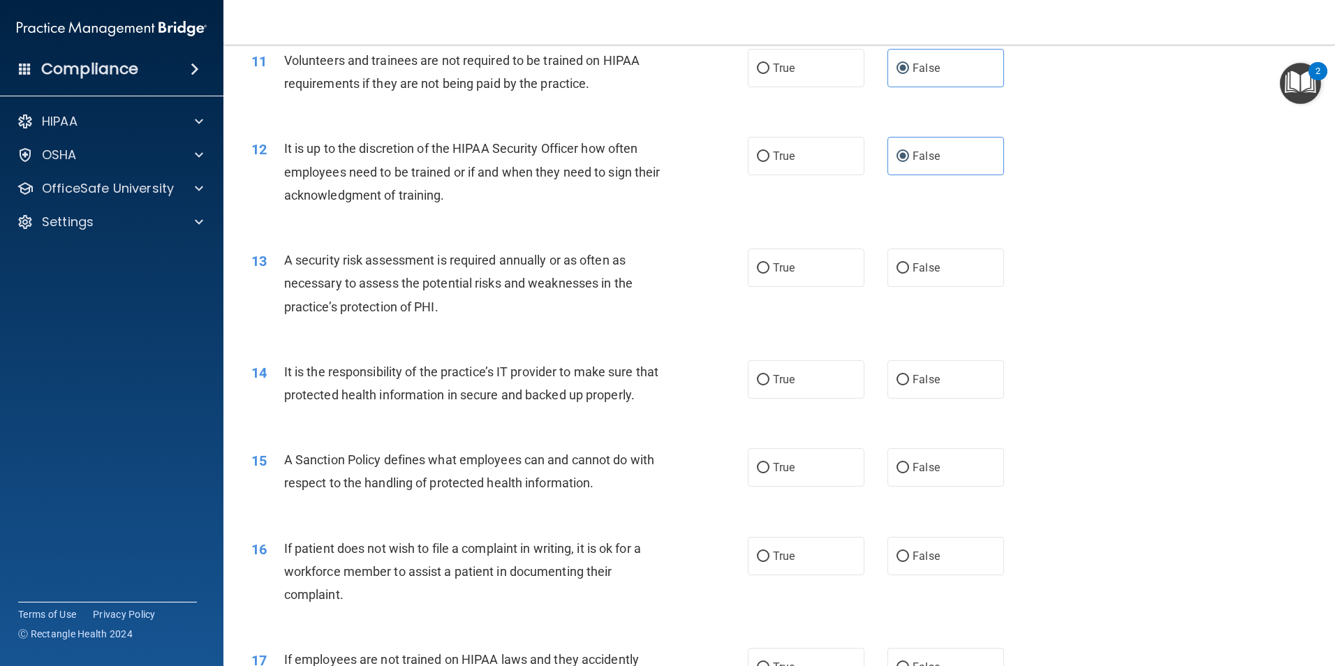
scroll to position [1327, 0]
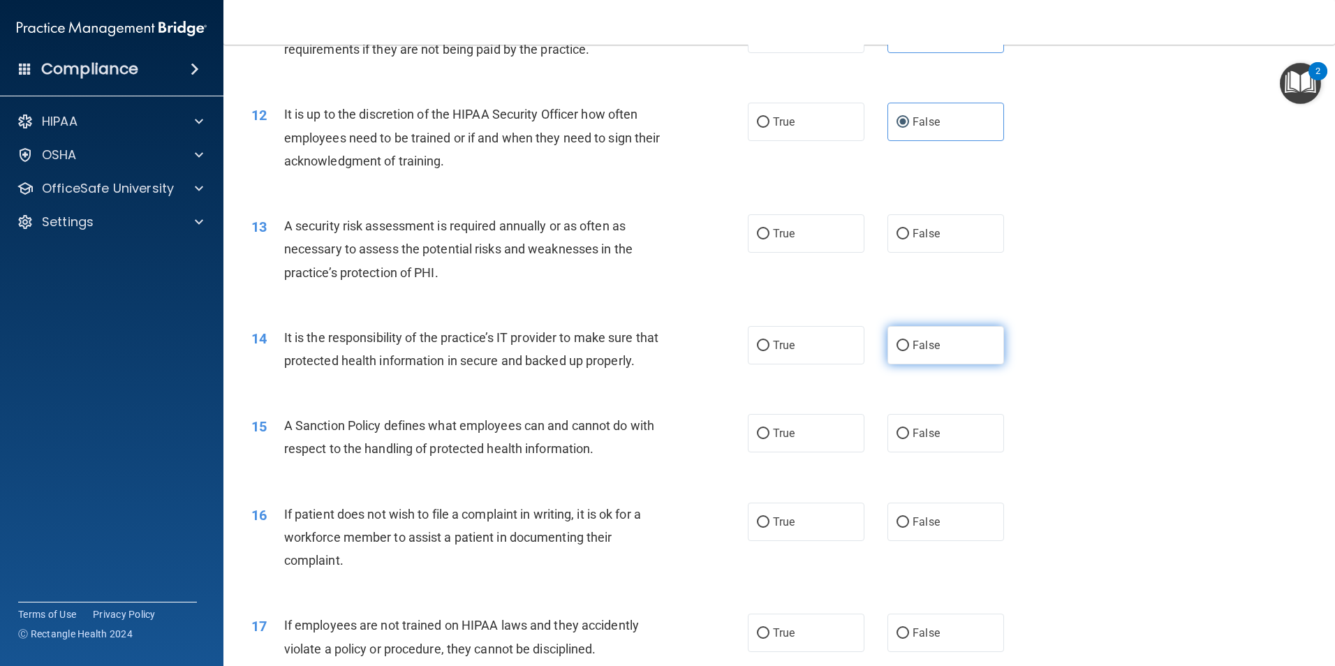
click at [923, 349] on span "False" at bounding box center [926, 345] width 27 height 13
click at [909, 349] on input "False" at bounding box center [903, 346] width 13 height 10
radio input "true"
click at [961, 453] on label "False" at bounding box center [946, 433] width 117 height 38
click at [909, 439] on input "False" at bounding box center [903, 434] width 13 height 10
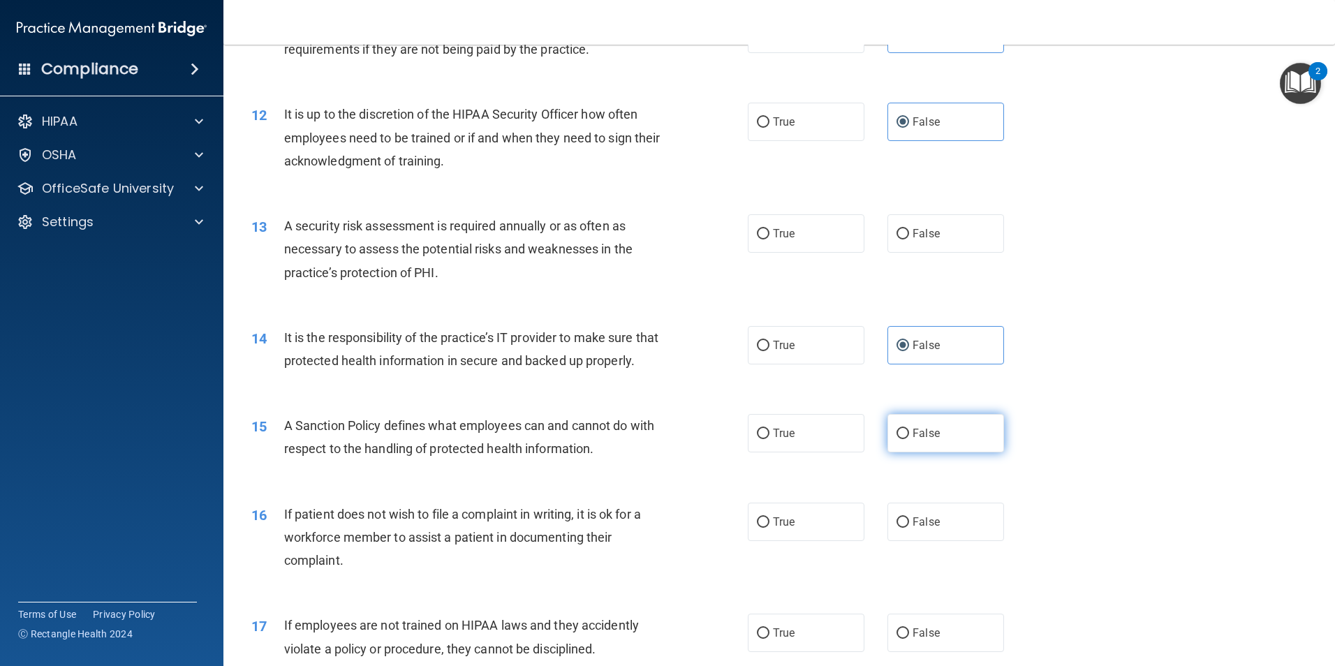
radio input "true"
click at [771, 240] on label "True" at bounding box center [806, 233] width 117 height 38
click at [770, 240] on input "True" at bounding box center [763, 234] width 13 height 10
radio input "true"
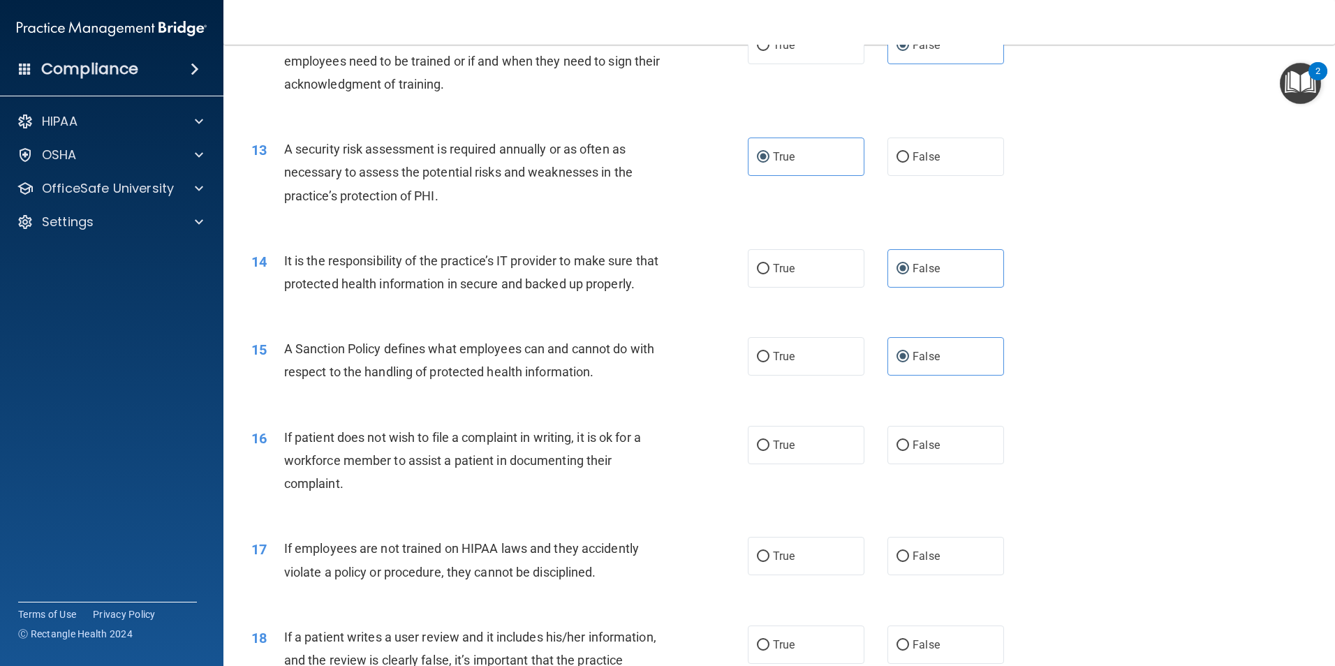
scroll to position [1606, 0]
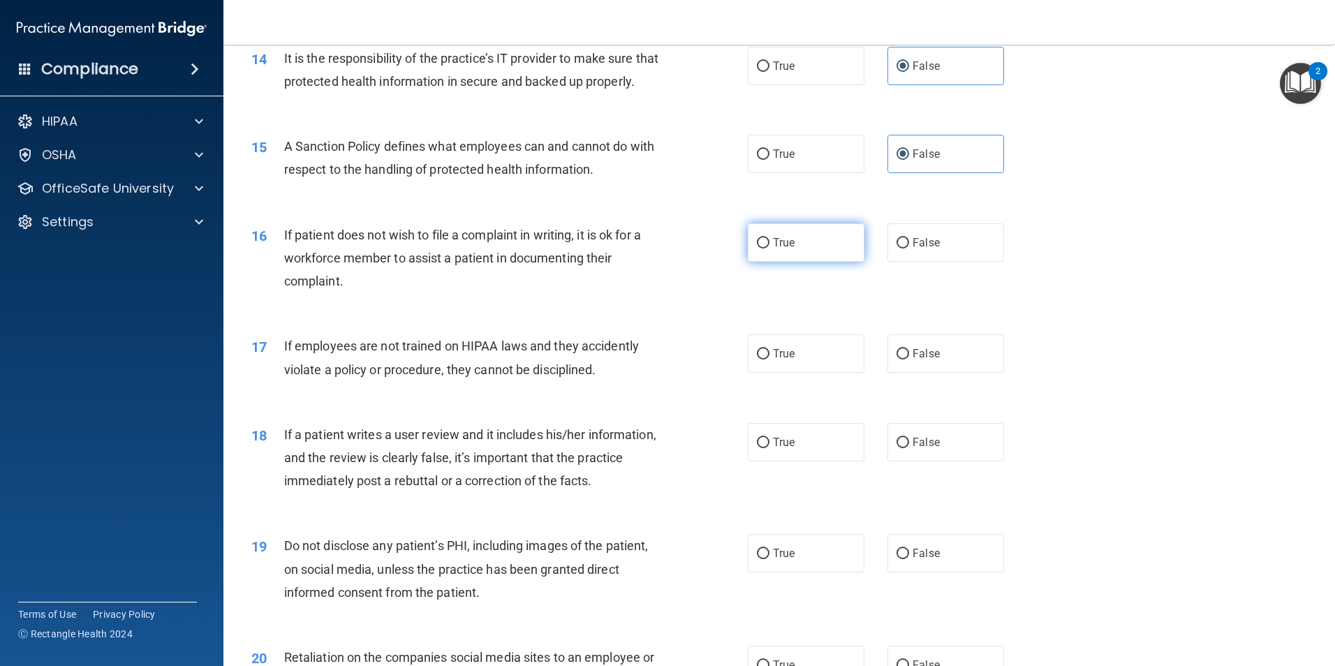
click at [766, 262] on label "True" at bounding box center [806, 242] width 117 height 38
click at [766, 249] on input "True" at bounding box center [763, 243] width 13 height 10
radio input "true"
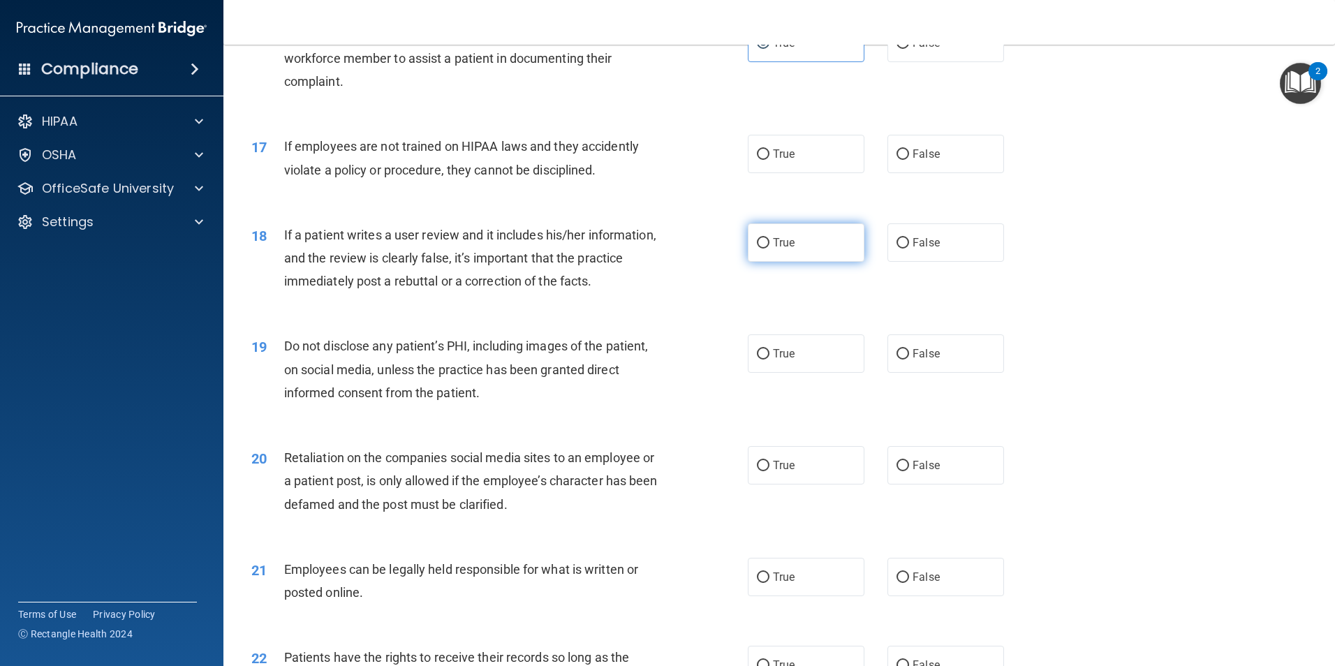
scroll to position [1816, 0]
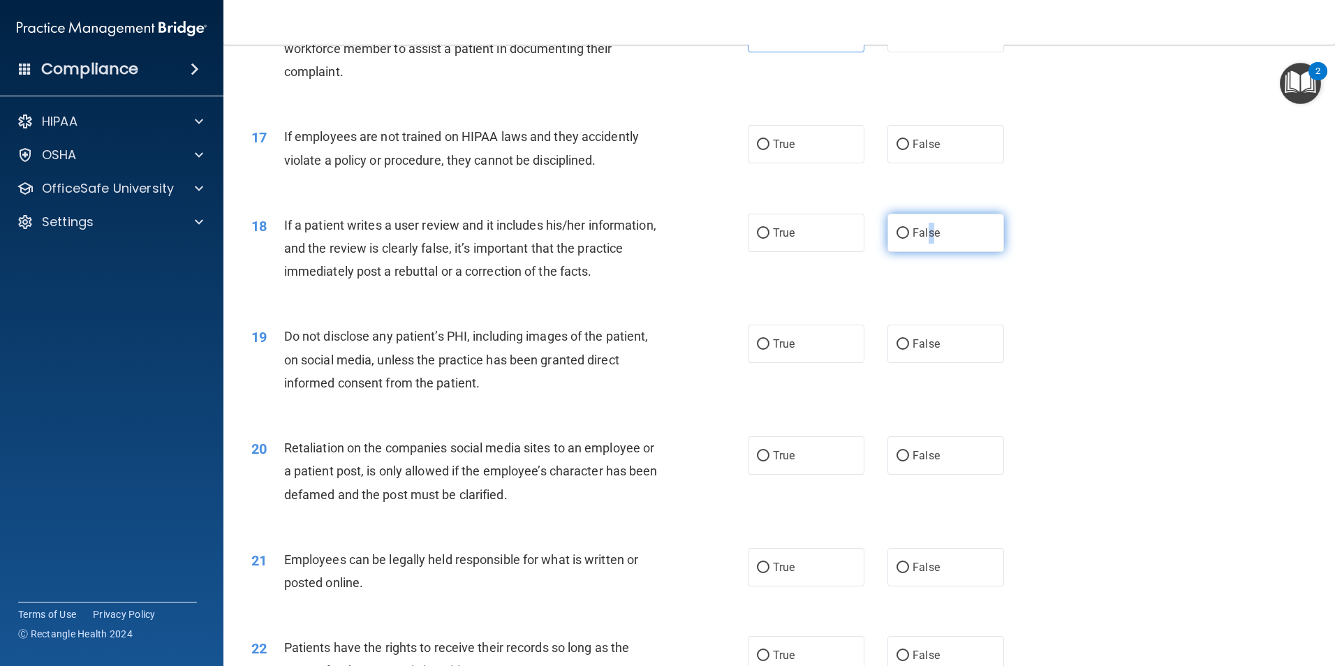
click at [921, 240] on span "False" at bounding box center [926, 232] width 27 height 13
click at [971, 161] on label "False" at bounding box center [946, 144] width 117 height 38
click at [909, 150] on input "False" at bounding box center [903, 145] width 13 height 10
radio input "true"
click at [916, 240] on span "False" at bounding box center [926, 232] width 27 height 13
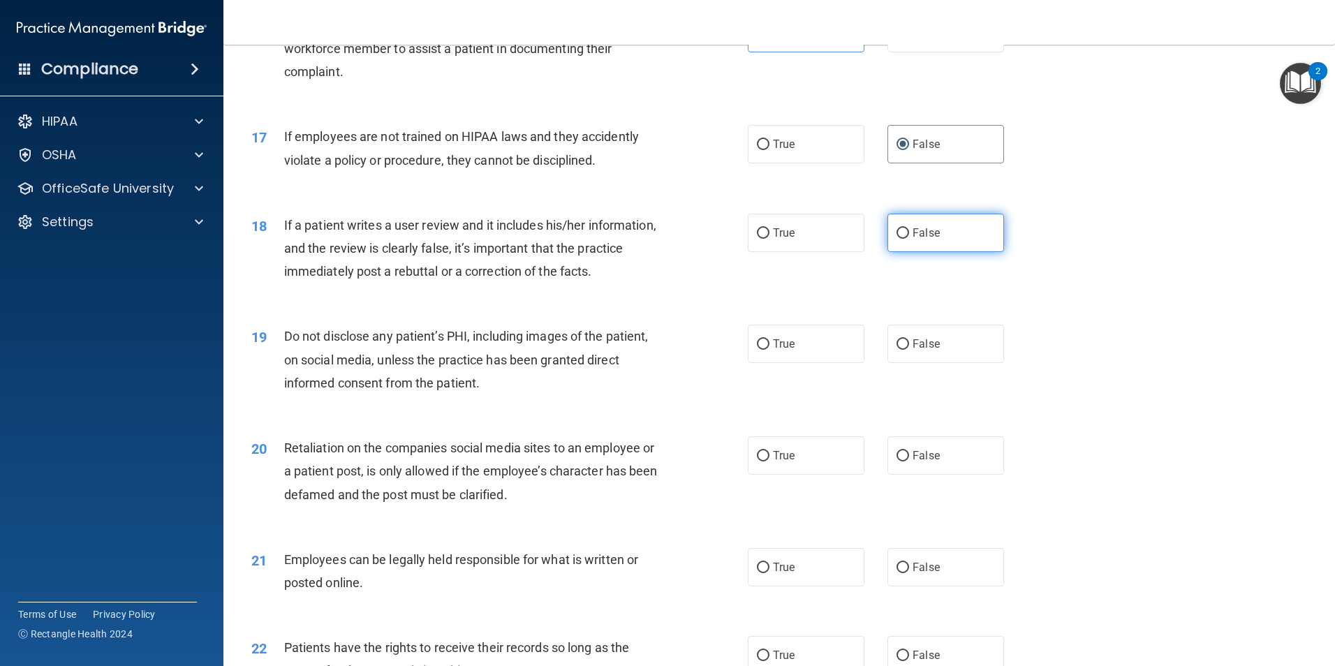
click at [909, 239] on input "False" at bounding box center [903, 233] width 13 height 10
radio input "true"
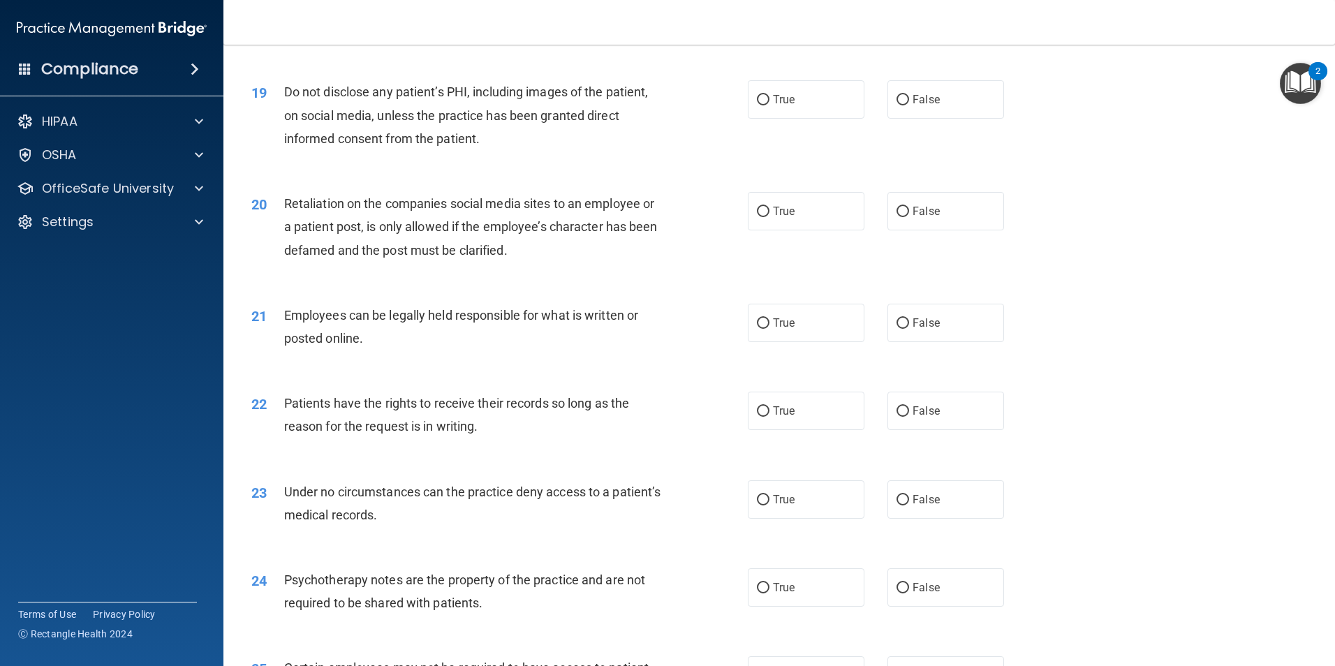
scroll to position [2095, 0]
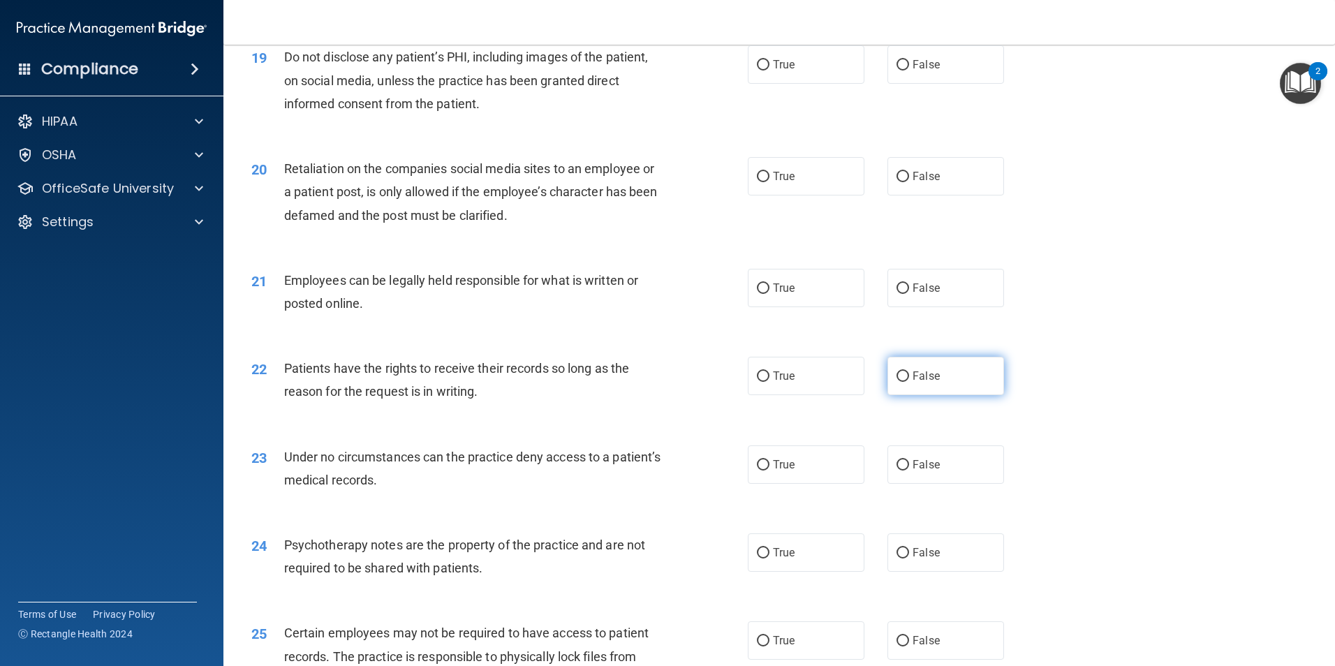
click at [939, 393] on label "False" at bounding box center [946, 376] width 117 height 38
click at [909, 382] on input "False" at bounding box center [903, 377] width 13 height 10
radio input "true"
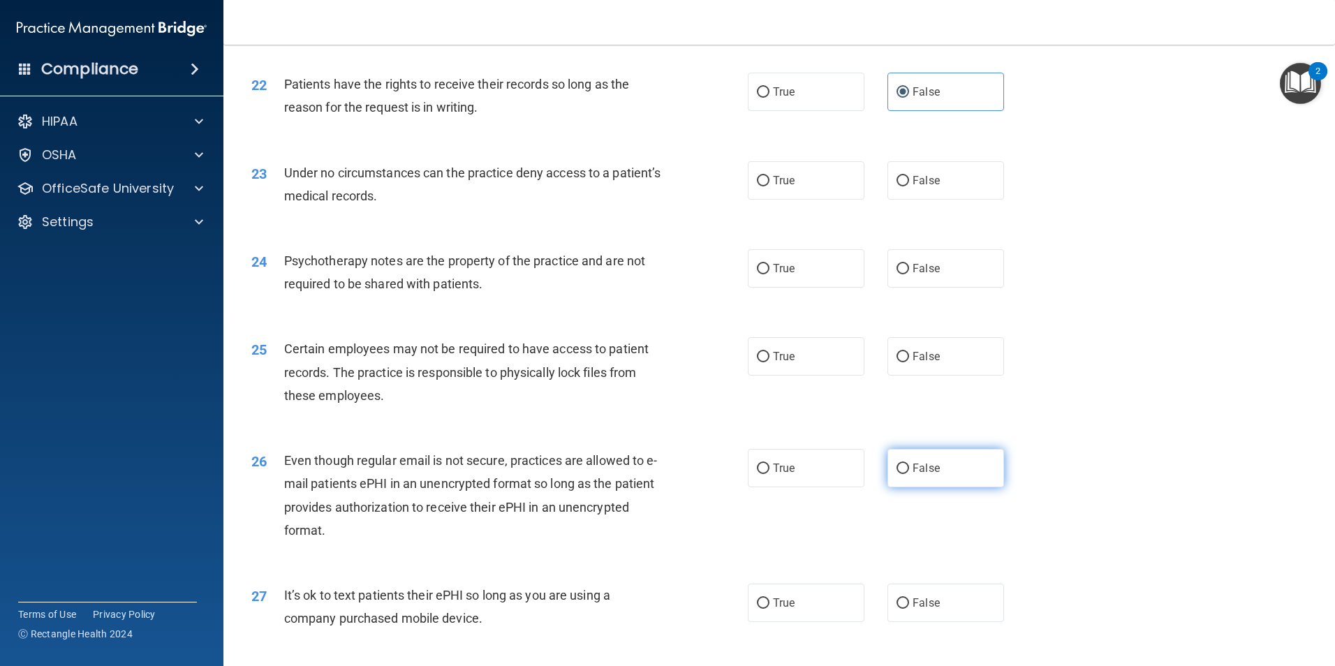
scroll to position [2514, 0]
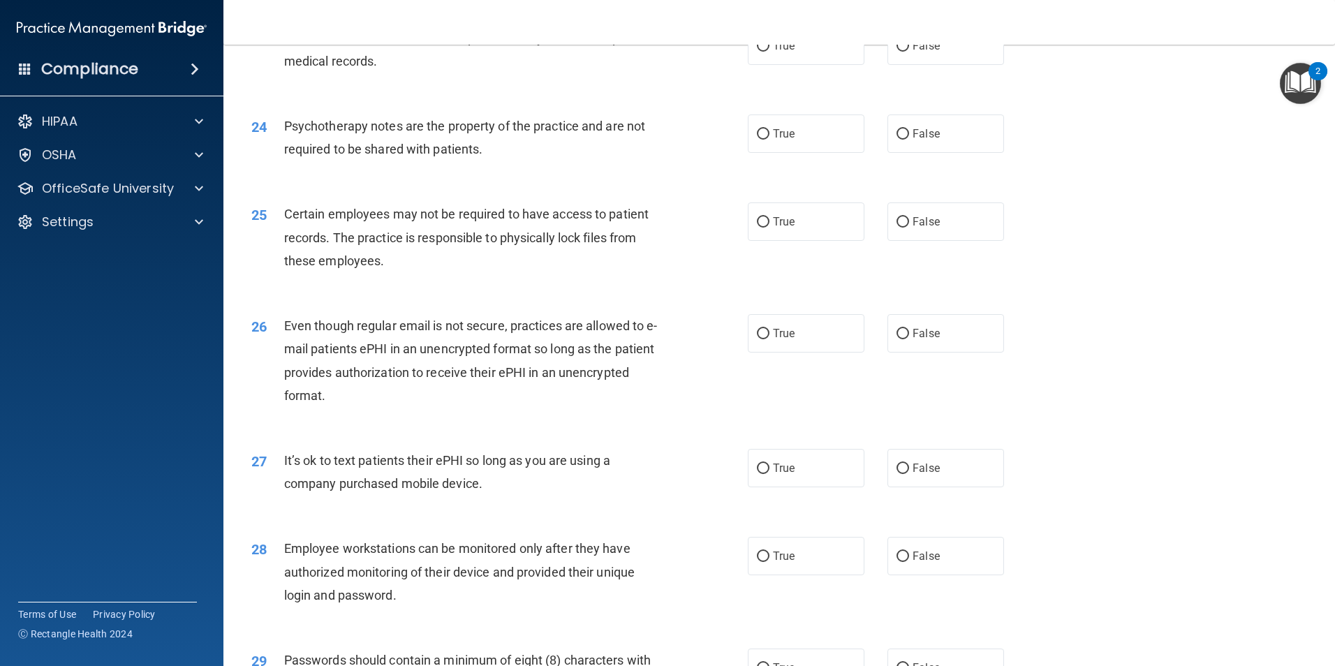
click at [908, 512] on div "27 It’s ok to text patients their ePHI so long as you are using a company purch…" at bounding box center [779, 476] width 1077 height 88
click at [914, 475] on span "False" at bounding box center [926, 468] width 27 height 13
click at [909, 474] on input "False" at bounding box center [903, 469] width 13 height 10
radio input "true"
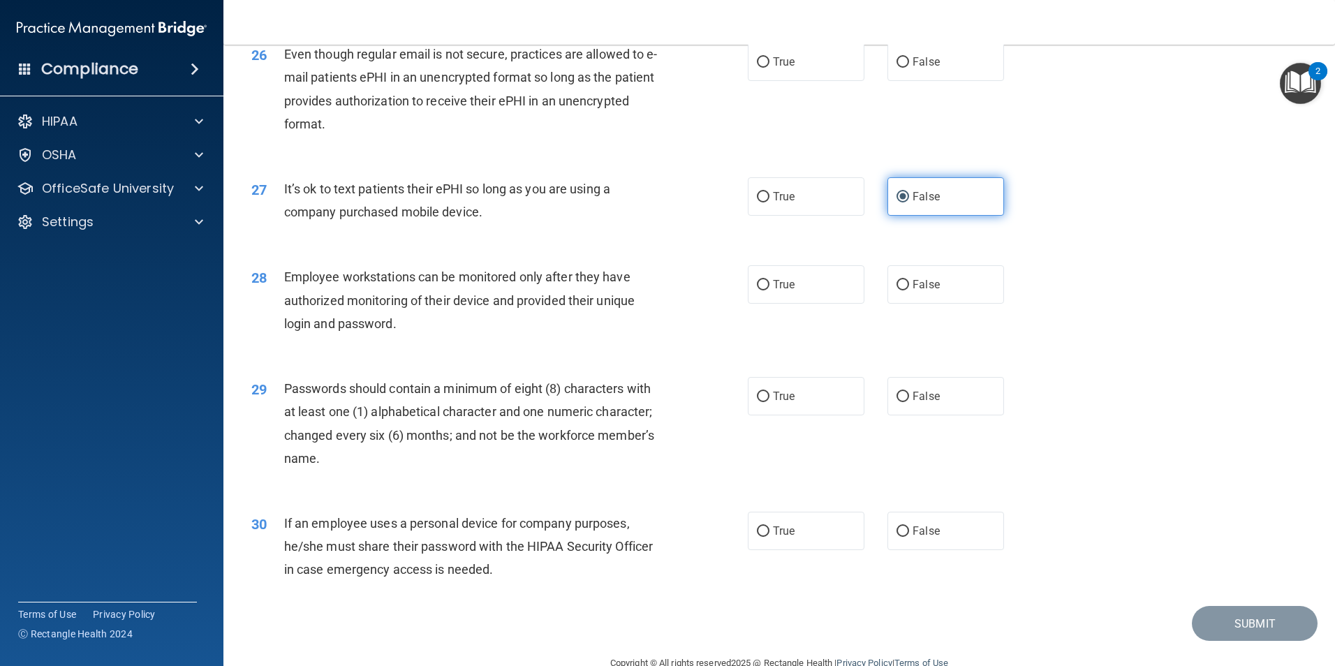
scroll to position [2794, 0]
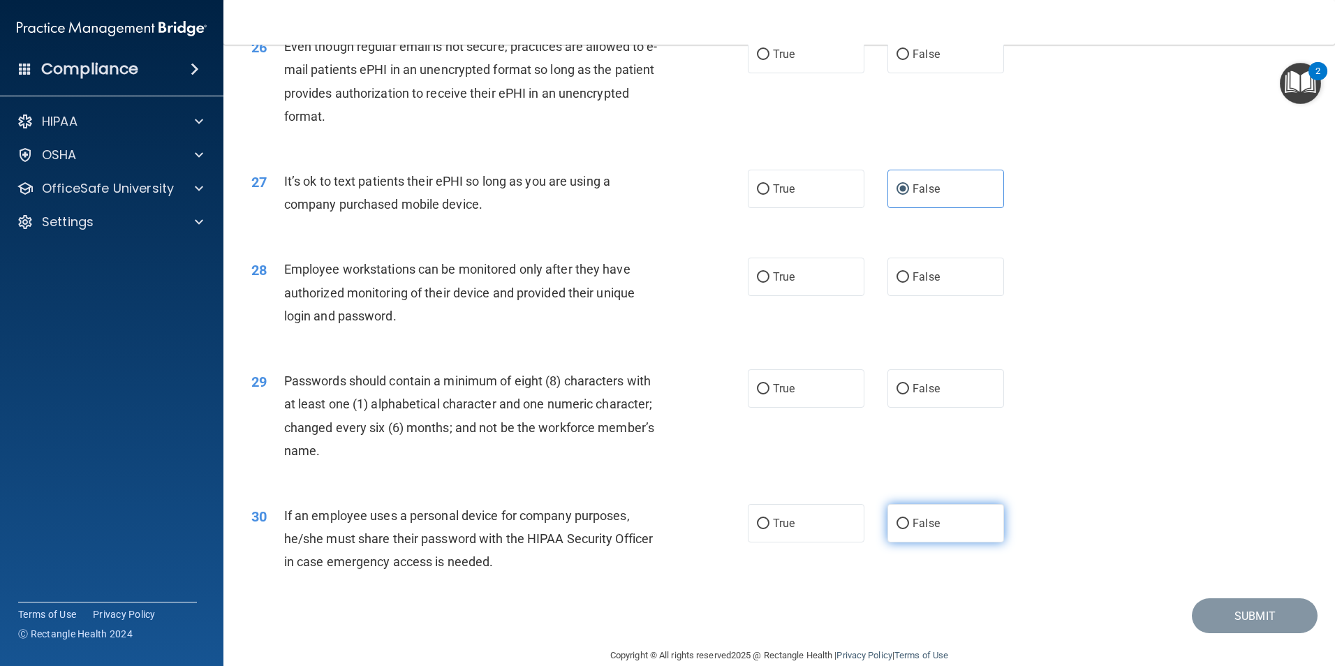
click at [913, 530] on span "False" at bounding box center [926, 523] width 27 height 13
click at [909, 529] on input "False" at bounding box center [903, 524] width 13 height 10
radio input "true"
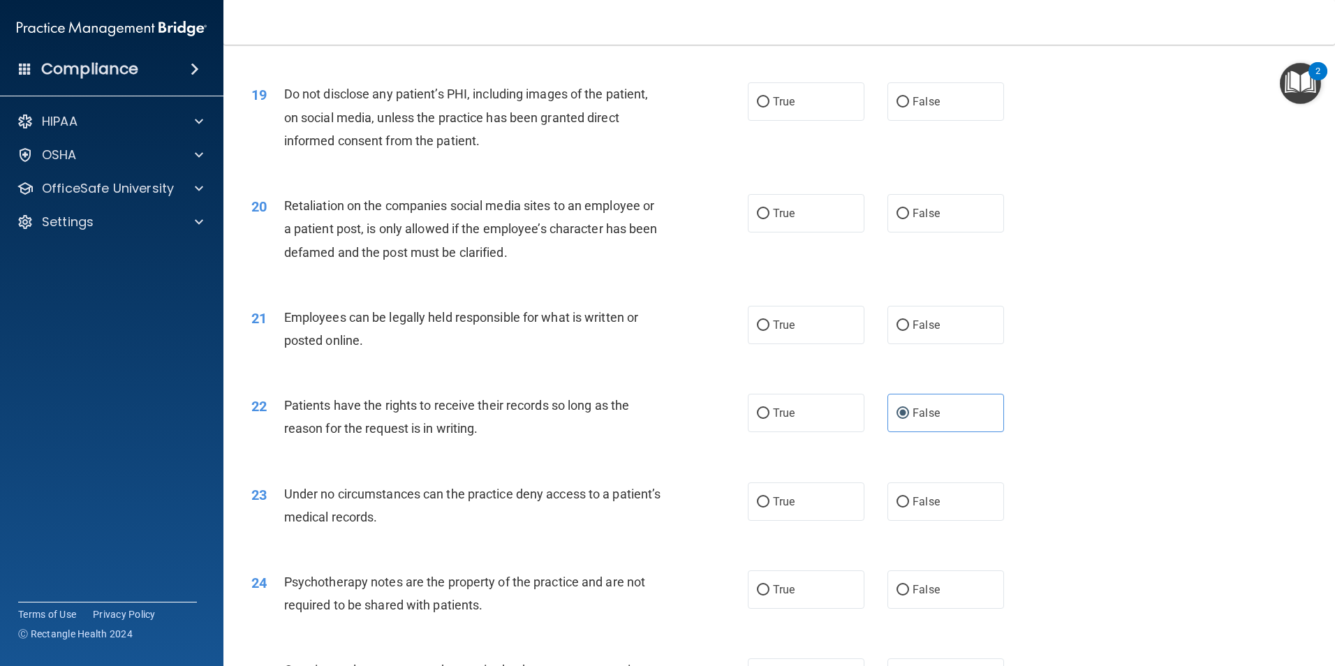
scroll to position [2025, 0]
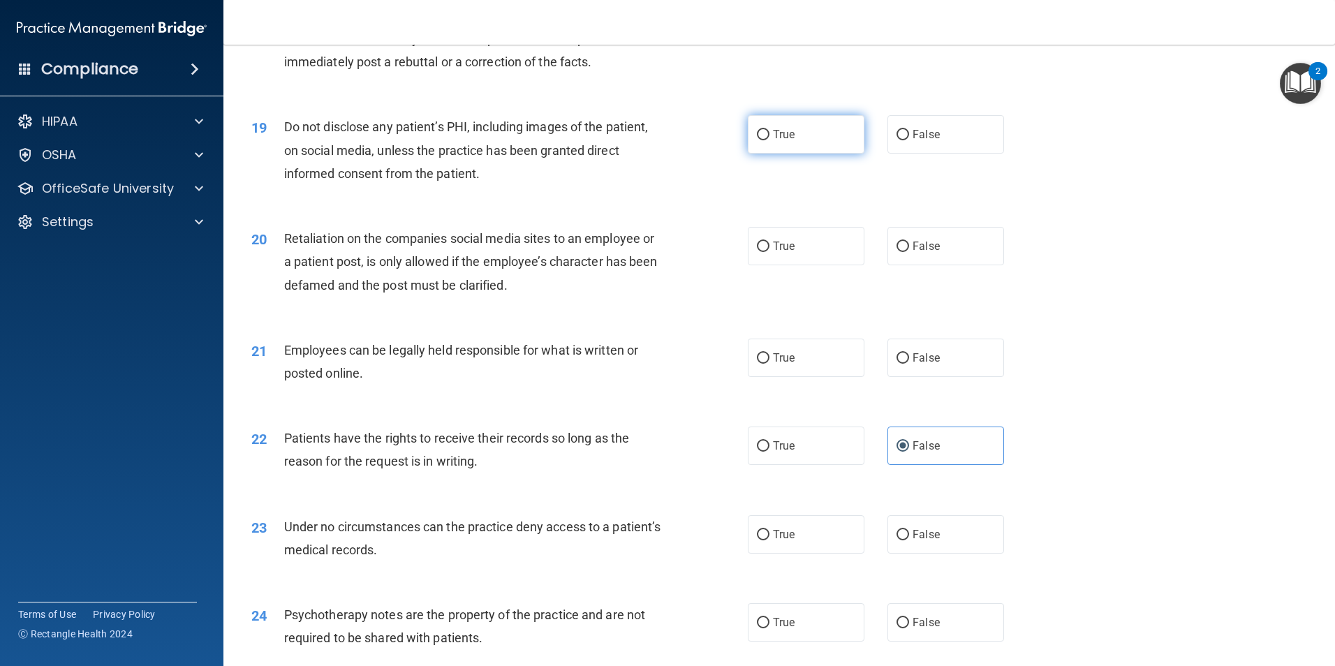
click at [784, 154] on label "True" at bounding box center [806, 134] width 117 height 38
click at [770, 140] on input "True" at bounding box center [763, 135] width 13 height 10
radio input "true"
click at [939, 265] on label "False" at bounding box center [946, 246] width 117 height 38
click at [909, 252] on input "False" at bounding box center [903, 247] width 13 height 10
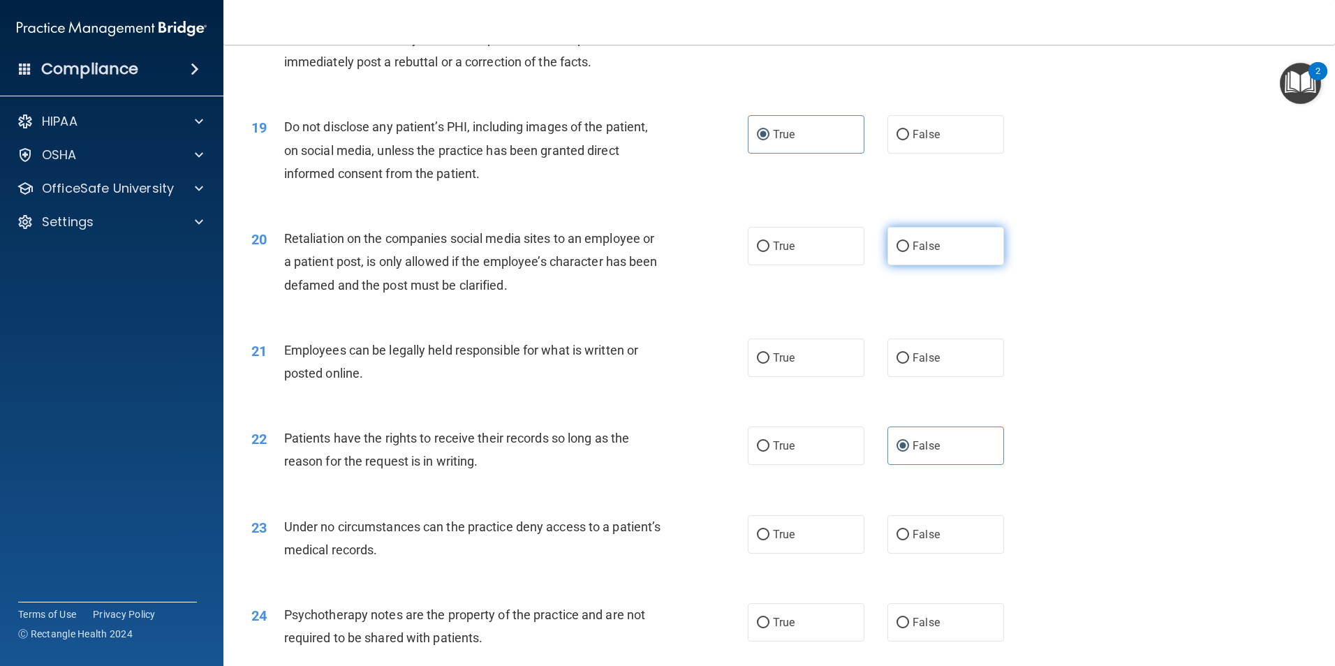
radio input "true"
drag, startPoint x: 773, startPoint y: 339, endPoint x: 779, endPoint y: 359, distance: 21.2
click at [775, 321] on div "20 Retaliation on the companies social media sites to an employee or a patient …" at bounding box center [779, 266] width 1077 height 112
click at [779, 362] on label "True" at bounding box center [806, 358] width 117 height 38
click at [770, 362] on input "True" at bounding box center [763, 358] width 13 height 10
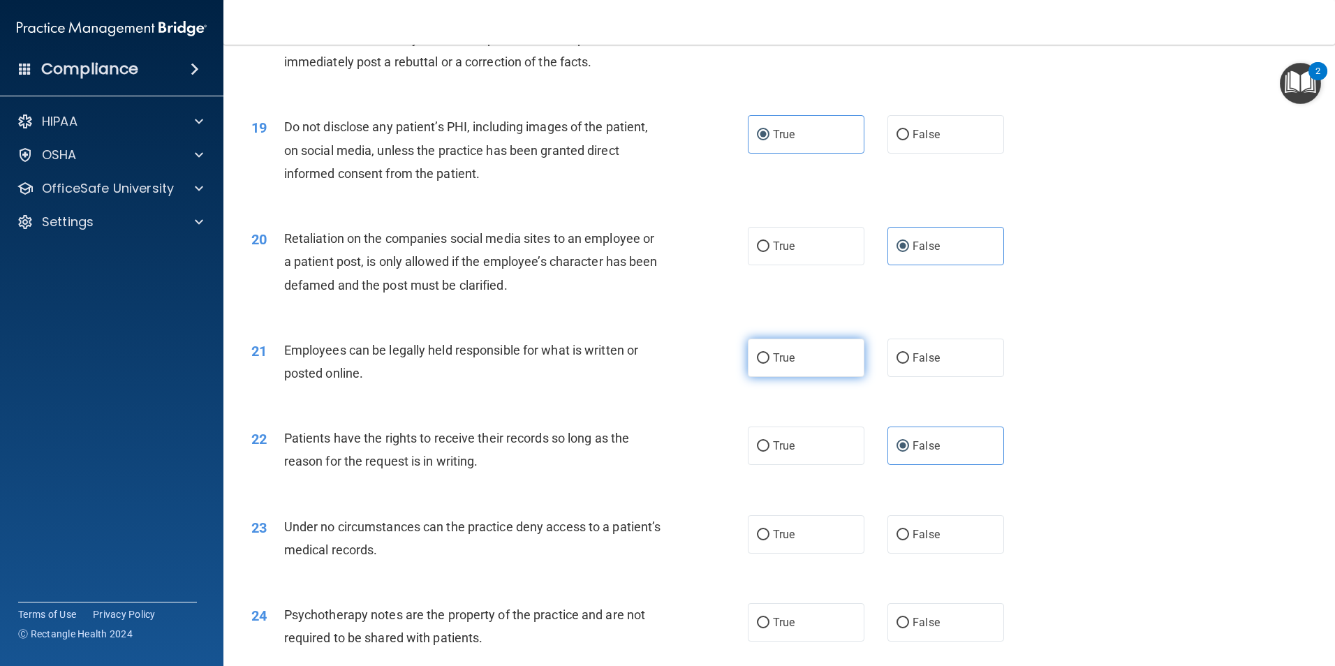
radio input "true"
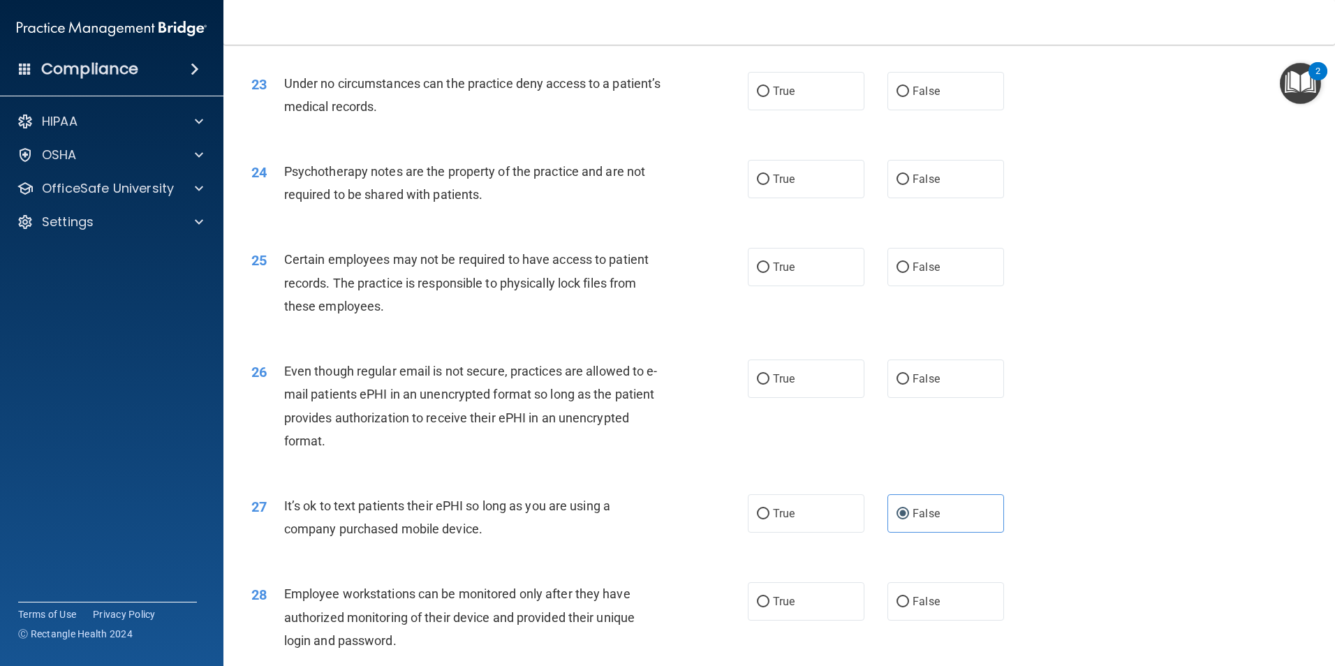
scroll to position [2444, 0]
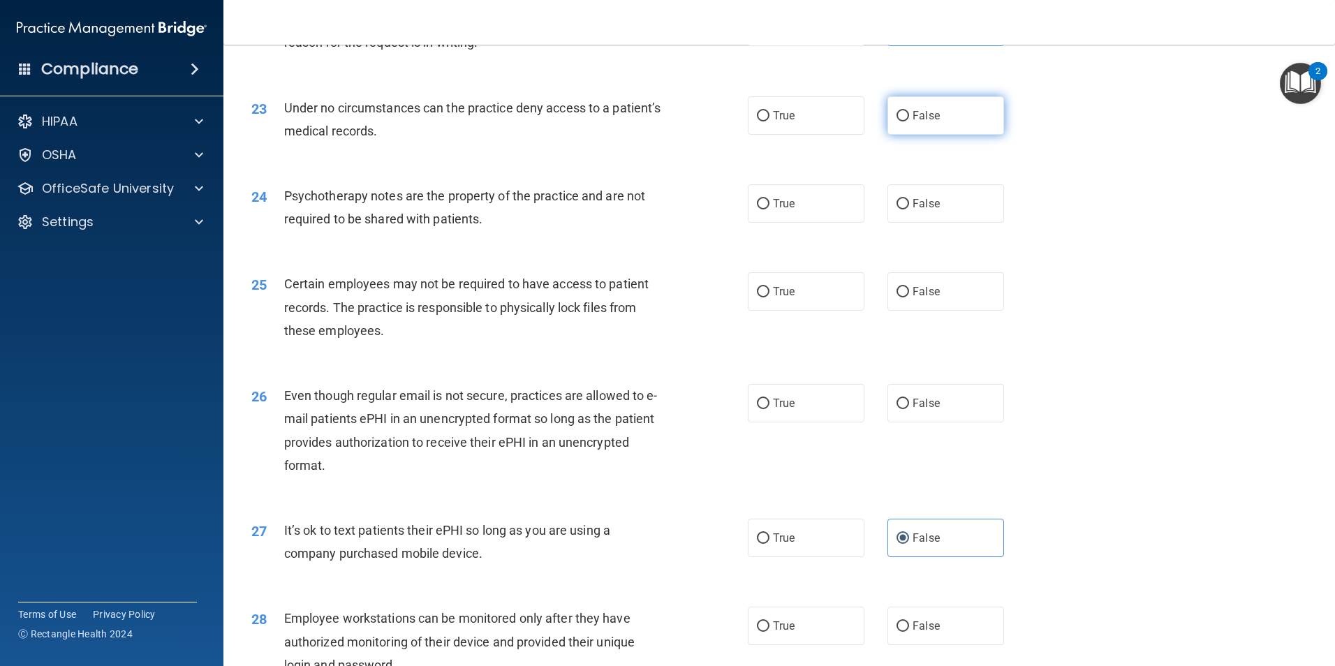
click at [940, 135] on label "False" at bounding box center [946, 115] width 117 height 38
click at [909, 122] on input "False" at bounding box center [903, 116] width 13 height 10
radio input "true"
click at [765, 223] on label "True" at bounding box center [806, 203] width 117 height 38
click at [765, 210] on input "True" at bounding box center [763, 204] width 13 height 10
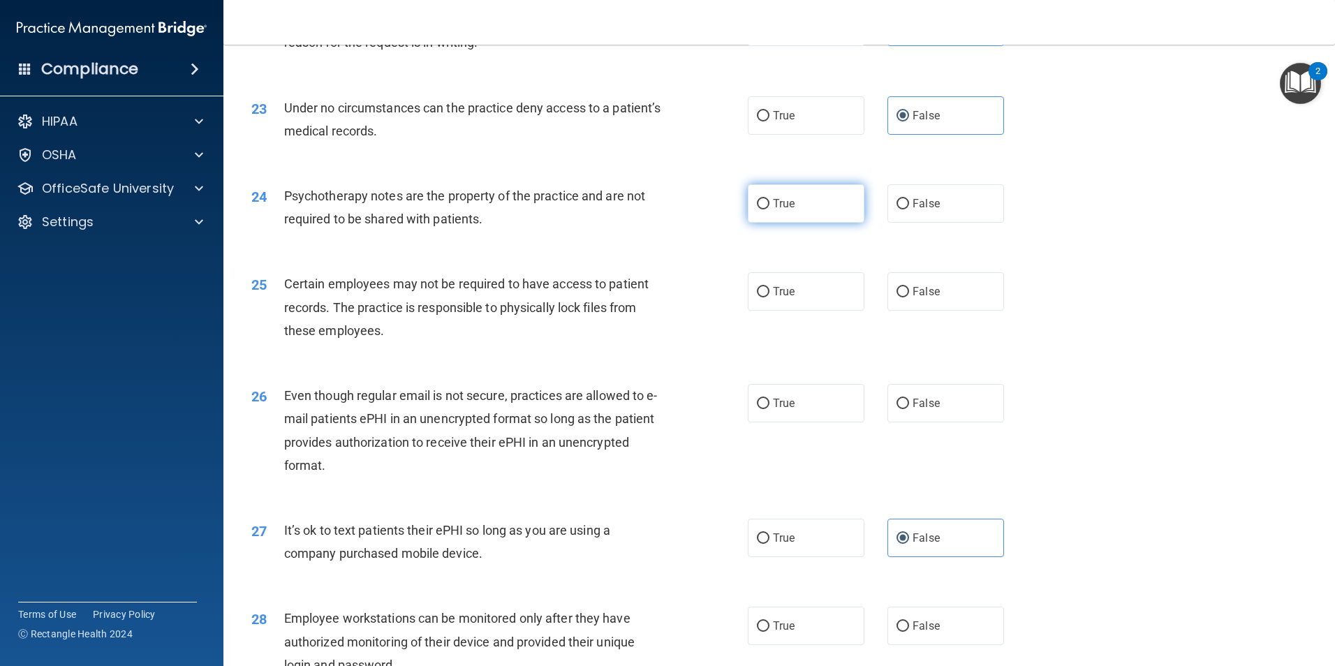
radio input "true"
click at [935, 223] on label "False" at bounding box center [946, 203] width 117 height 38
click at [909, 210] on input "False" at bounding box center [903, 204] width 13 height 10
radio input "true"
radio input "false"
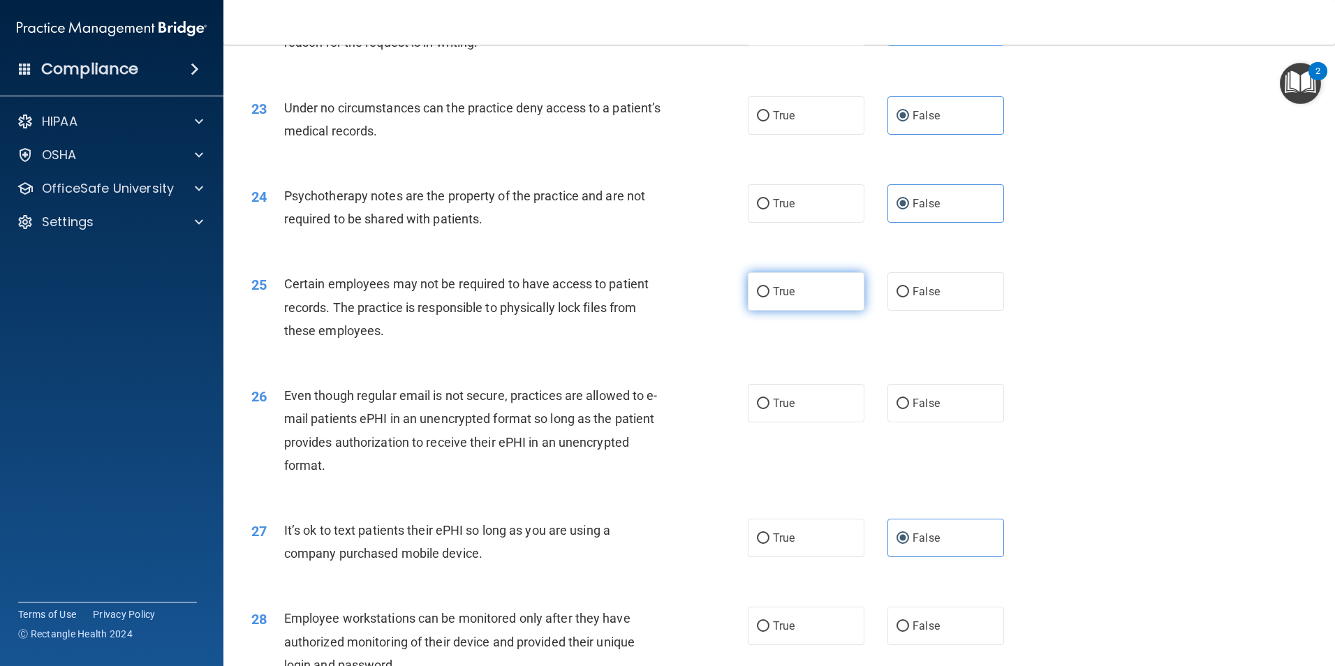
click at [801, 311] on label "True" at bounding box center [806, 291] width 117 height 38
click at [770, 298] on input "True" at bounding box center [763, 292] width 13 height 10
radio input "true"
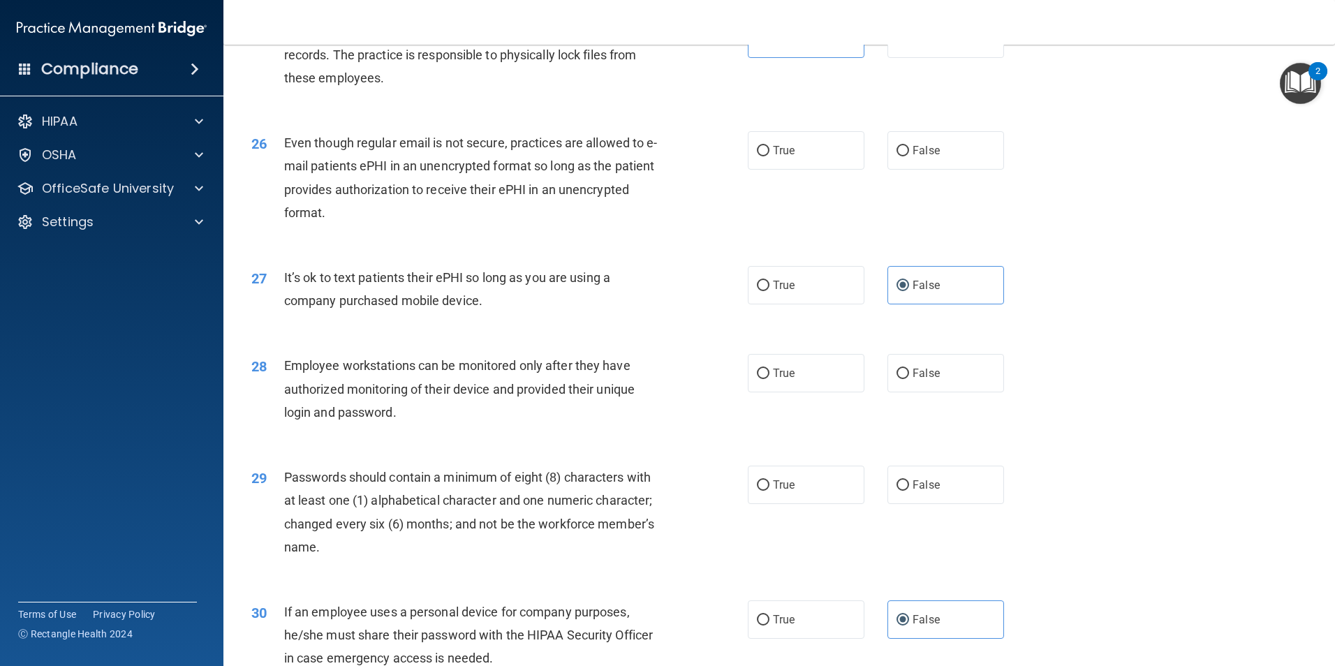
scroll to position [2840, 0]
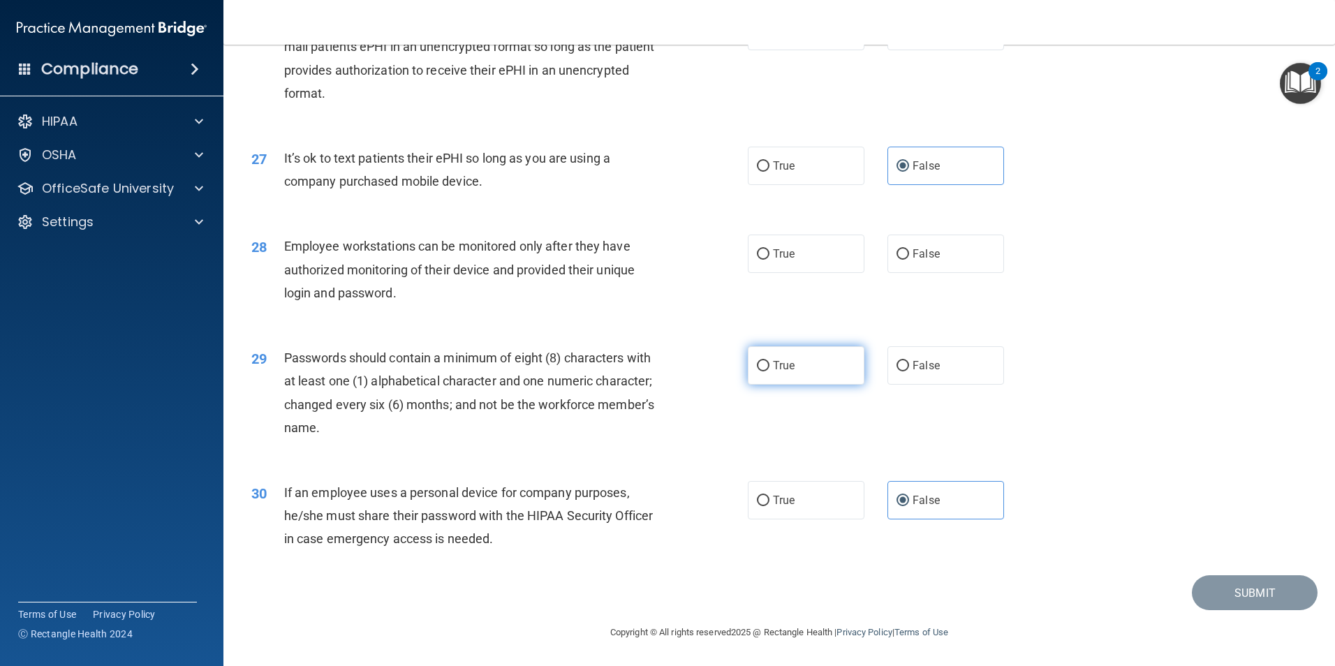
click at [804, 360] on label "True" at bounding box center [806, 365] width 117 height 38
click at [770, 361] on input "True" at bounding box center [763, 366] width 13 height 10
radio input "true"
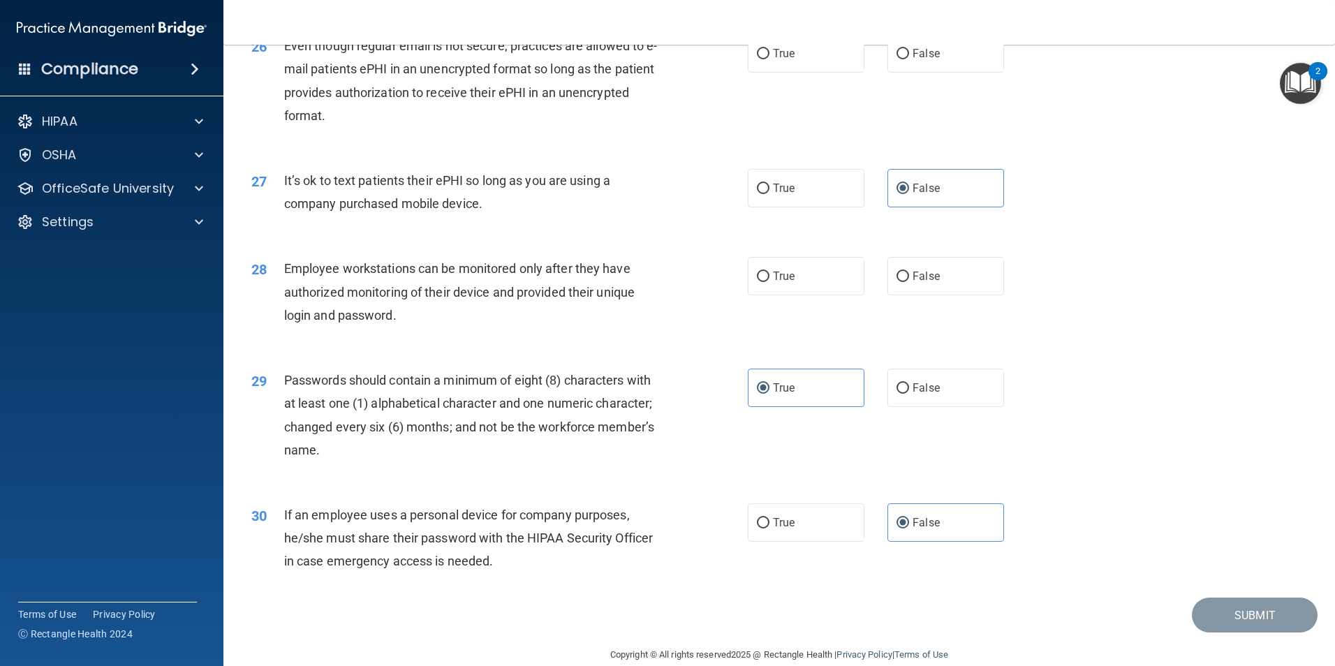
scroll to position [2770, 0]
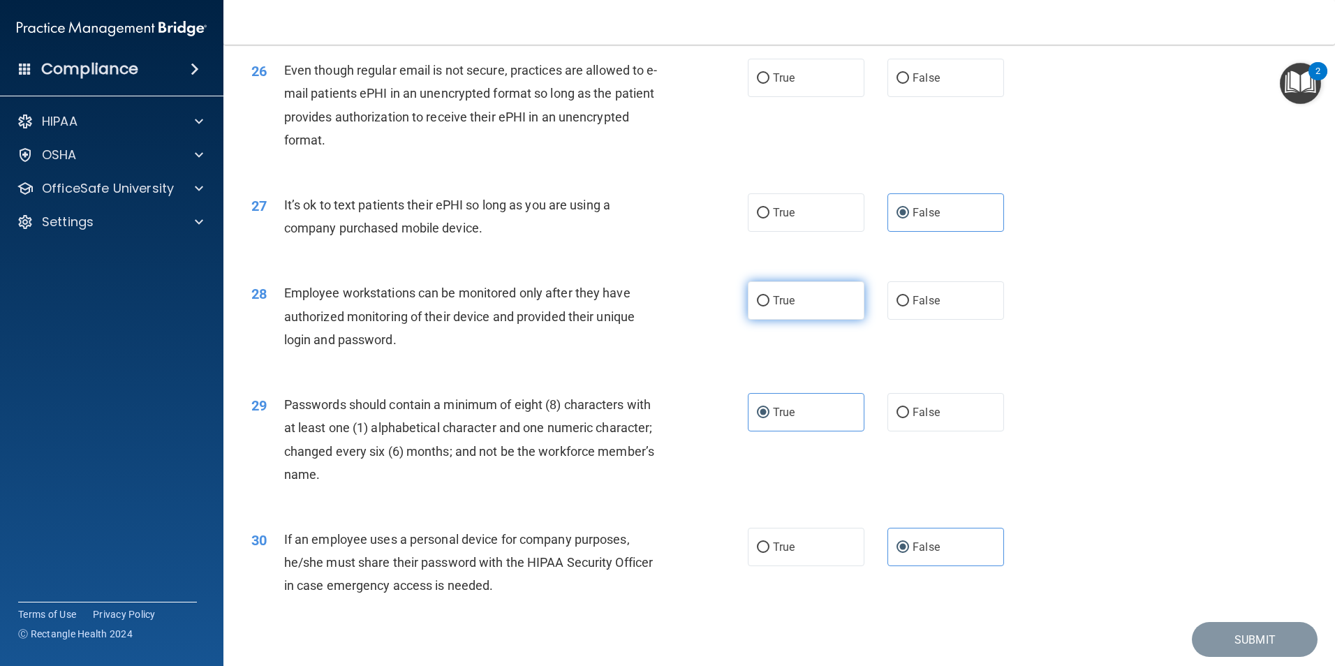
click at [825, 320] on label "True" at bounding box center [806, 300] width 117 height 38
click at [770, 307] on input "True" at bounding box center [763, 301] width 13 height 10
radio input "true"
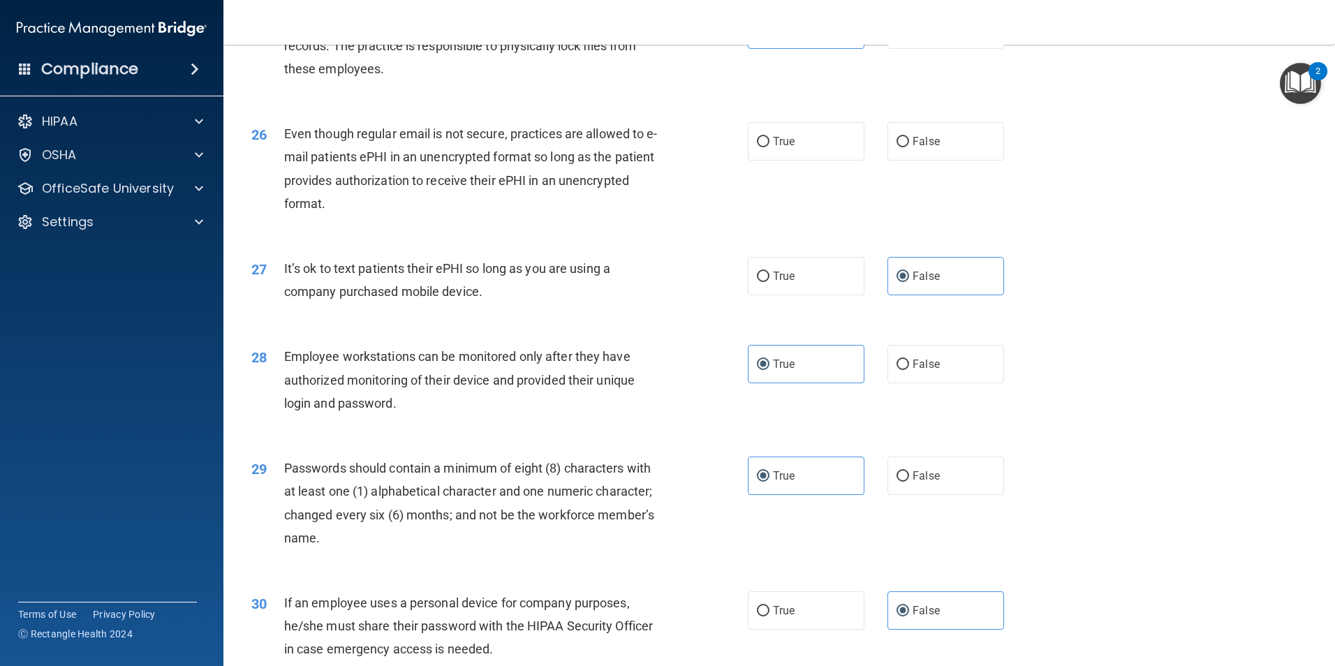
scroll to position [2560, 0]
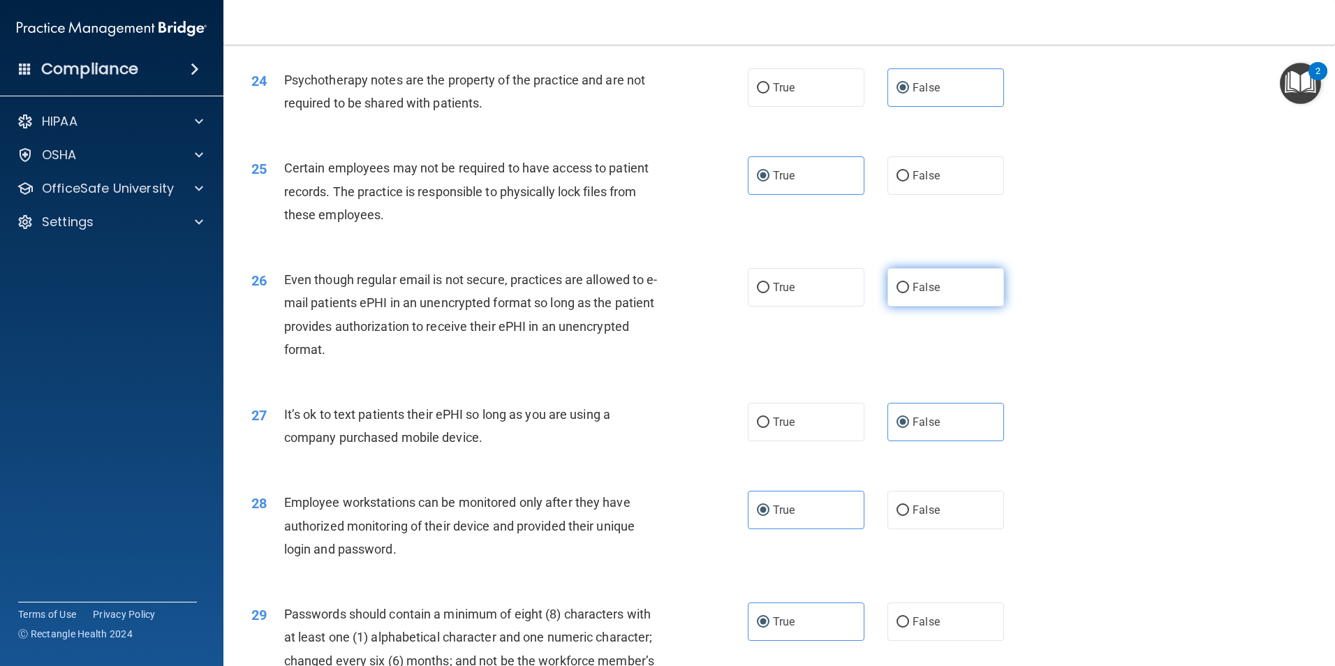
click at [921, 294] on span "False" at bounding box center [926, 287] width 27 height 13
click at [909, 293] on input "False" at bounding box center [903, 288] width 13 height 10
radio input "true"
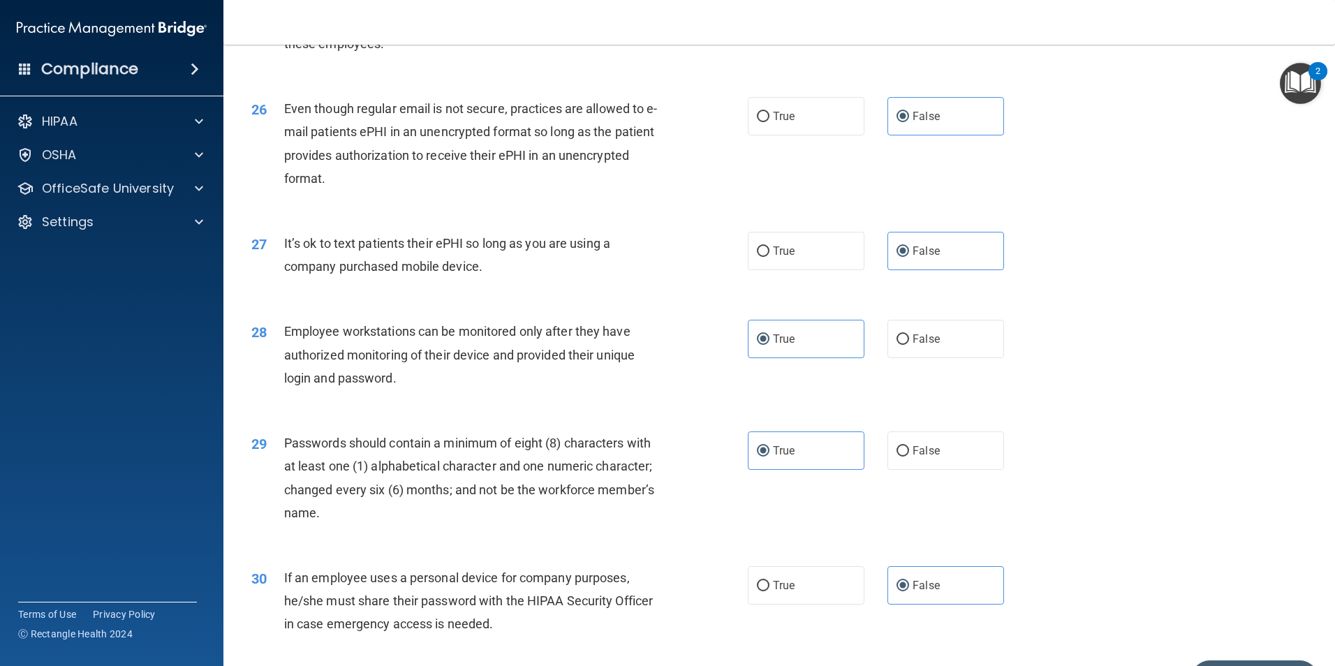
scroll to position [2840, 0]
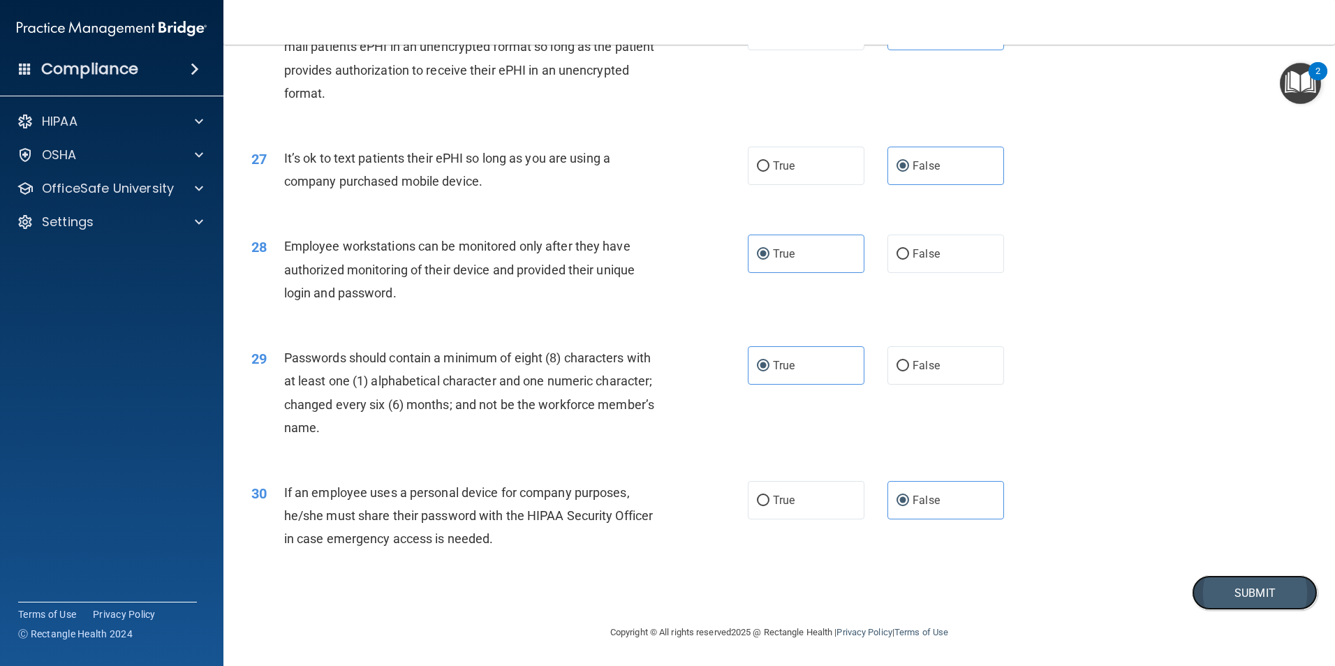
click at [1230, 601] on button "Submit" at bounding box center [1255, 593] width 126 height 36
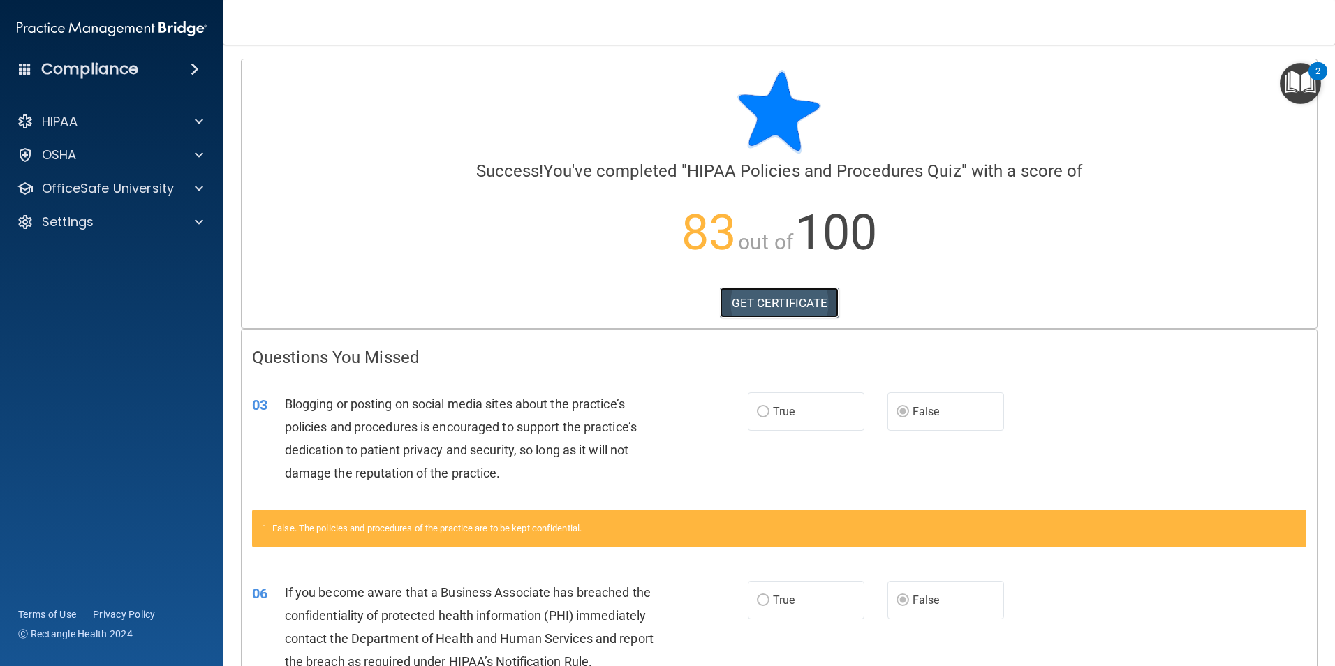
click at [779, 309] on link "GET CERTIFICATE" at bounding box center [779, 303] width 119 height 31
click at [105, 142] on div "OSHA" at bounding box center [112, 155] width 224 height 28
click at [105, 122] on div "HIPAA" at bounding box center [92, 121] width 173 height 17
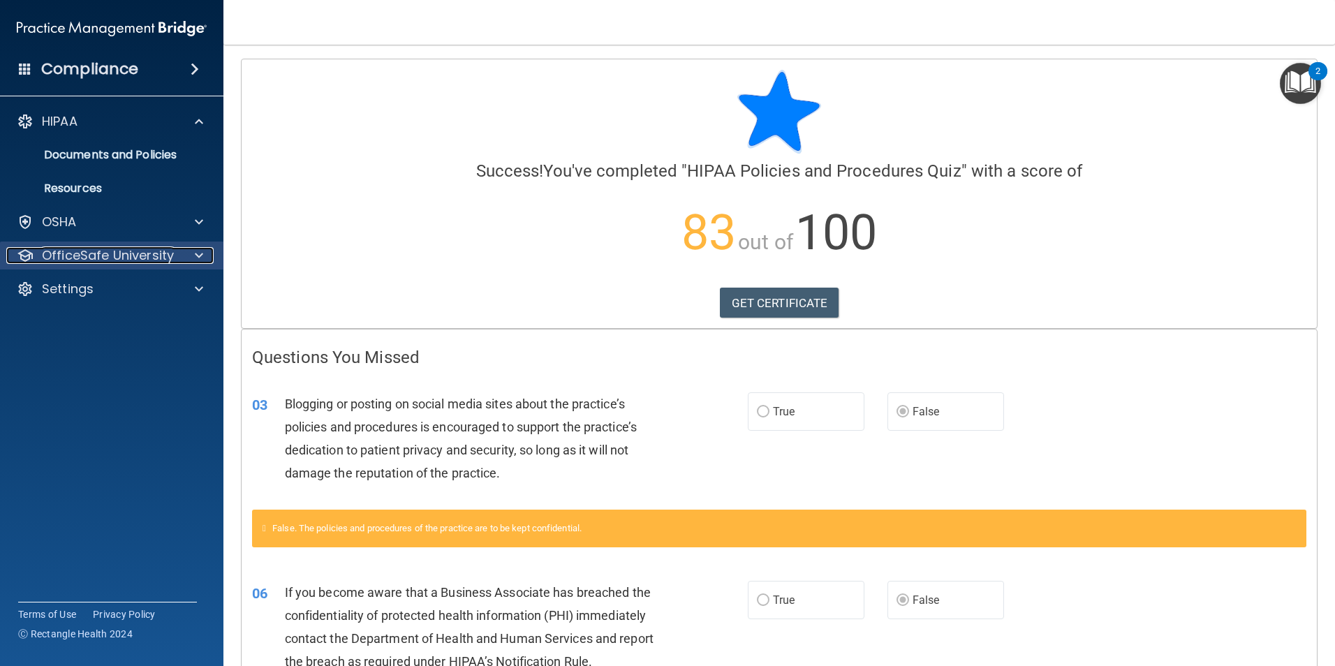
click at [89, 261] on p "OfficeSafe University" at bounding box center [108, 255] width 132 height 17
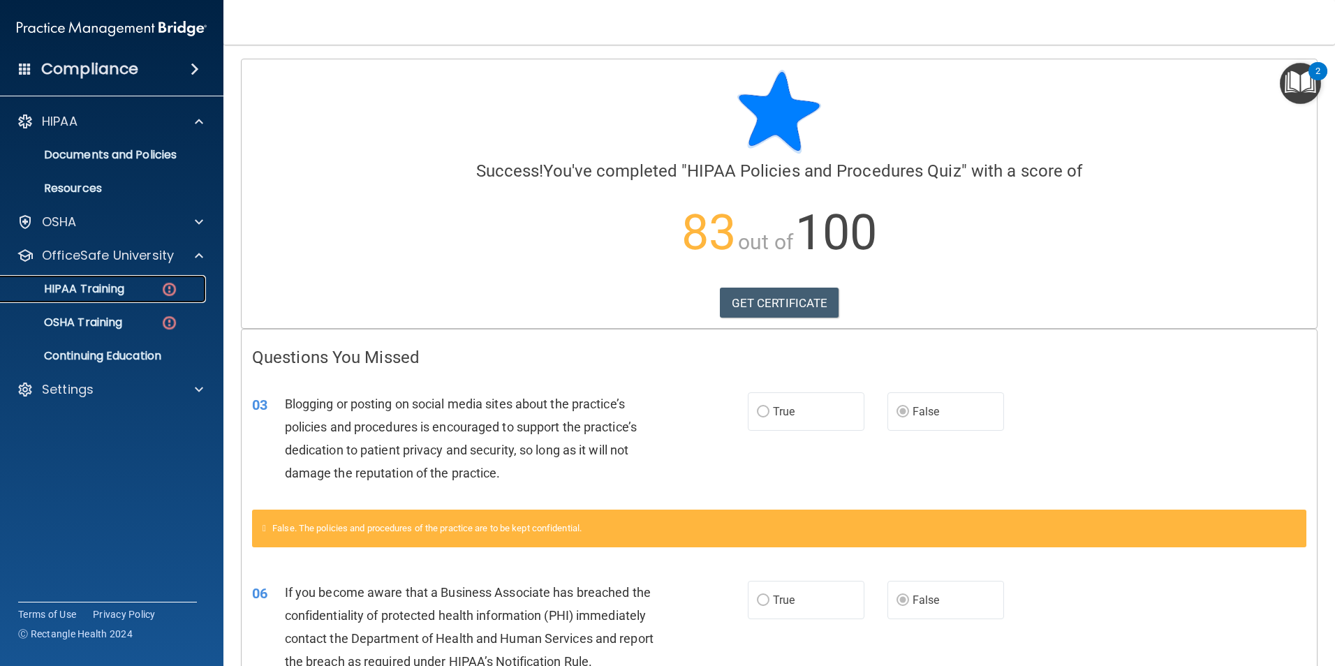
click at [78, 295] on p "HIPAA Training" at bounding box center [66, 289] width 115 height 14
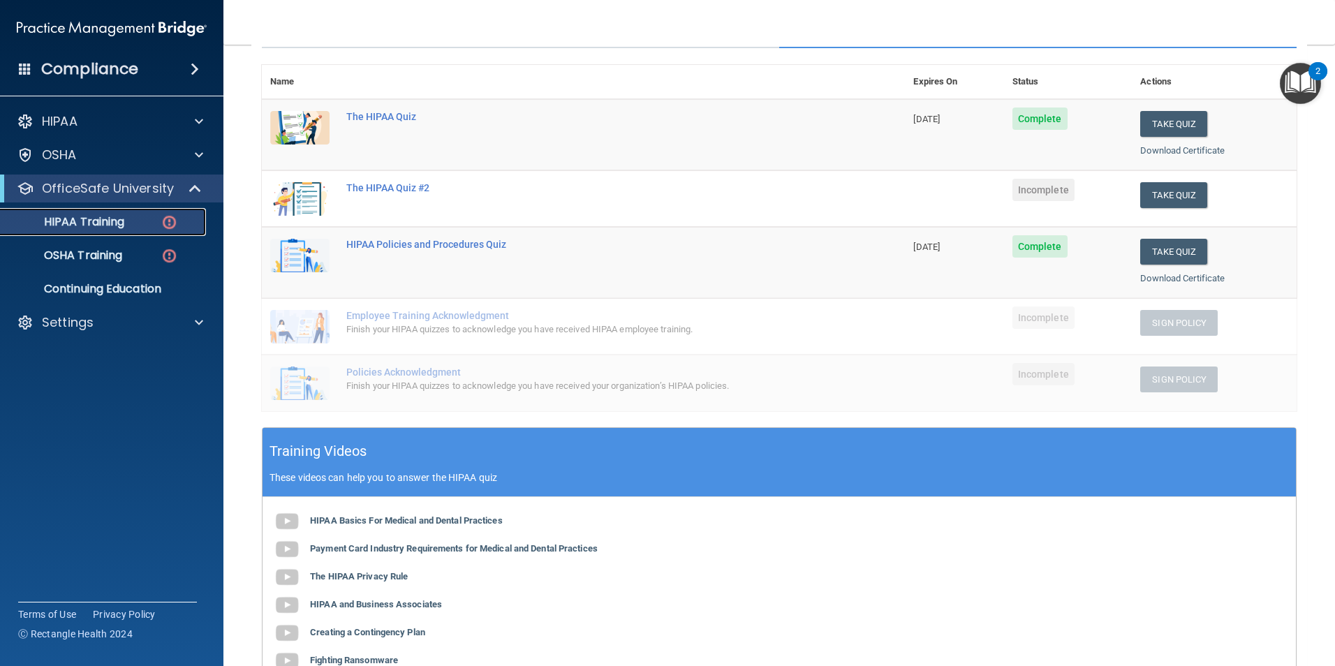
scroll to position [132, 0]
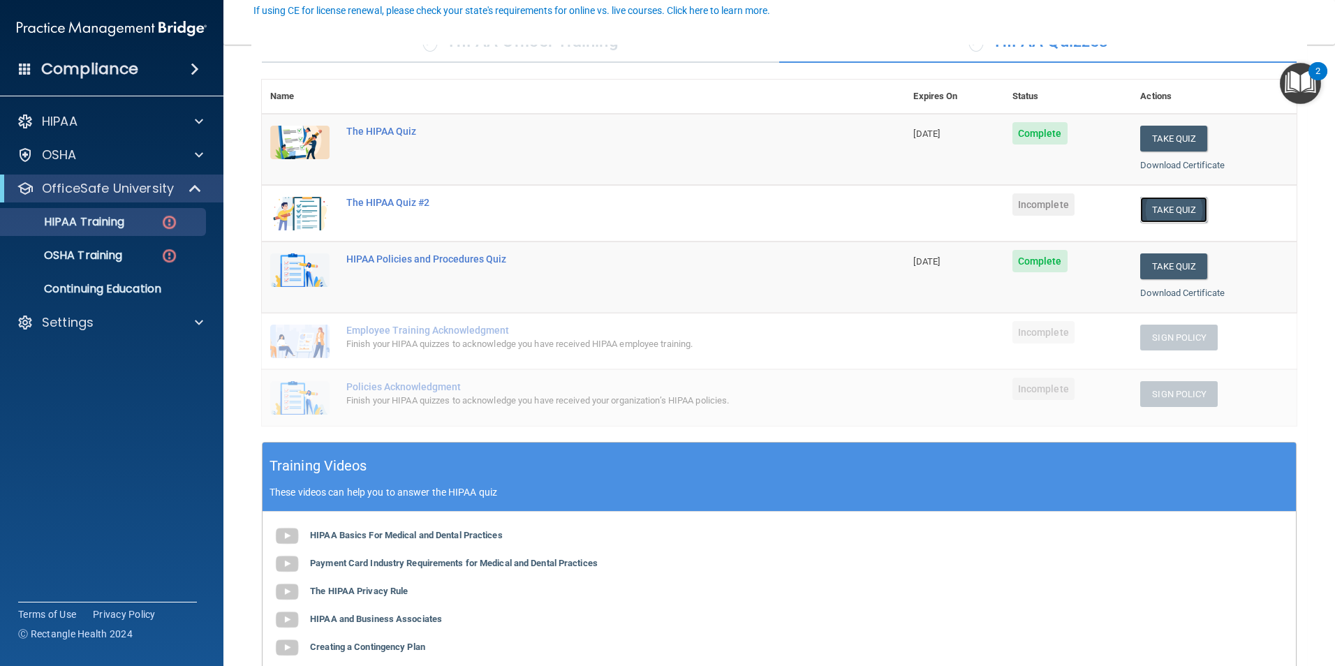
click at [1165, 214] on button "Take Quiz" at bounding box center [1174, 210] width 67 height 26
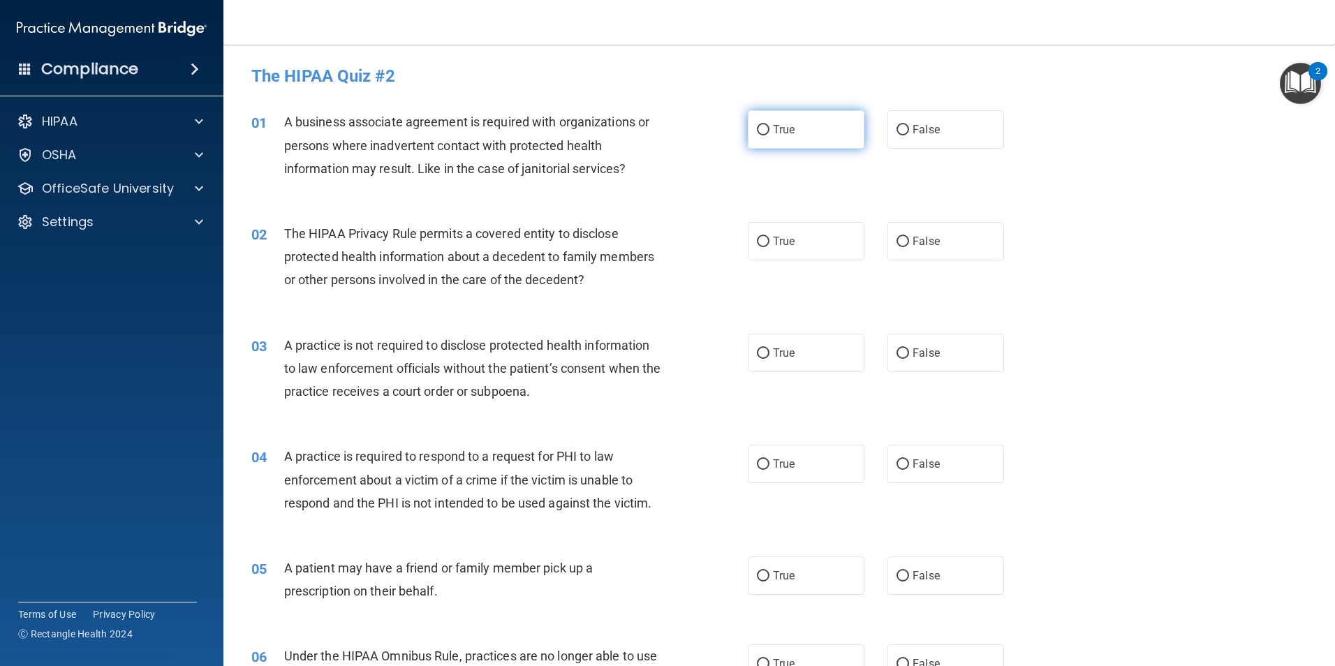
click at [763, 131] on input "True" at bounding box center [763, 130] width 13 height 10
radio input "true"
click at [812, 237] on label "True" at bounding box center [806, 241] width 117 height 38
click at [770, 237] on input "True" at bounding box center [763, 242] width 13 height 10
radio input "true"
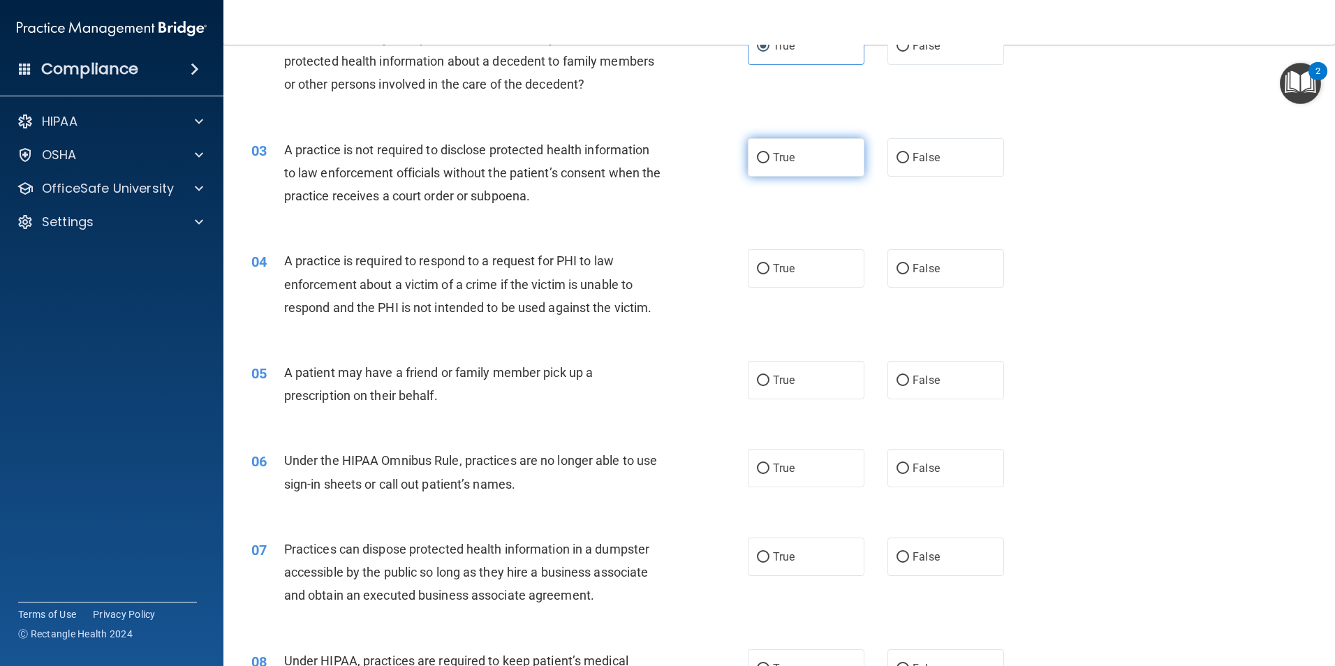
scroll to position [210, 0]
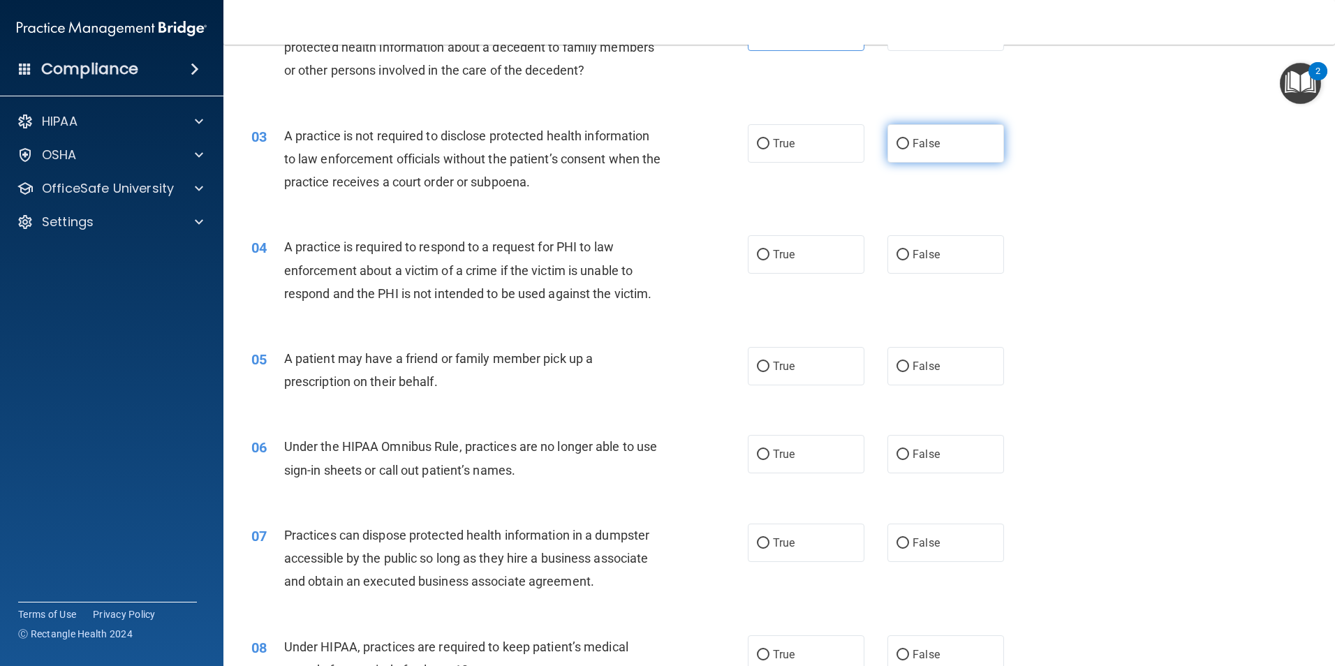
click at [972, 127] on label "False" at bounding box center [946, 143] width 117 height 38
click at [909, 139] on input "False" at bounding box center [903, 144] width 13 height 10
radio input "true"
click at [775, 131] on label "True" at bounding box center [806, 143] width 117 height 38
click at [770, 139] on input "True" at bounding box center [763, 144] width 13 height 10
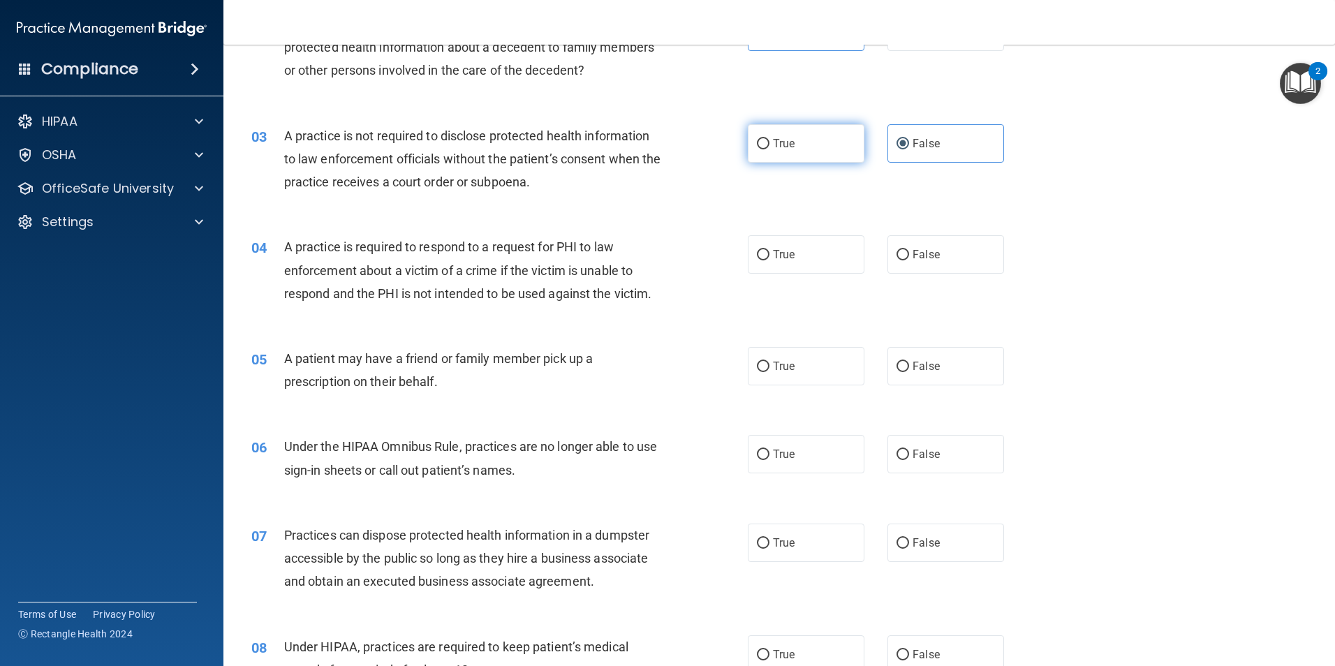
radio input "true"
radio input "false"
click at [748, 254] on label "True" at bounding box center [806, 254] width 117 height 38
click at [757, 254] on input "True" at bounding box center [763, 255] width 13 height 10
radio input "true"
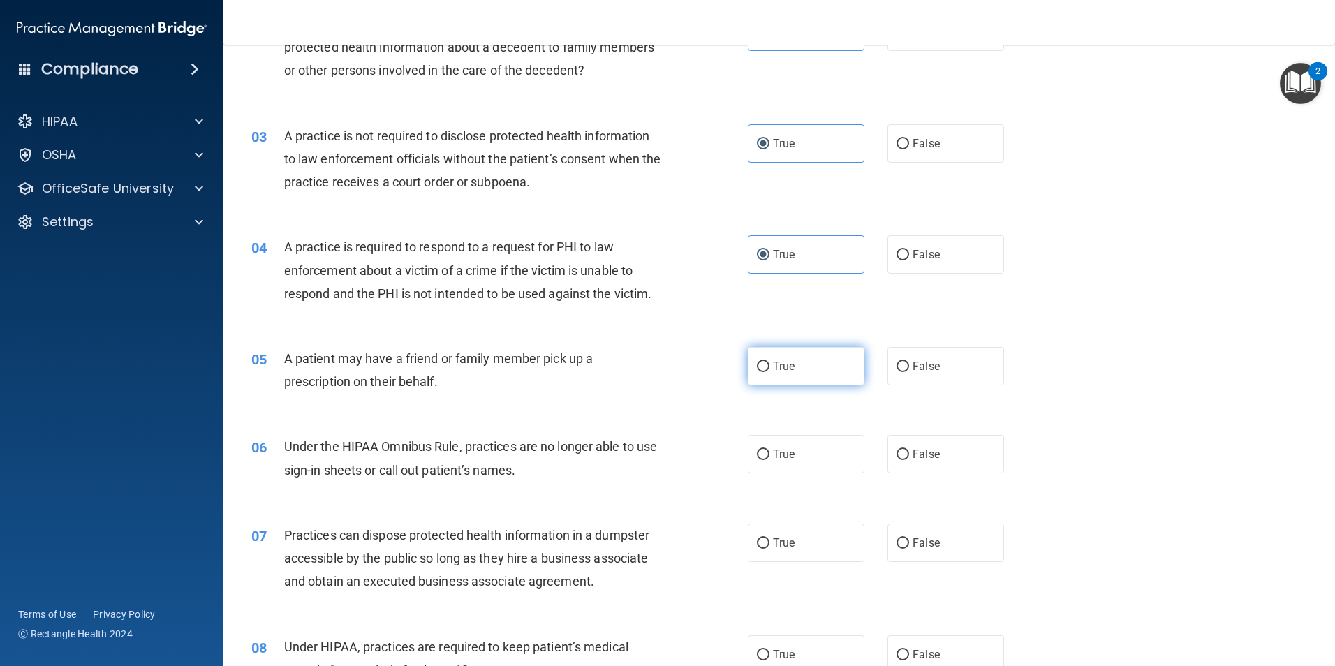
click at [786, 364] on span "True" at bounding box center [784, 366] width 22 height 13
click at [770, 364] on input "True" at bounding box center [763, 367] width 13 height 10
radio input "true"
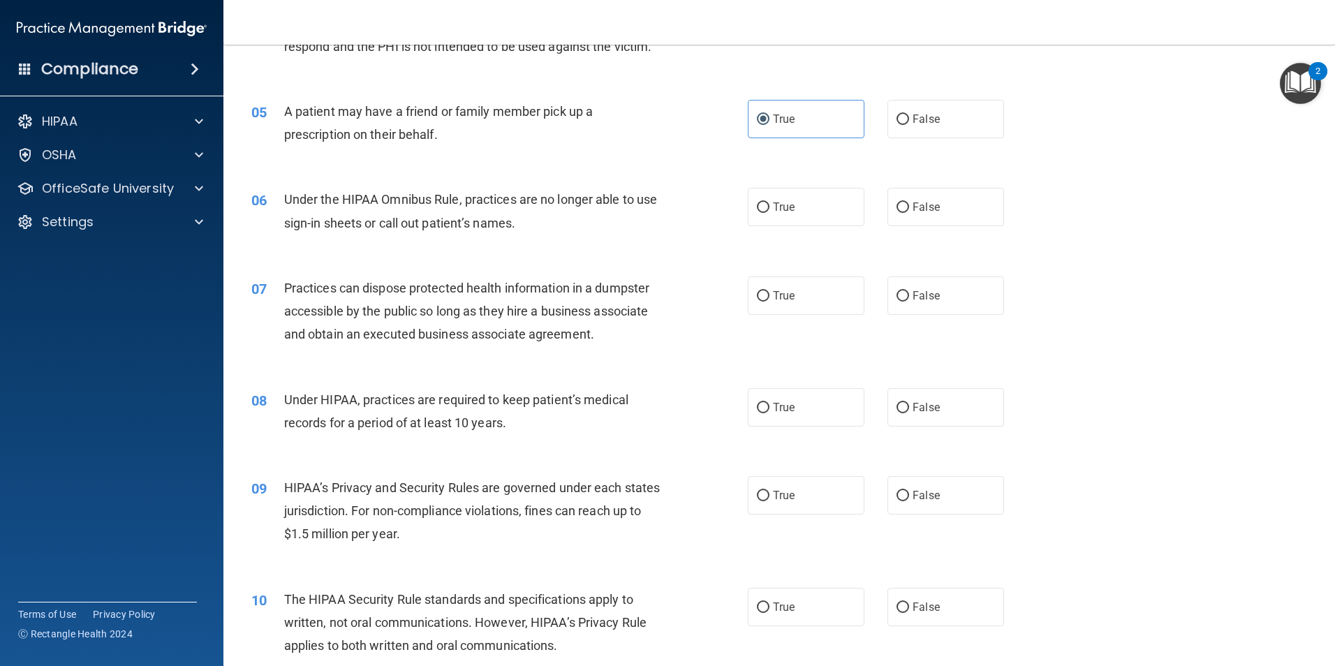
scroll to position [489, 0]
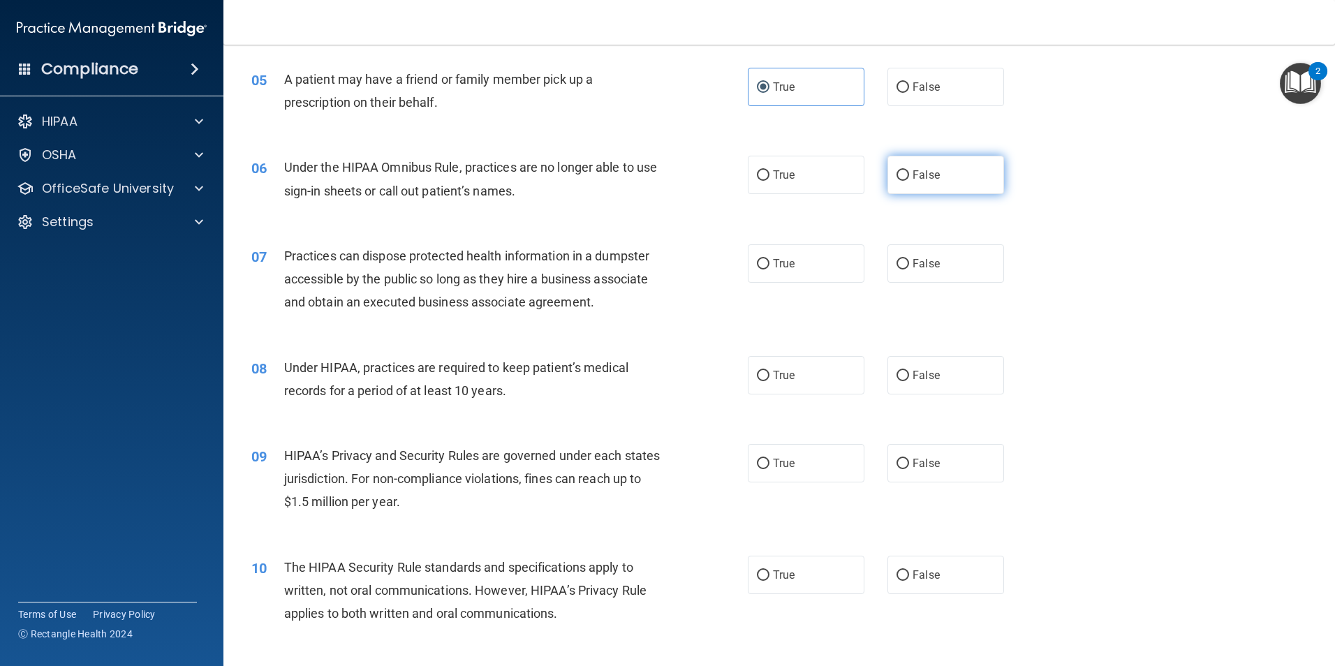
click at [922, 182] on label "False" at bounding box center [946, 175] width 117 height 38
click at [909, 181] on input "False" at bounding box center [903, 175] width 13 height 10
radio input "true"
click at [962, 258] on label "False" at bounding box center [946, 263] width 117 height 38
click at [909, 259] on input "False" at bounding box center [903, 264] width 13 height 10
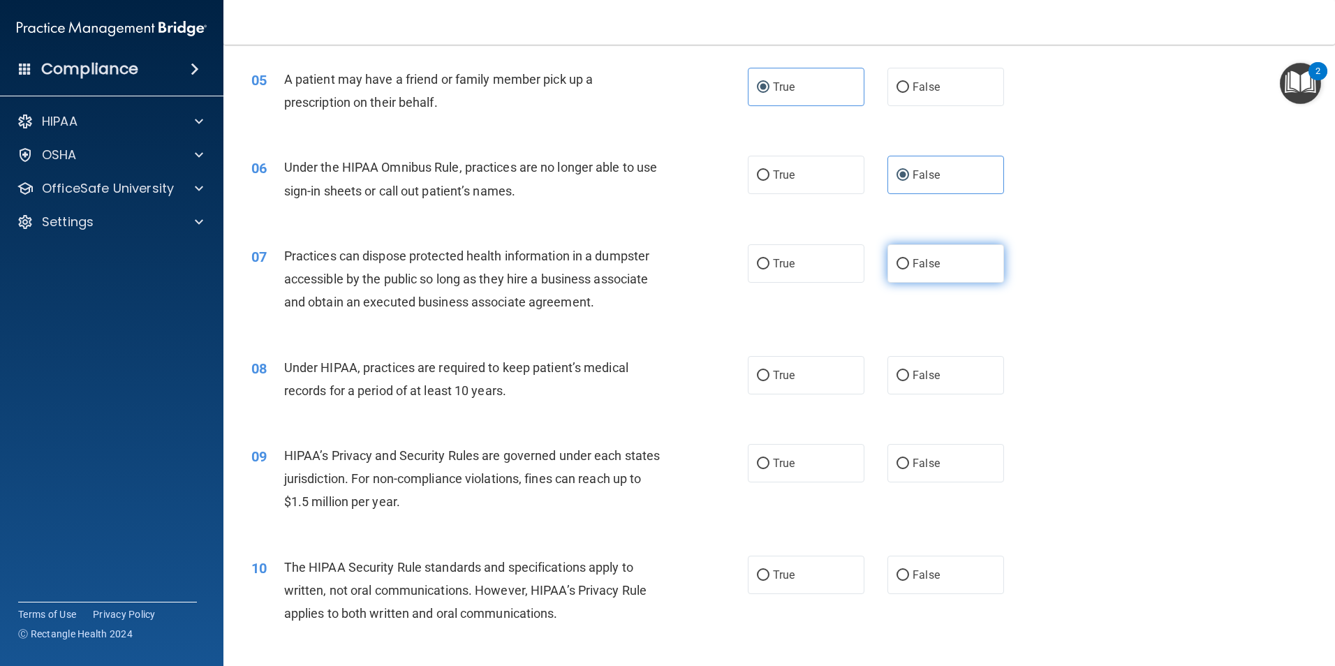
radio input "true"
click at [798, 378] on label "True" at bounding box center [806, 375] width 117 height 38
click at [770, 378] on input "True" at bounding box center [763, 376] width 13 height 10
radio input "true"
click at [804, 469] on label "True" at bounding box center [806, 463] width 117 height 38
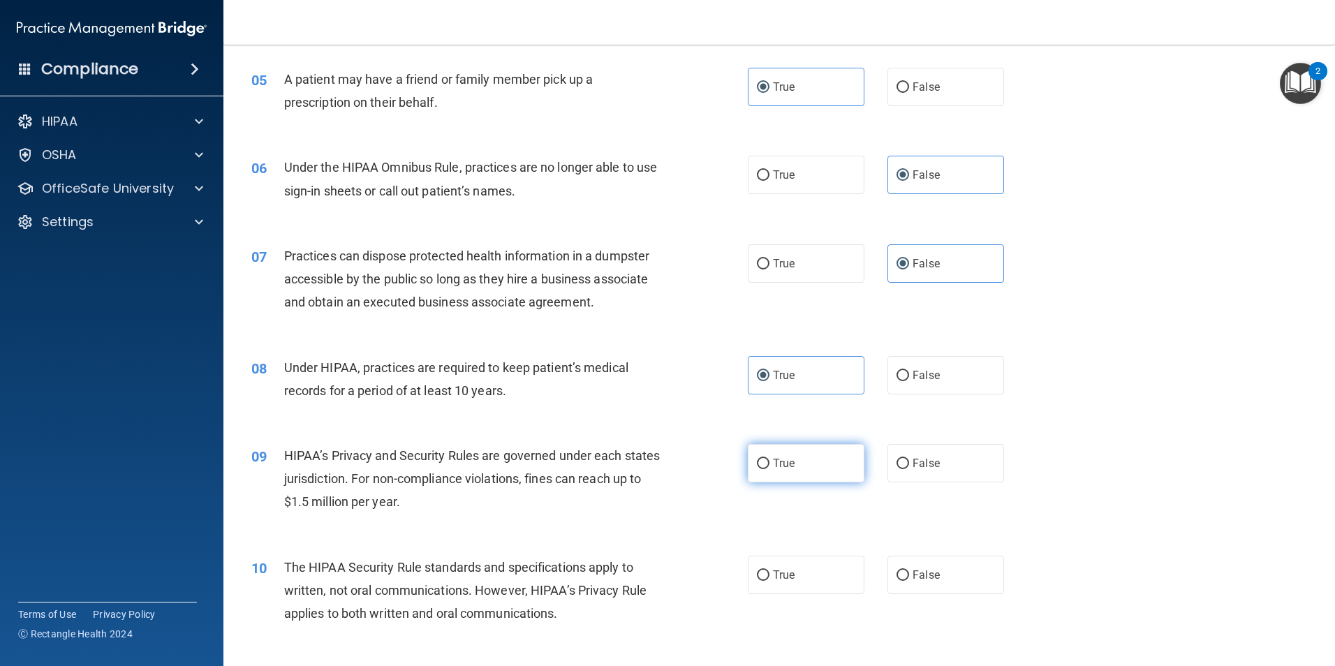
click at [770, 469] on input "True" at bounding box center [763, 464] width 13 height 10
radio input "true"
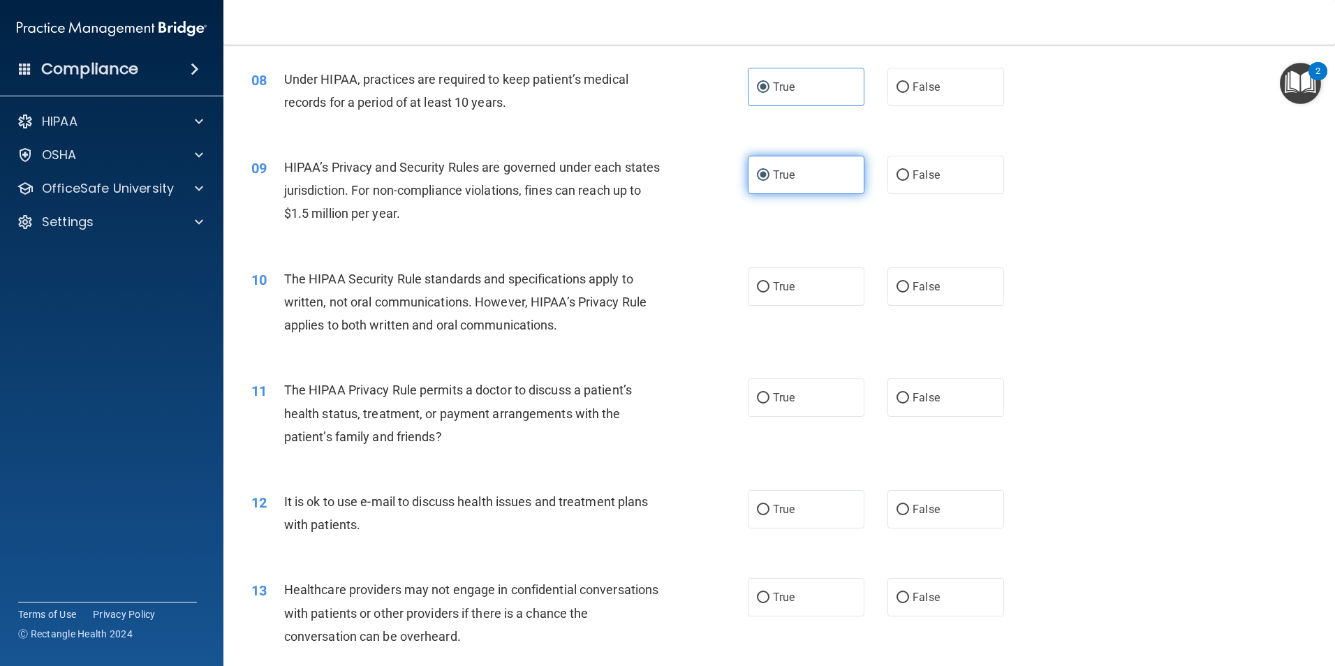
scroll to position [838, 0]
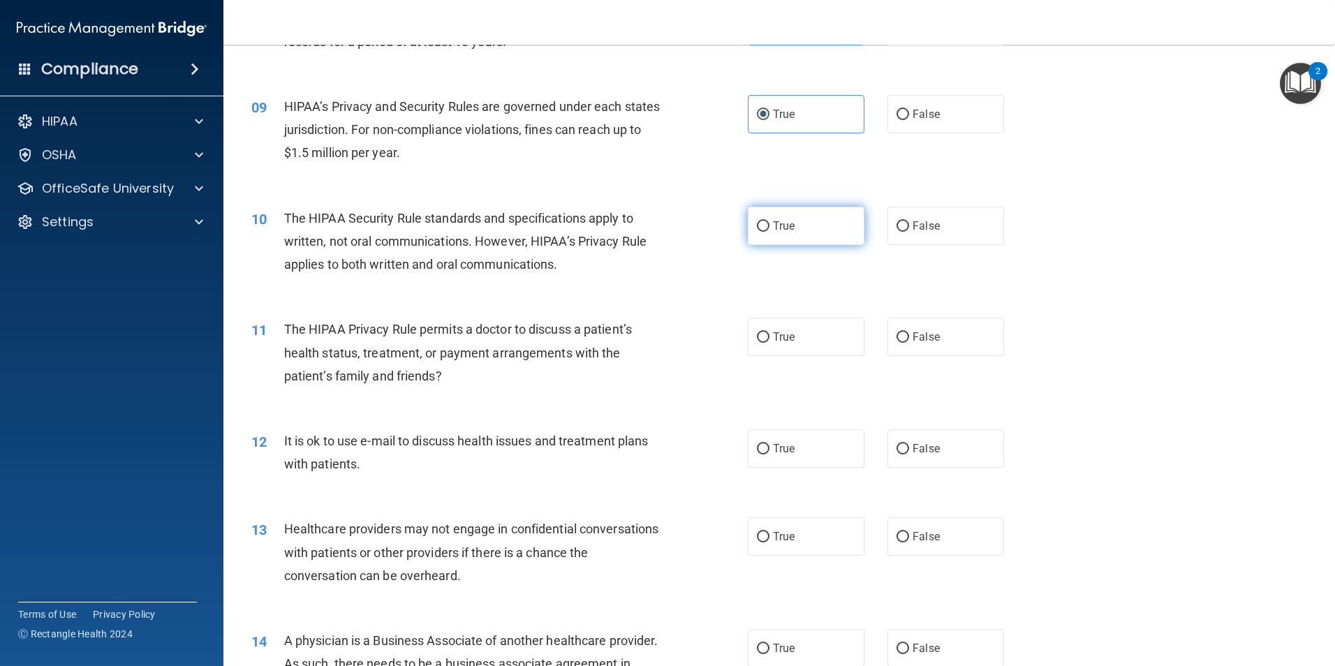
click at [781, 230] on span "True" at bounding box center [784, 225] width 22 height 13
drag, startPoint x: 781, startPoint y: 230, endPoint x: 751, endPoint y: 284, distance: 60.6
click at [751, 284] on div "10 The HIPAA Security Rule standards and specifications apply to written, not o…" at bounding box center [779, 245] width 1077 height 112
click at [776, 207] on label "True" at bounding box center [806, 226] width 117 height 38
click at [770, 221] on input "True" at bounding box center [763, 226] width 13 height 10
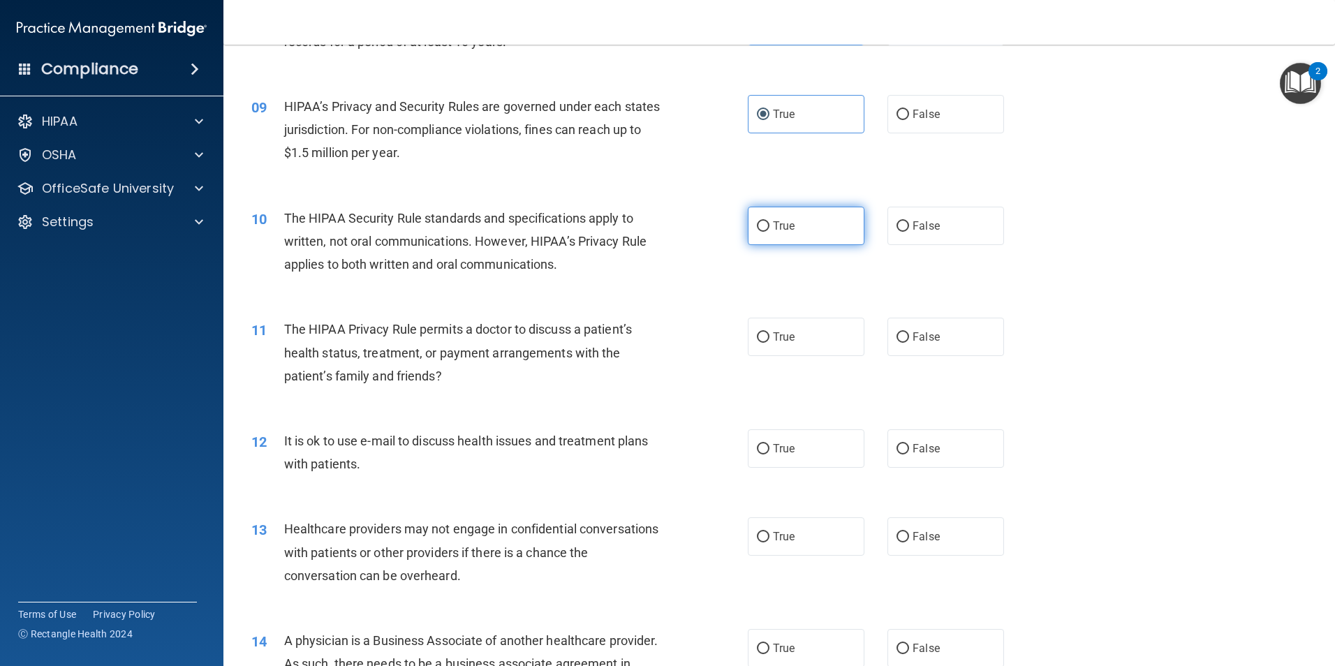
radio input "true"
click at [786, 331] on span "True" at bounding box center [784, 336] width 22 height 13
click at [770, 332] on input "True" at bounding box center [763, 337] width 13 height 10
radio input "true"
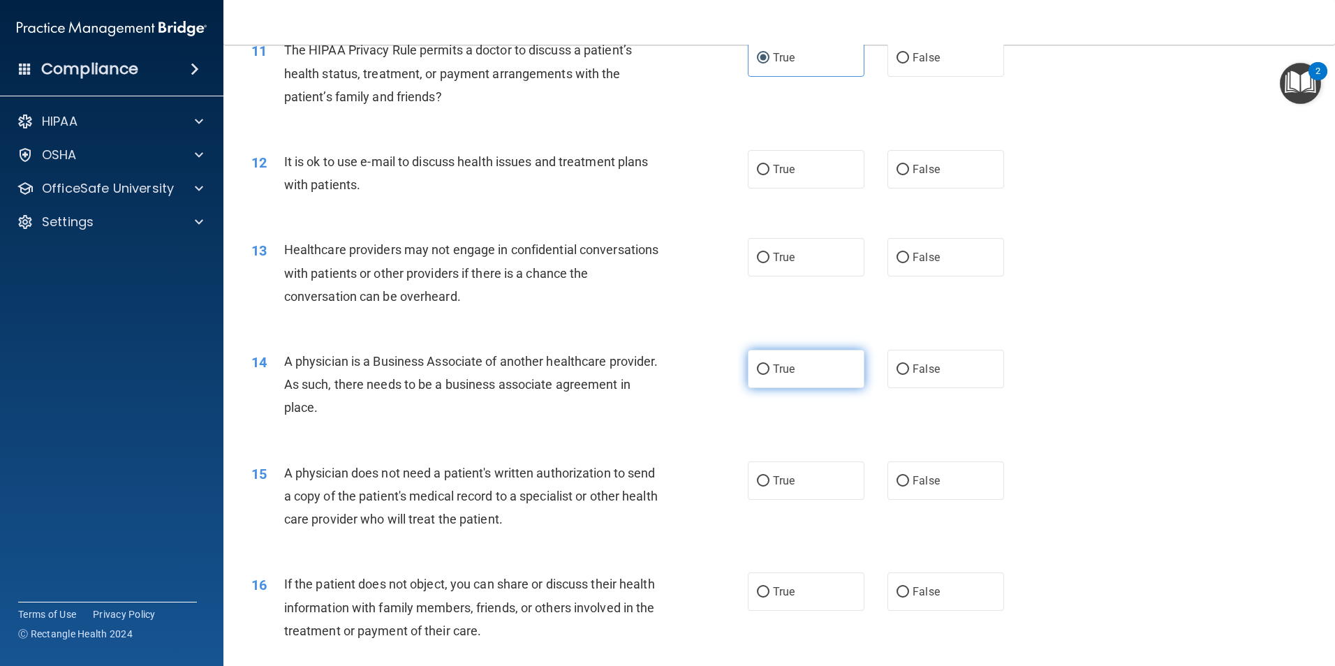
scroll to position [1048, 0]
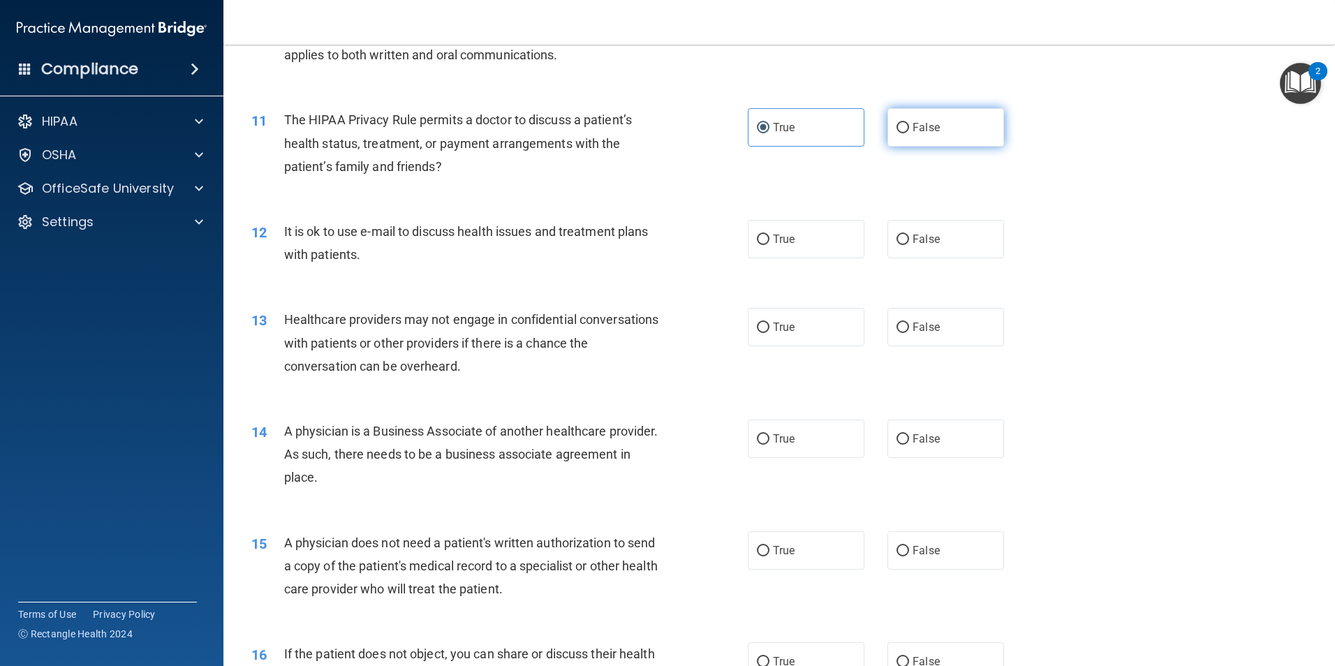
click at [923, 120] on label "False" at bounding box center [946, 127] width 117 height 38
click at [909, 123] on input "False" at bounding box center [903, 128] width 13 height 10
radio input "true"
radio input "false"
click at [990, 265] on div "12 It is ok to use e-mail to discuss health issues and treatment plans with pat…" at bounding box center [779, 247] width 1077 height 88
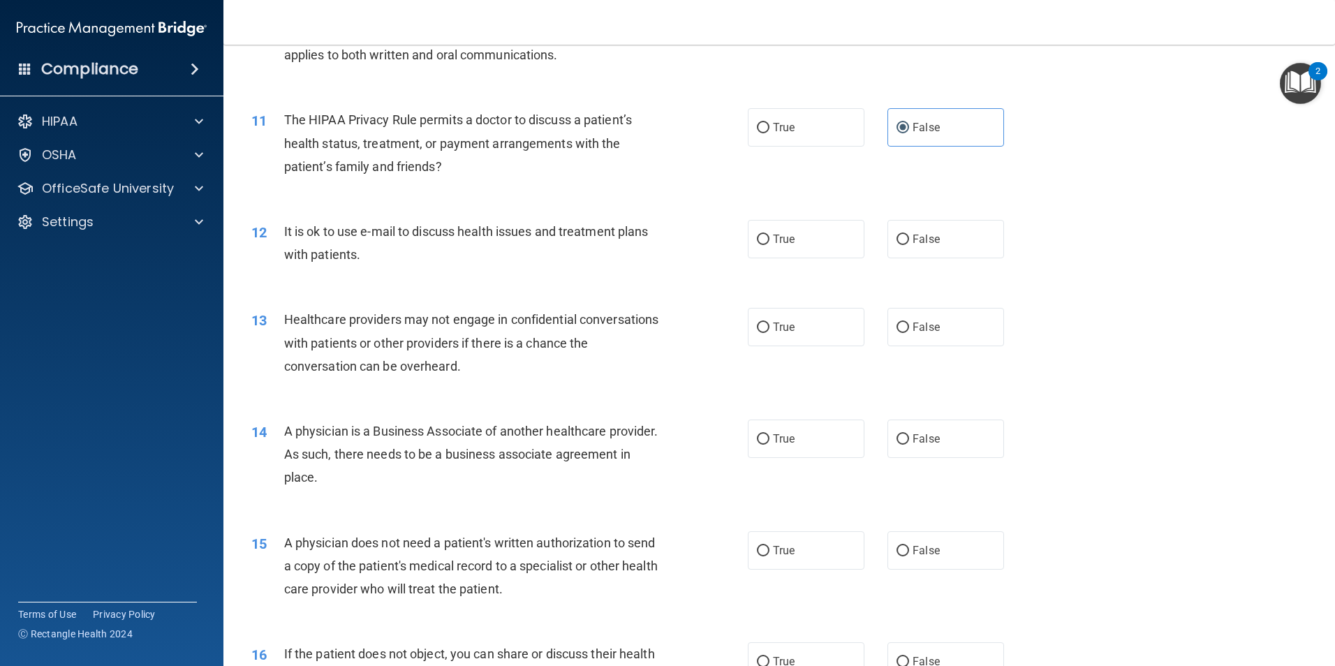
click at [962, 260] on div "12 It is ok to use e-mail to discuss health issues and treatment plans with pat…" at bounding box center [779, 247] width 1077 height 88
click at [948, 242] on label "False" at bounding box center [946, 239] width 117 height 38
click at [909, 242] on input "False" at bounding box center [903, 240] width 13 height 10
radio input "true"
click at [812, 330] on label "True" at bounding box center [806, 327] width 117 height 38
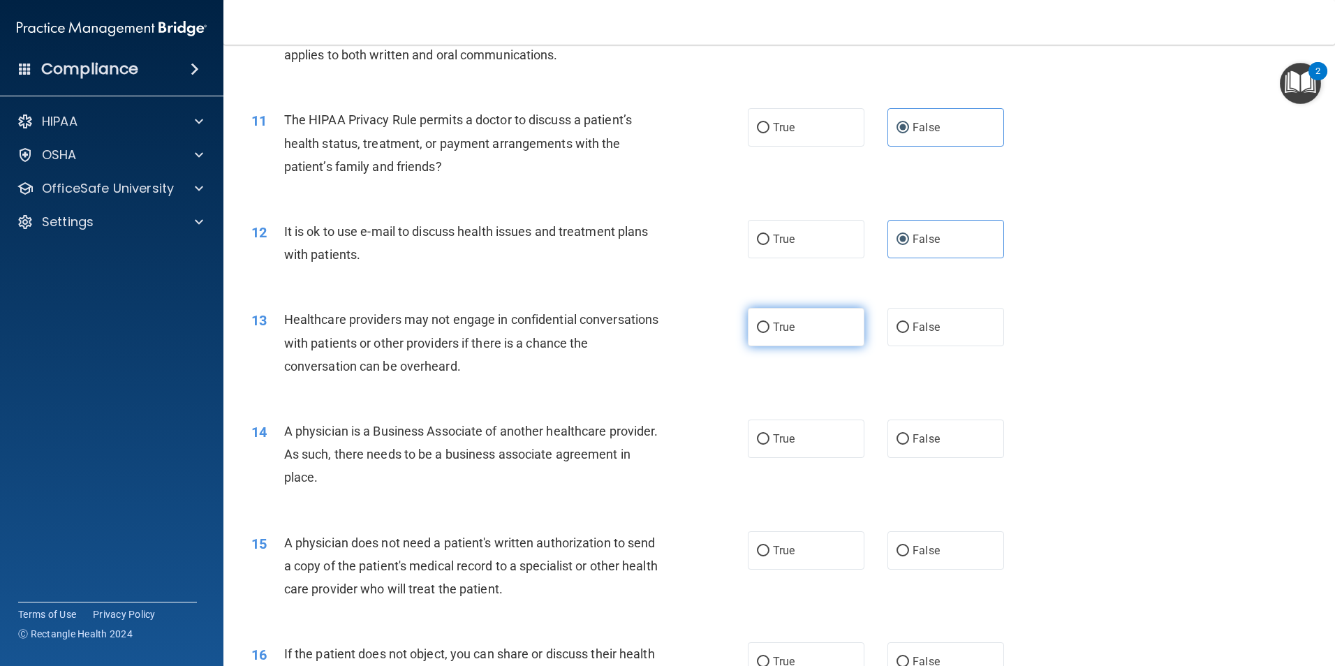
click at [770, 330] on input "True" at bounding box center [763, 328] width 13 height 10
radio input "true"
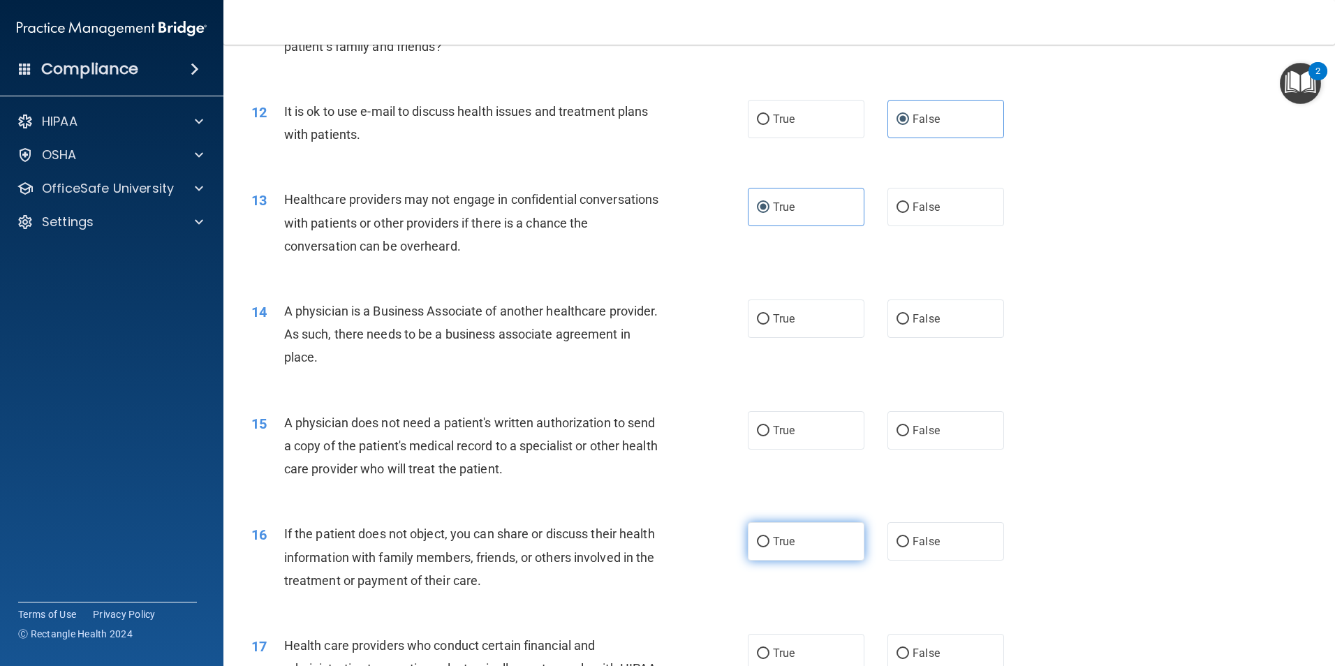
scroll to position [1327, 0]
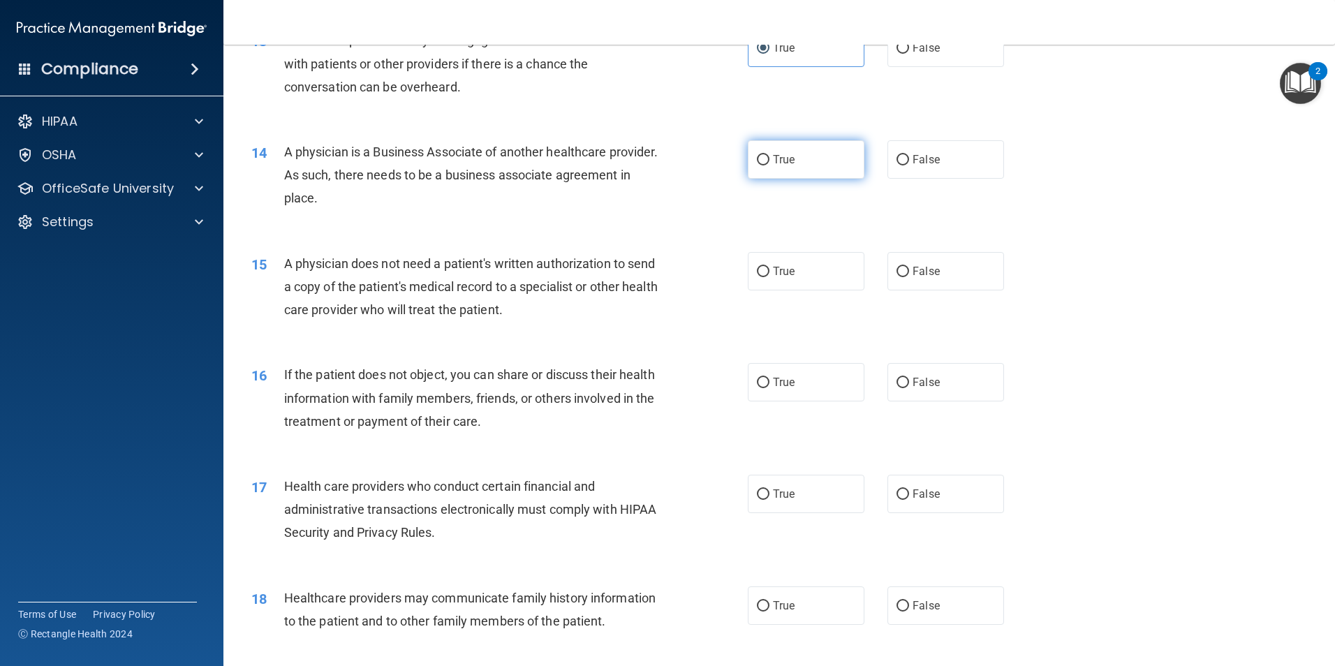
click at [748, 170] on label "True" at bounding box center [806, 159] width 117 height 38
click at [757, 166] on input "True" at bounding box center [763, 160] width 13 height 10
radio input "true"
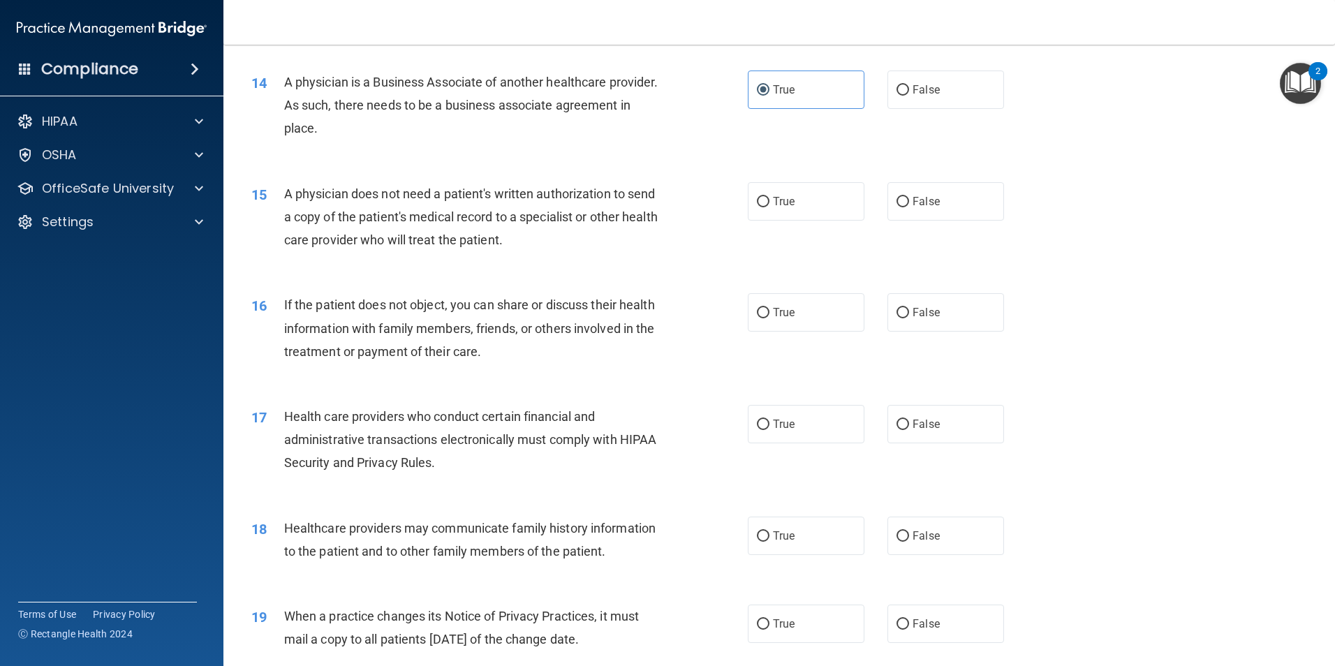
scroll to position [1425, 0]
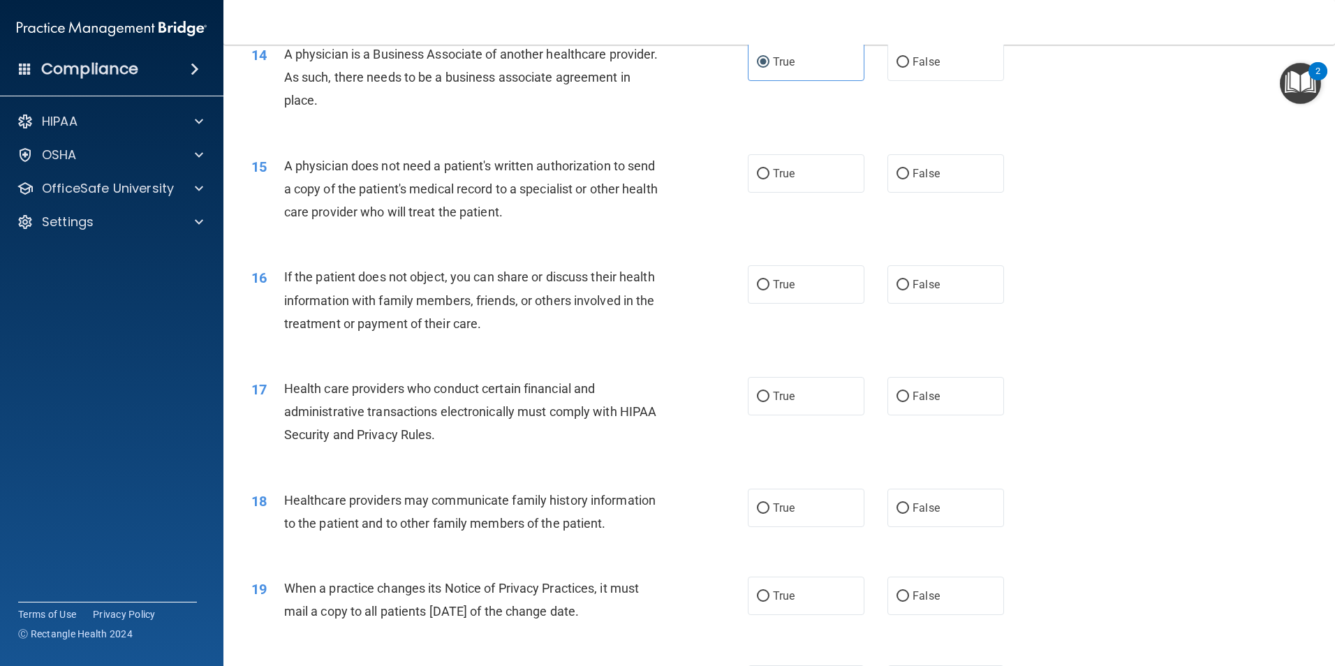
click at [546, 215] on div "A physician does not need a patient's written authorization to send a copy of t…" at bounding box center [478, 189] width 388 height 70
click at [506, 191] on span "A physician does not need a patient's written authorization to send a copy of t…" at bounding box center [471, 189] width 374 height 61
click at [601, 203] on div "A physician does not need a patient's written authorization to send a copy of t…" at bounding box center [478, 189] width 388 height 70
click at [542, 200] on div "A physician does not need a patient's written authorization to send a copy of t…" at bounding box center [478, 189] width 388 height 70
click at [807, 176] on label "True" at bounding box center [806, 173] width 117 height 38
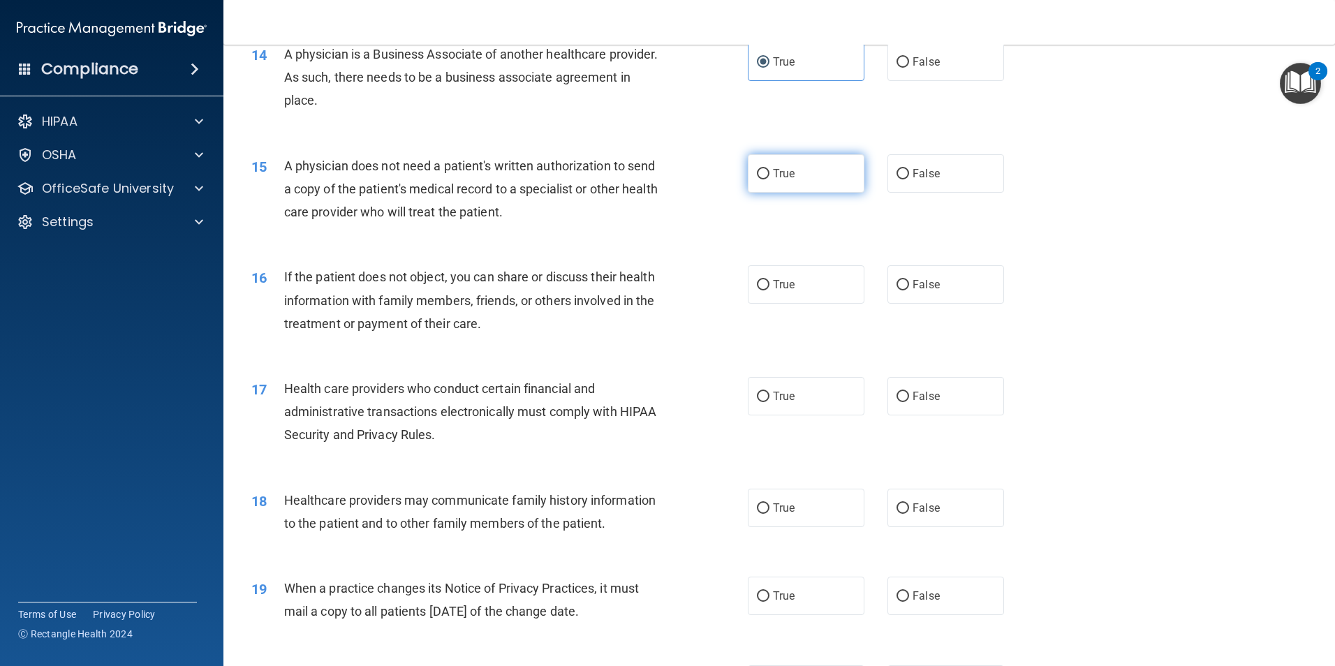
click at [770, 176] on input "True" at bounding box center [763, 174] width 13 height 10
radio input "true"
click at [761, 280] on input "True" at bounding box center [763, 285] width 13 height 10
radio input "true"
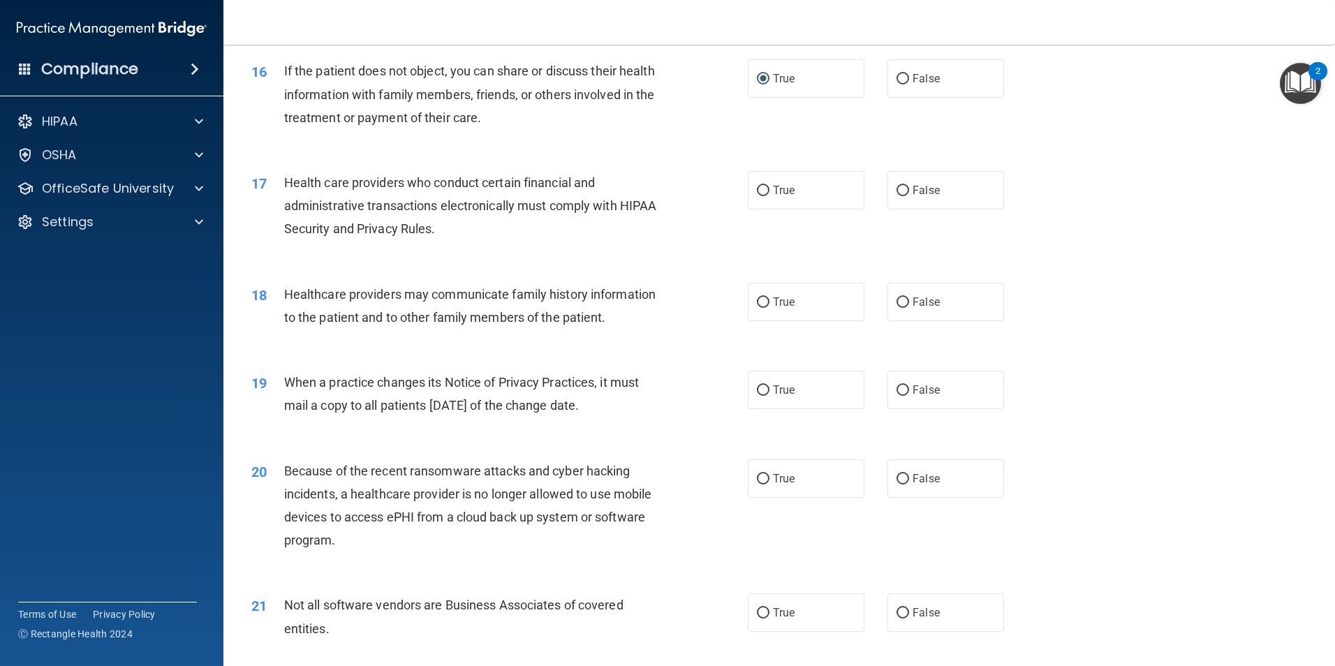
scroll to position [1634, 0]
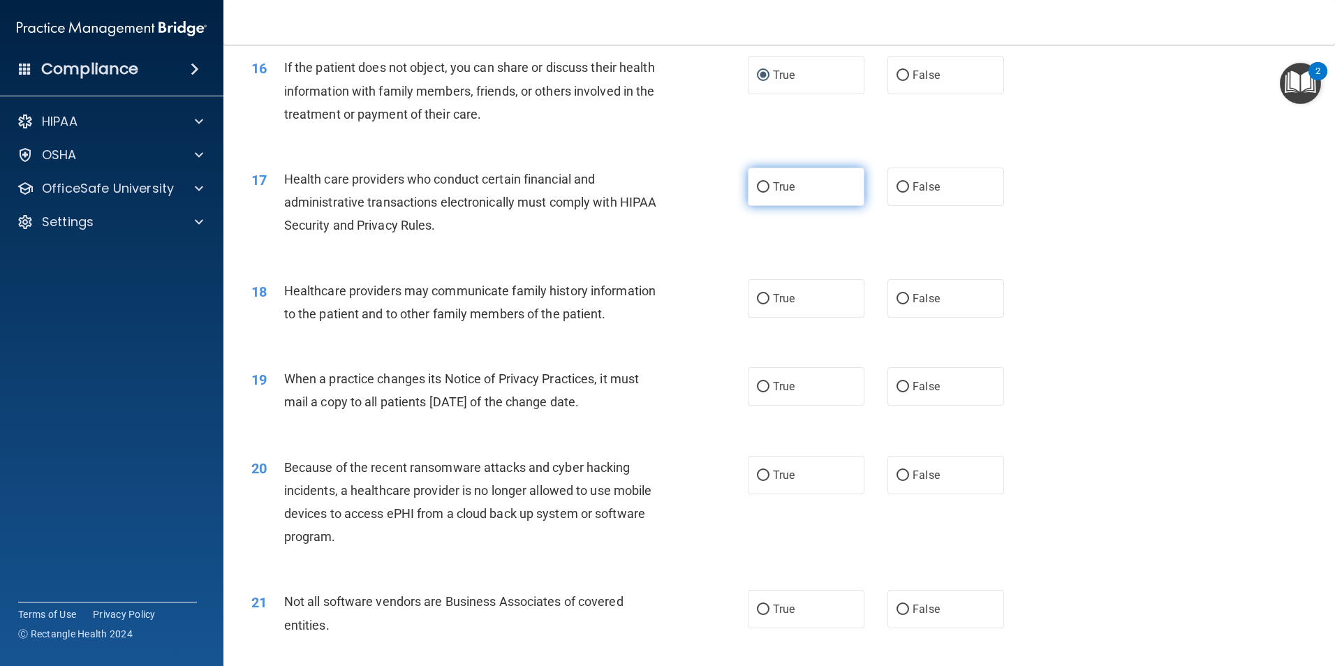
click at [764, 196] on label "True" at bounding box center [806, 187] width 117 height 38
click at [764, 193] on input "True" at bounding box center [763, 187] width 13 height 10
radio input "true"
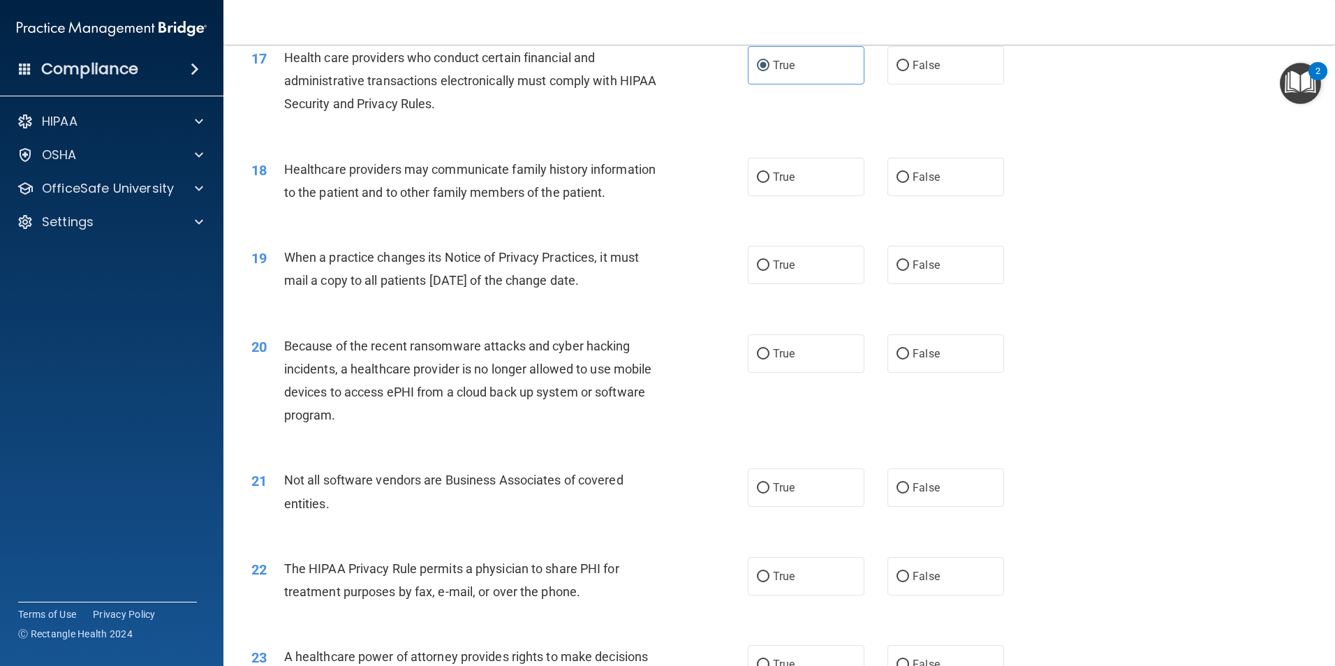
scroll to position [1774, 0]
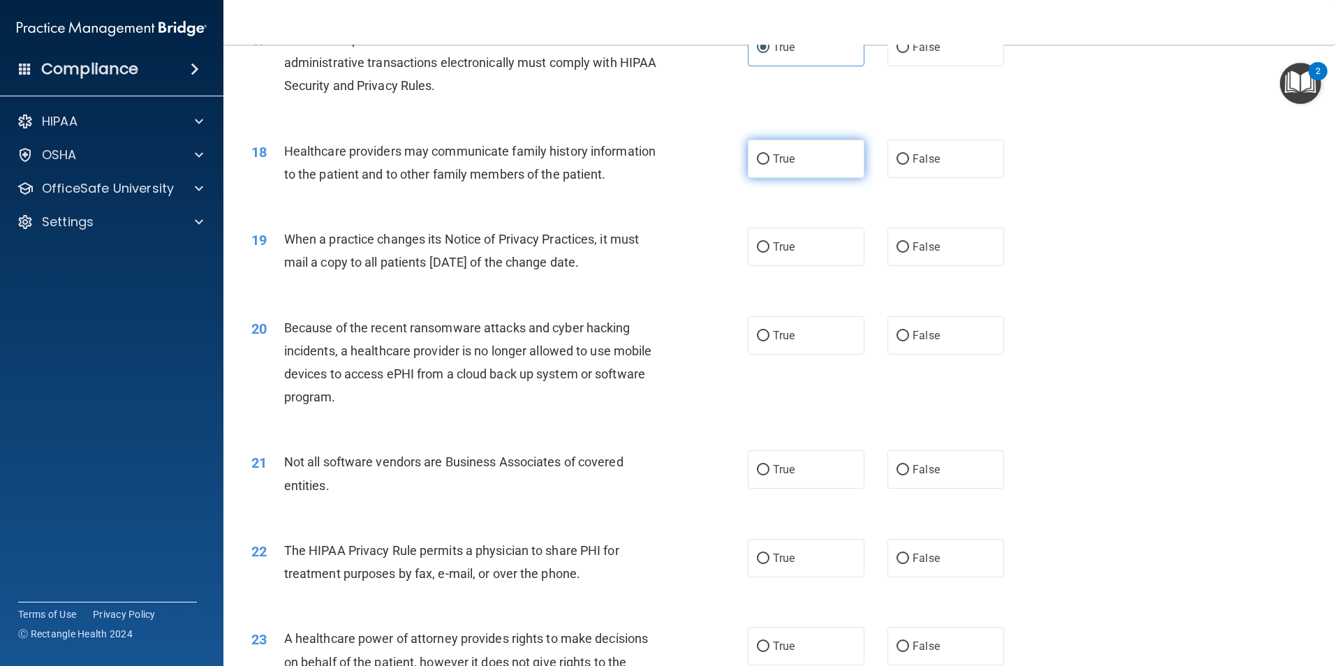
click at [754, 149] on label "True" at bounding box center [806, 159] width 117 height 38
click at [757, 154] on input "True" at bounding box center [763, 159] width 13 height 10
radio input "true"
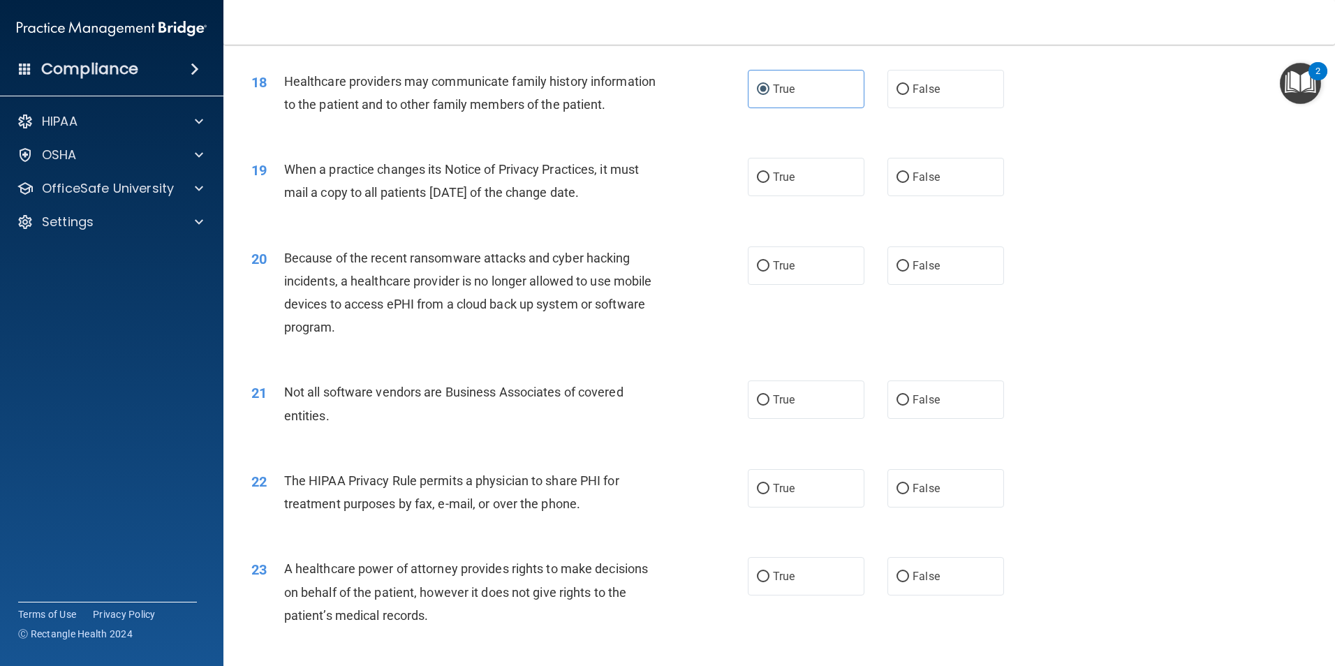
scroll to position [1914, 0]
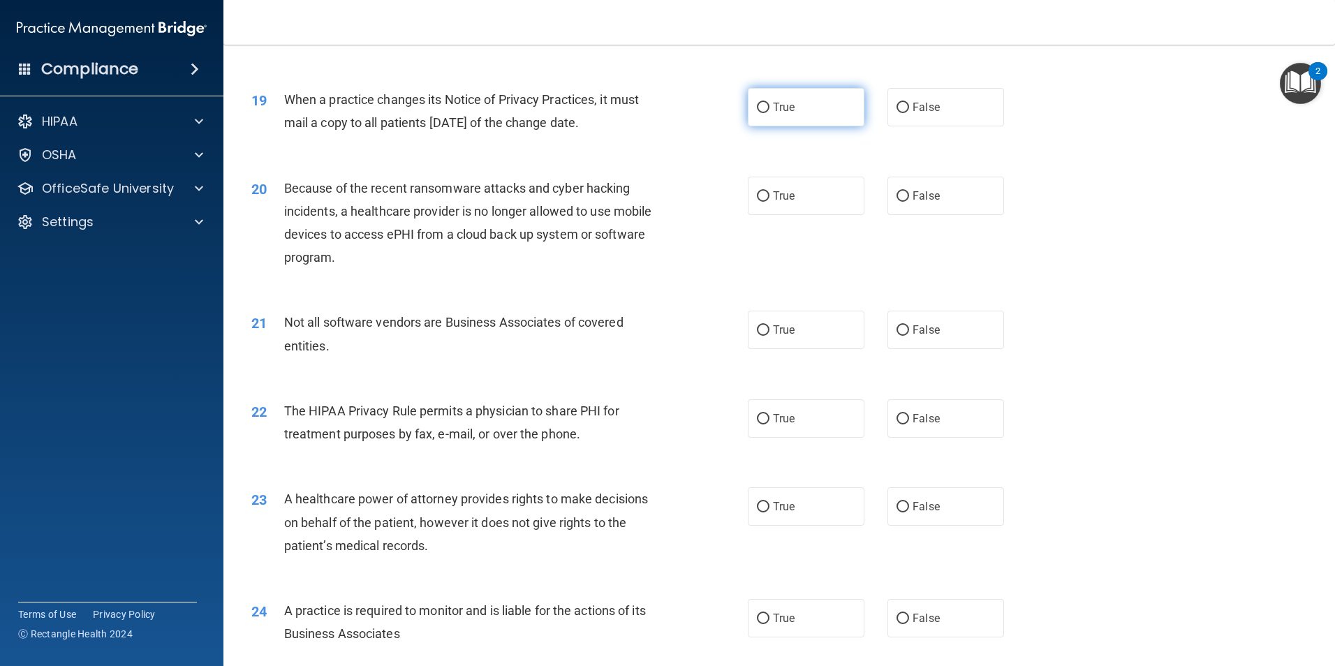
click at [788, 105] on span "True" at bounding box center [784, 107] width 22 height 13
click at [770, 105] on input "True" at bounding box center [763, 108] width 13 height 10
radio input "true"
click at [789, 191] on span "True" at bounding box center [784, 195] width 22 height 13
click at [770, 191] on input "True" at bounding box center [763, 196] width 13 height 10
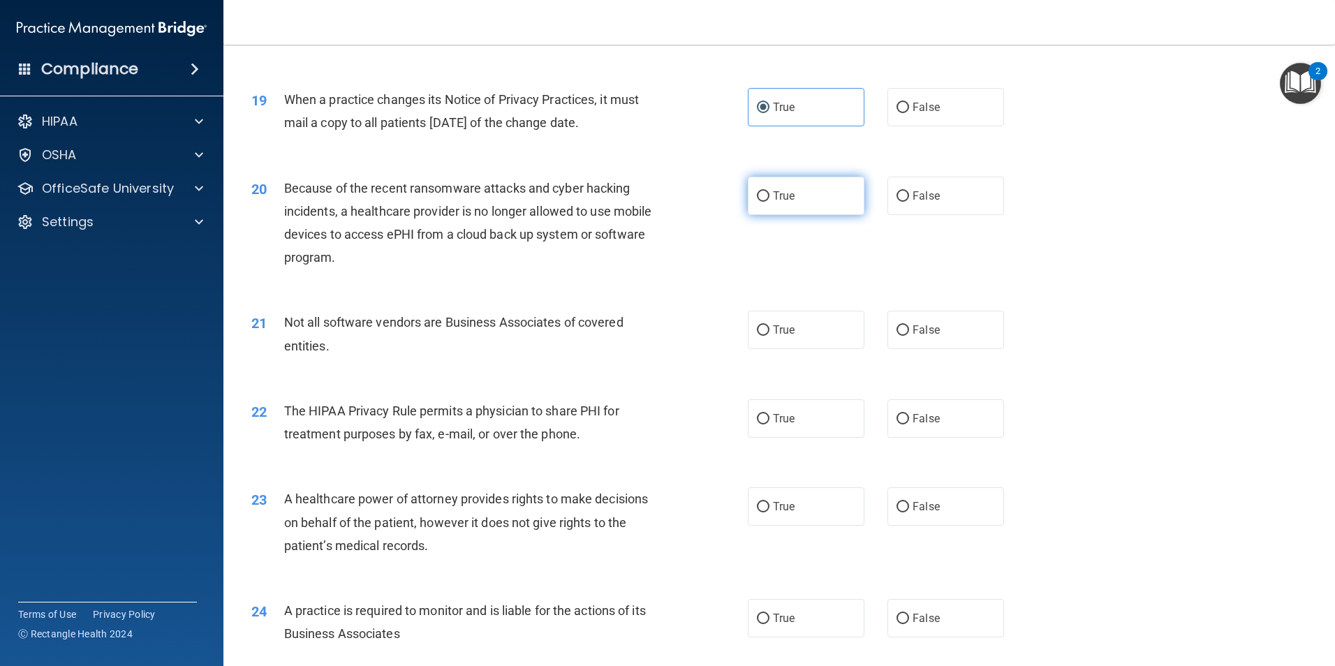
radio input "true"
click at [801, 339] on label "True" at bounding box center [806, 330] width 117 height 38
click at [770, 336] on input "True" at bounding box center [763, 330] width 13 height 10
radio input "true"
click at [951, 196] on label "False" at bounding box center [946, 196] width 117 height 38
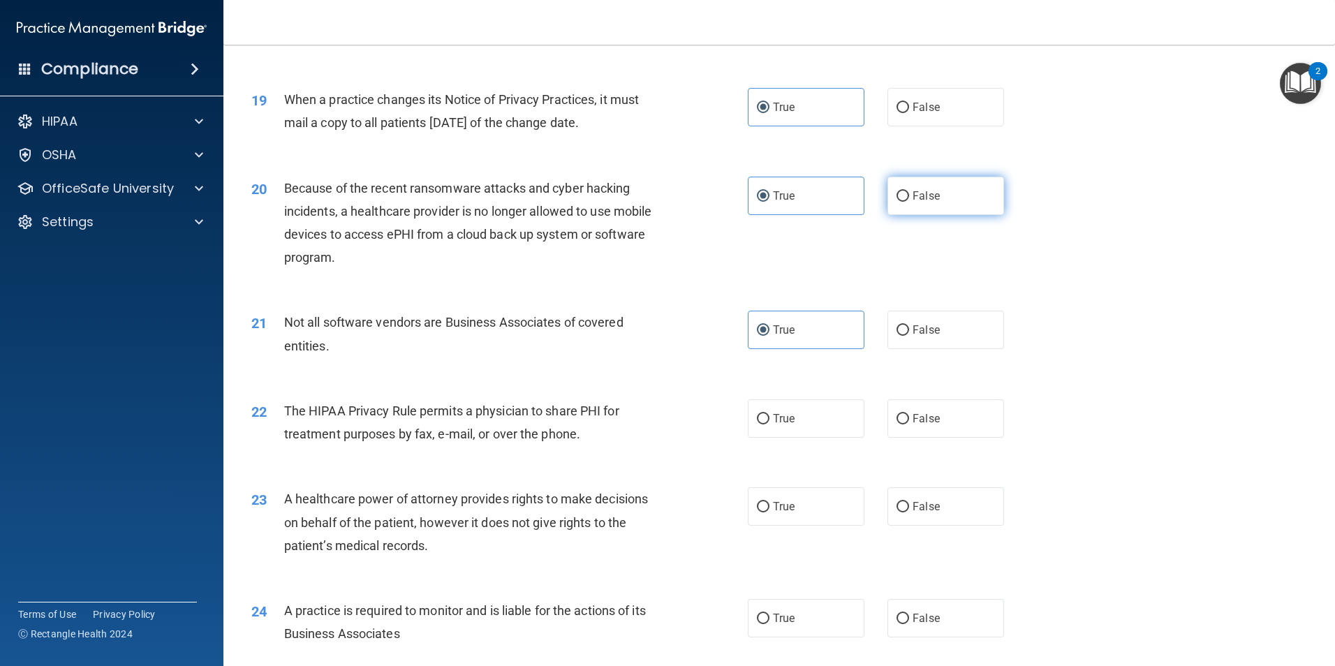
click at [909, 196] on input "False" at bounding box center [903, 196] width 13 height 10
radio input "true"
radio input "false"
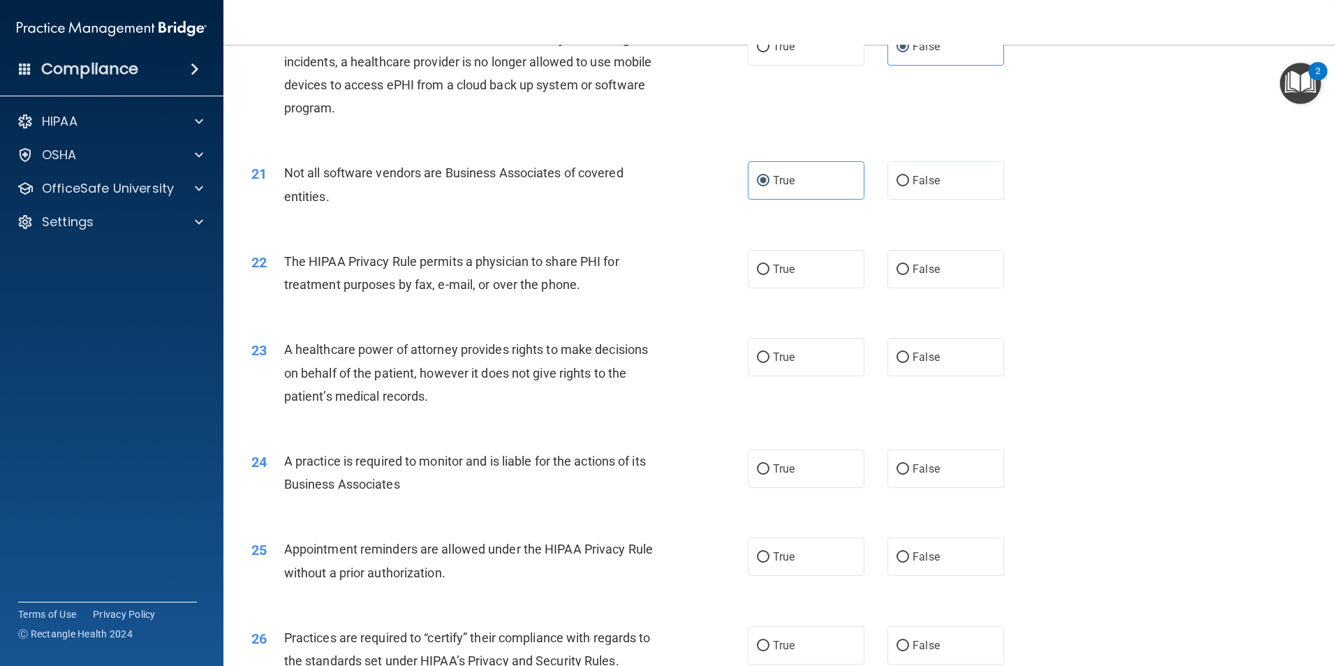
scroll to position [2123, 0]
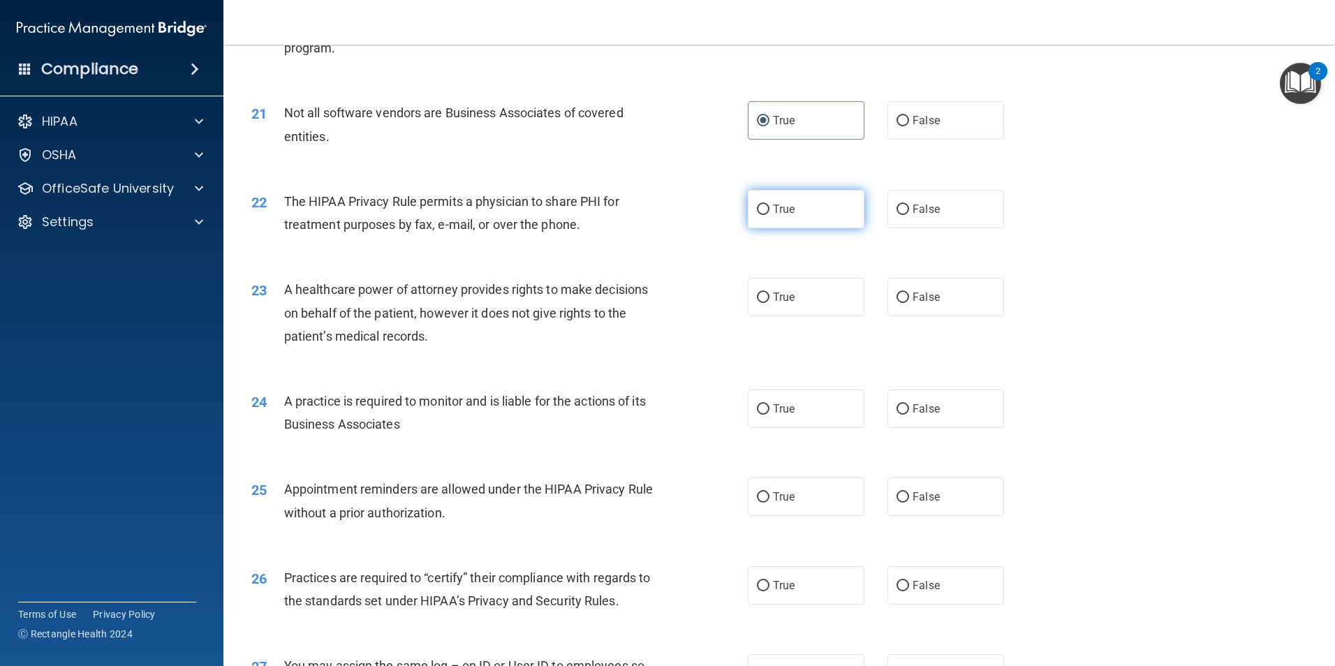
click at [773, 209] on span "True" at bounding box center [784, 209] width 22 height 13
click at [770, 209] on input "True" at bounding box center [763, 210] width 13 height 10
radio input "true"
click at [850, 306] on label "True" at bounding box center [806, 297] width 117 height 38
click at [770, 303] on input "True" at bounding box center [763, 298] width 13 height 10
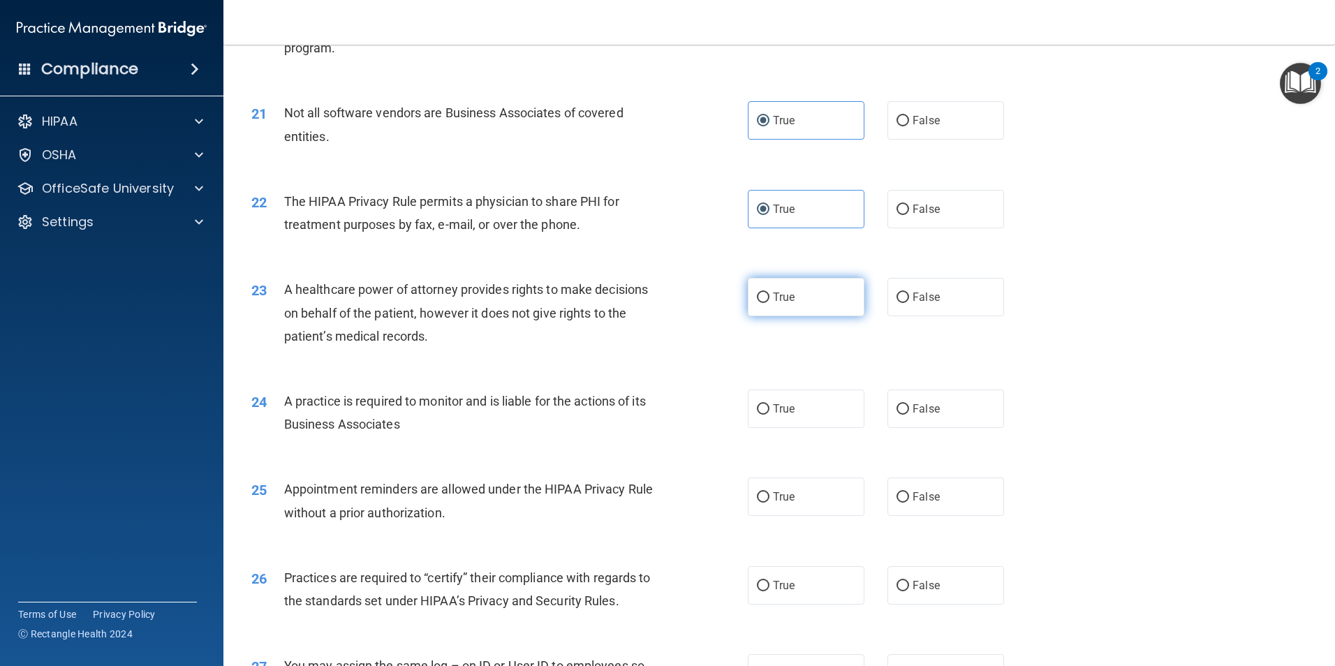
radio input "true"
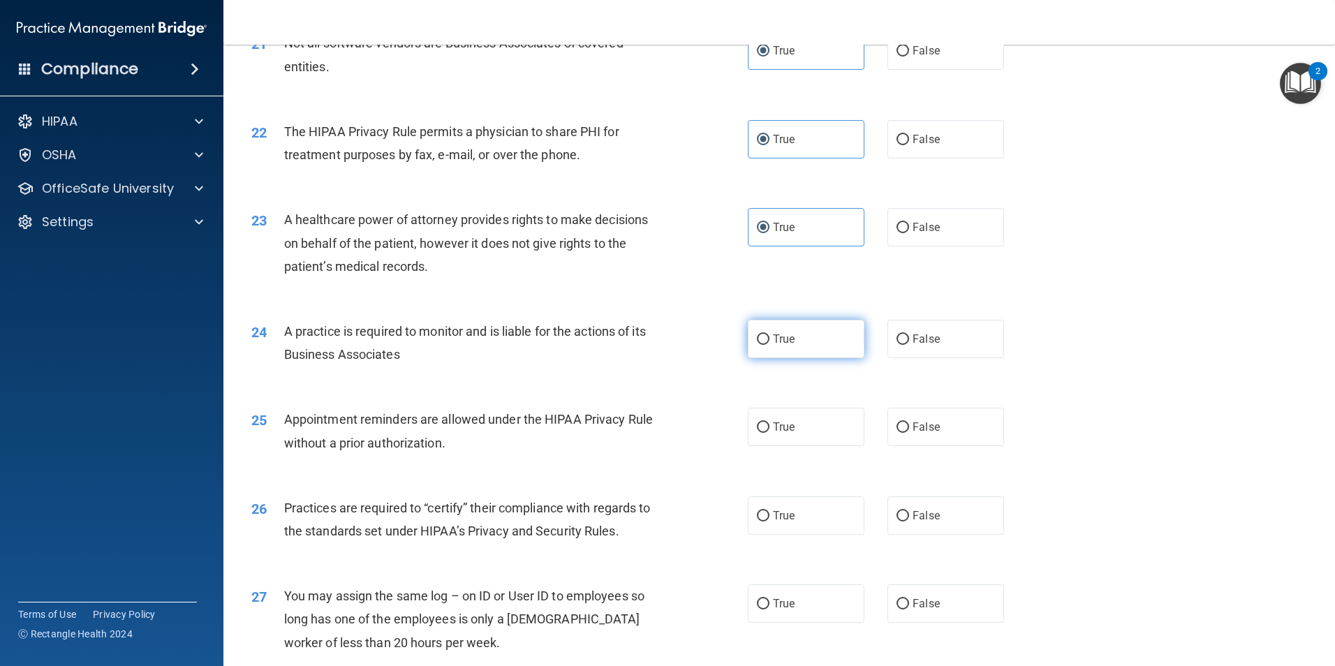
drag, startPoint x: 813, startPoint y: 330, endPoint x: 805, endPoint y: 330, distance: 7.7
click at [805, 330] on label "True" at bounding box center [806, 339] width 117 height 38
click at [770, 335] on input "True" at bounding box center [763, 340] width 13 height 10
radio input "true"
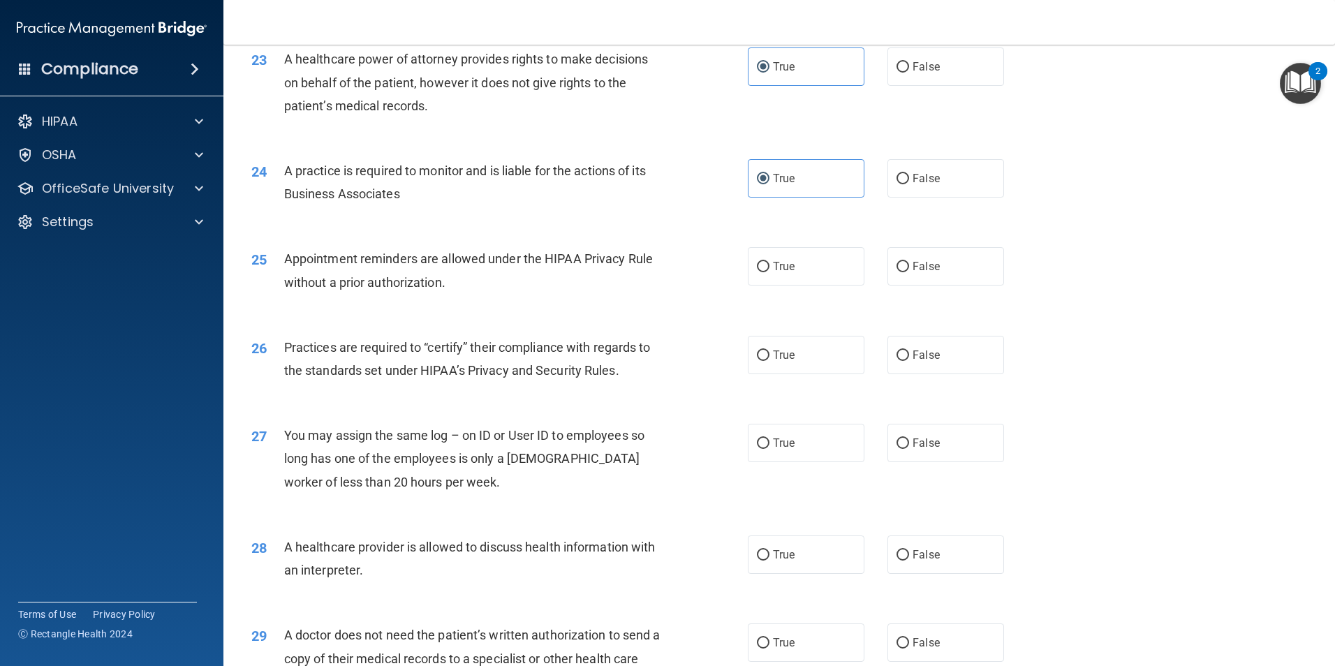
scroll to position [2403, 0]
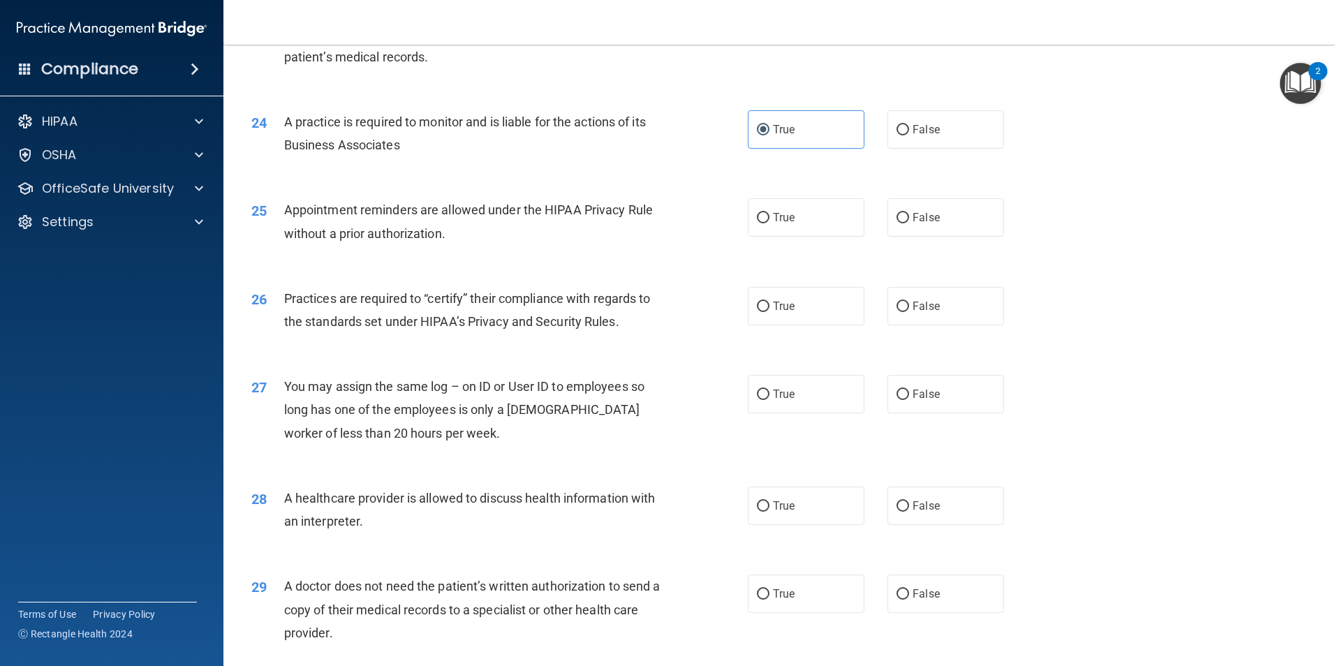
click at [994, 244] on div "25 Appointment reminders are allowed under the HIPAA Privacy Rule without a pri…" at bounding box center [779, 225] width 1077 height 88
click at [948, 199] on label "False" at bounding box center [946, 217] width 117 height 38
click at [909, 213] on input "False" at bounding box center [903, 218] width 13 height 10
radio input "true"
click at [783, 314] on label "True" at bounding box center [806, 306] width 117 height 38
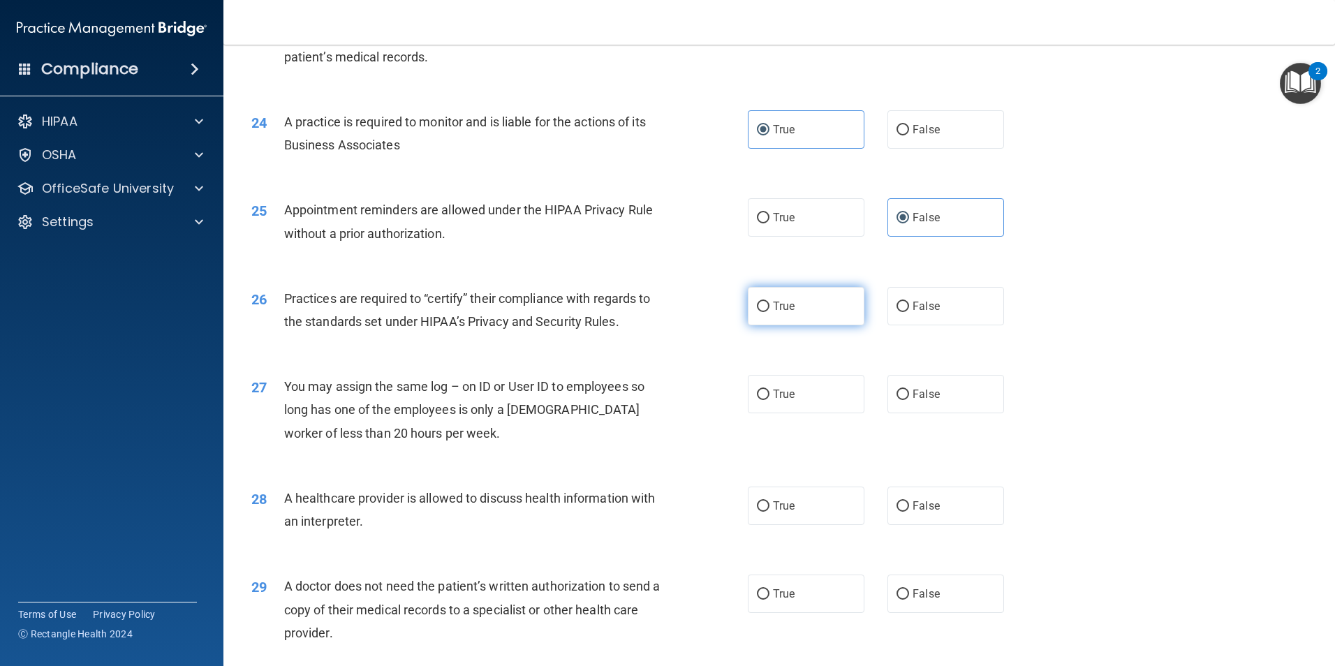
click at [770, 312] on input "True" at bounding box center [763, 307] width 13 height 10
radio input "true"
click at [877, 400] on div "True False" at bounding box center [888, 394] width 280 height 38
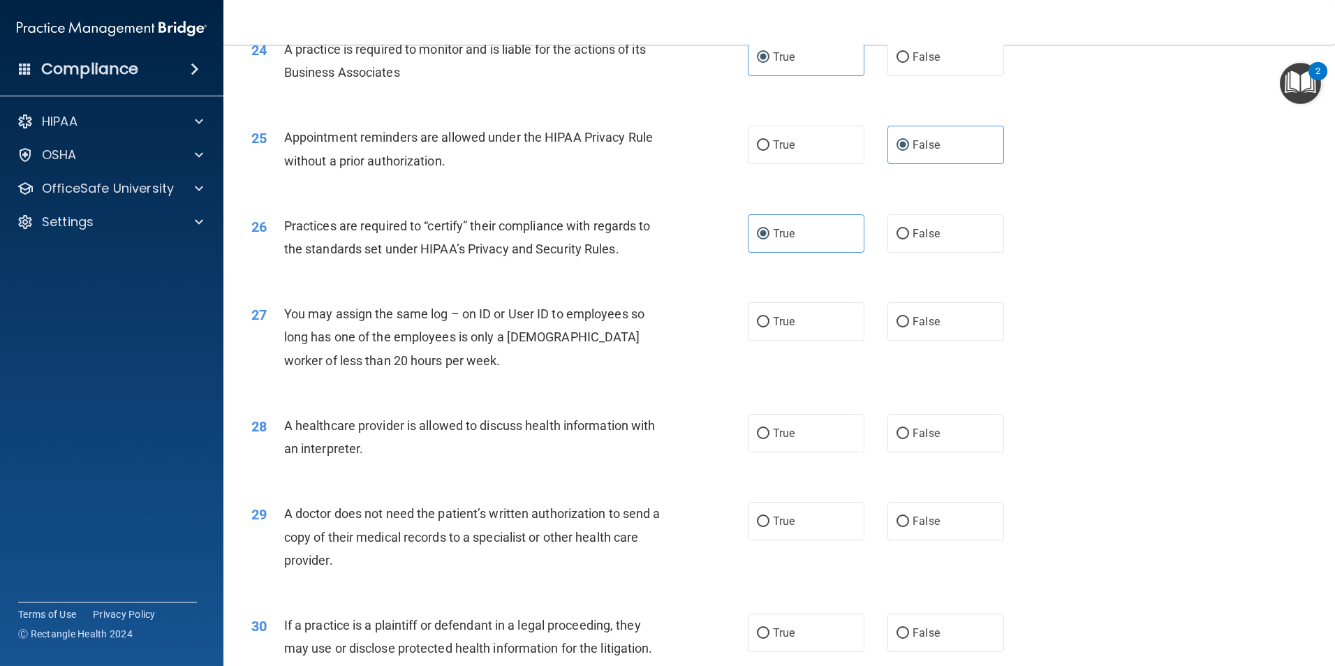
scroll to position [2585, 0]
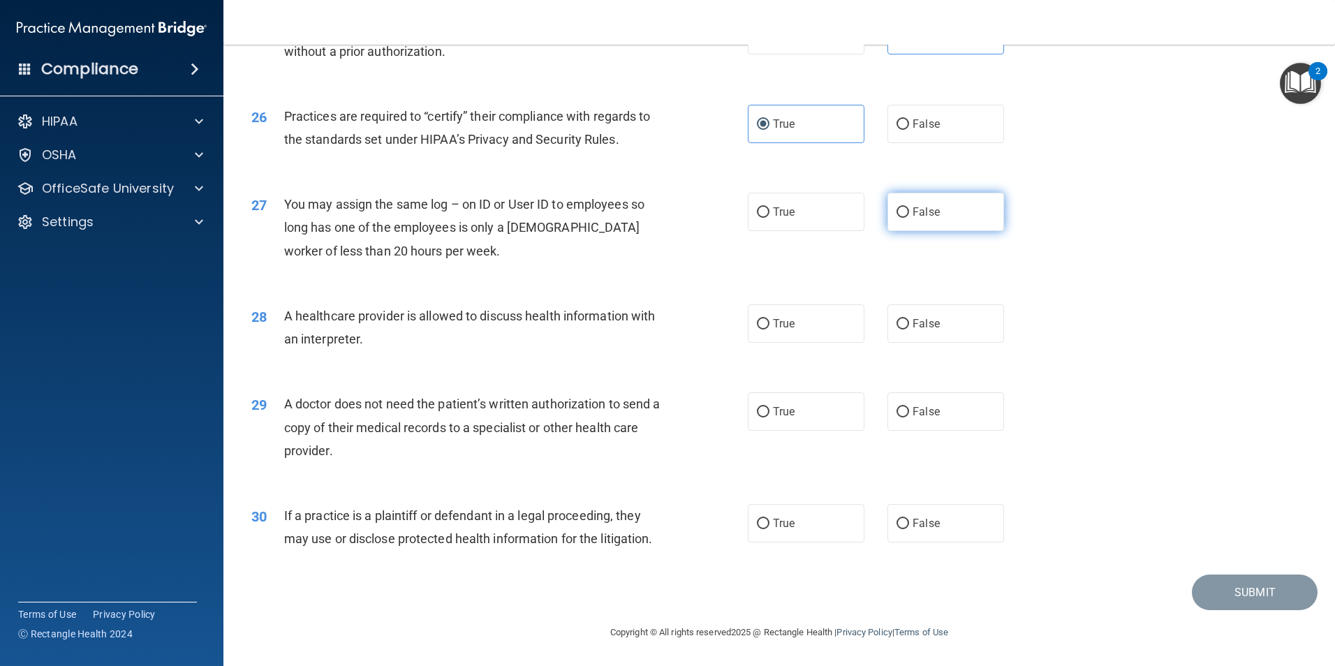
click at [946, 208] on label "False" at bounding box center [946, 212] width 117 height 38
click at [909, 208] on input "False" at bounding box center [903, 212] width 13 height 10
radio input "true"
click at [798, 324] on label "True" at bounding box center [806, 324] width 117 height 38
click at [770, 324] on input "True" at bounding box center [763, 324] width 13 height 10
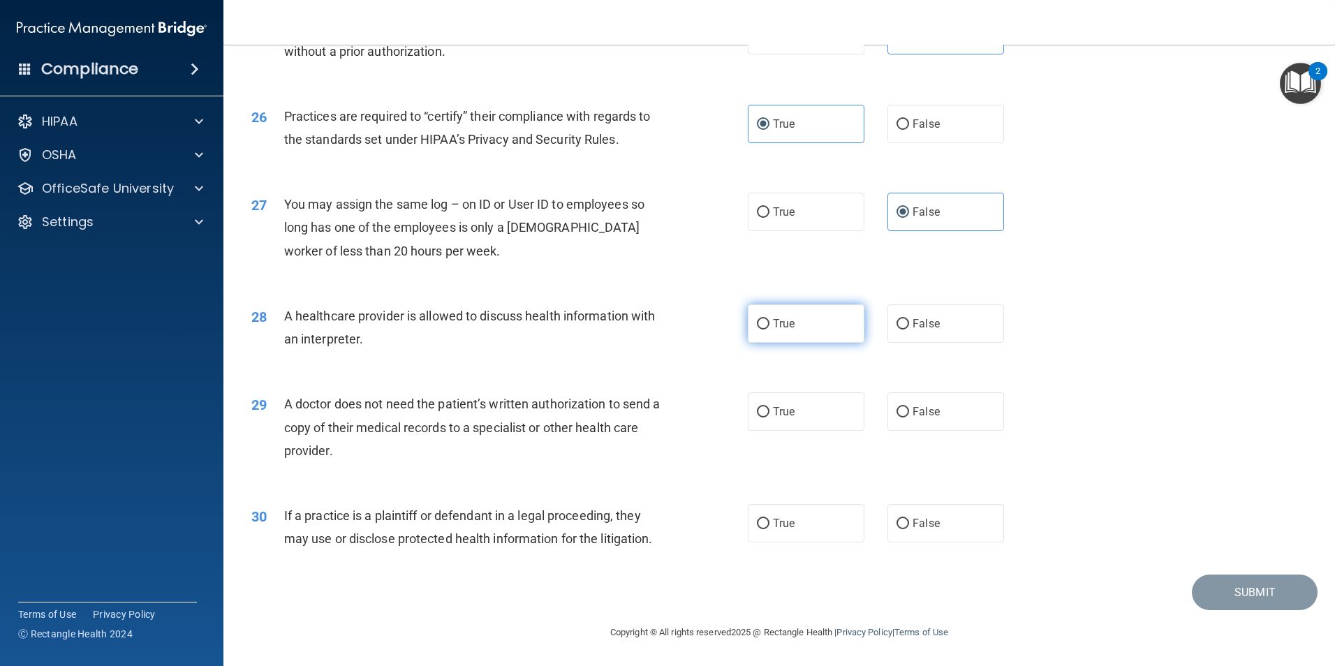
radio input "true"
click at [916, 434] on div "29 A doctor does not need the patient’s written authorization to send a copy of…" at bounding box center [779, 431] width 1077 height 112
click at [916, 424] on label "False" at bounding box center [946, 412] width 117 height 38
click at [909, 418] on input "False" at bounding box center [903, 412] width 13 height 10
radio input "true"
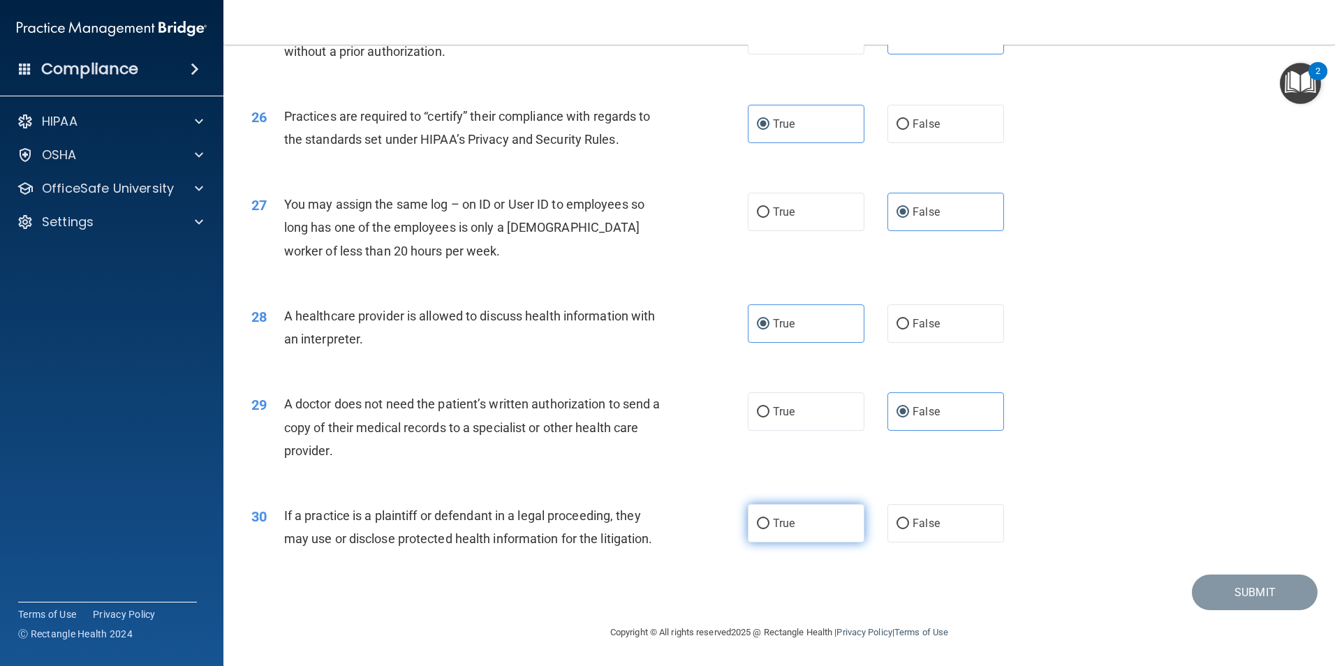
click at [773, 518] on span "True" at bounding box center [784, 523] width 22 height 13
click at [770, 519] on input "True" at bounding box center [763, 524] width 13 height 10
radio input "true"
click at [1247, 601] on button "Submit" at bounding box center [1255, 593] width 126 height 36
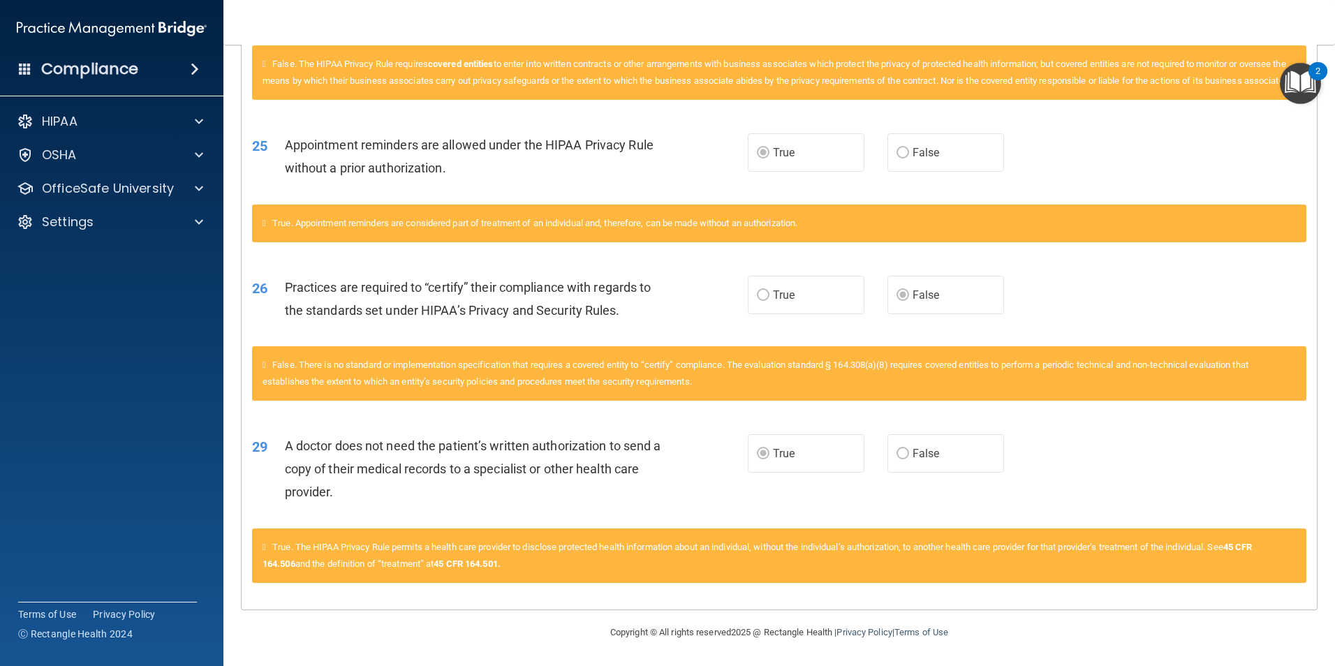
scroll to position [2333, 0]
click at [659, 331] on div "26 Practices are required to “certify” their compliance with regards to the sta…" at bounding box center [780, 302] width 1076 height 88
click at [1117, 358] on div "False. There is no standard or implementation specification that requires a cov…" at bounding box center [779, 373] width 1055 height 54
click at [1037, 470] on div "29 A doctor does not need the patient’s written authorization to send a copy of…" at bounding box center [780, 473] width 1076 height 112
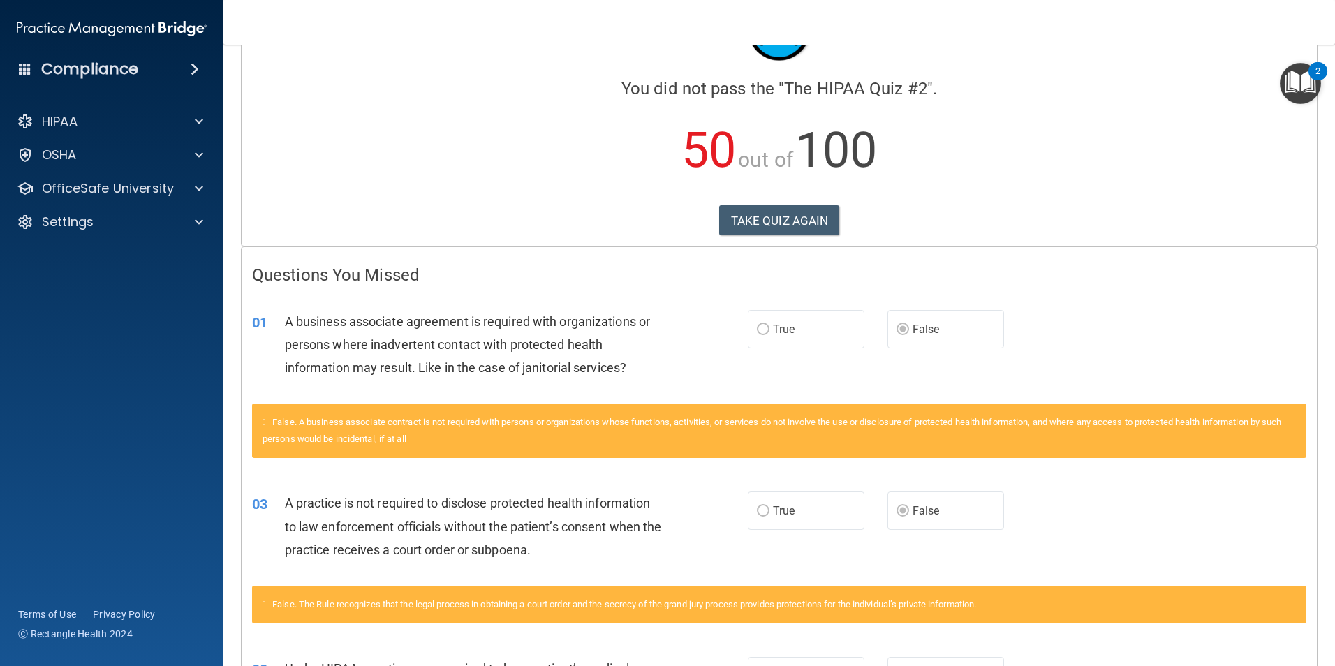
scroll to position [0, 0]
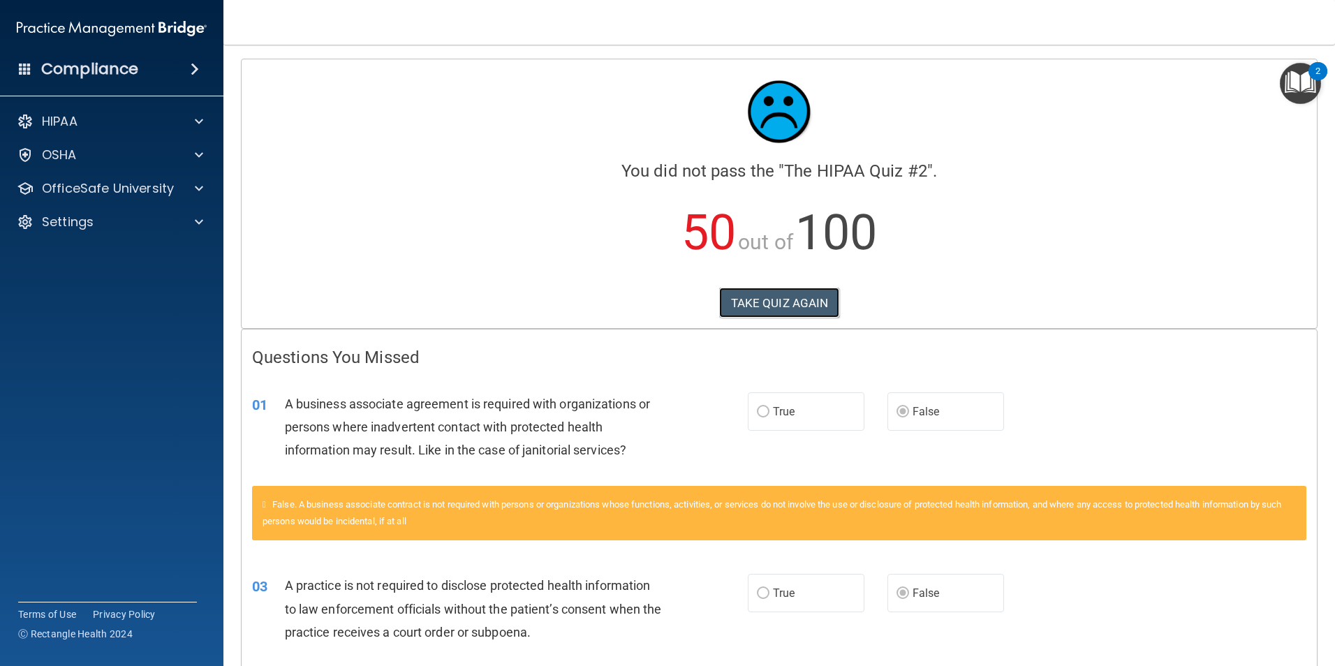
drag, startPoint x: 756, startPoint y: 304, endPoint x: 1121, endPoint y: 304, distance: 365.3
click at [1121, 304] on div "TAKE QUIZ AGAIN" at bounding box center [779, 303] width 1055 height 31
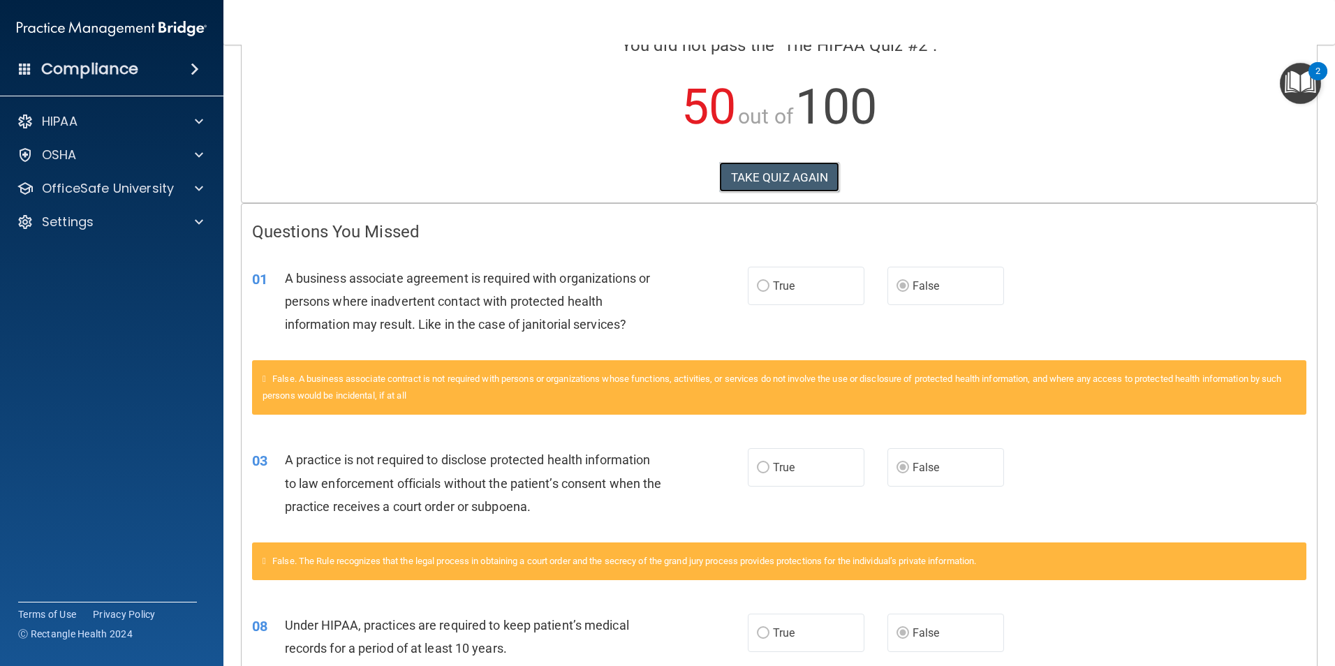
scroll to position [29, 0]
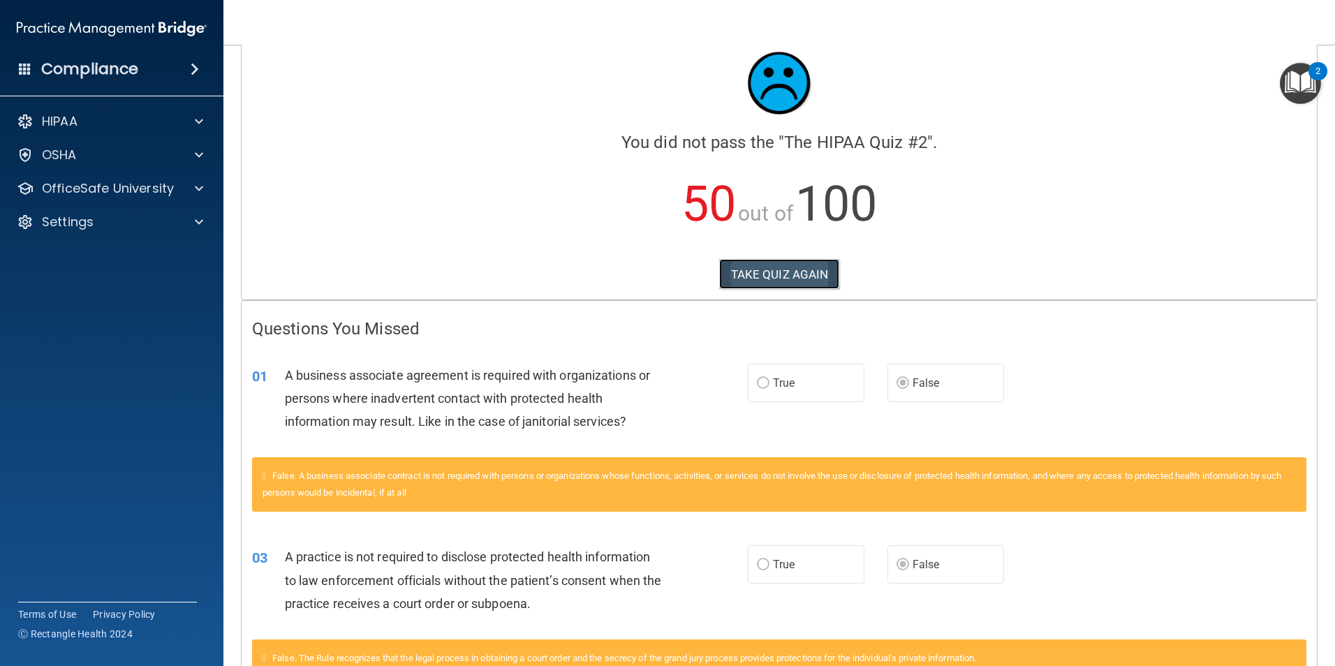
click at [747, 279] on button "TAKE QUIZ AGAIN" at bounding box center [779, 274] width 121 height 31
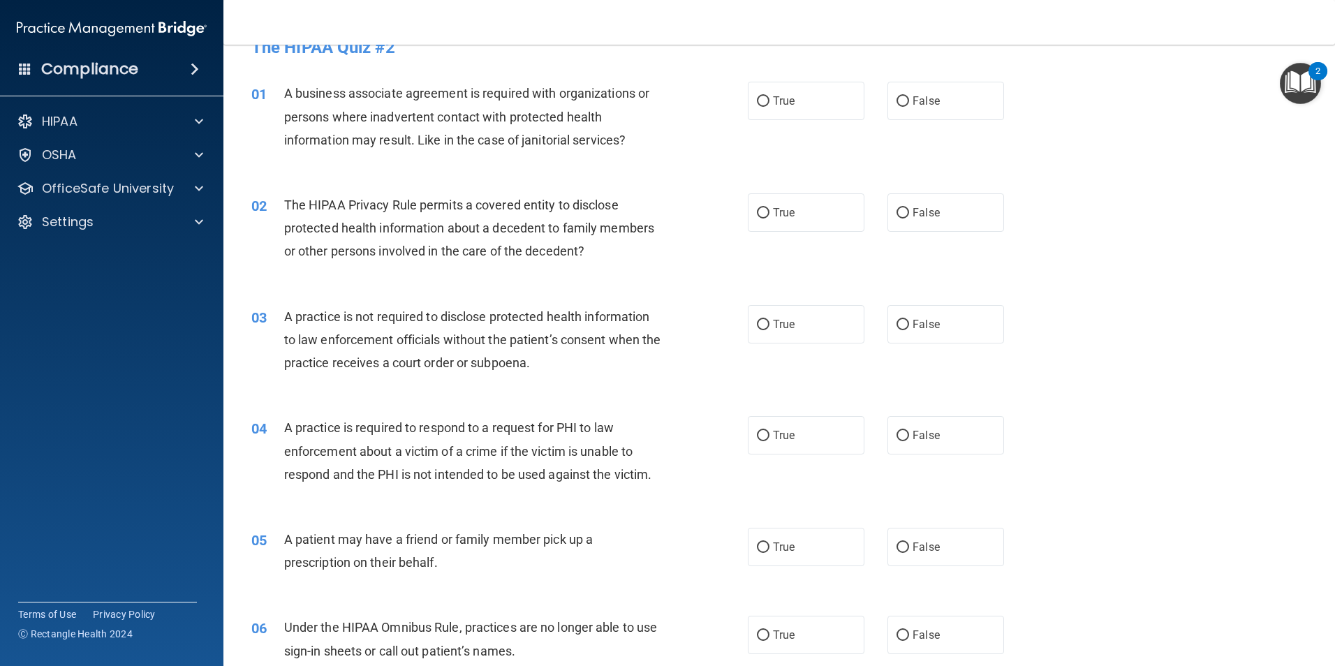
click at [1087, 439] on div "04 A practice is required to respond to a request for PHI to law enforcement ab…" at bounding box center [779, 455] width 1077 height 112
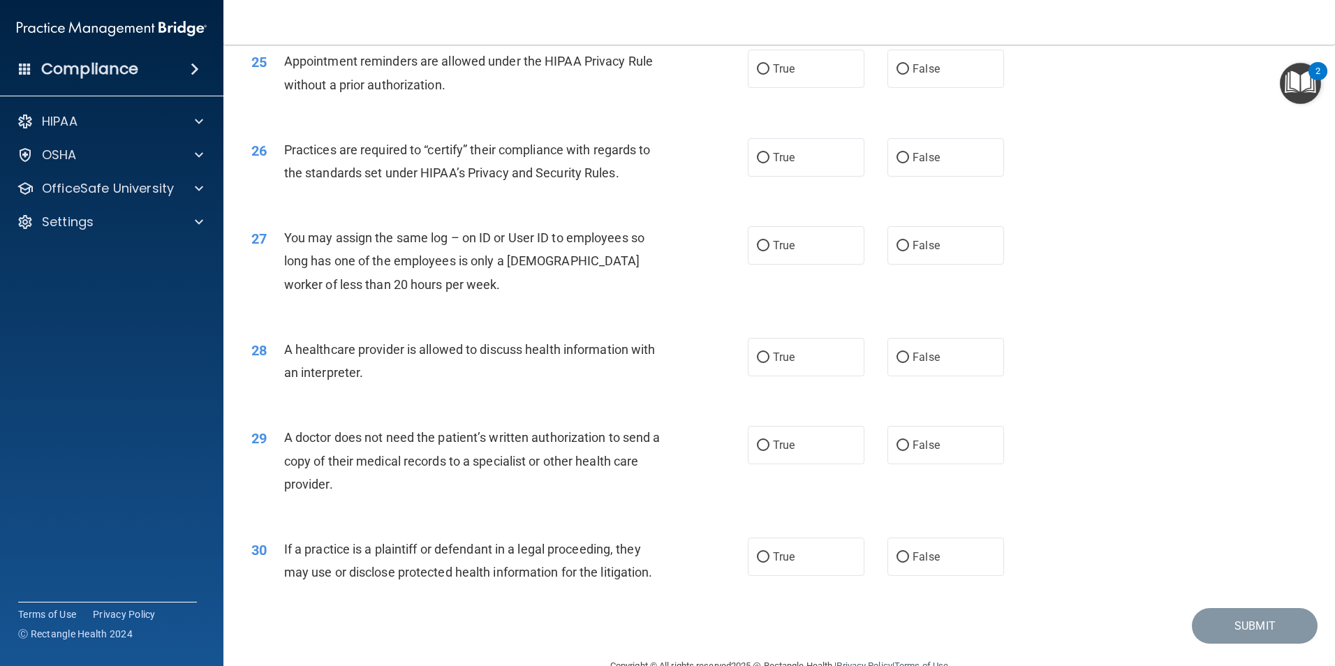
scroll to position [2585, 0]
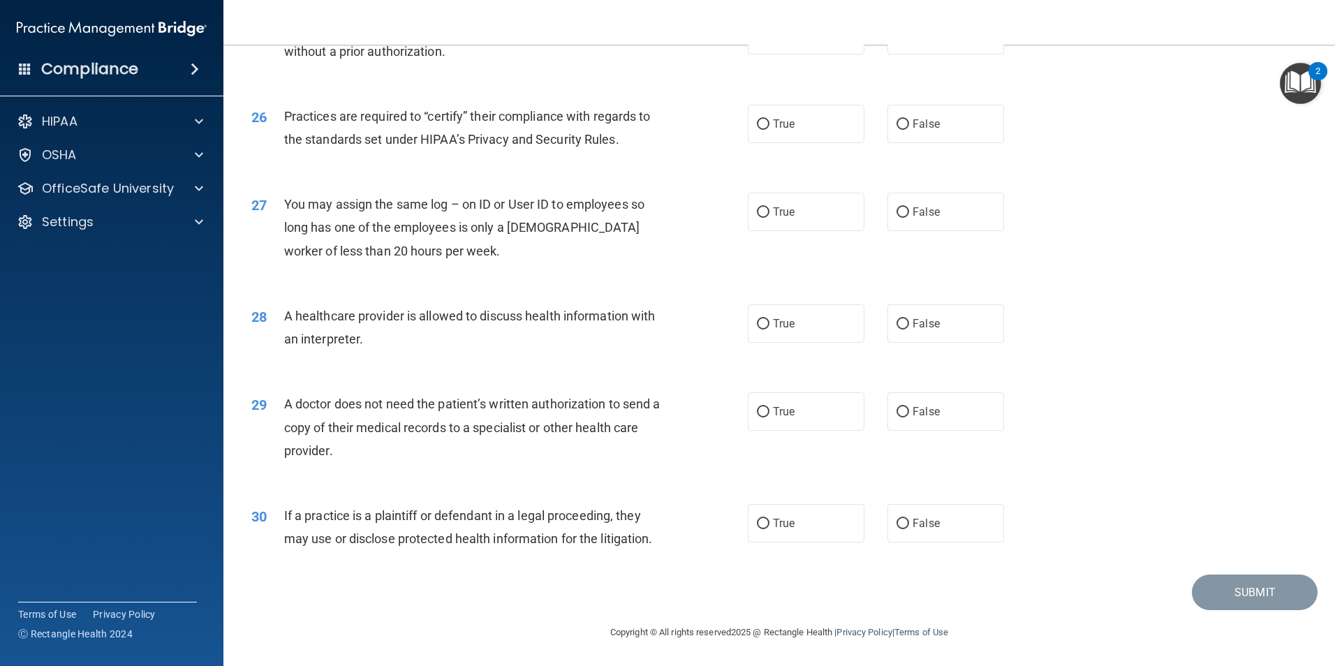
click at [490, 271] on div "27 You may assign the same log – on ID or User ID to employees so long has one …" at bounding box center [779, 231] width 1077 height 112
click at [579, 205] on span "You may assign the same log – on ID or User ID to employees so long has one of …" at bounding box center [464, 227] width 360 height 61
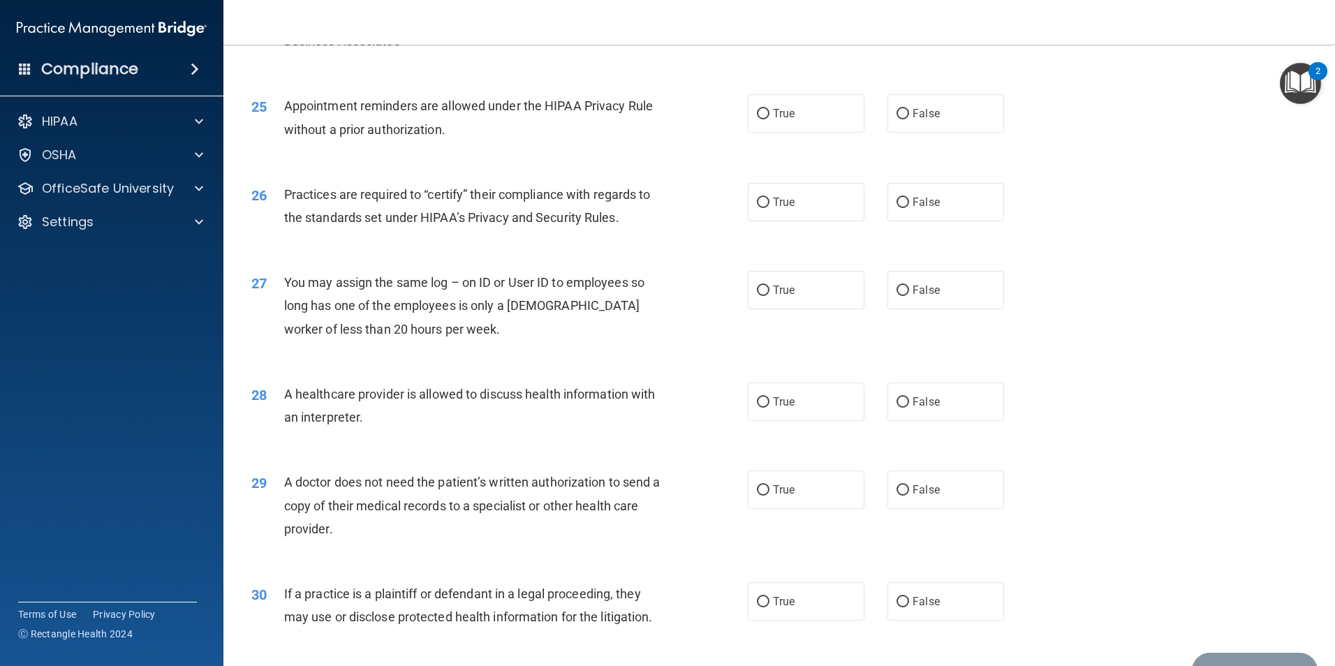
scroll to position [2166, 0]
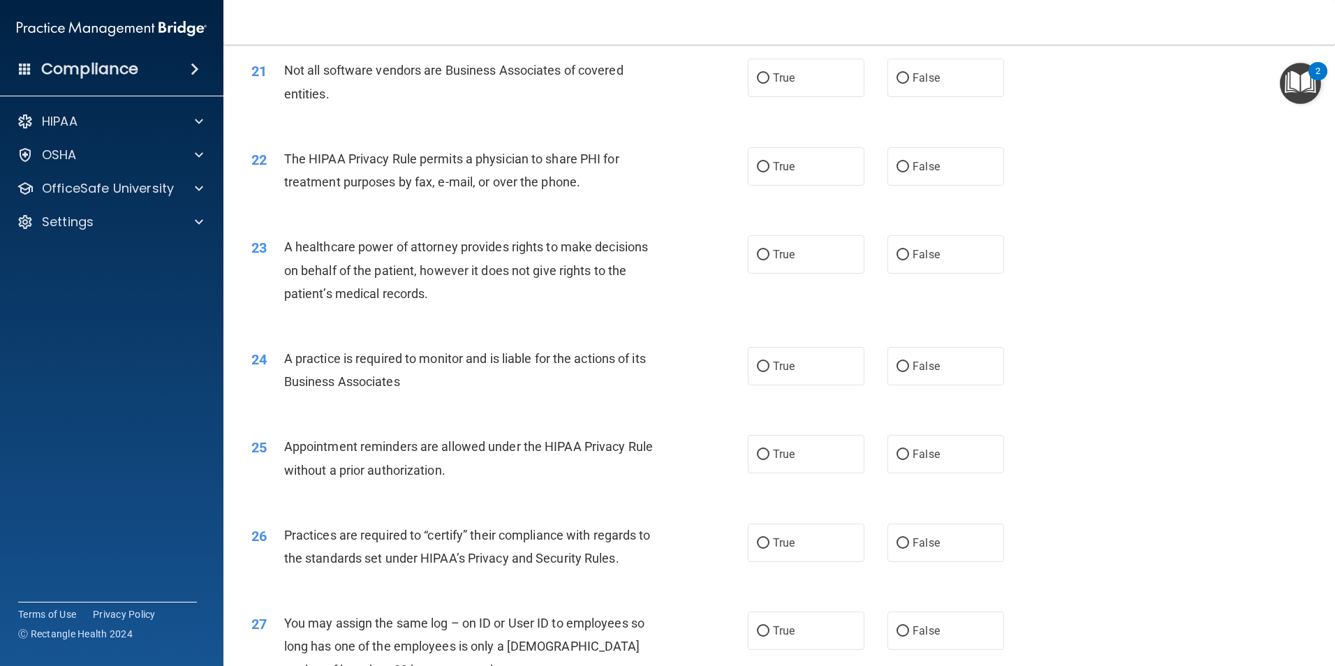
click at [599, 417] on div "24 A practice is required to monitor and is liable for the actions of its Busin…" at bounding box center [779, 374] width 1077 height 88
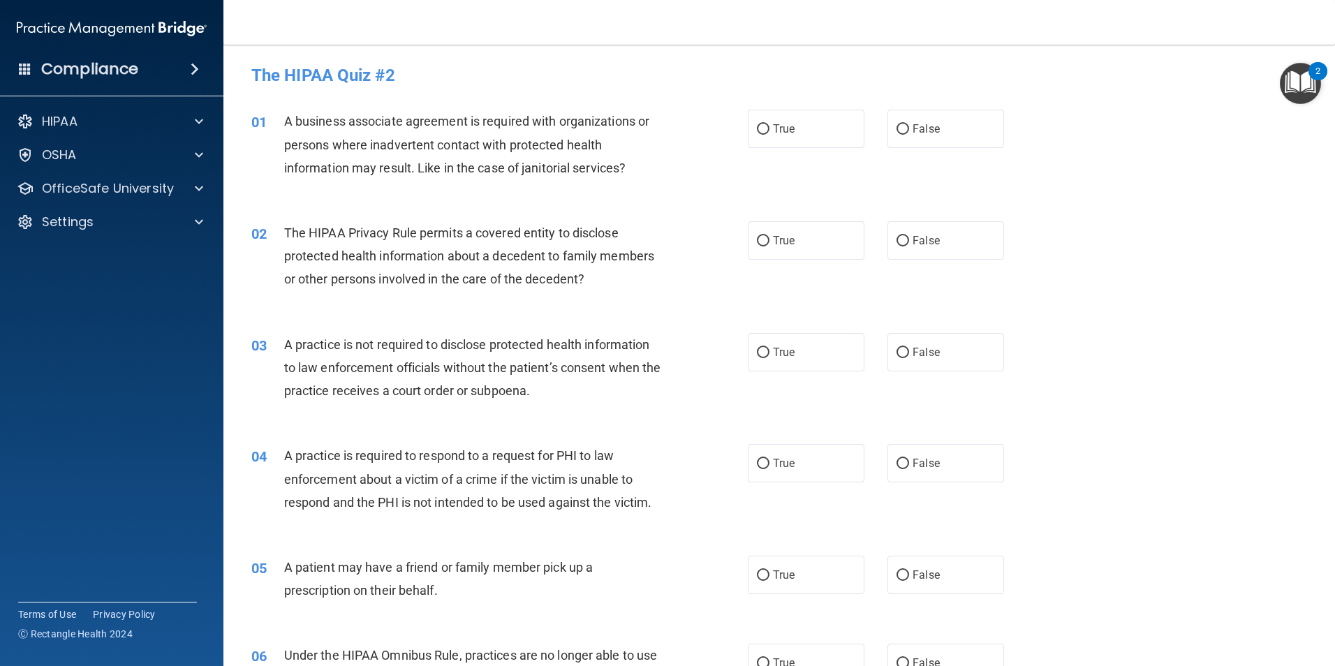
scroll to position [0, 0]
click at [829, 131] on label "True" at bounding box center [806, 129] width 117 height 38
click at [770, 131] on input "True" at bounding box center [763, 130] width 13 height 10
radio input "true"
click at [733, 243] on div "02 The HIPAA Privacy Rule permits a covered entity to disclose protected health…" at bounding box center [499, 260] width 538 height 77
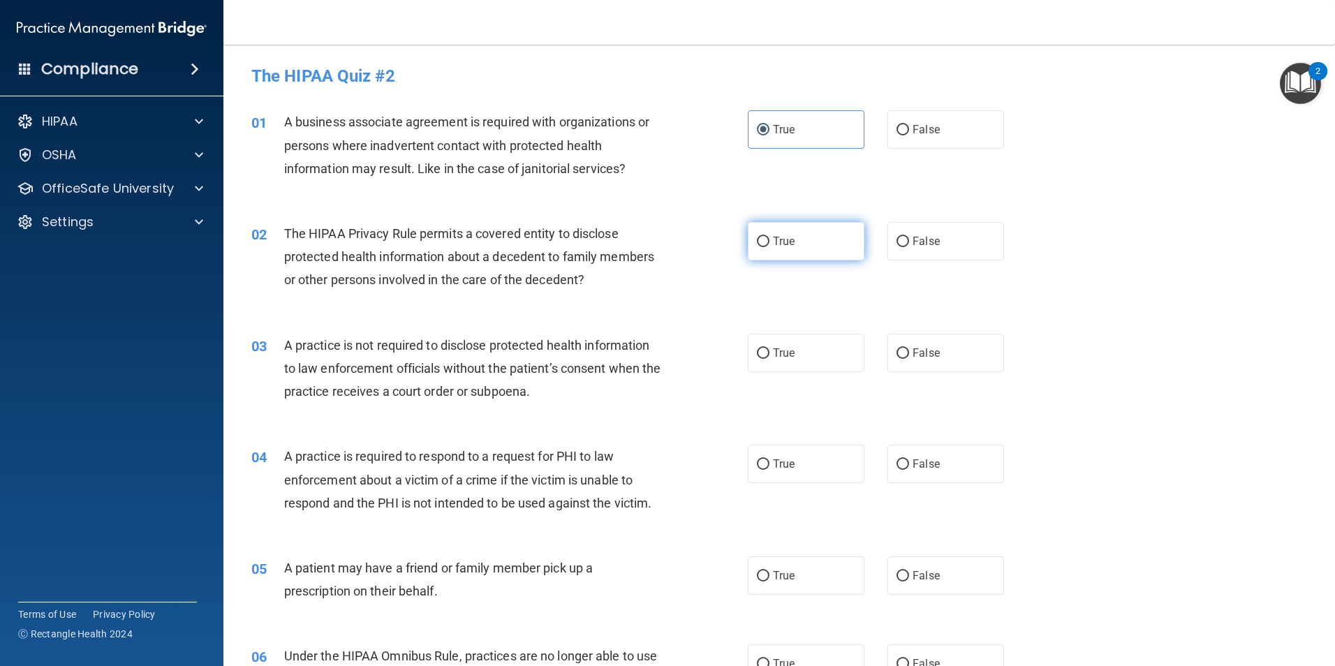
click at [786, 243] on span "True" at bounding box center [784, 241] width 22 height 13
click at [770, 243] on input "True" at bounding box center [763, 242] width 13 height 10
radio input "true"
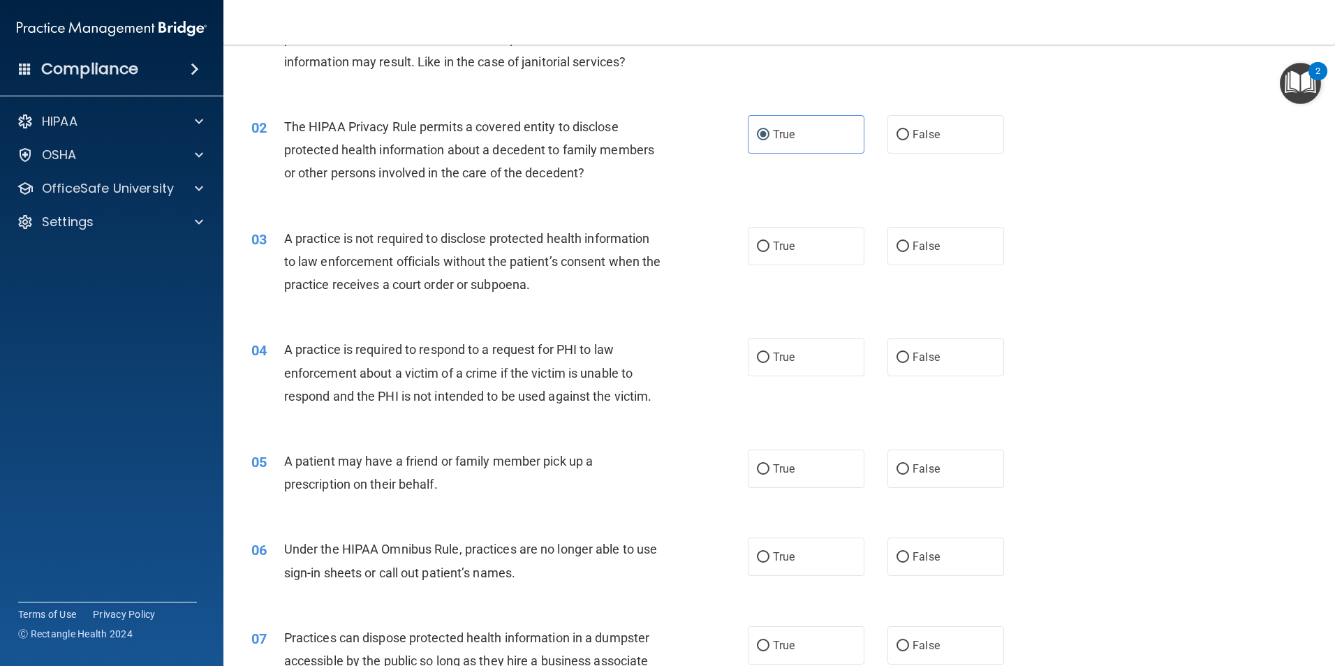
scroll to position [140, 0]
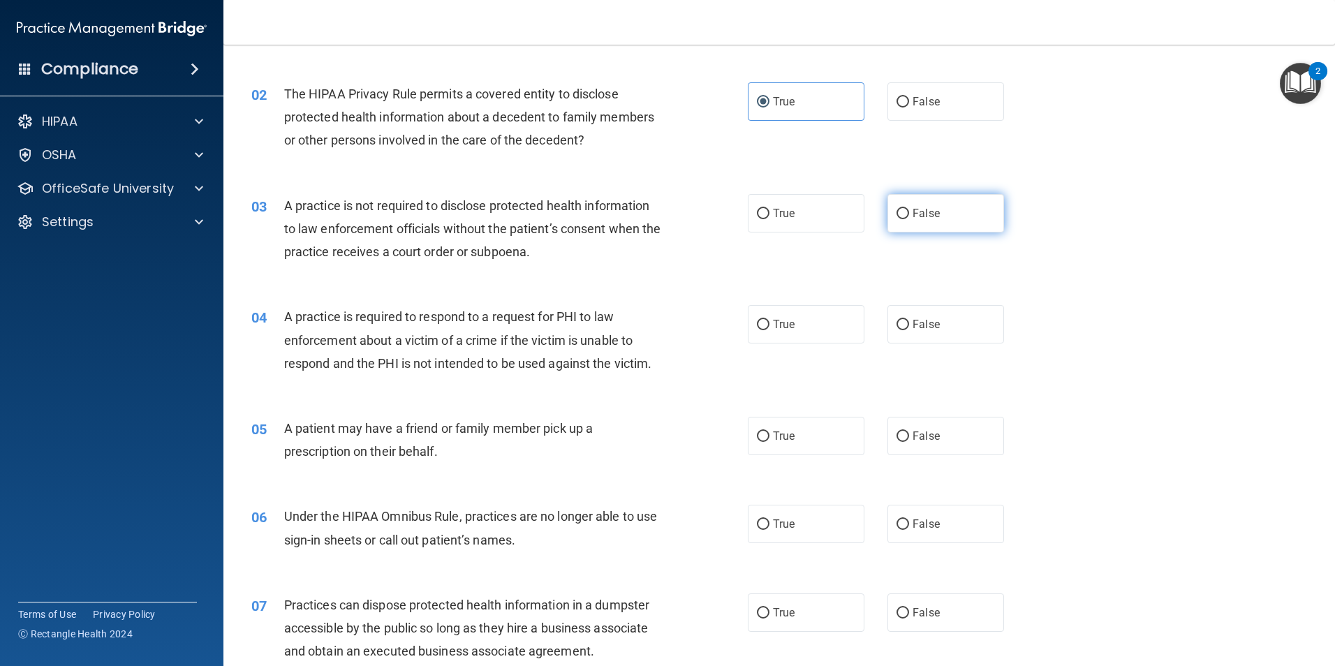
click at [967, 218] on label "False" at bounding box center [946, 213] width 117 height 38
click at [909, 218] on input "False" at bounding box center [903, 214] width 13 height 10
radio input "true"
click at [383, 303] on div "04 A practice is required to respond to a request for PHI to law enforcement ab…" at bounding box center [779, 344] width 1077 height 112
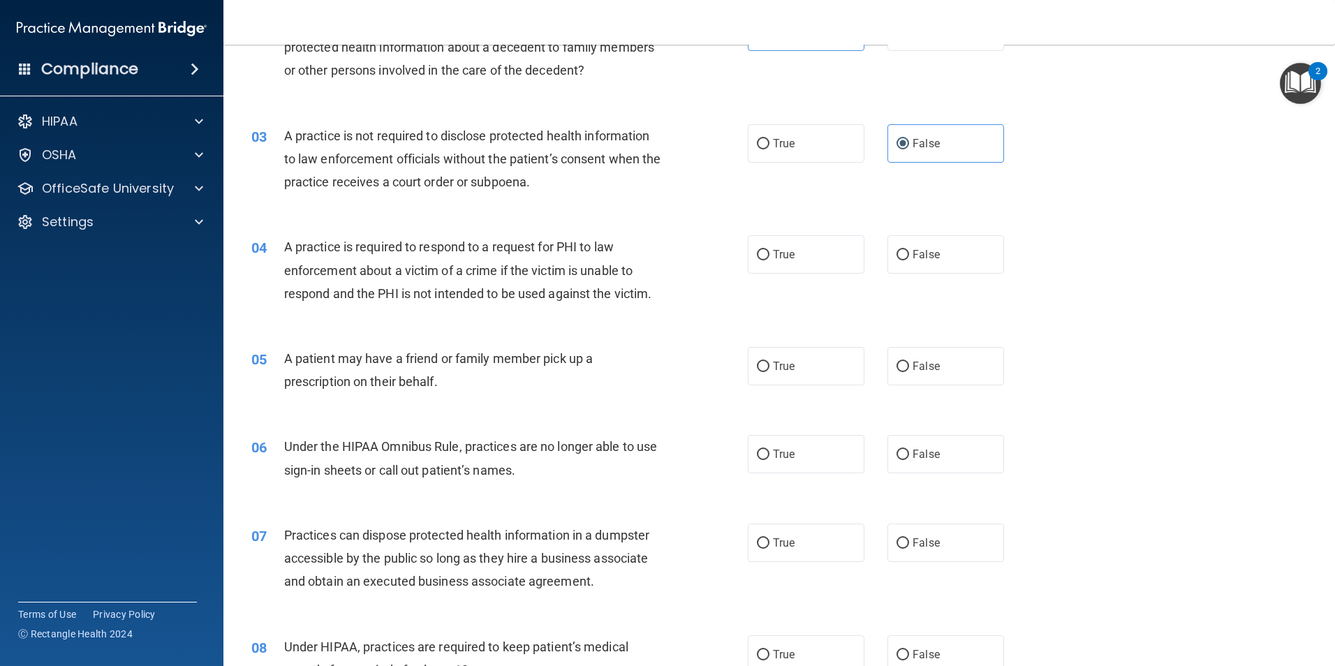
scroll to position [279, 0]
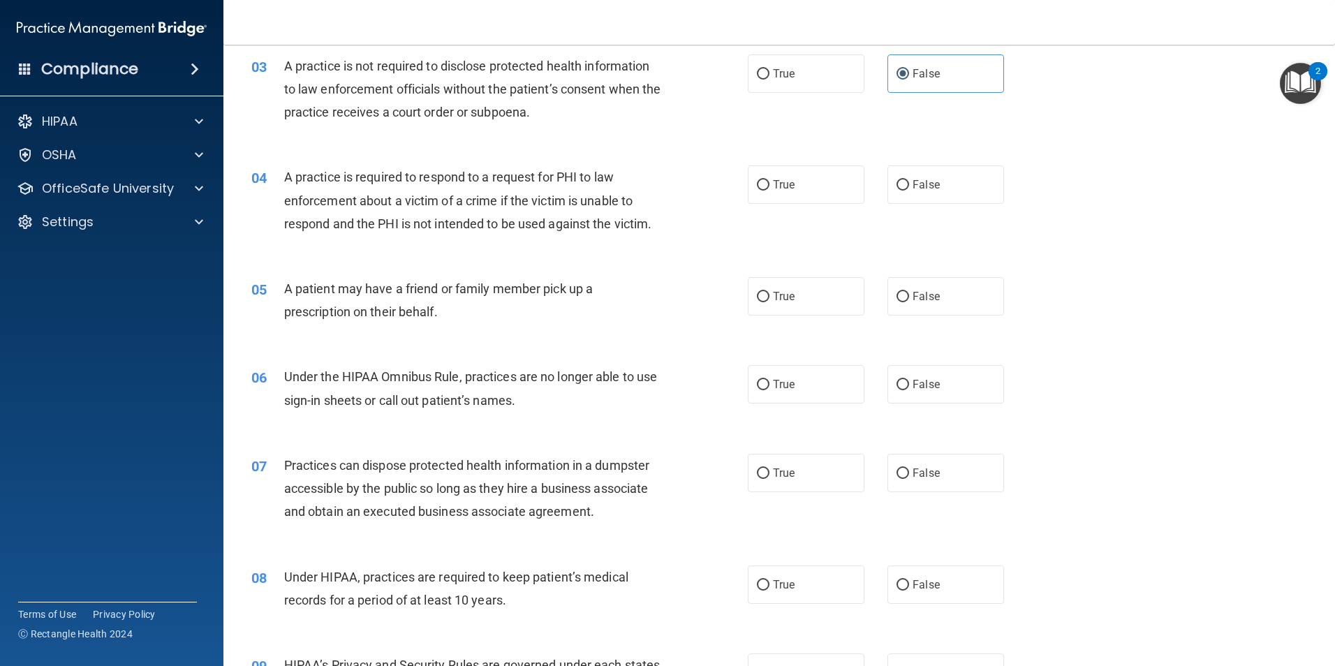
click at [441, 251] on div "04 A practice is required to respond to a request for PHI to law enforcement ab…" at bounding box center [779, 204] width 1077 height 112
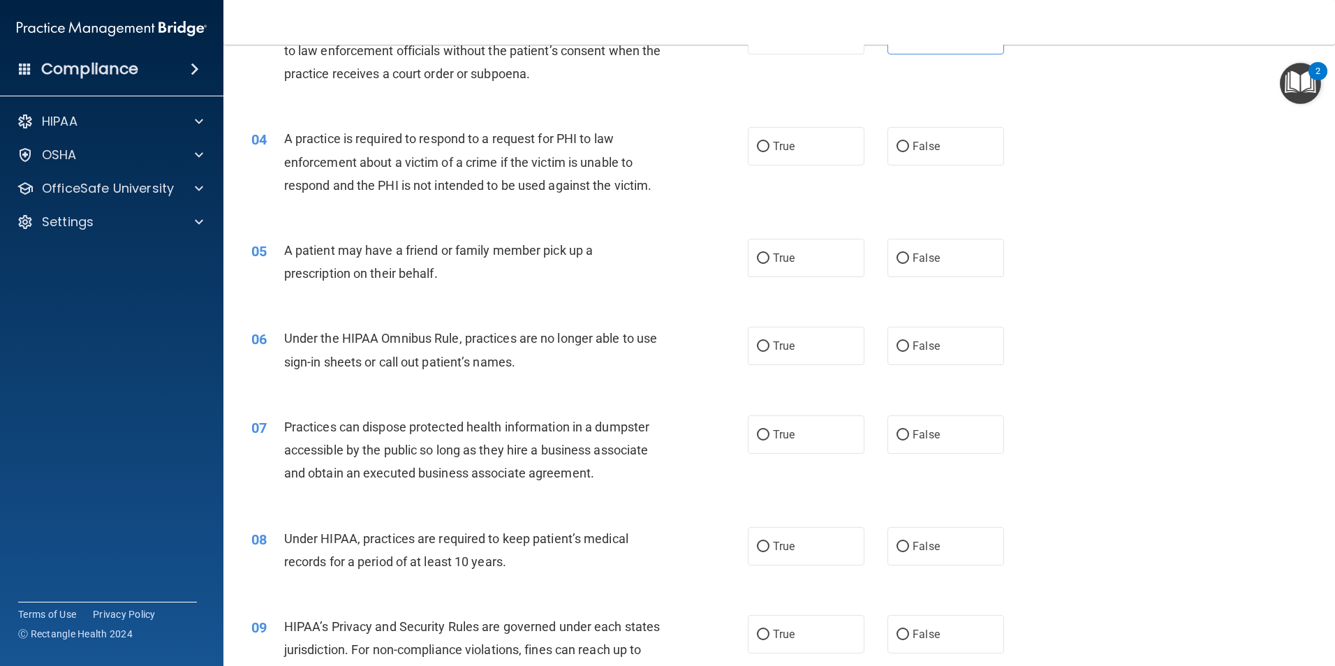
scroll to position [349, 0]
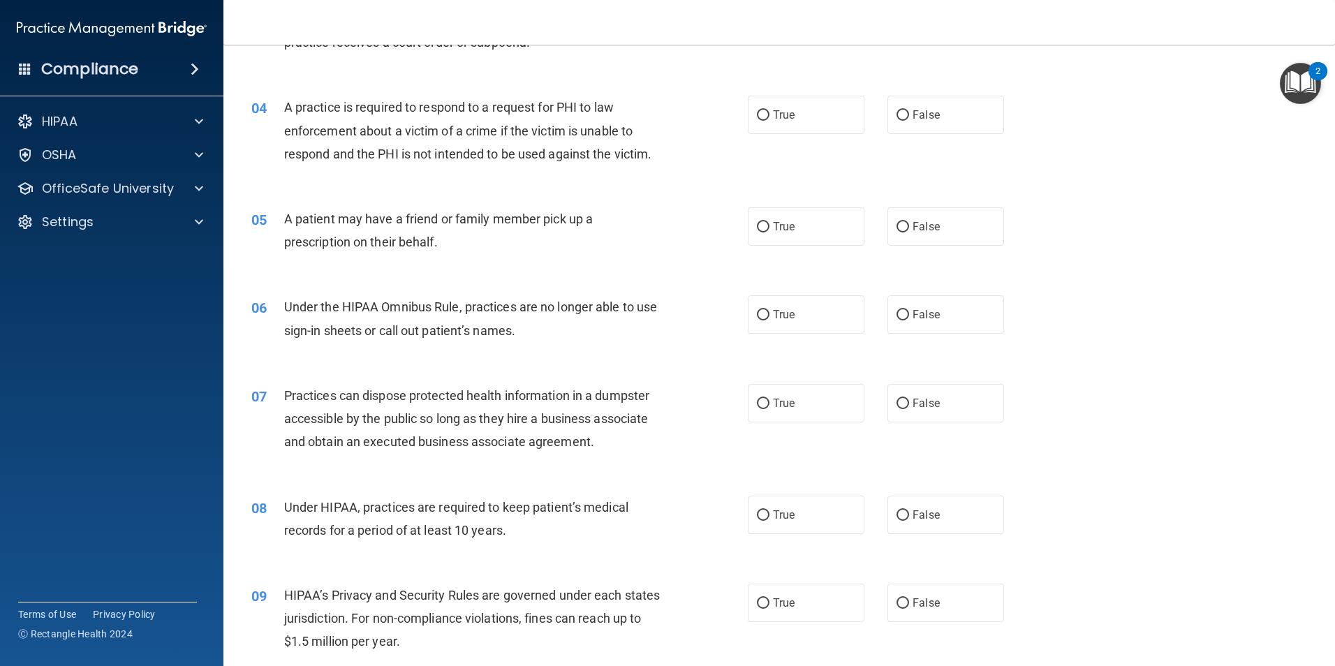
click at [775, 138] on div "04 A practice is required to respond to a request for PHI to law enforcement ab…" at bounding box center [779, 134] width 1077 height 112
click at [778, 122] on label "True" at bounding box center [806, 115] width 117 height 38
click at [770, 121] on input "True" at bounding box center [763, 115] width 13 height 10
radio input "true"
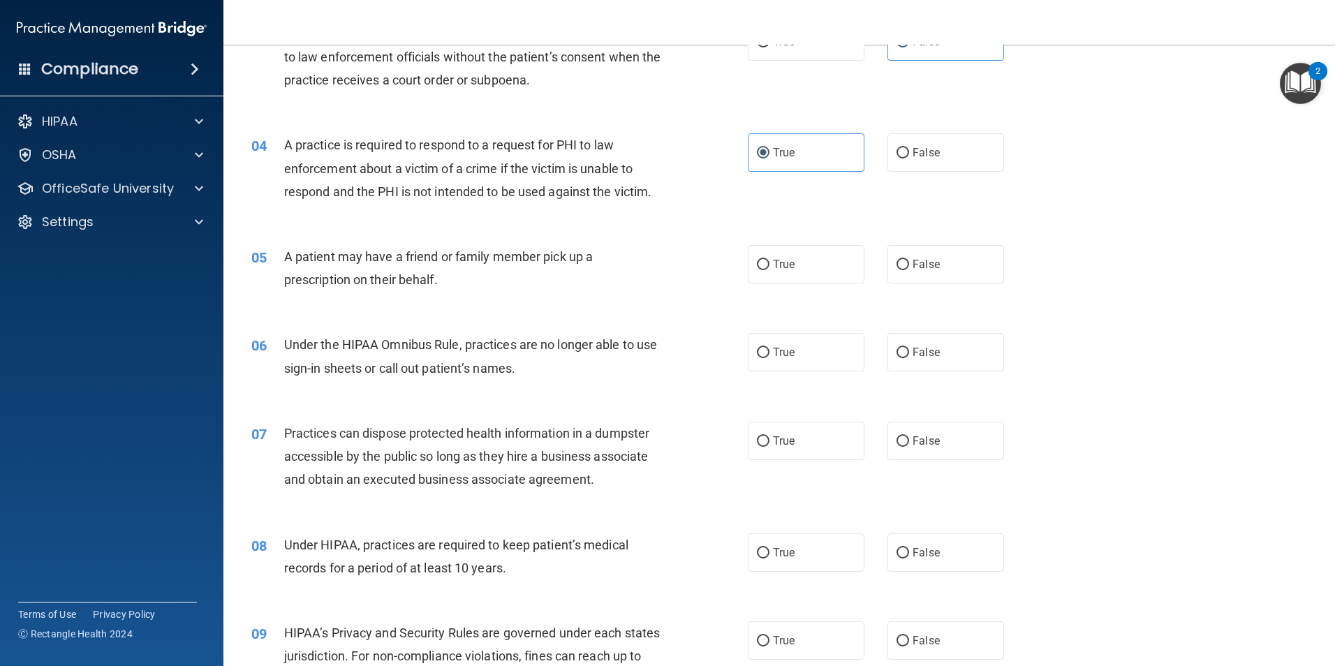
scroll to position [279, 0]
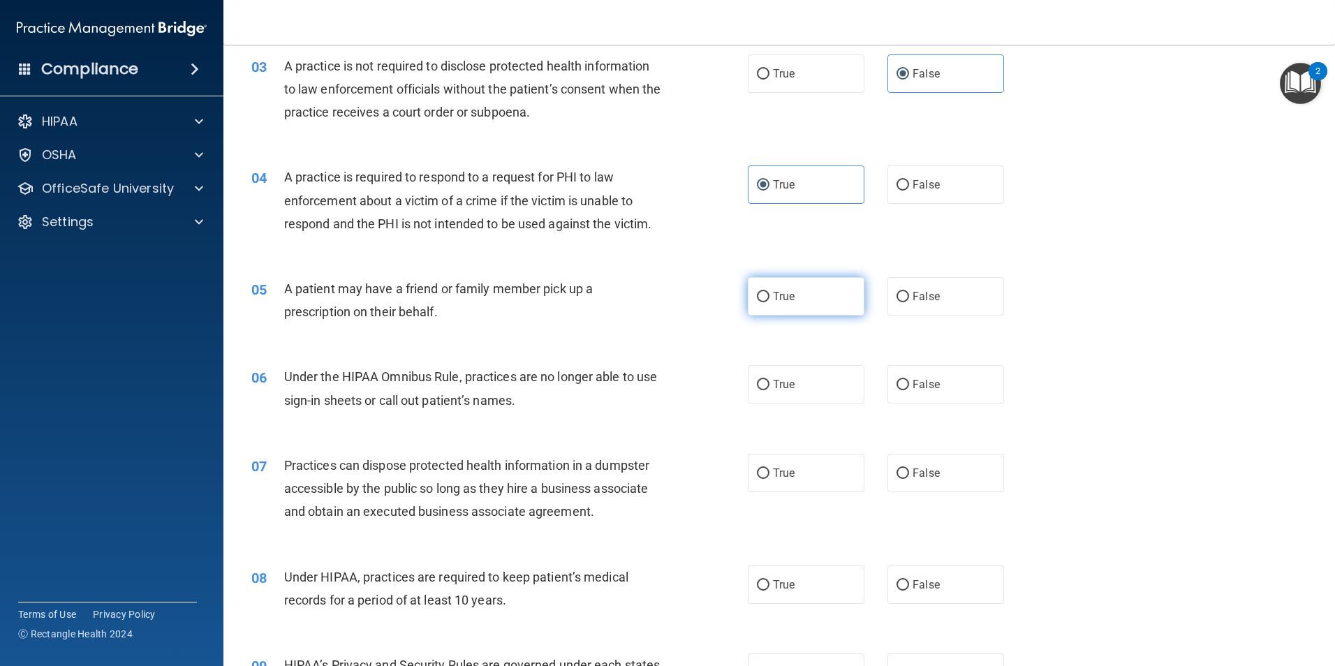
click at [819, 300] on label "True" at bounding box center [806, 296] width 117 height 38
click at [770, 300] on input "True" at bounding box center [763, 297] width 13 height 10
radio input "true"
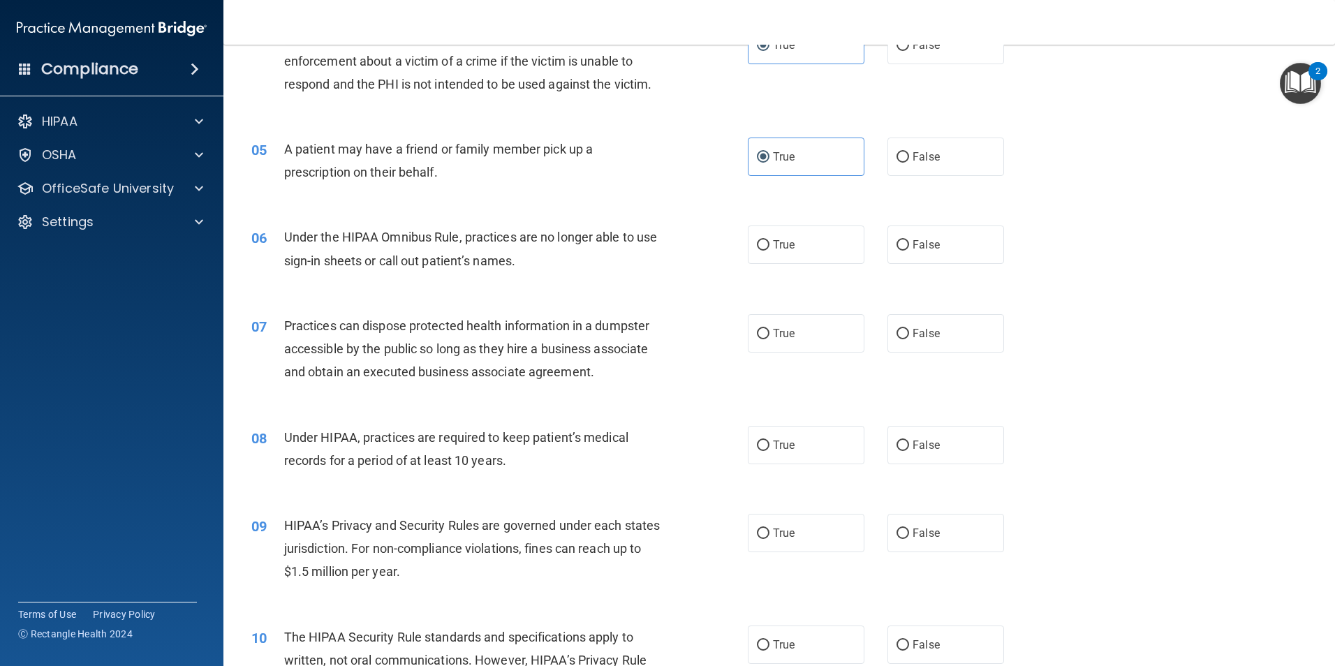
scroll to position [489, 0]
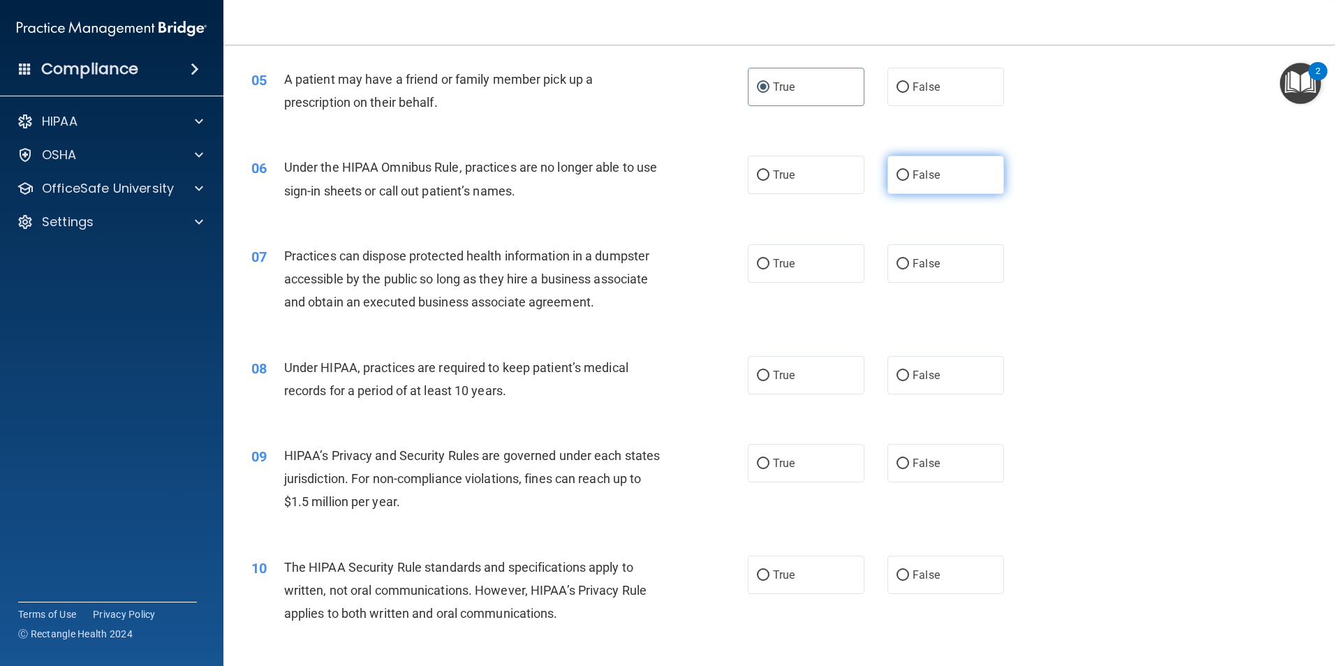
click at [937, 169] on label "False" at bounding box center [946, 175] width 117 height 38
click at [909, 170] on input "False" at bounding box center [903, 175] width 13 height 10
radio input "true"
click at [534, 275] on span "Practices can dispose protected health information in a dumpster accessible by …" at bounding box center [466, 279] width 365 height 61
click at [990, 362] on label "False" at bounding box center [946, 375] width 117 height 38
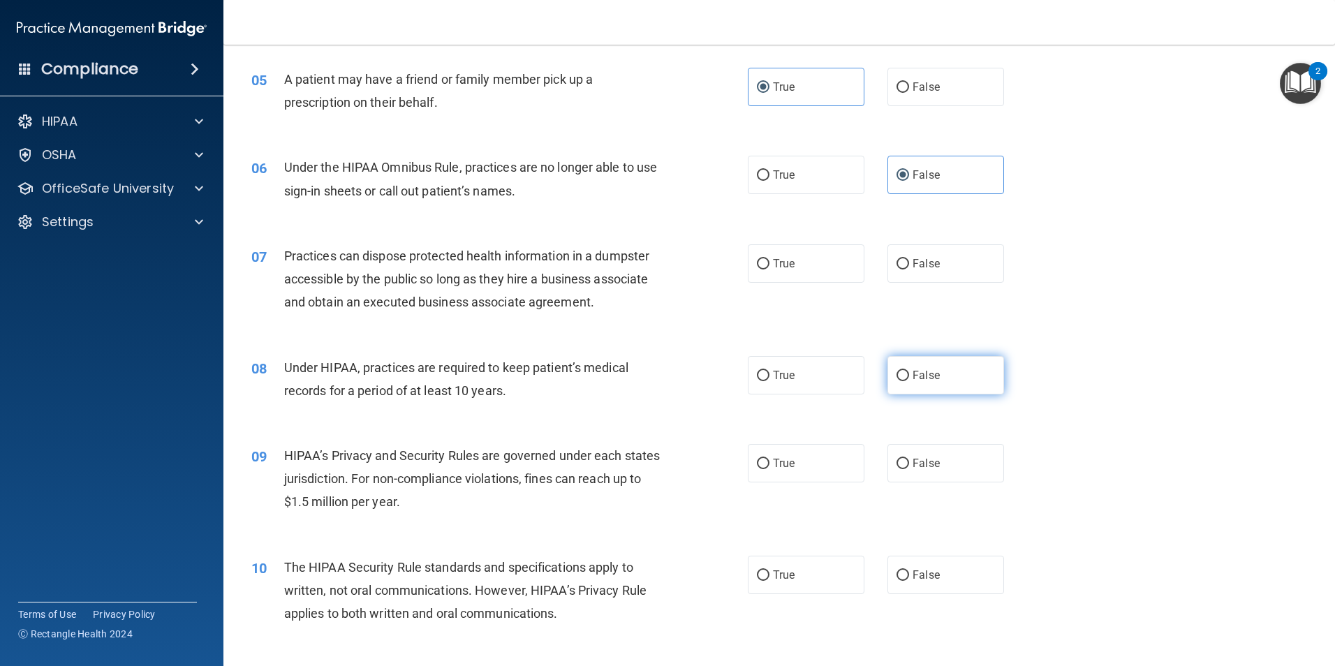
click at [909, 371] on input "False" at bounding box center [903, 376] width 13 height 10
radio input "true"
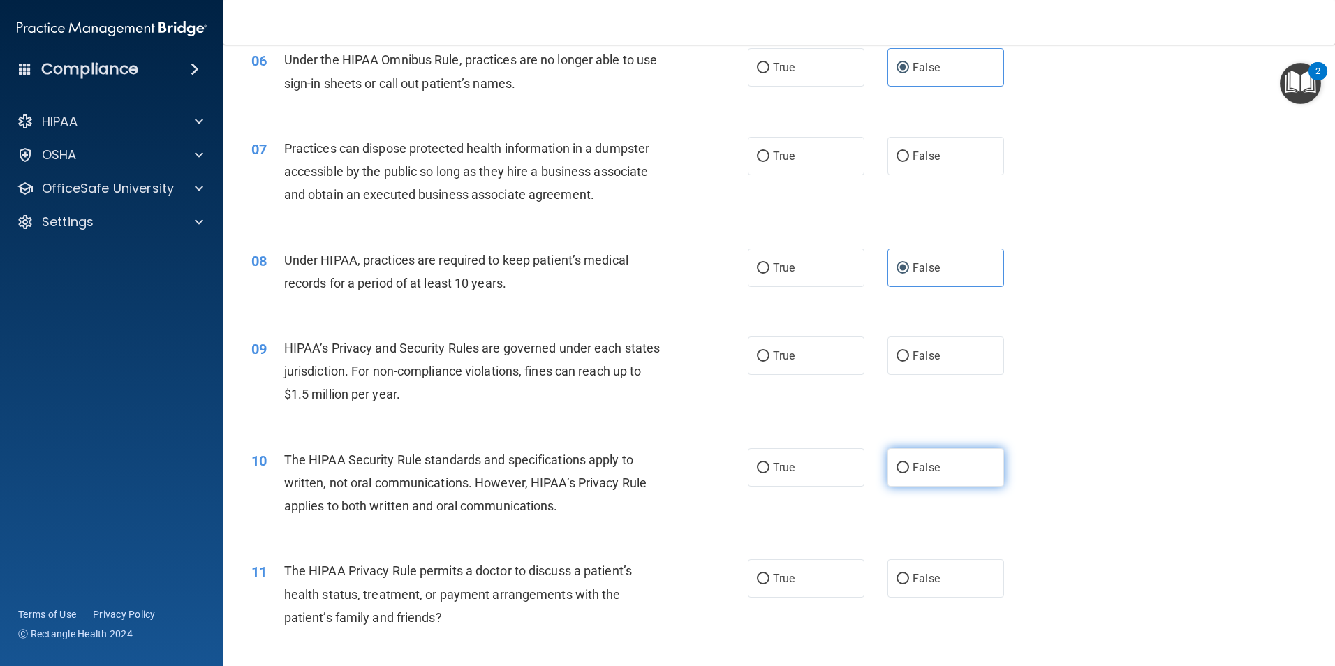
scroll to position [629, 0]
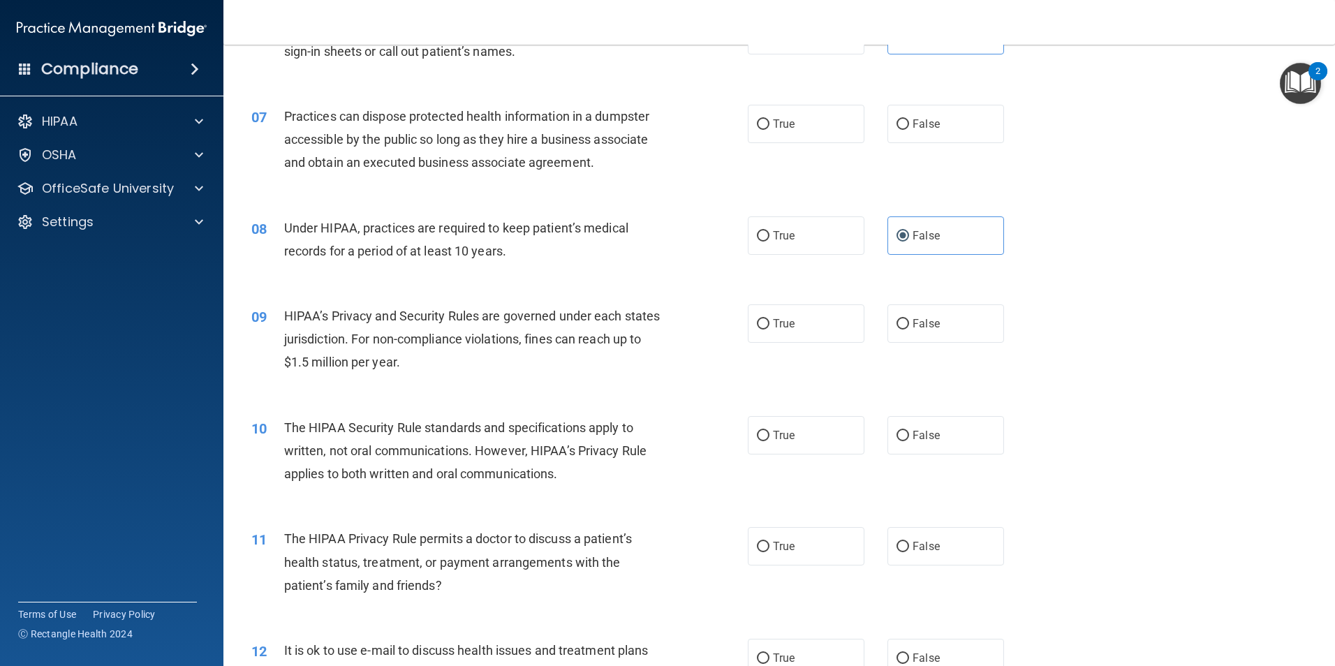
click at [1073, 413] on div "10 The HIPAA Security Rule standards and specifications apply to written, not o…" at bounding box center [779, 455] width 1077 height 112
click at [1178, 402] on div "10 The HIPAA Security Rule standards and specifications apply to written, not o…" at bounding box center [779, 455] width 1077 height 112
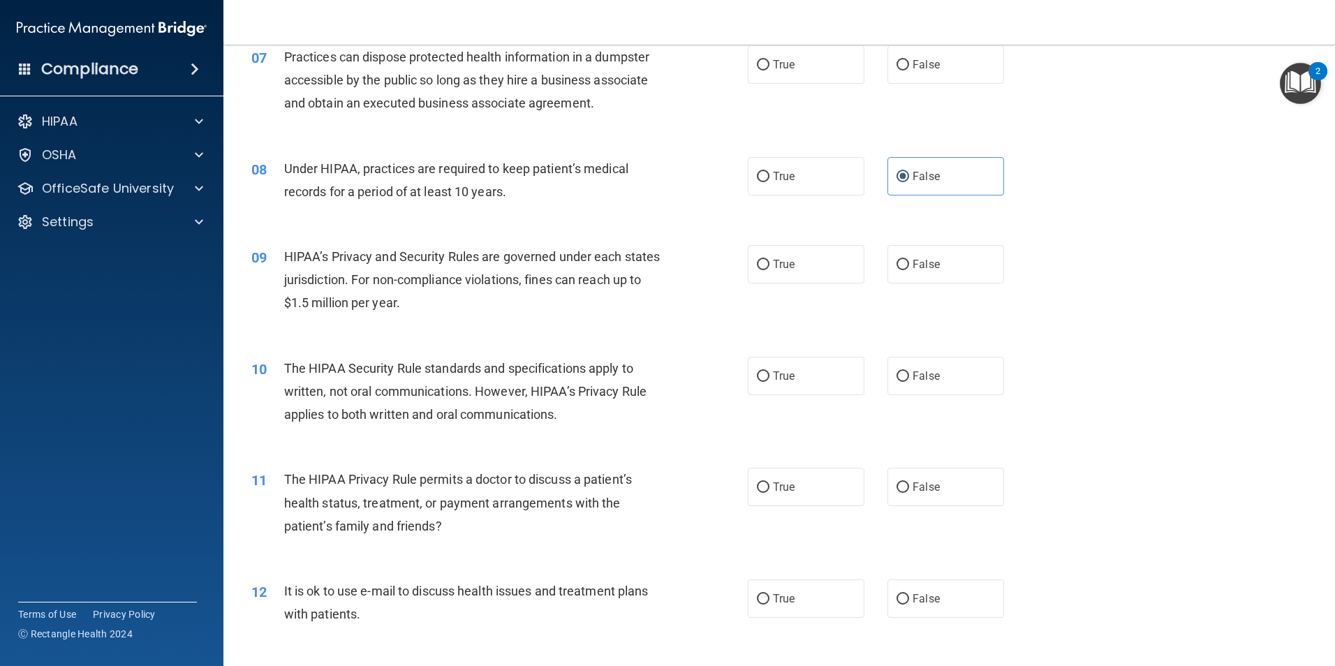
scroll to position [768, 0]
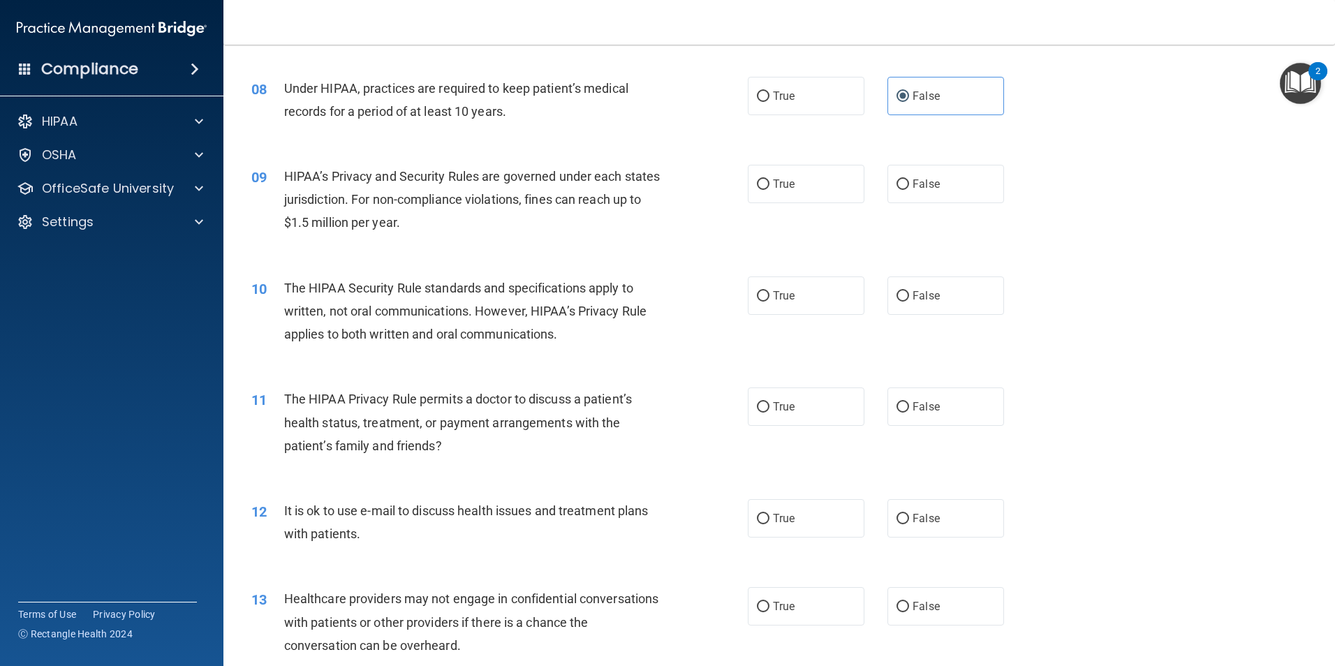
click at [684, 173] on div "09 HIPAA’s Privacy and Security Rules are governed under each states jurisdicti…" at bounding box center [499, 203] width 538 height 77
drag, startPoint x: 684, startPoint y: 173, endPoint x: 854, endPoint y: 254, distance: 188.7
click at [854, 254] on div "09 HIPAA’s Privacy and Security Rules are governed under each states jurisdicti…" at bounding box center [779, 203] width 1077 height 112
click at [1051, 289] on div "10 The HIPAA Security Rule standards and specifications apply to written, not o…" at bounding box center [779, 315] width 1077 height 112
